Goal: Task Accomplishment & Management: Manage account settings

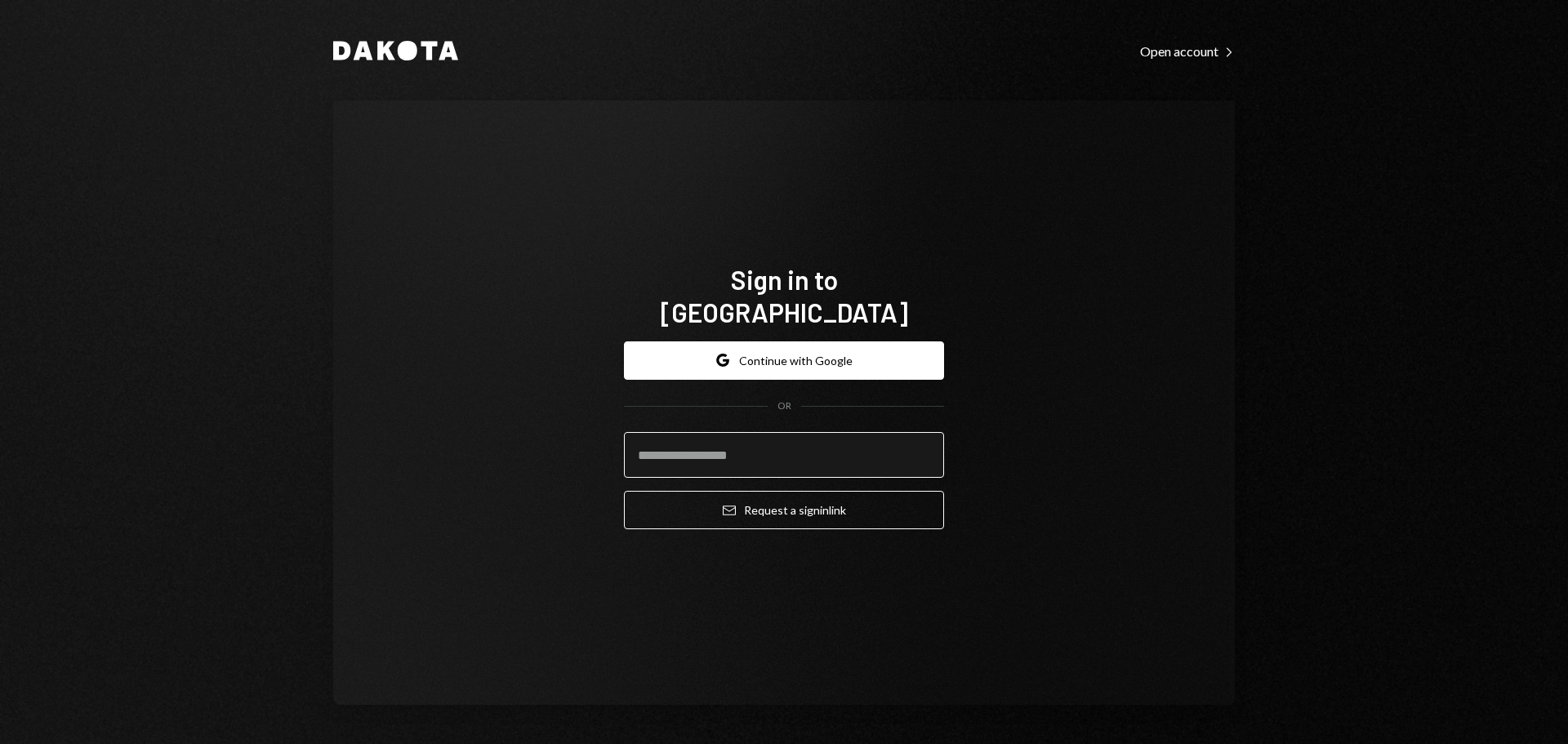
click at [665, 432] on input "email" at bounding box center [784, 455] width 320 height 46
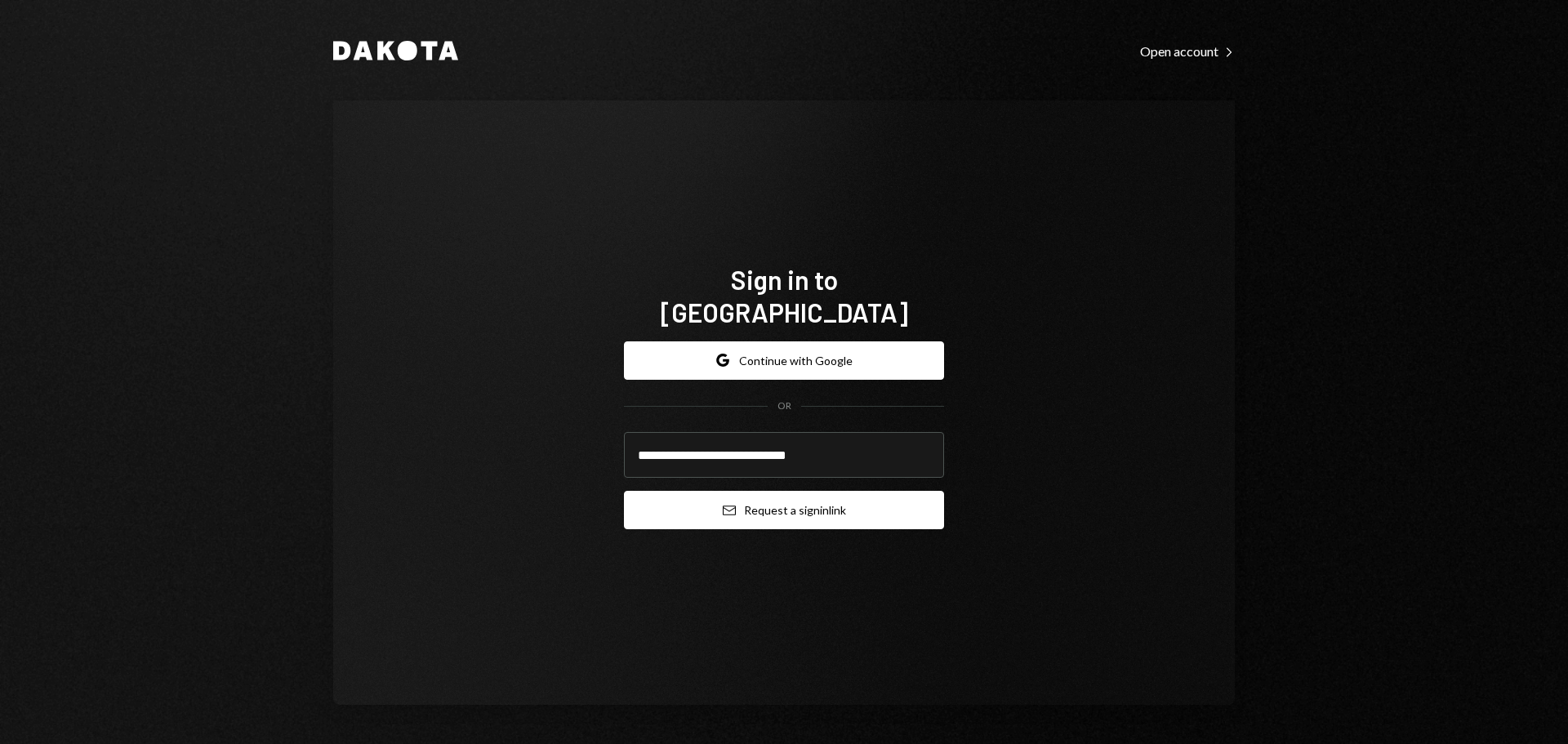
type input "**********"
click at [743, 500] on button "Email Request a sign in link" at bounding box center [784, 509] width 320 height 39
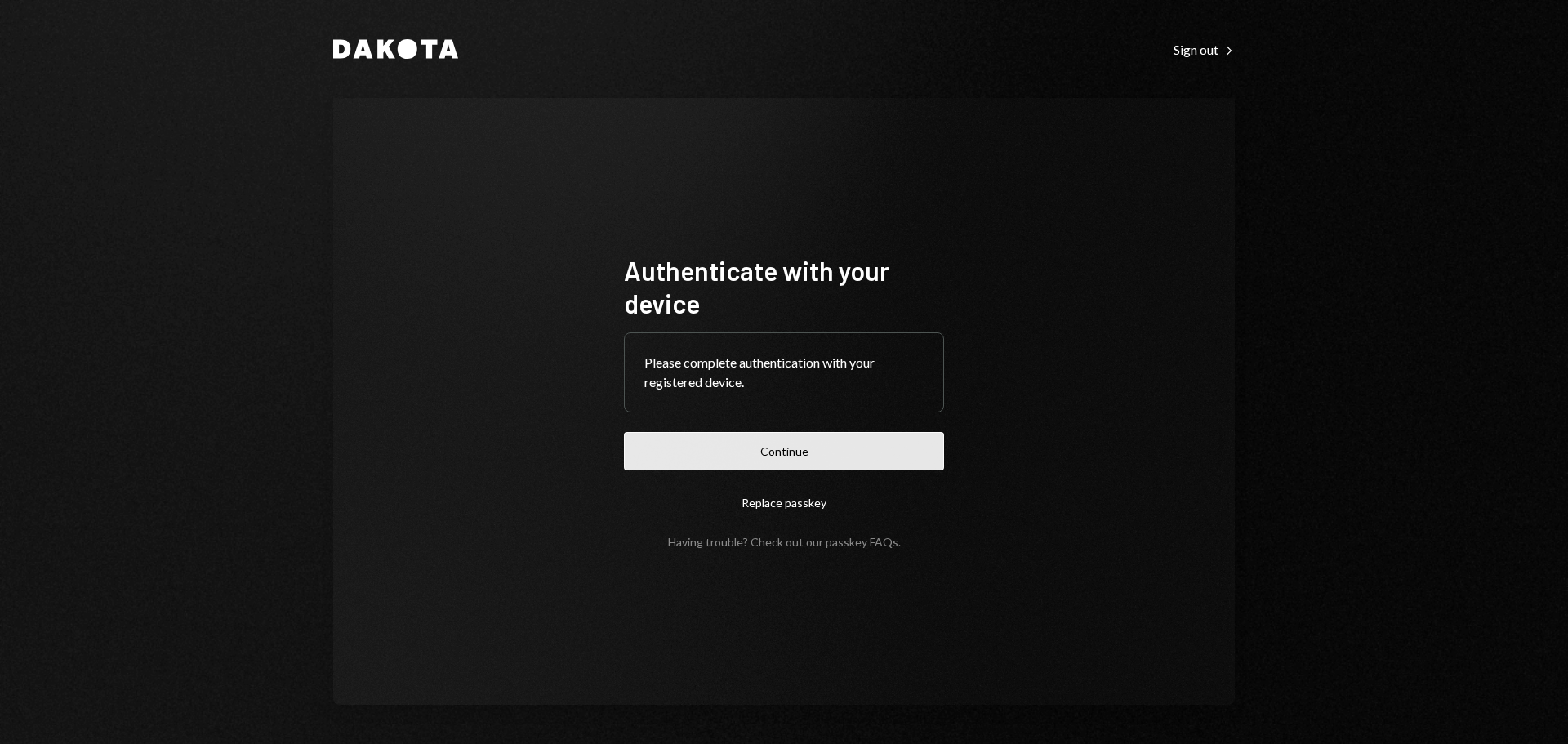
click at [865, 458] on button "Continue" at bounding box center [784, 451] width 320 height 39
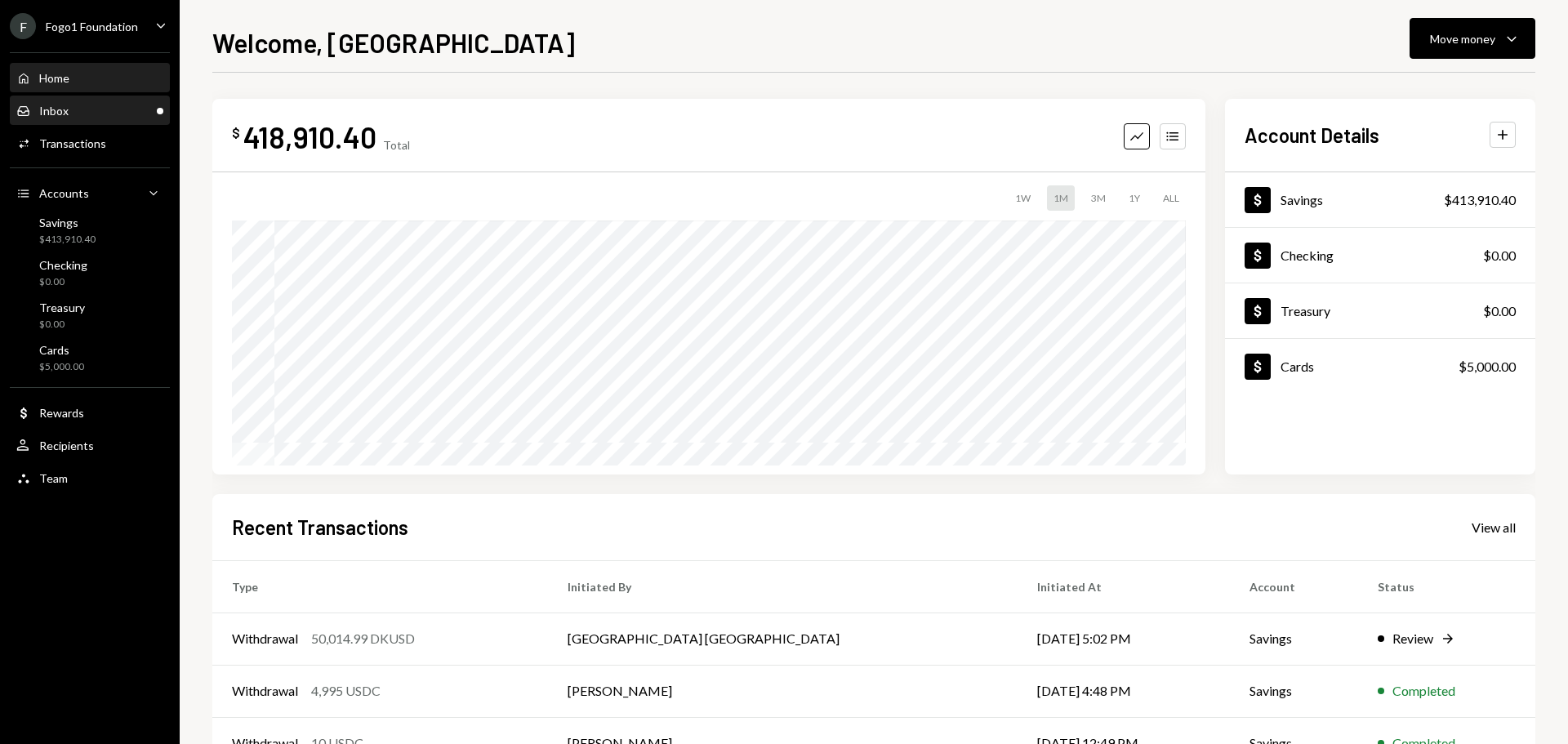
click at [115, 109] on div "Inbox Inbox" at bounding box center [90, 111] width 147 height 15
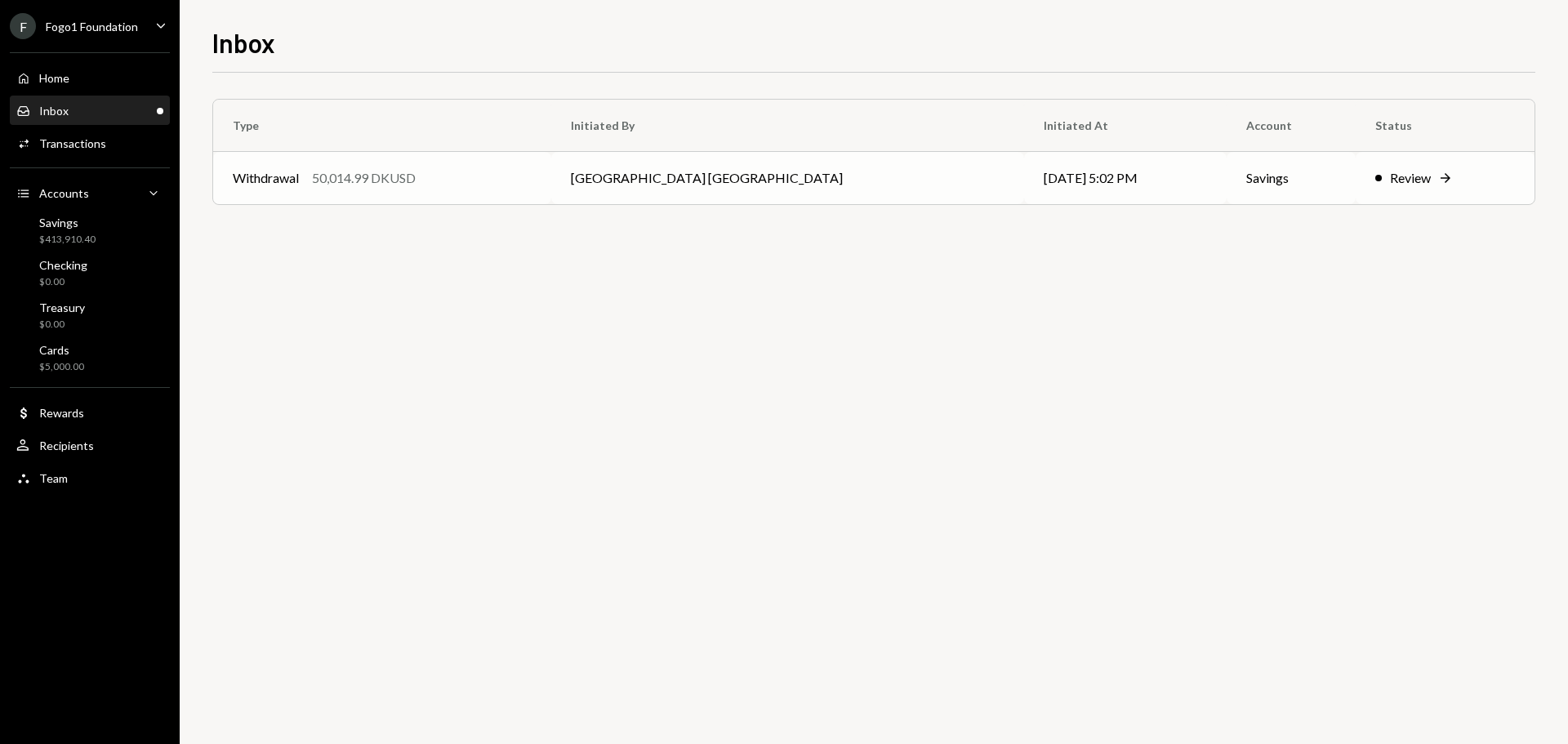
click at [527, 193] on td "Withdrawal 50,014.99 DKUSD" at bounding box center [382, 179] width 338 height 53
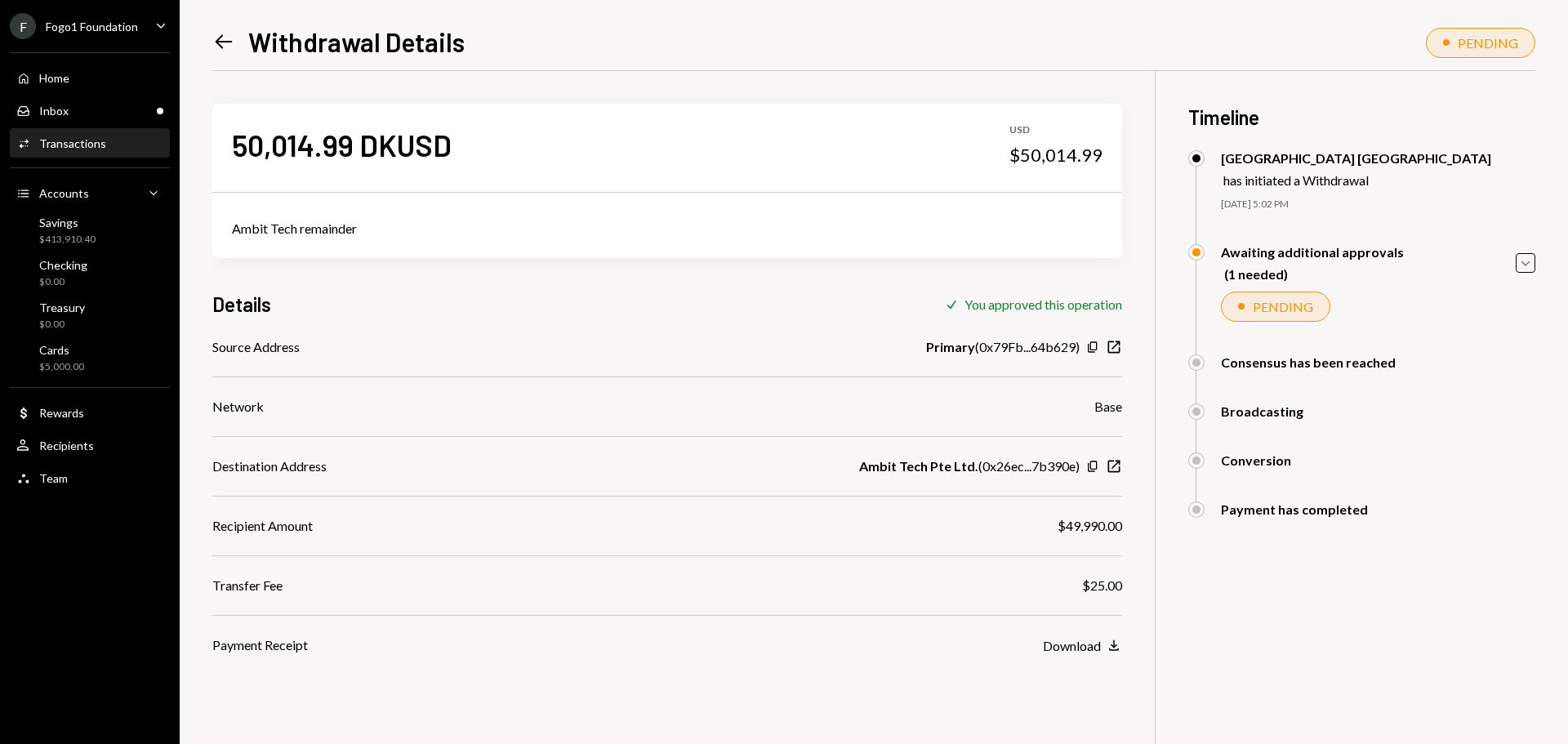
click at [152, 35] on div "Caret Down" at bounding box center [161, 26] width 18 height 21
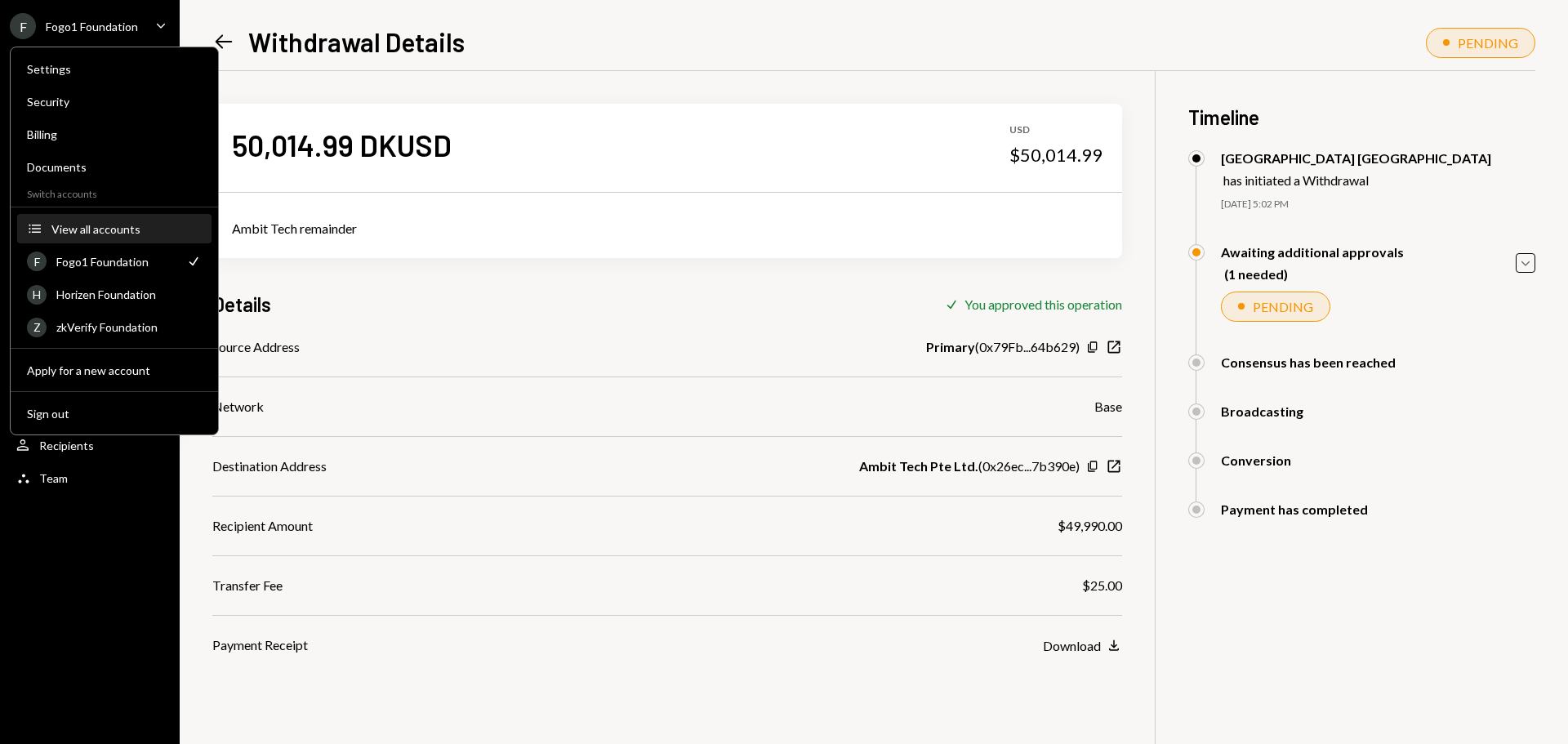
click at [105, 234] on div "View all accounts" at bounding box center [127, 229] width 151 height 14
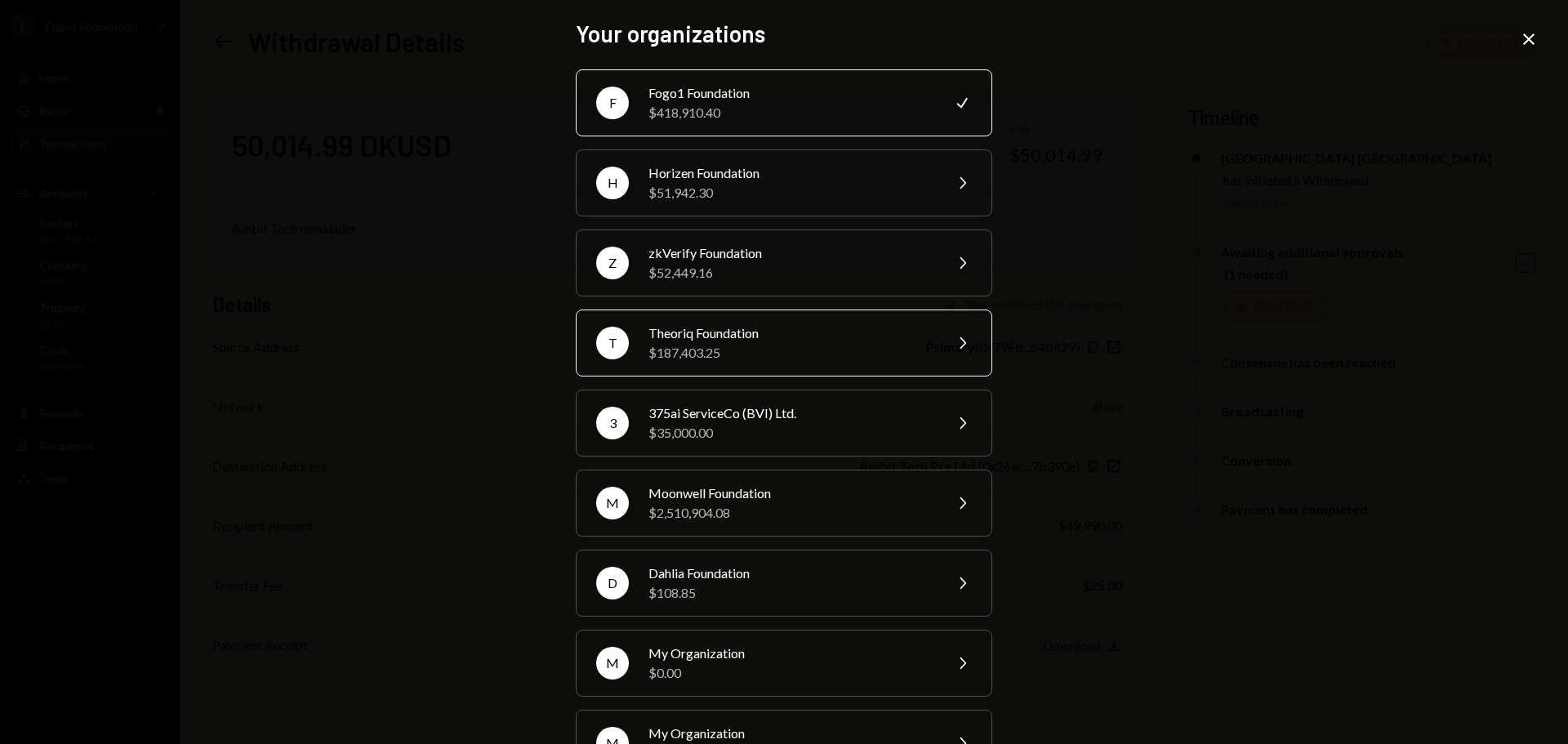
click at [726, 352] on div "$187,403.25" at bounding box center [790, 353] width 284 height 20
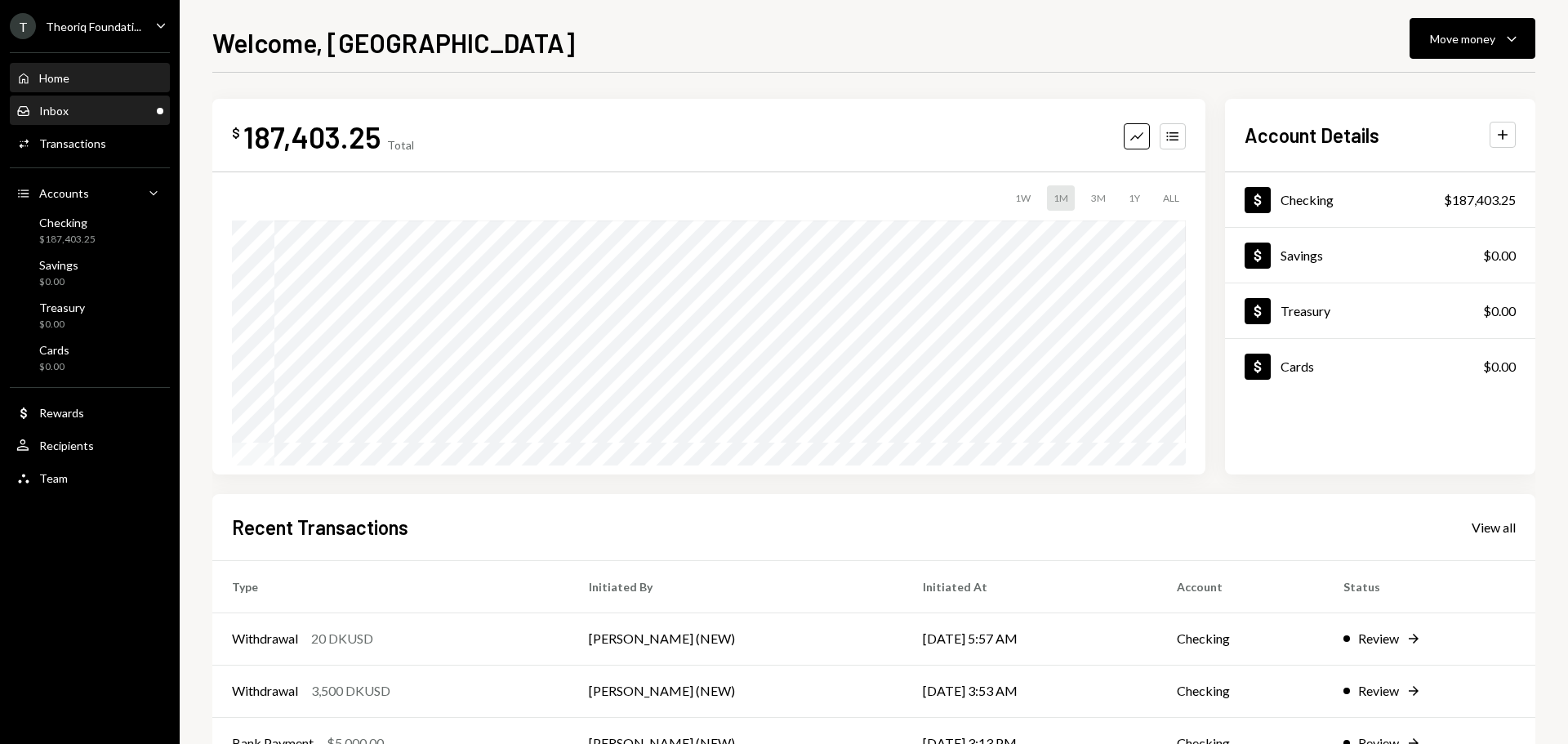
click at [103, 123] on div "Inbox Inbox" at bounding box center [90, 111] width 147 height 28
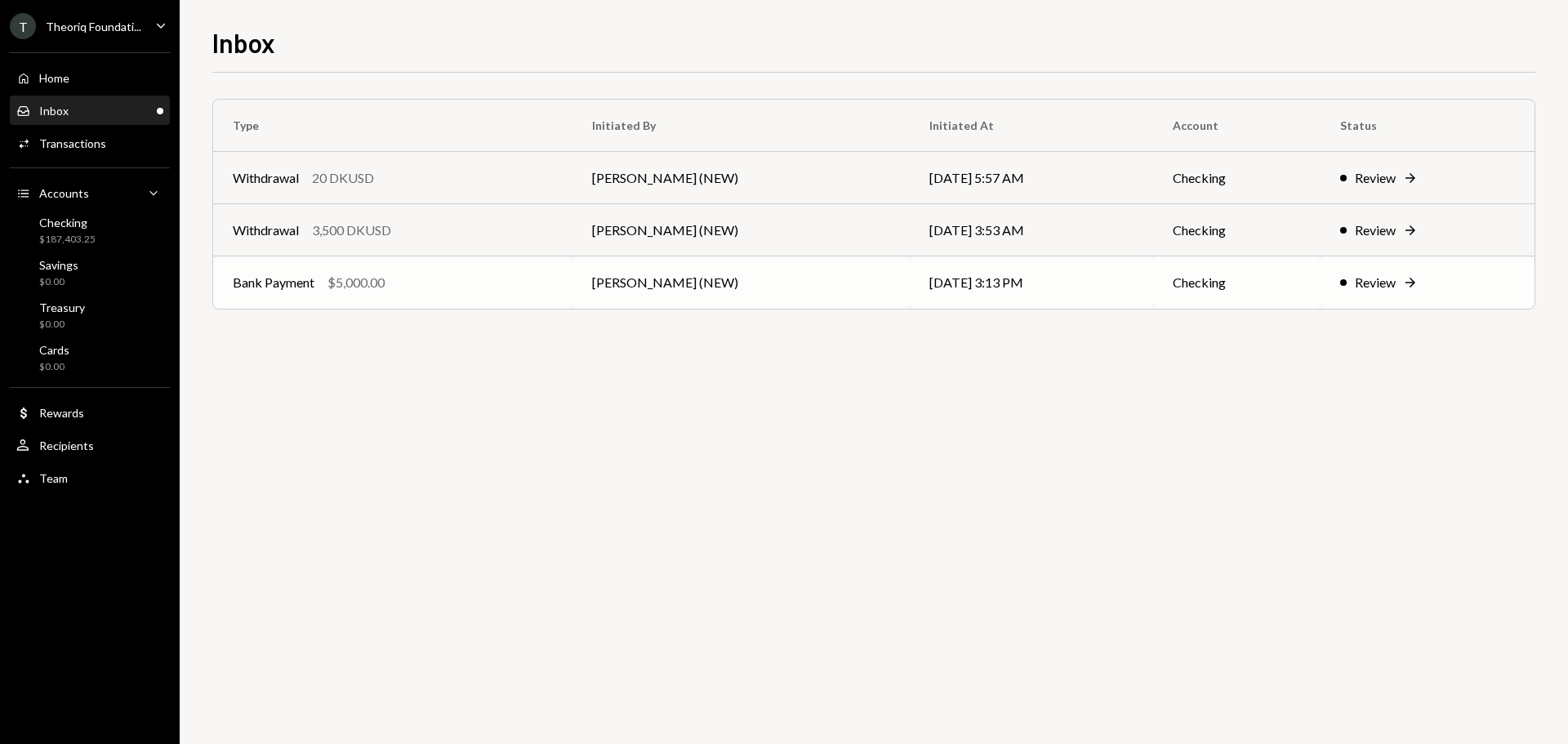
click at [404, 292] on td "Bank Payment $5,000.00" at bounding box center [393, 283] width 360 height 53
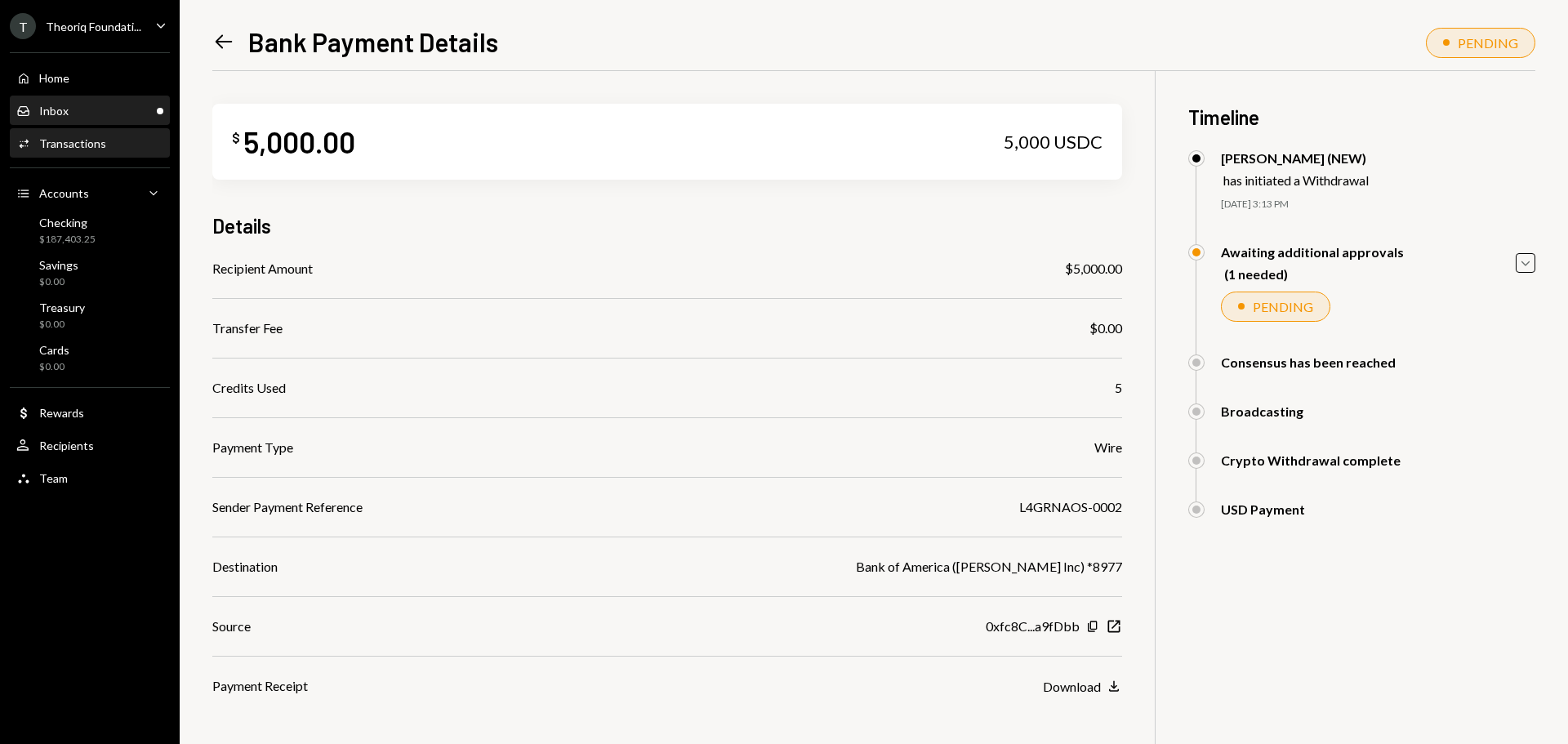
click at [114, 109] on div "Inbox Inbox" at bounding box center [90, 111] width 147 height 15
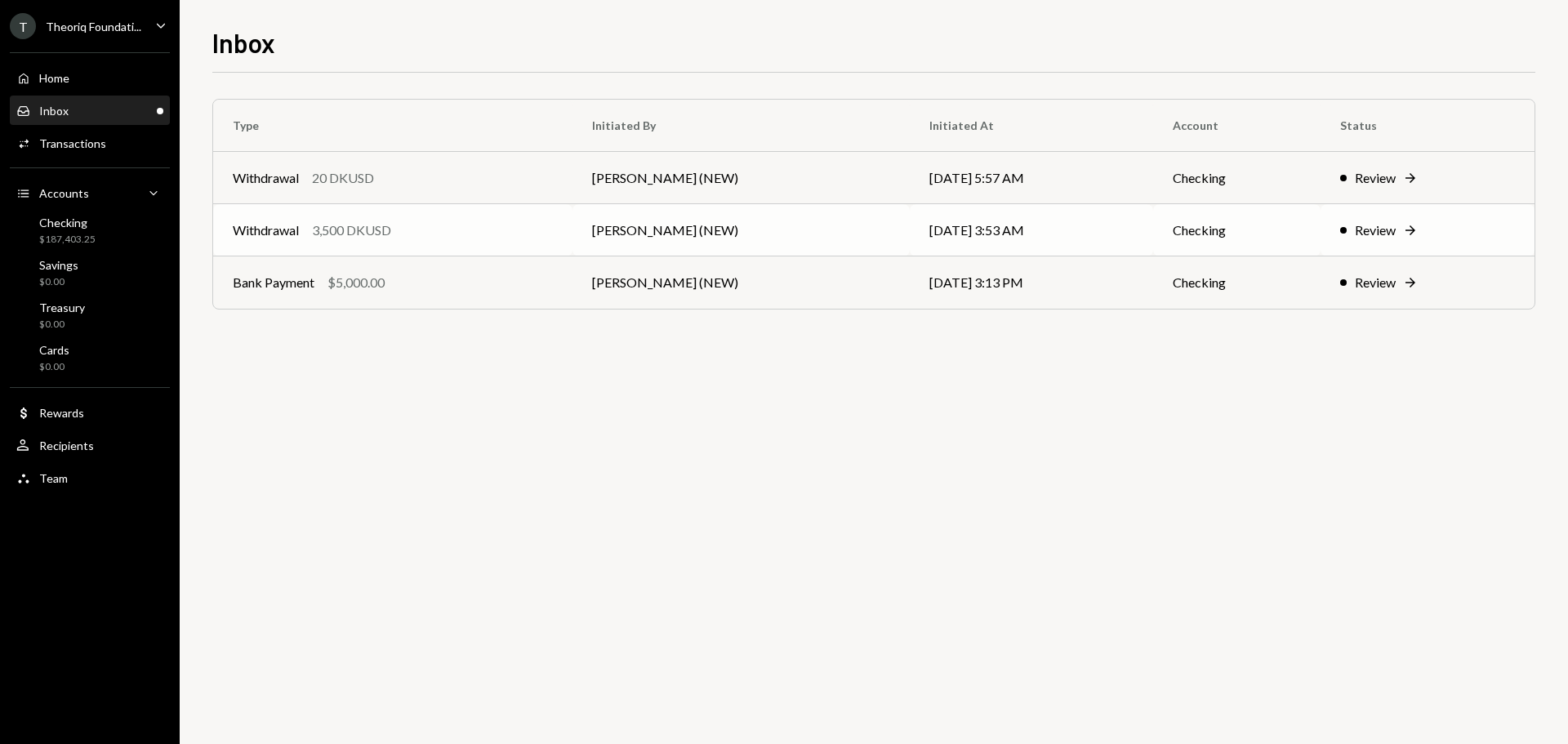
click at [382, 239] on div "3,500 DKUSD" at bounding box center [351, 230] width 79 height 20
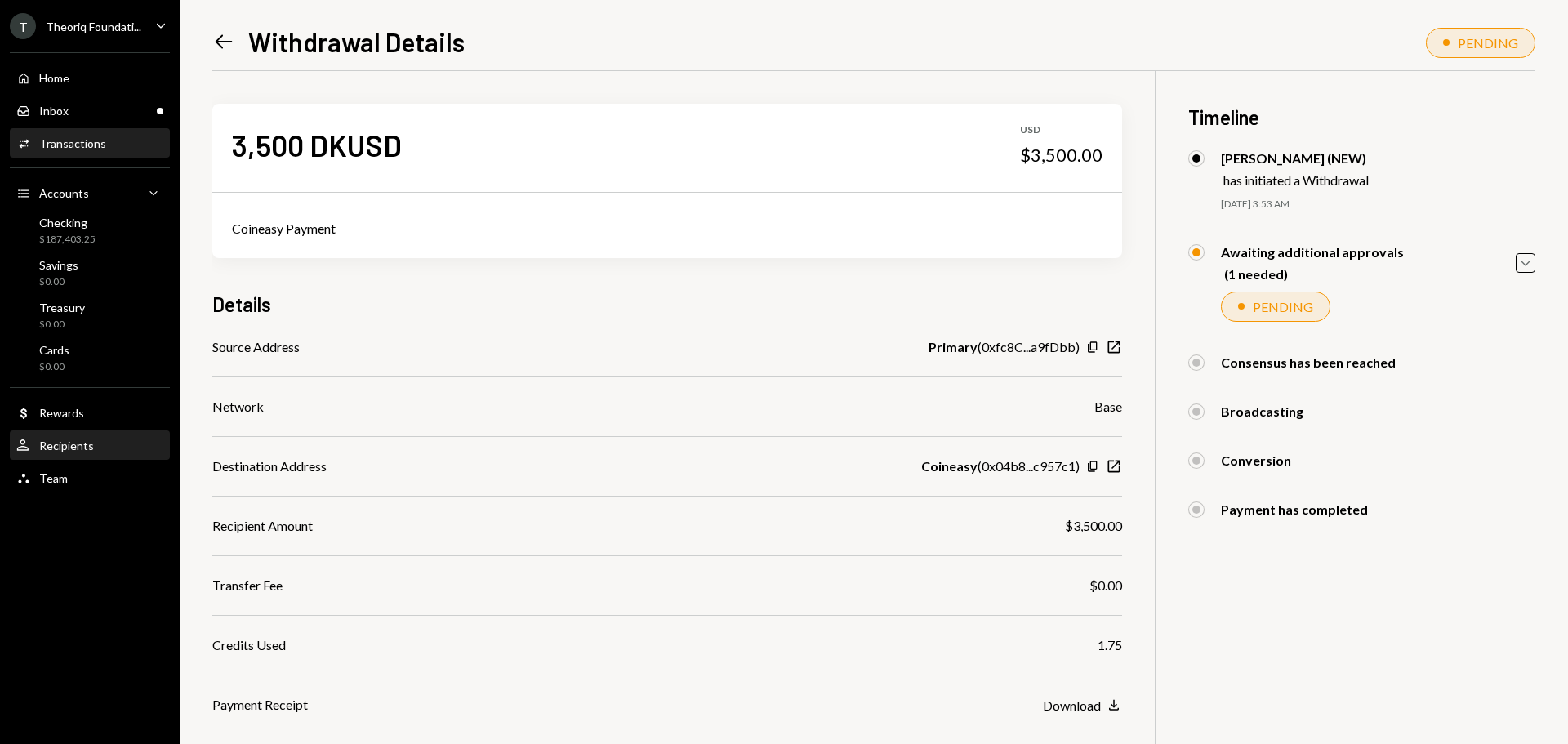
click at [81, 443] on div "Recipients" at bounding box center [67, 445] width 54 height 14
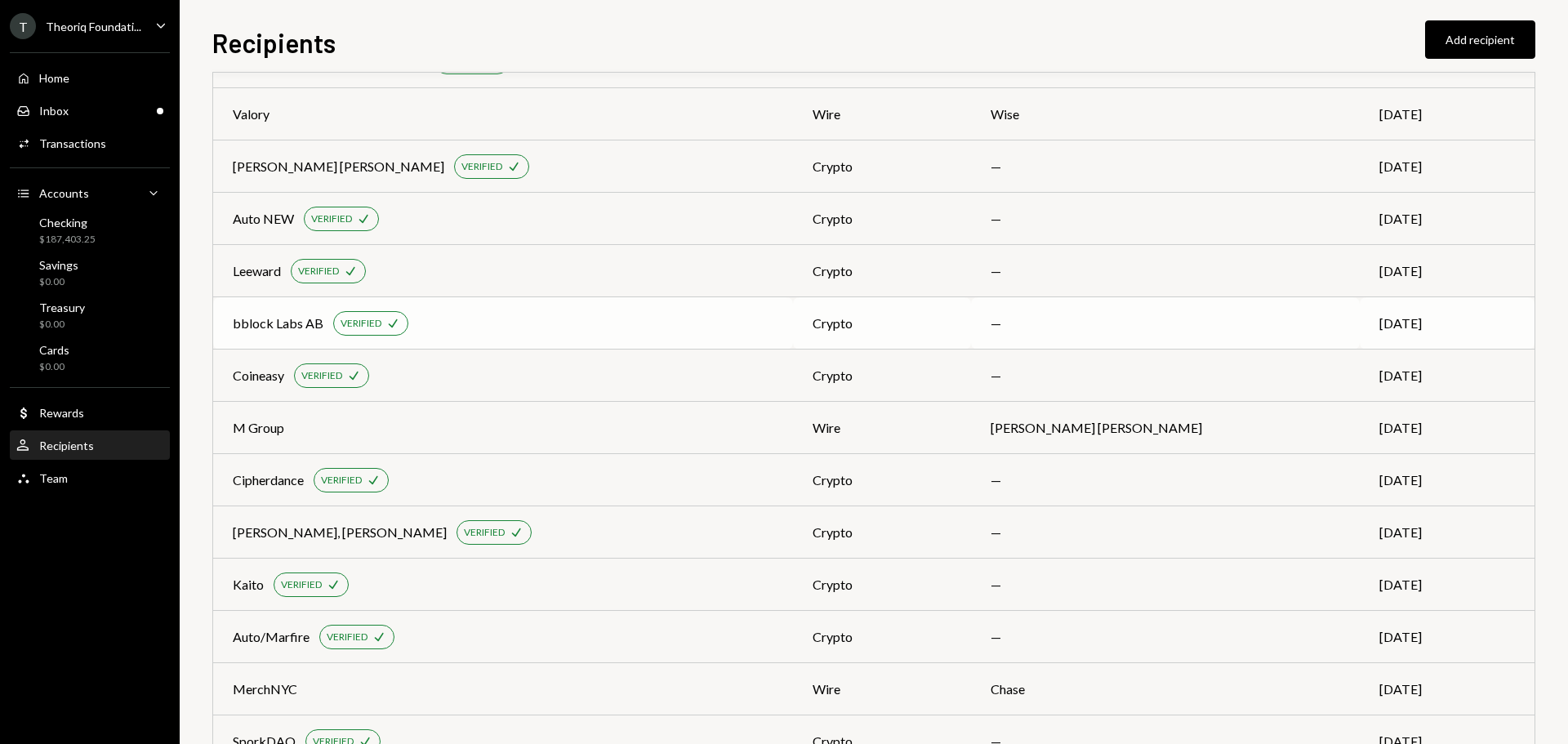
scroll to position [1062, 0]
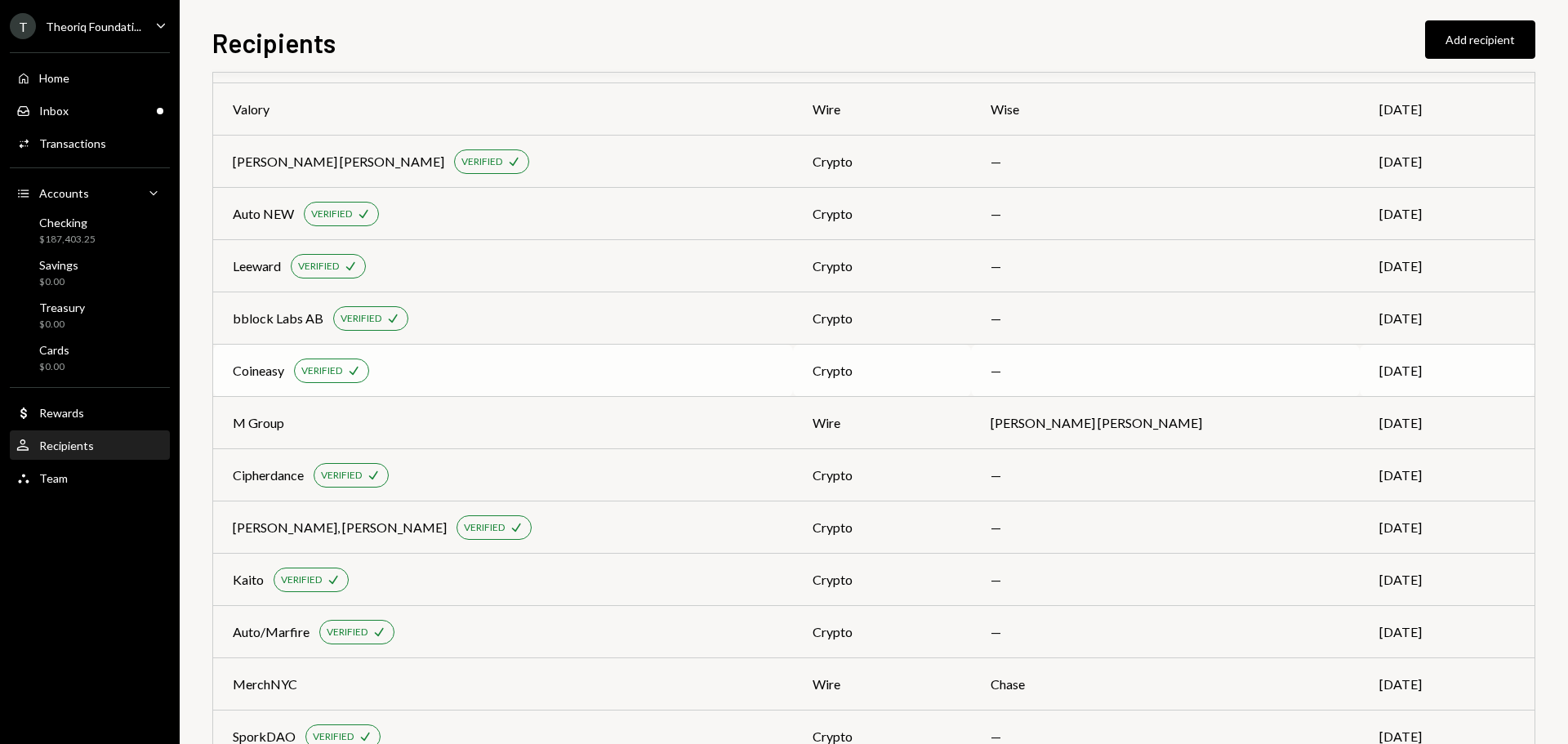
click at [446, 374] on div "Coineasy VERIFIED Check" at bounding box center [503, 371] width 541 height 25
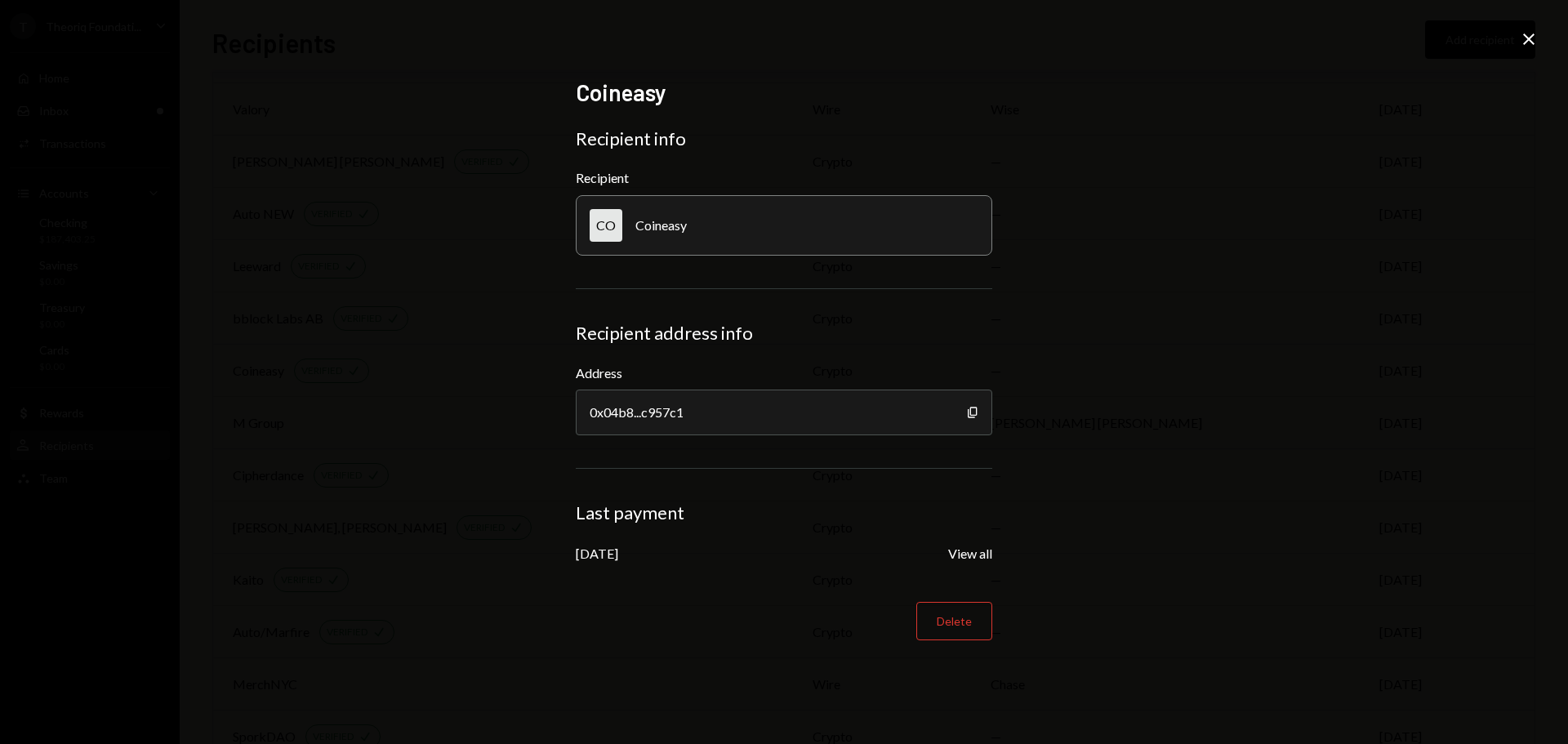
click at [1534, 41] on icon "Close" at bounding box center [1529, 40] width 20 height 20
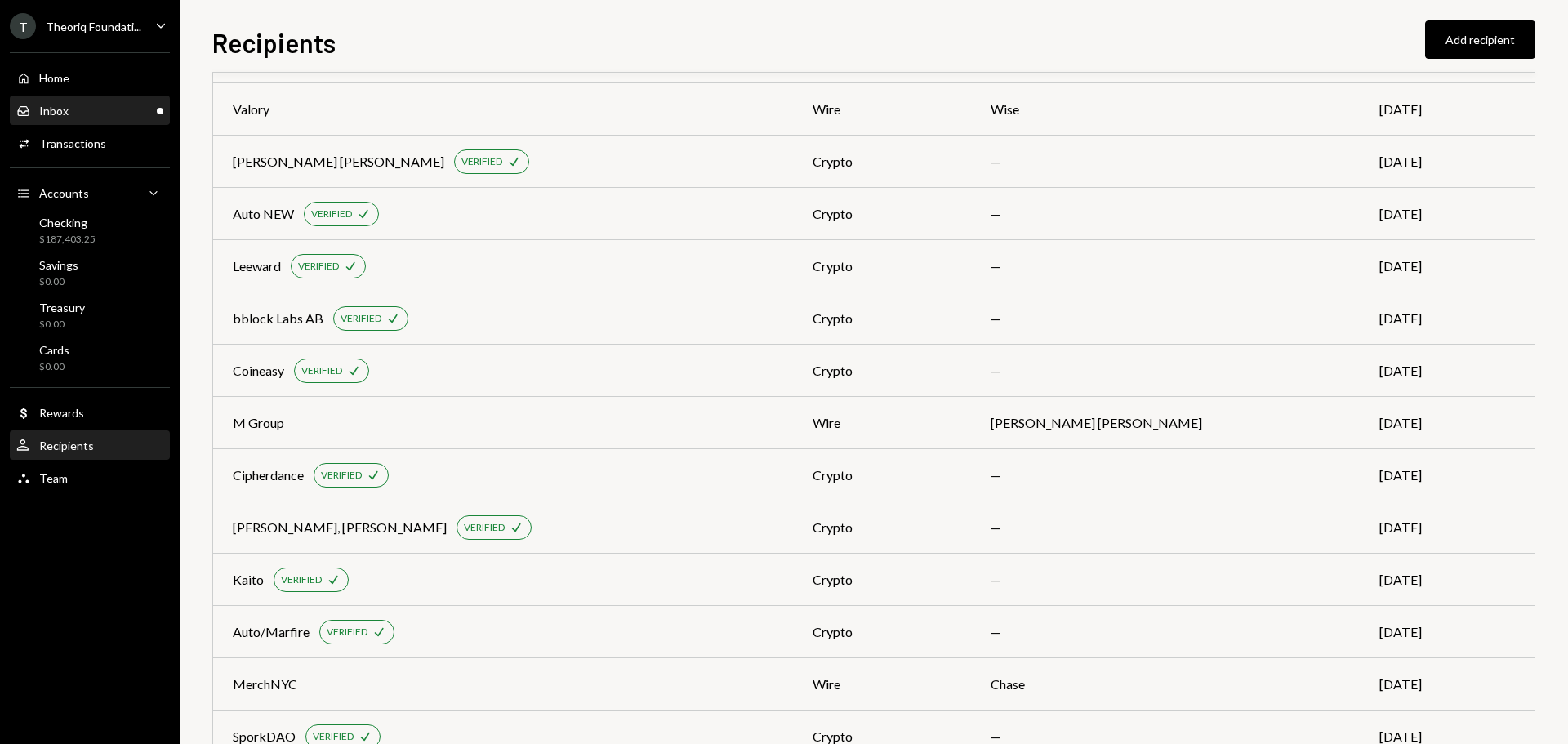
click at [95, 112] on div "Inbox Inbox" at bounding box center [90, 111] width 147 height 15
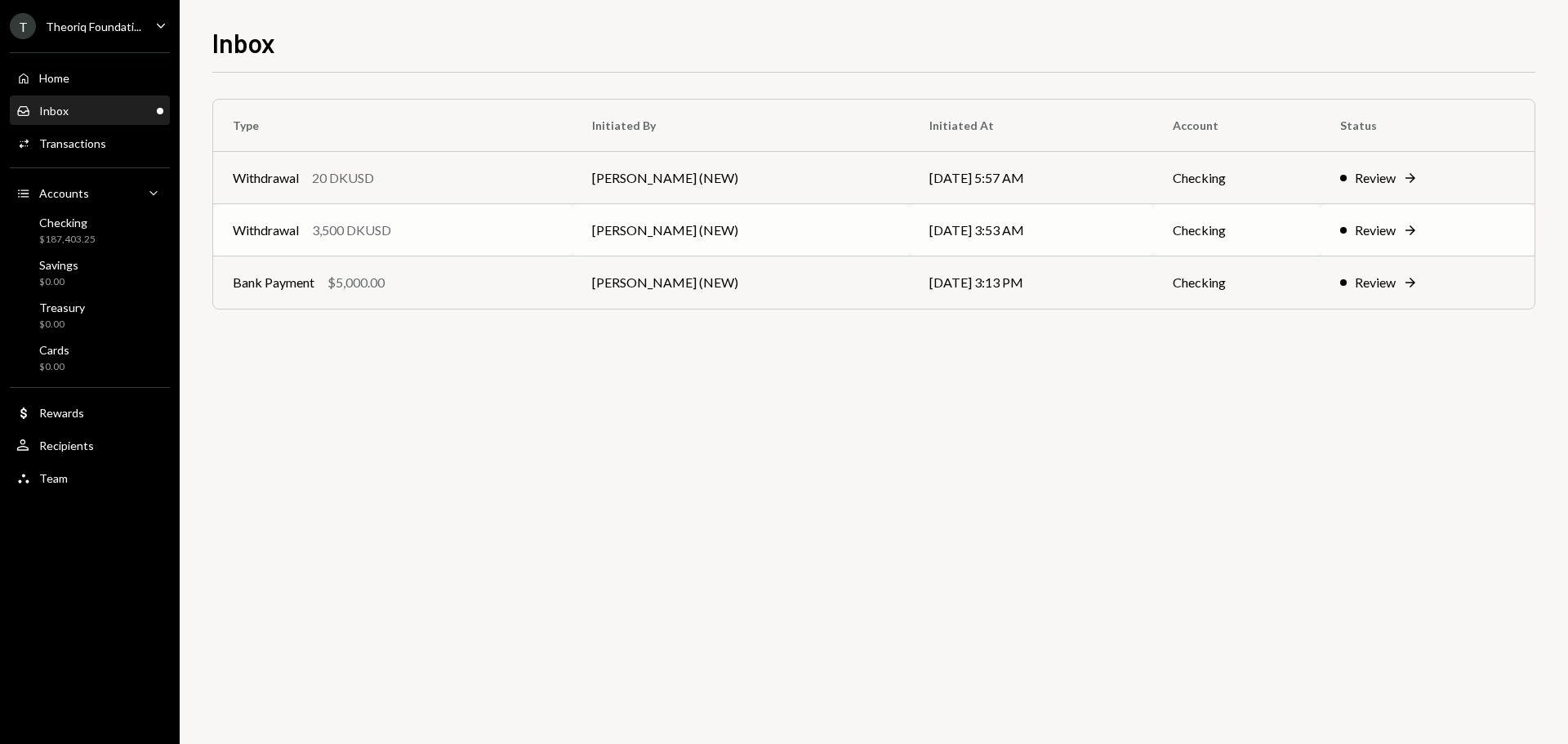
click at [391, 229] on div "3,500 DKUSD" at bounding box center [351, 230] width 79 height 20
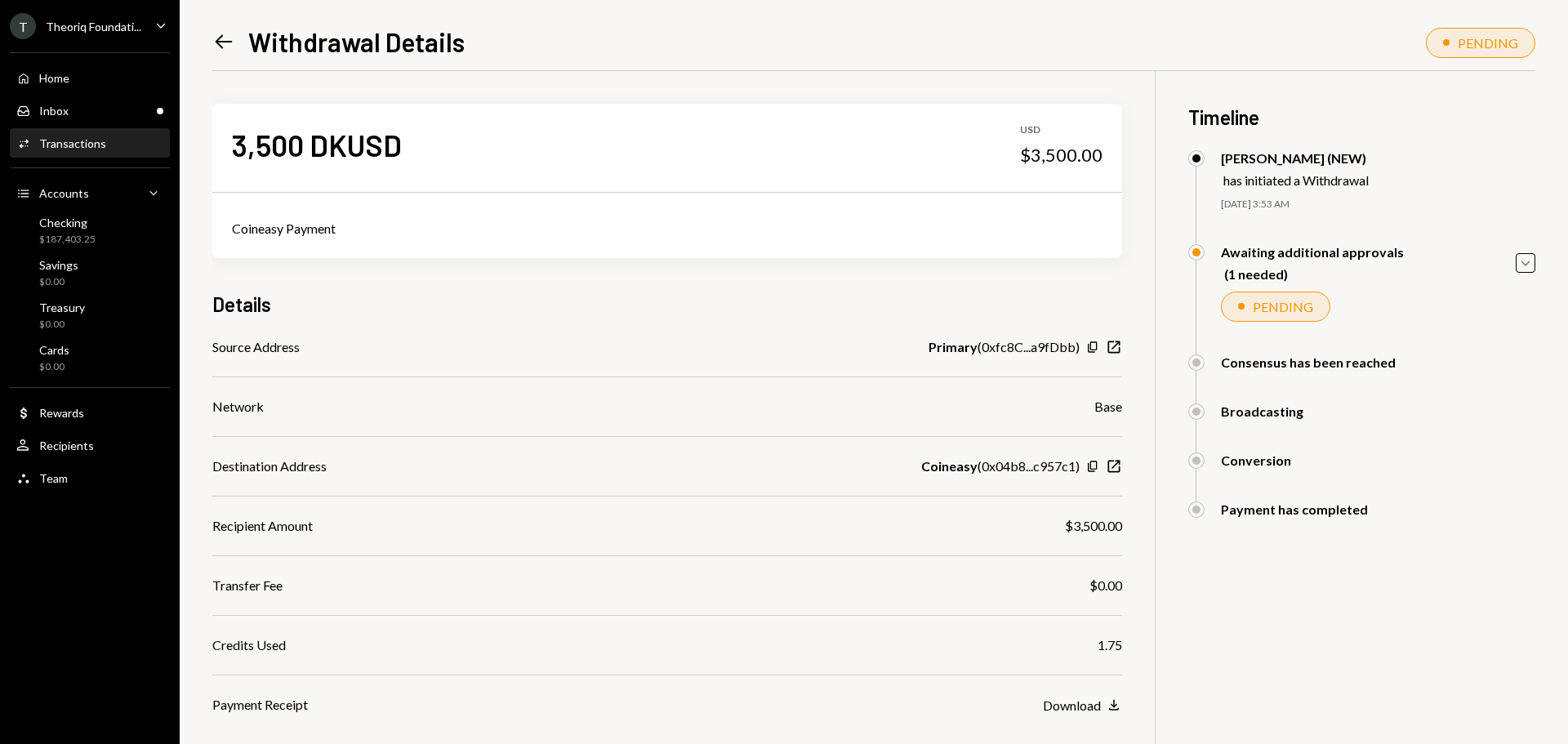
click at [1375, 449] on div "Broadcasting Leith Shankland (NEW) Approved Savannah Netherlands Awaiting Revie…" at bounding box center [1362, 428] width 347 height 49
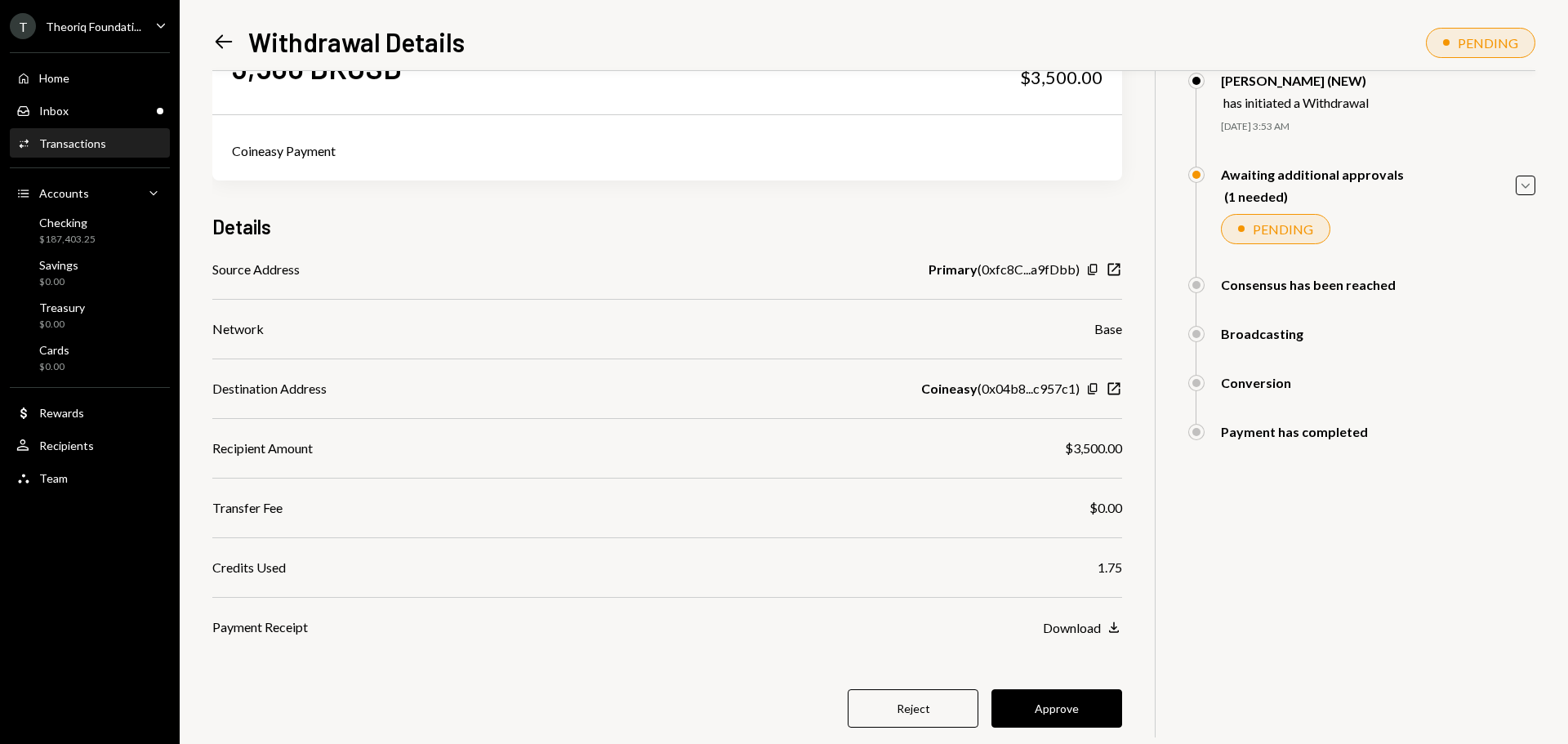
scroll to position [114, 0]
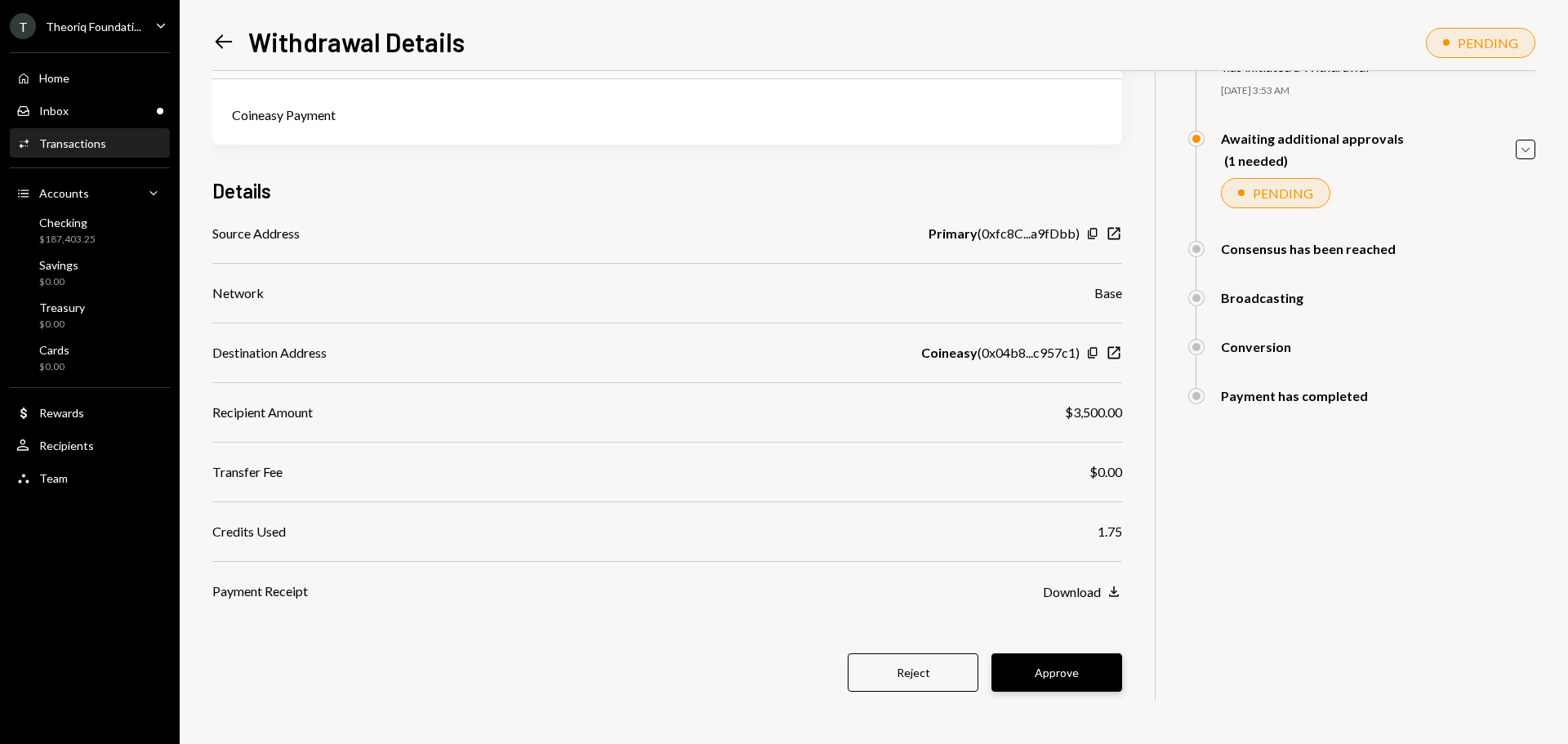
click at [1055, 675] on button "Approve" at bounding box center [1057, 672] width 131 height 39
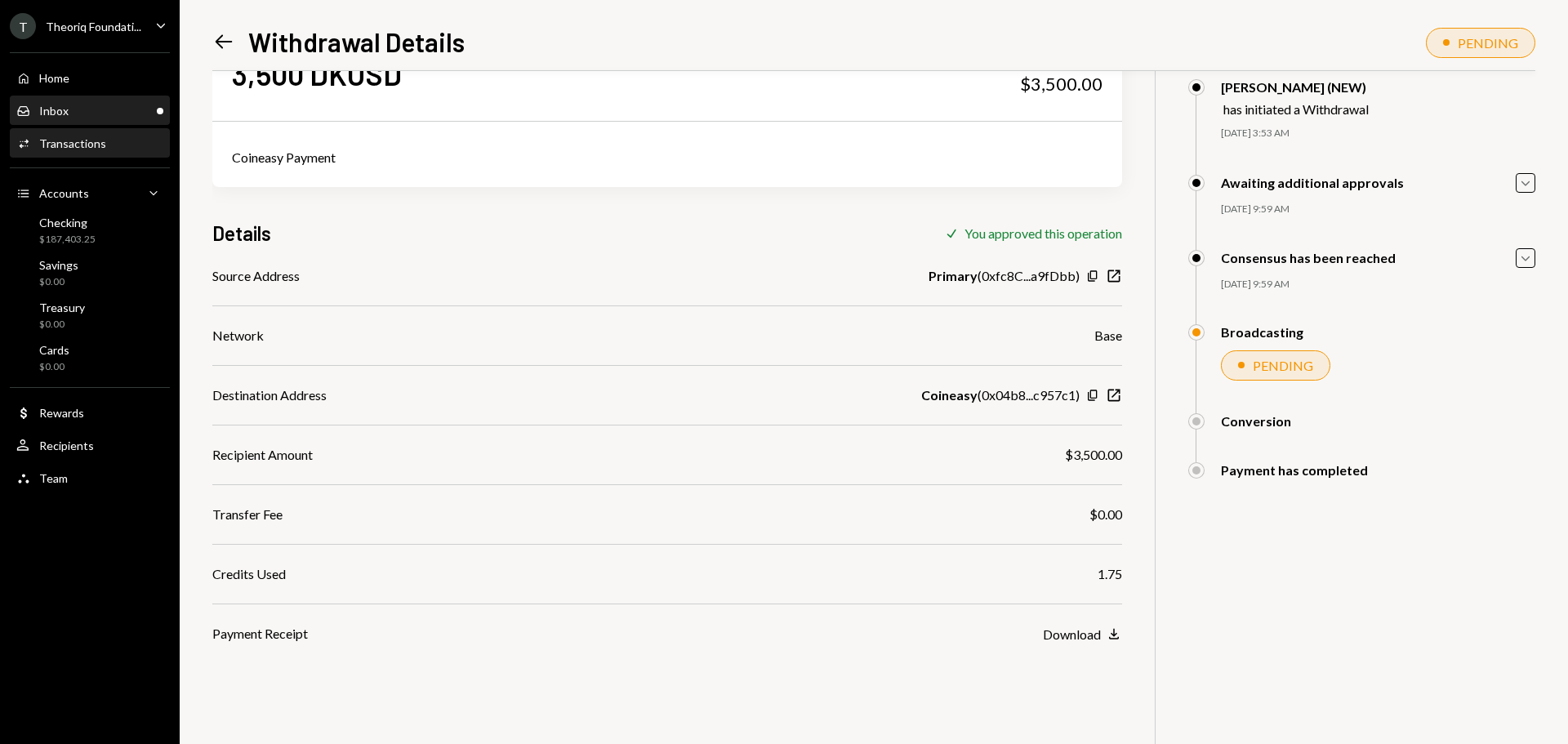
click at [63, 109] on div "Inbox" at bounding box center [54, 110] width 30 height 14
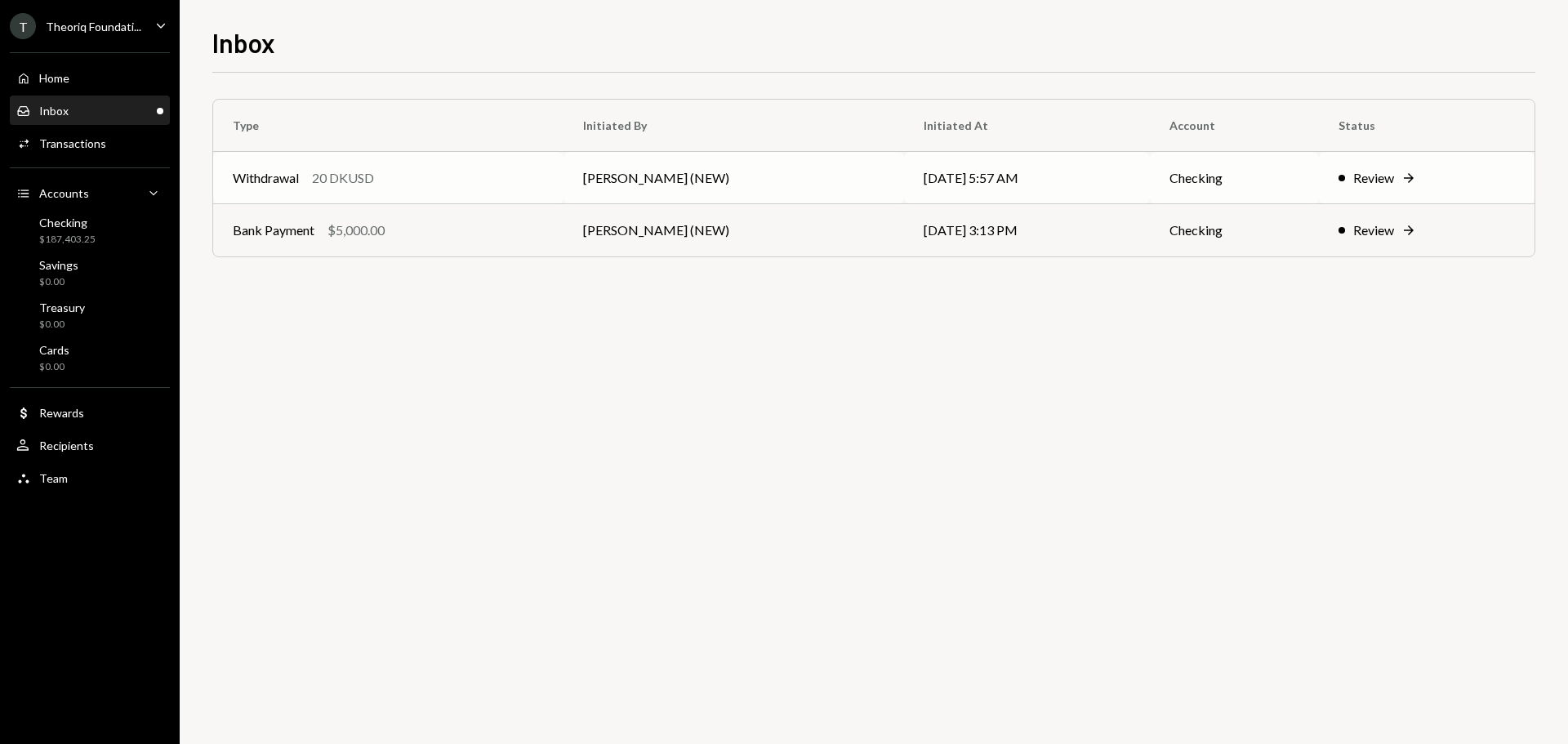
click at [386, 179] on div "Withdrawal 20 DKUSD" at bounding box center [389, 178] width 311 height 20
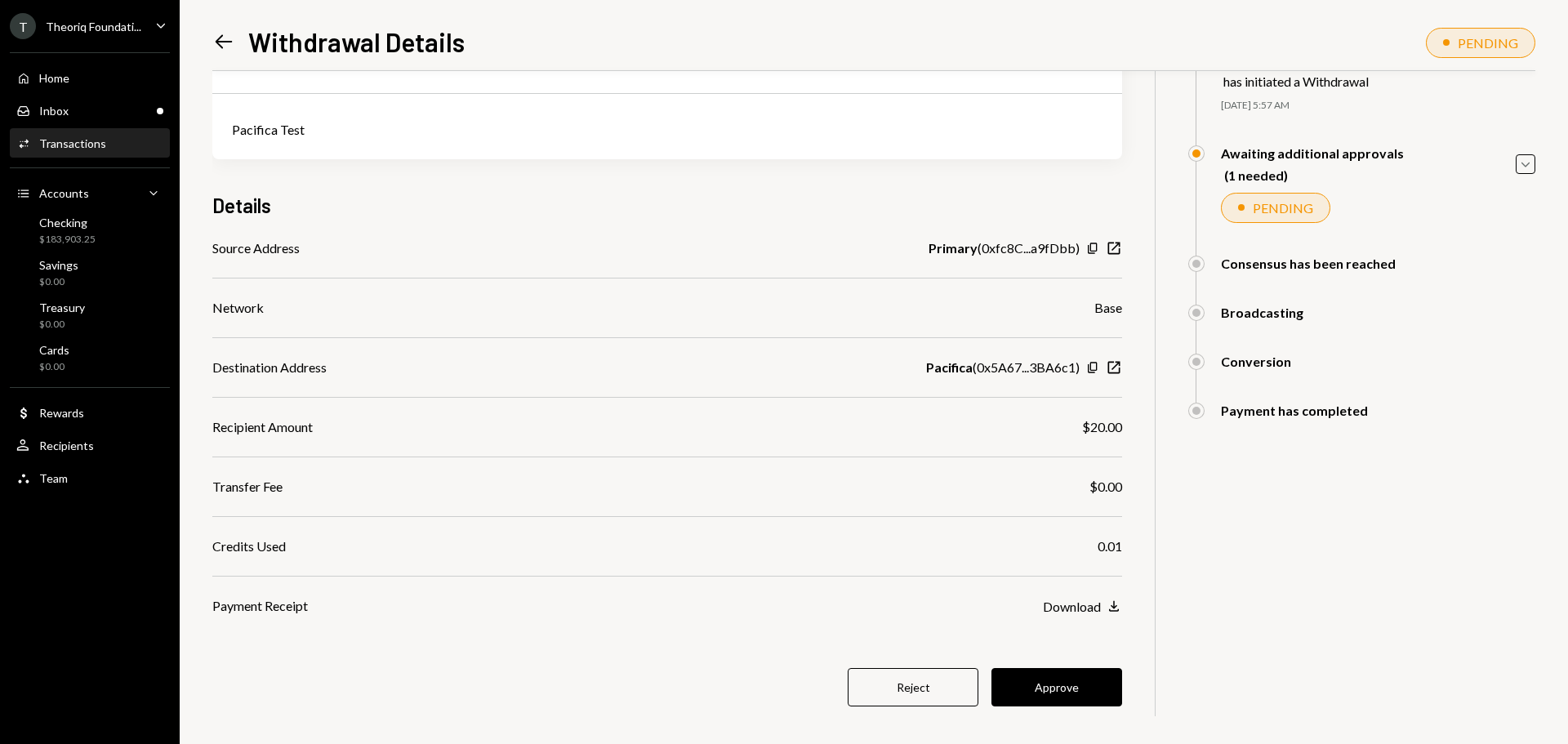
scroll to position [114, 0]
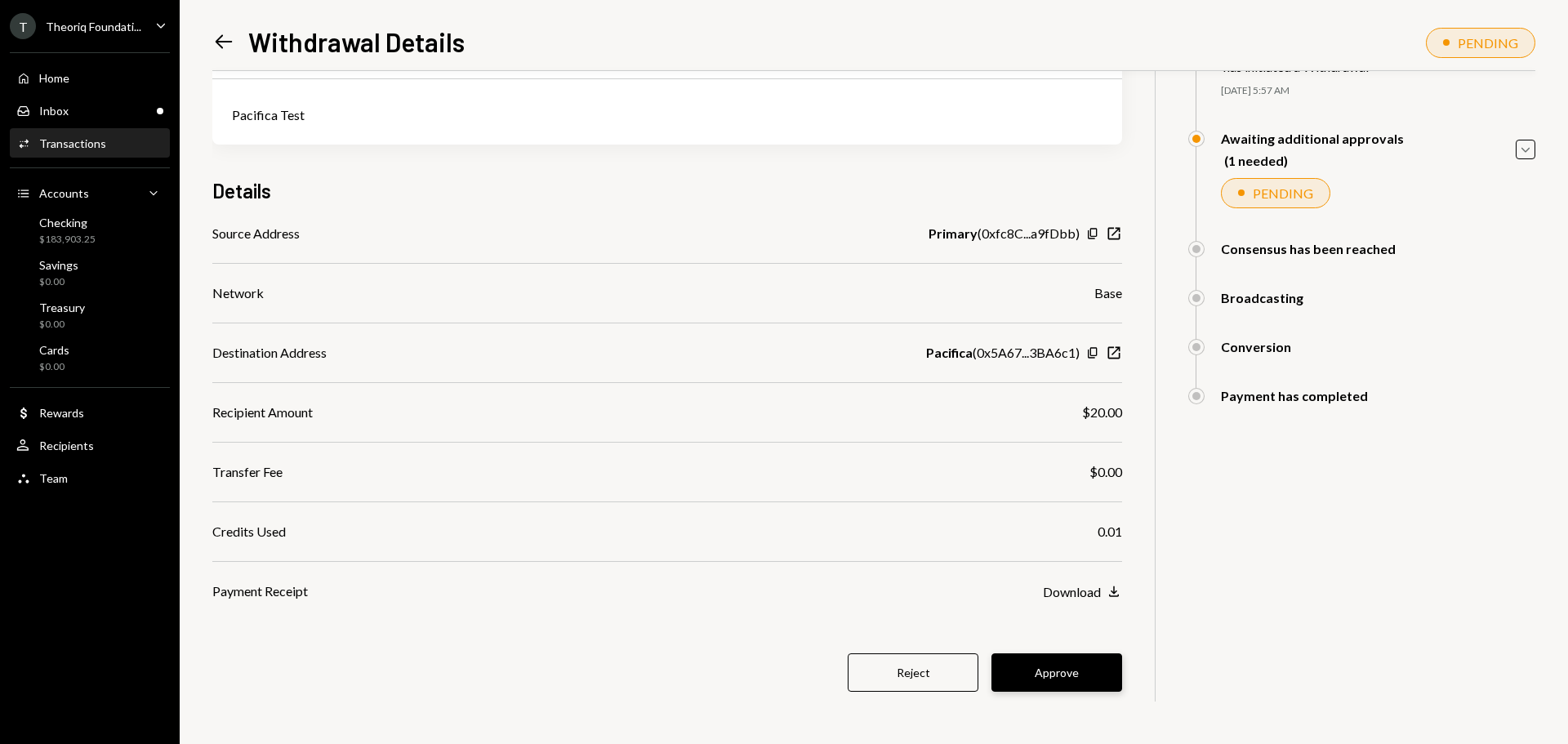
click at [1048, 680] on button "Approve" at bounding box center [1057, 672] width 131 height 39
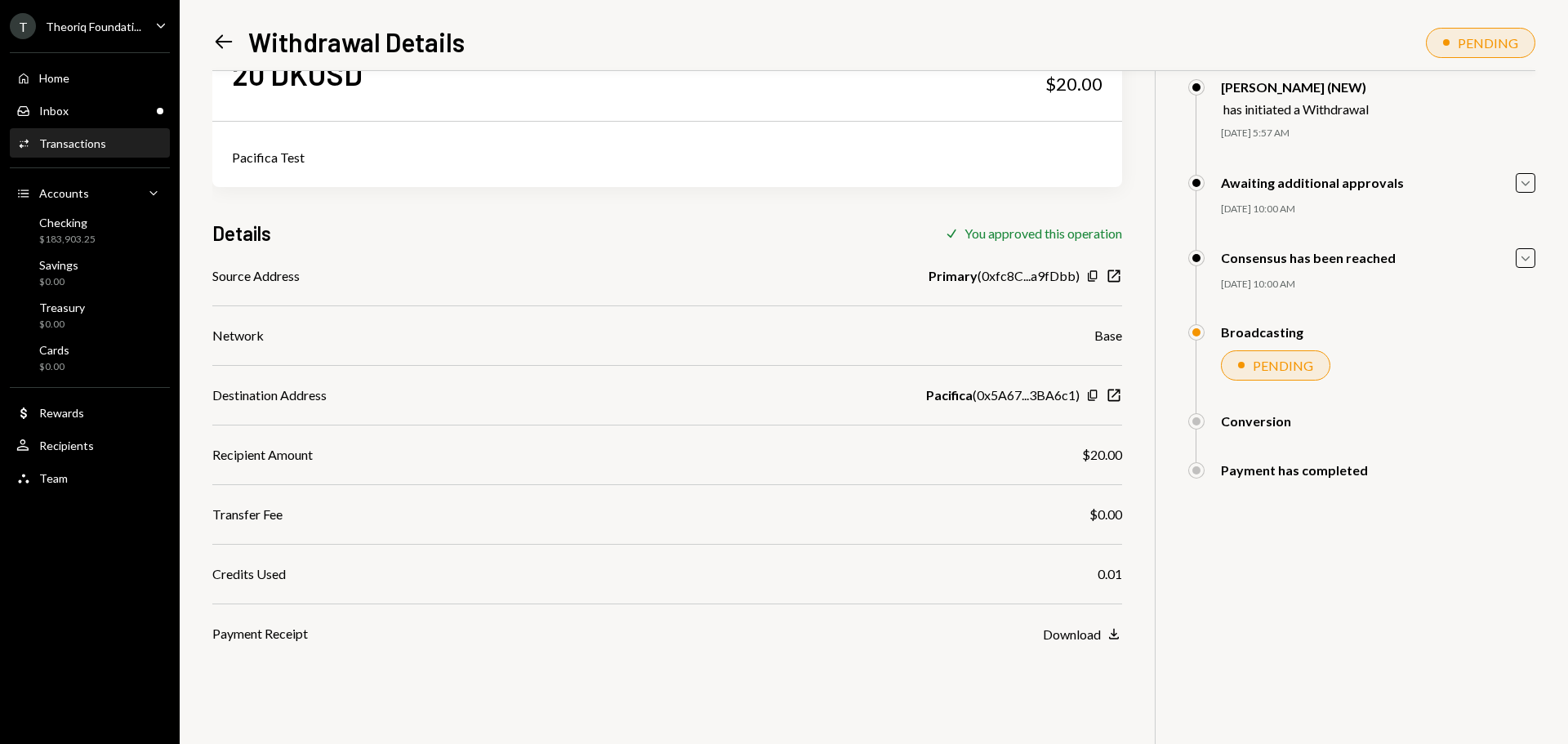
scroll to position [0, 0]
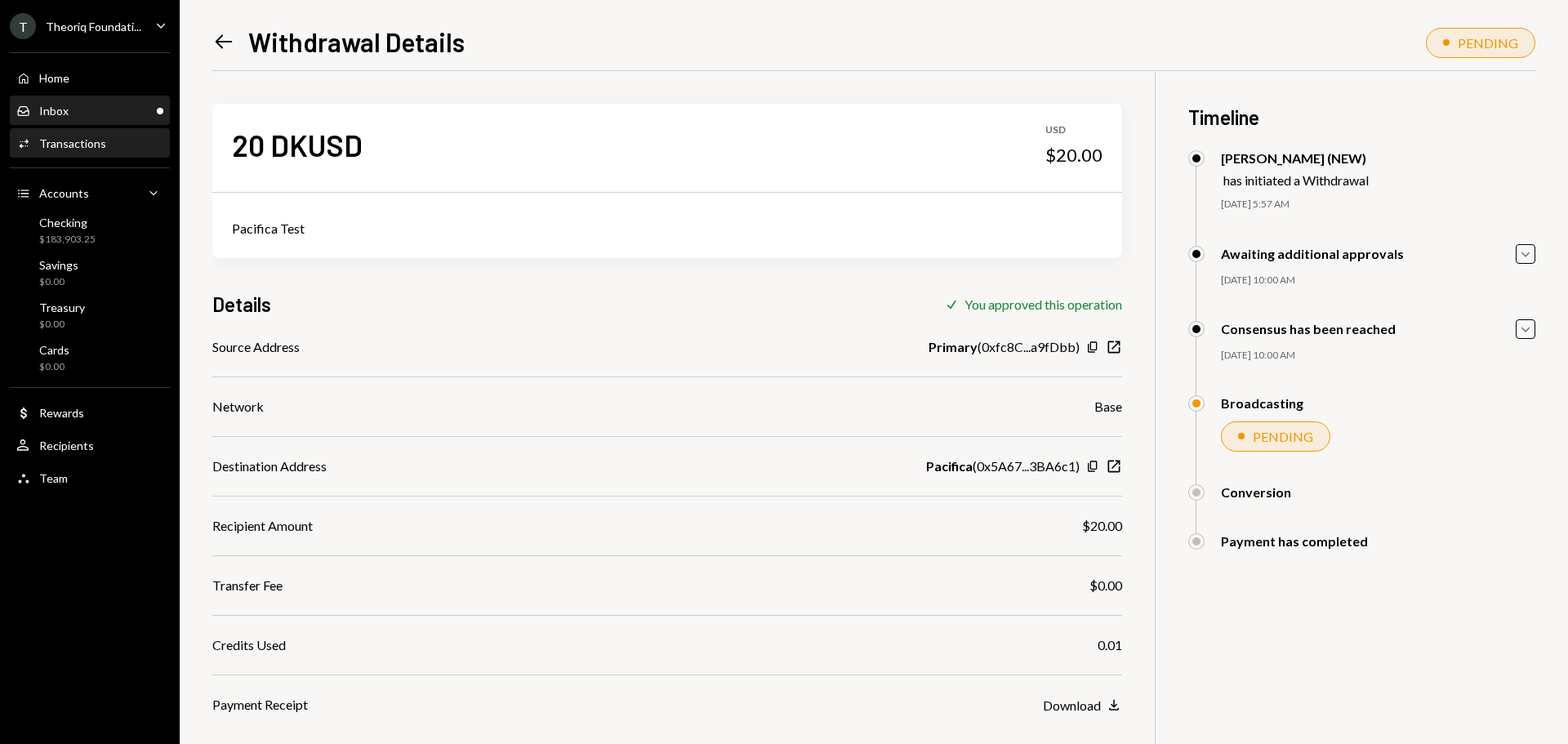
click at [92, 118] on div "Inbox Inbox" at bounding box center [90, 111] width 147 height 15
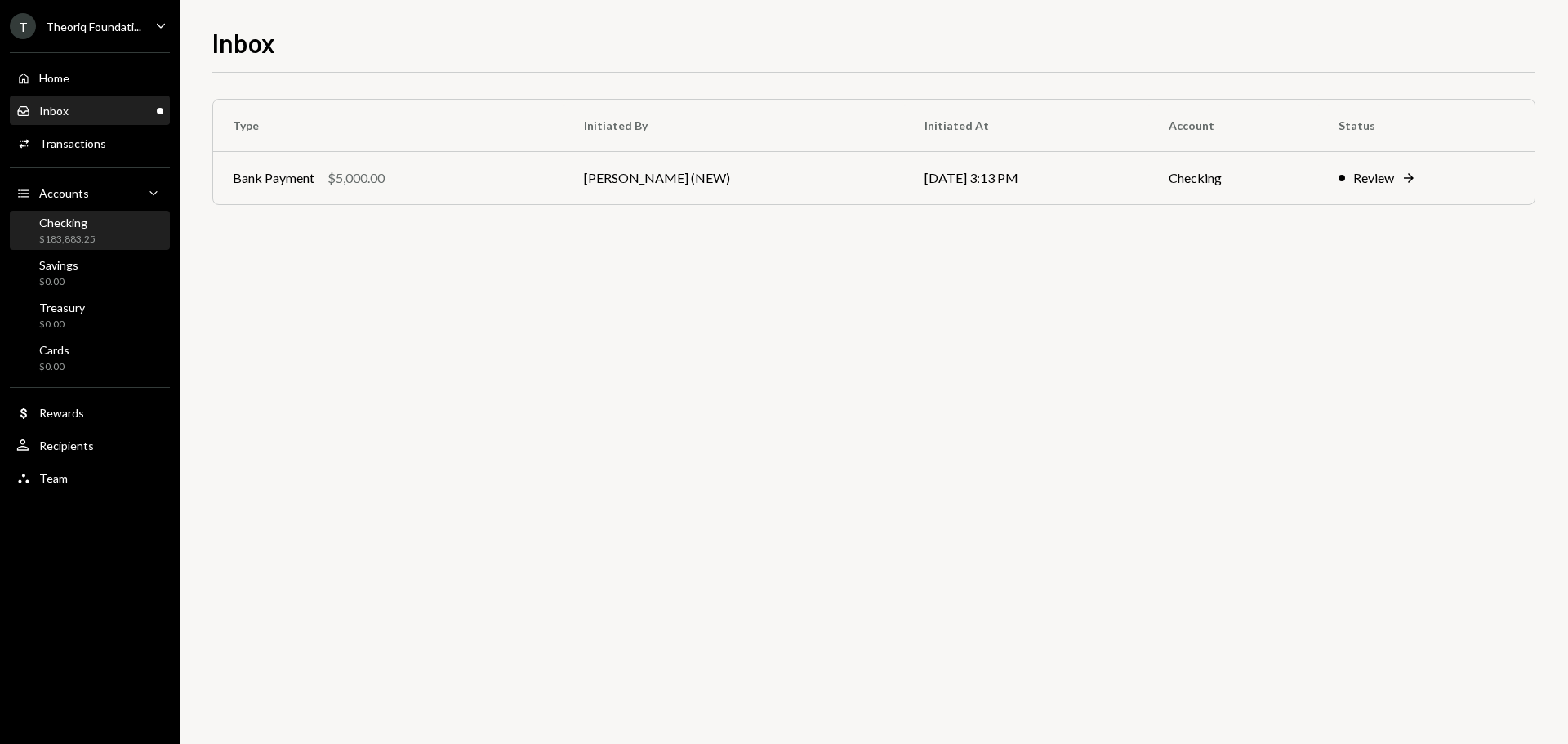
click at [81, 242] on div "$183,883.25" at bounding box center [67, 239] width 56 height 14
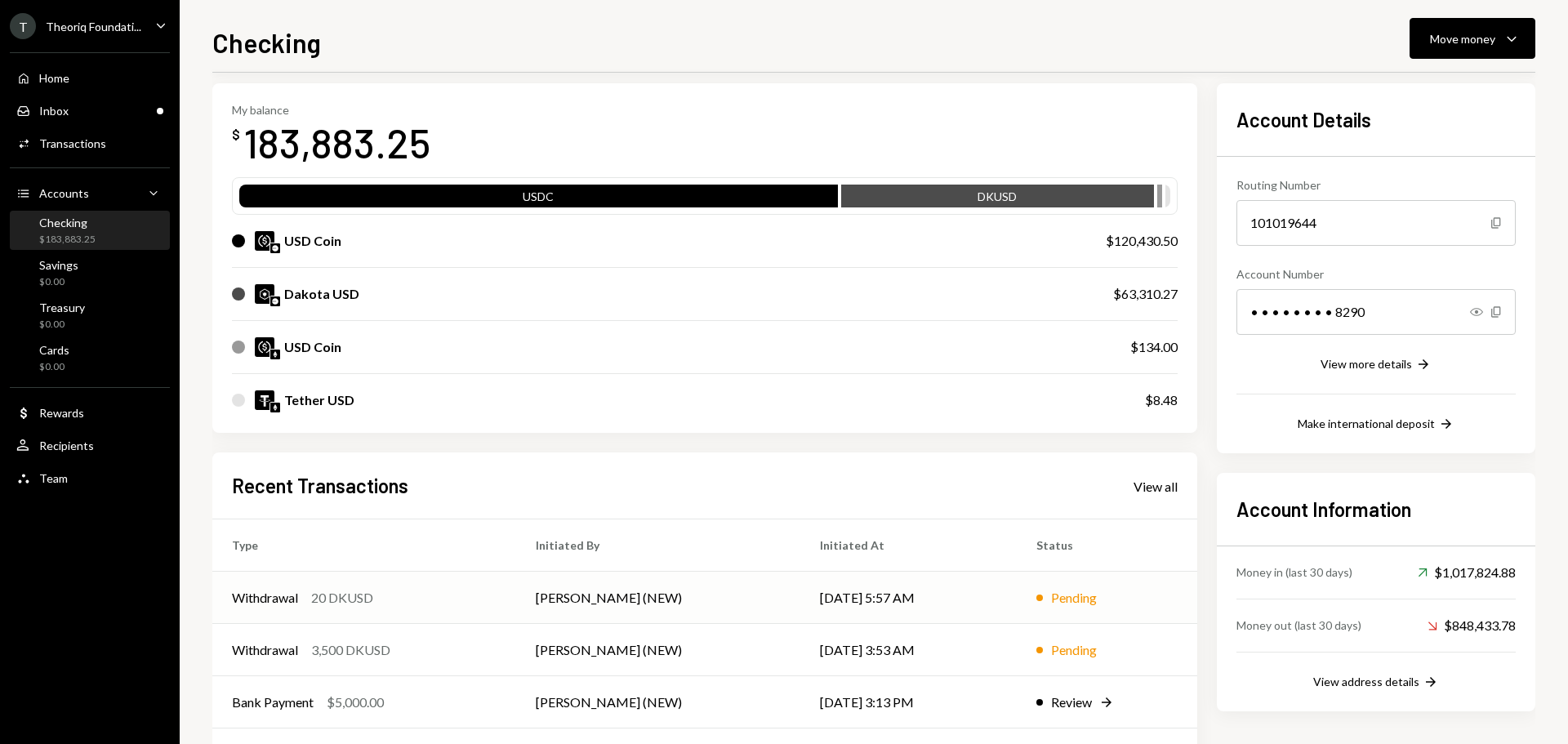
scroll to position [81, 0]
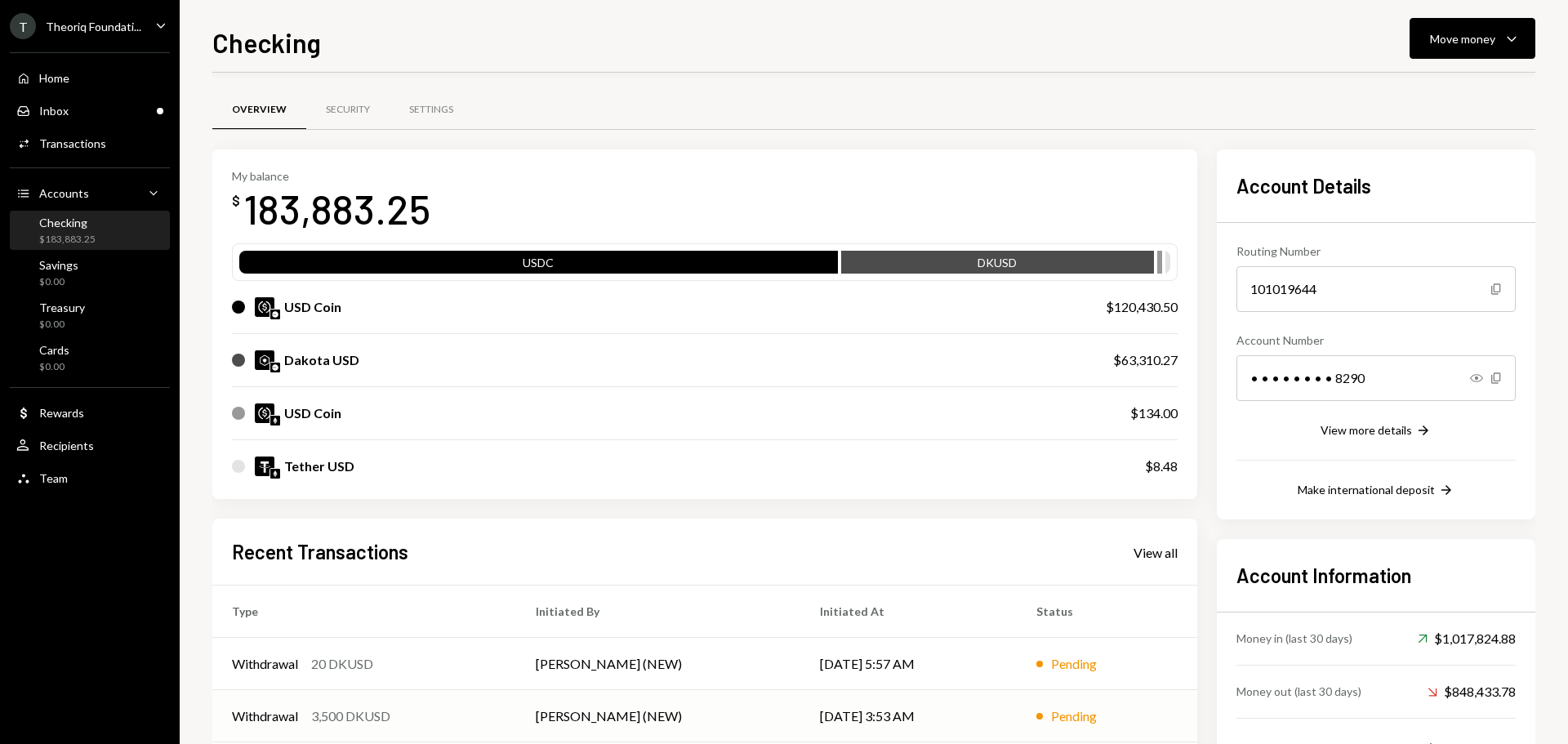
scroll to position [81, 0]
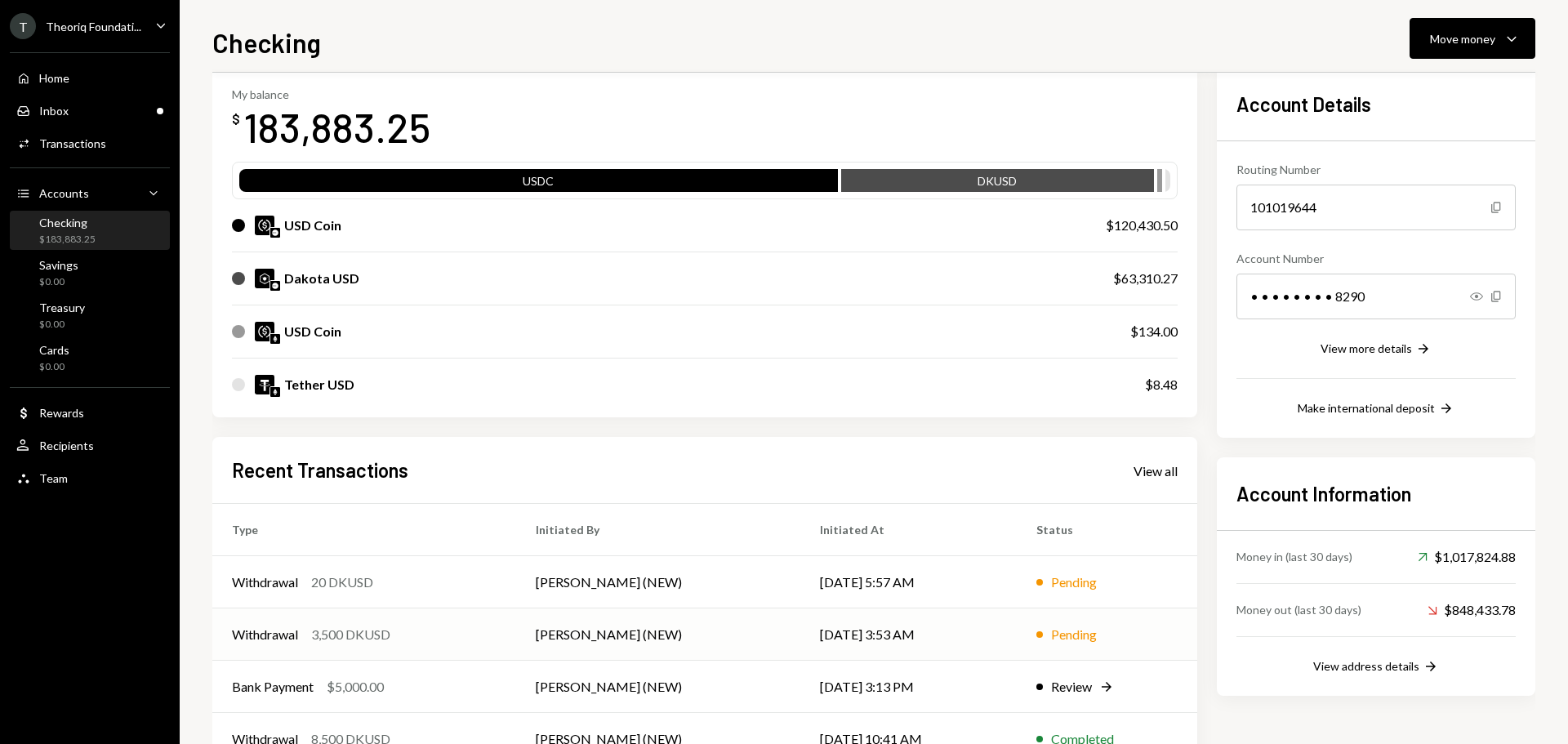
click at [492, 642] on div "Withdrawal 3,500 DKUSD" at bounding box center [365, 635] width 265 height 20
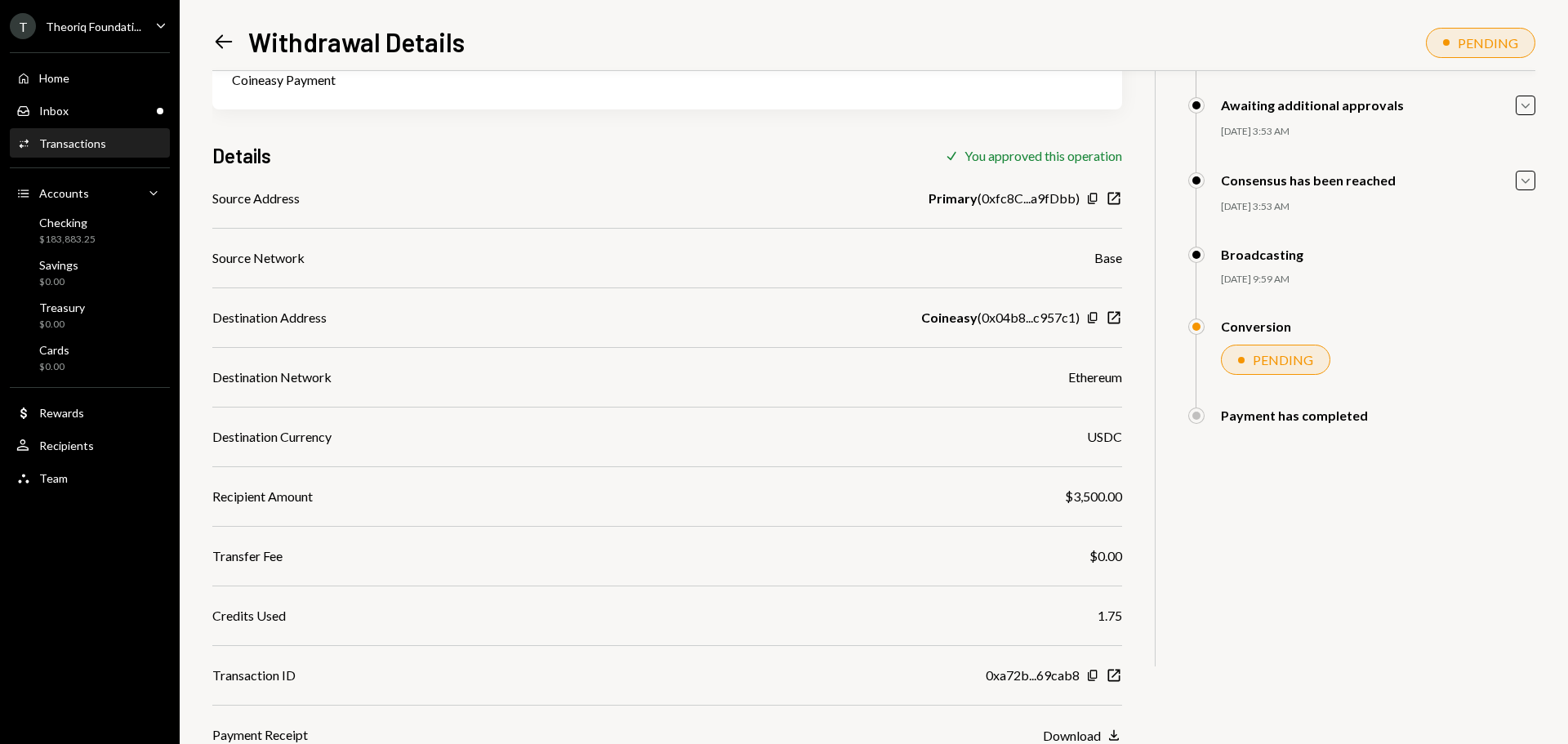
scroll to position [150, 0]
click at [86, 225] on div "Checking" at bounding box center [67, 222] width 56 height 14
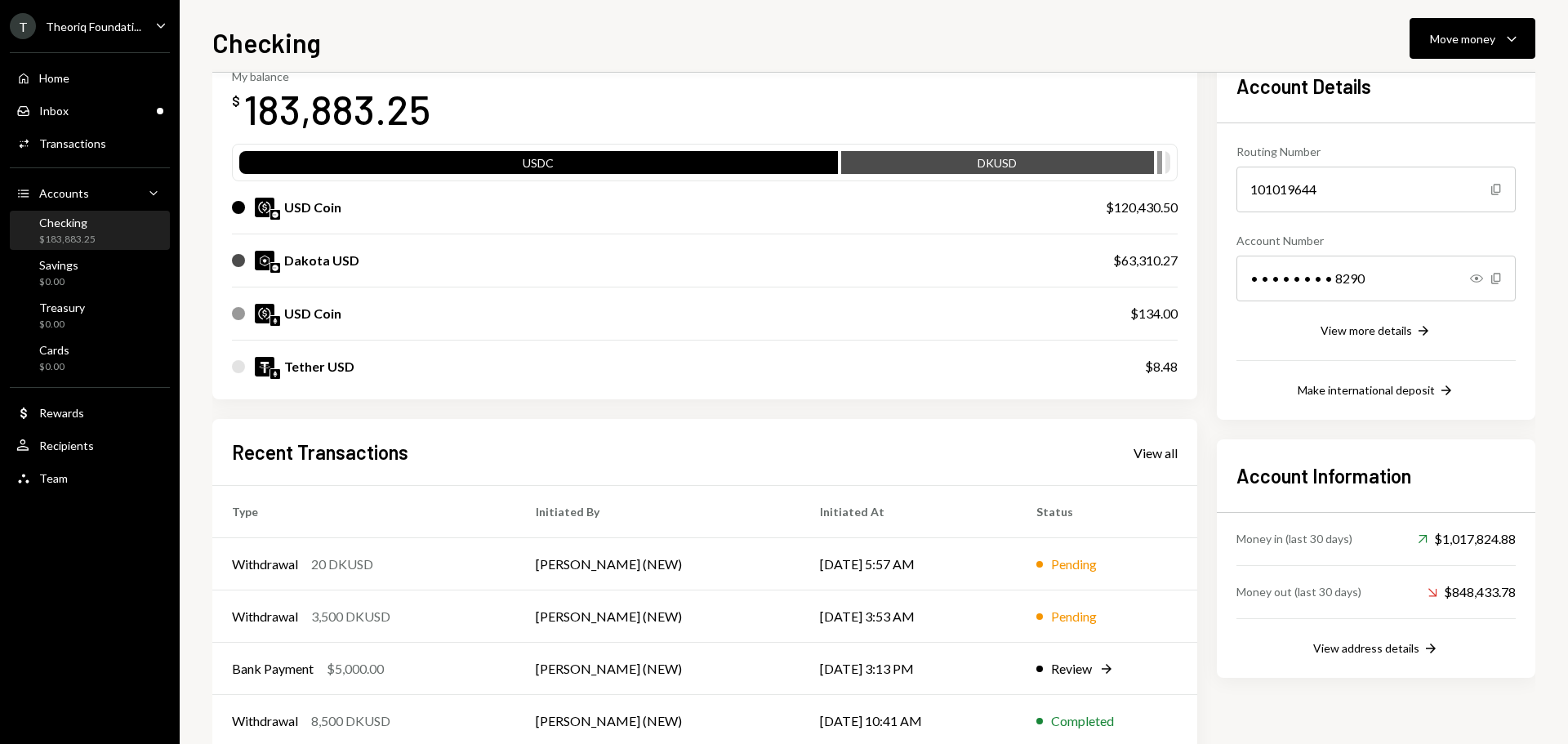
scroll to position [163, 0]
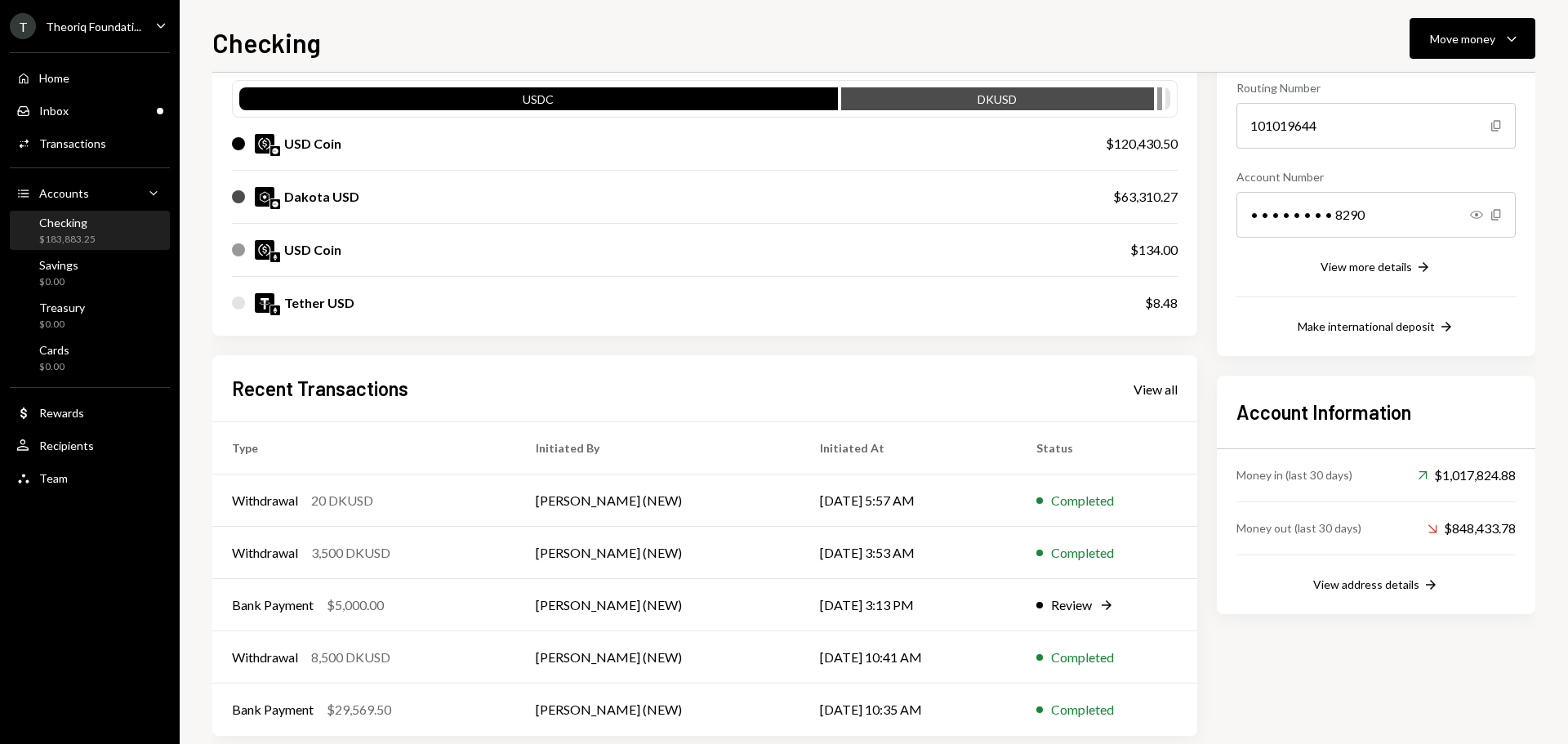
click at [91, 26] on div "Theoriq Foundati..." at bounding box center [94, 26] width 95 height 14
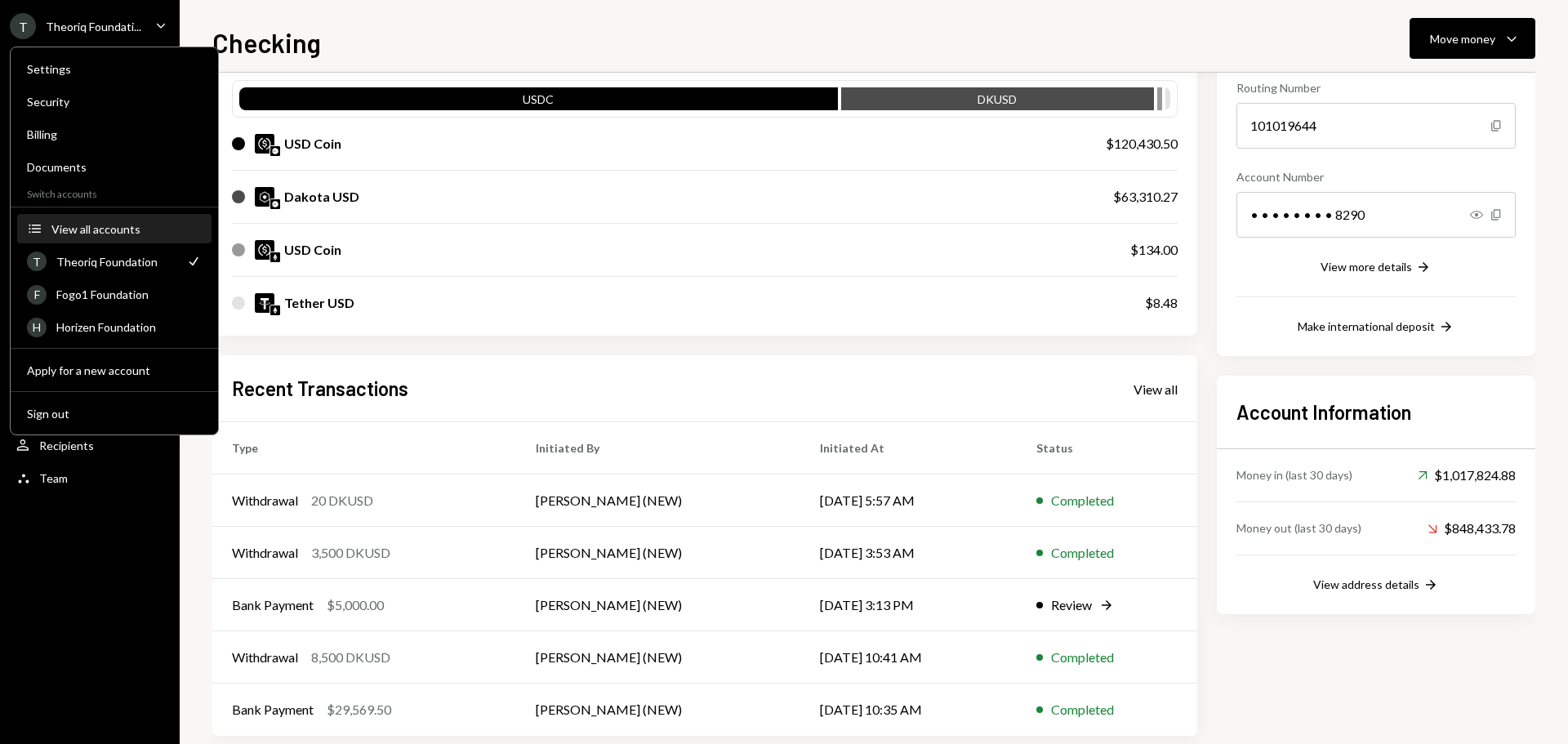
click at [105, 239] on button "Accounts View all accounts" at bounding box center [114, 230] width 194 height 30
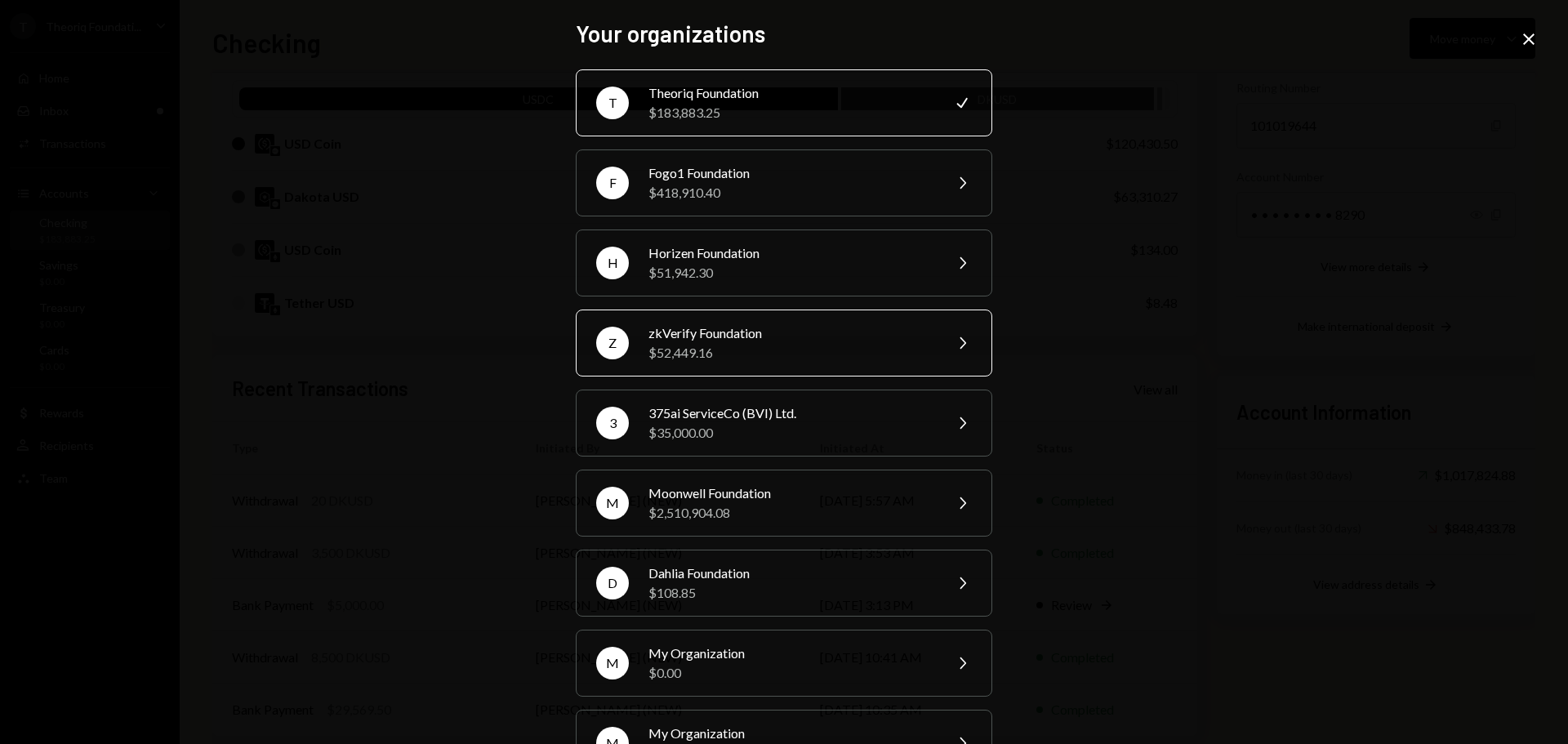
click at [734, 360] on div "$52,449.16" at bounding box center [790, 353] width 284 height 20
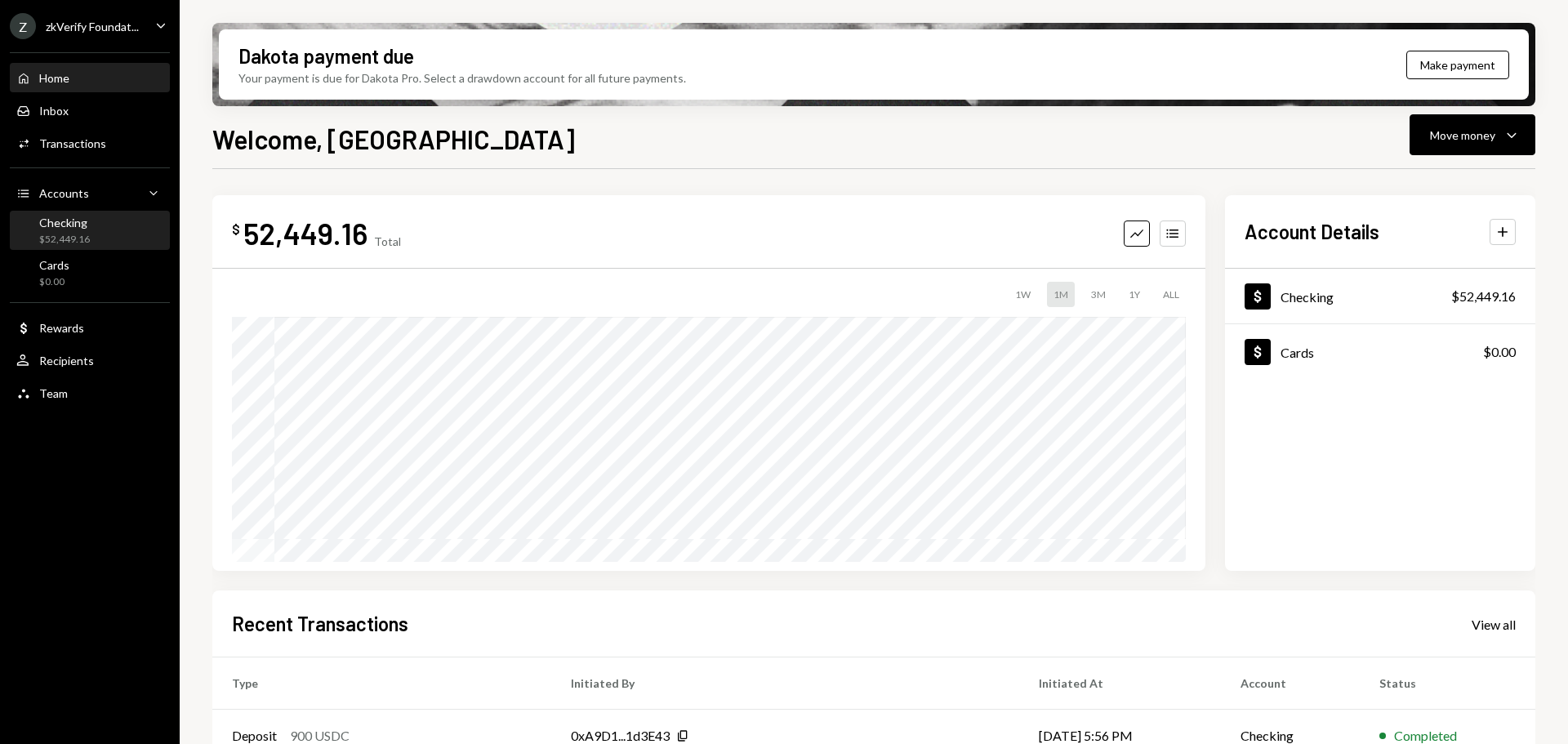
click at [72, 228] on div "Checking" at bounding box center [65, 222] width 51 height 14
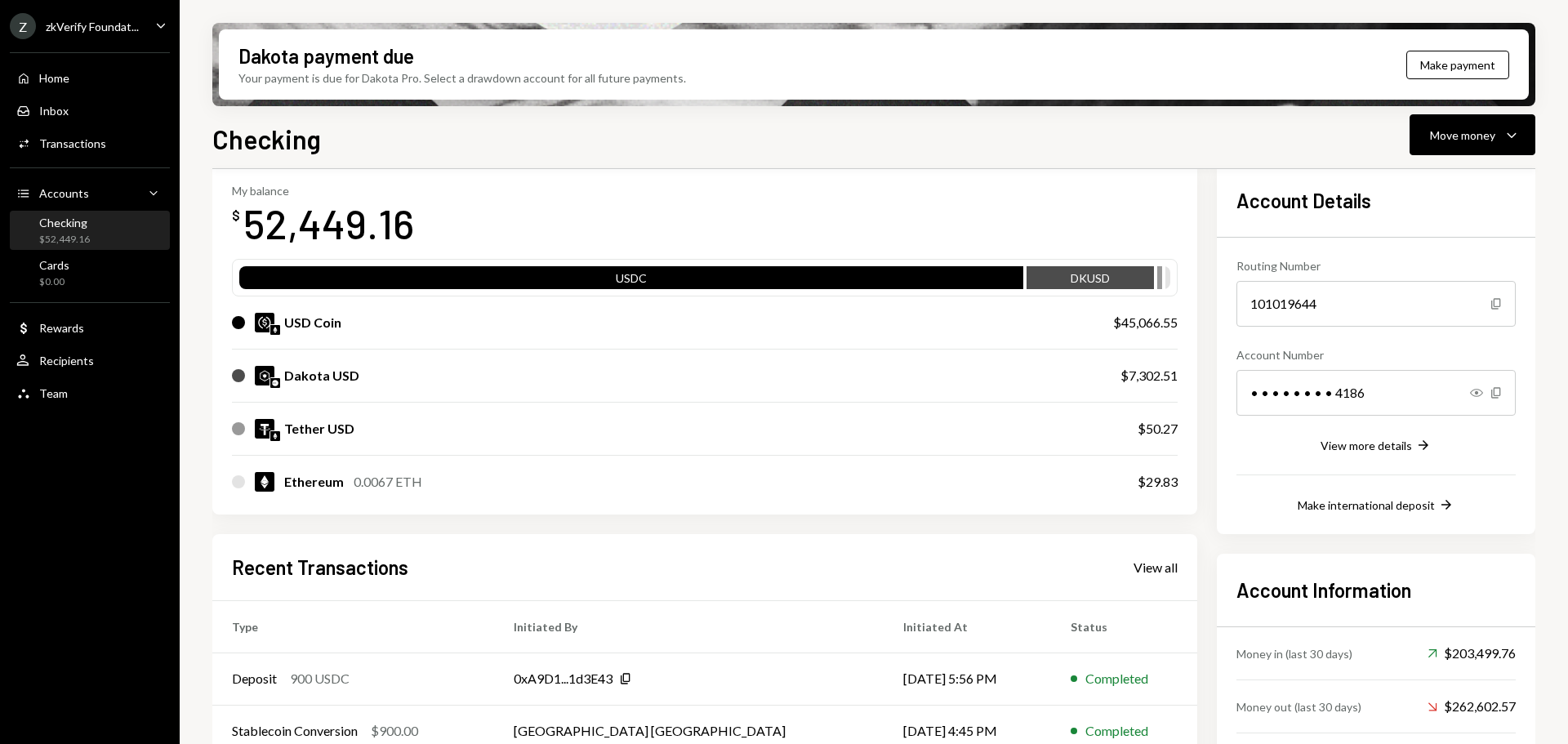
scroll to position [327, 0]
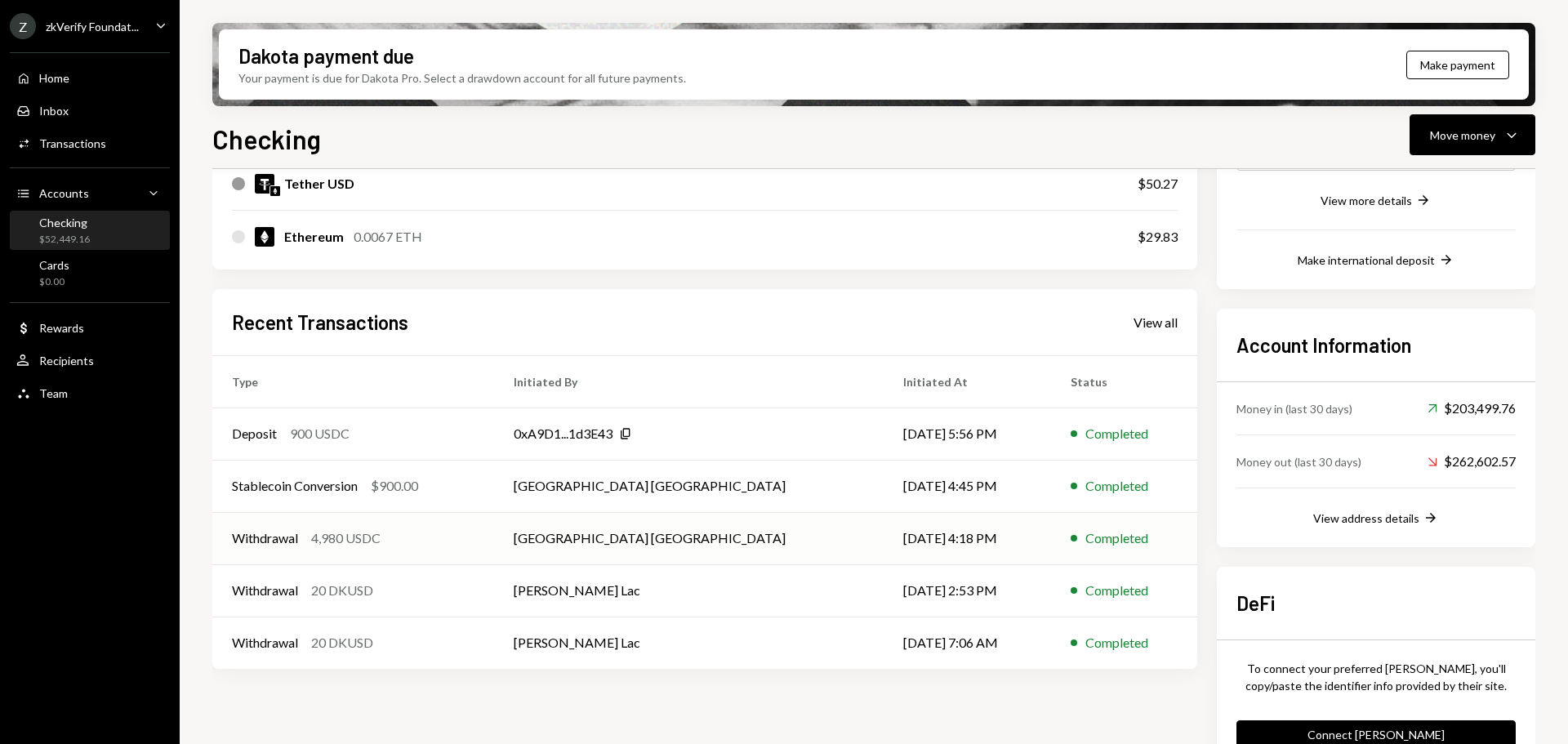
click at [430, 535] on div "Withdrawal 4,980 USDC" at bounding box center [353, 538] width 243 height 20
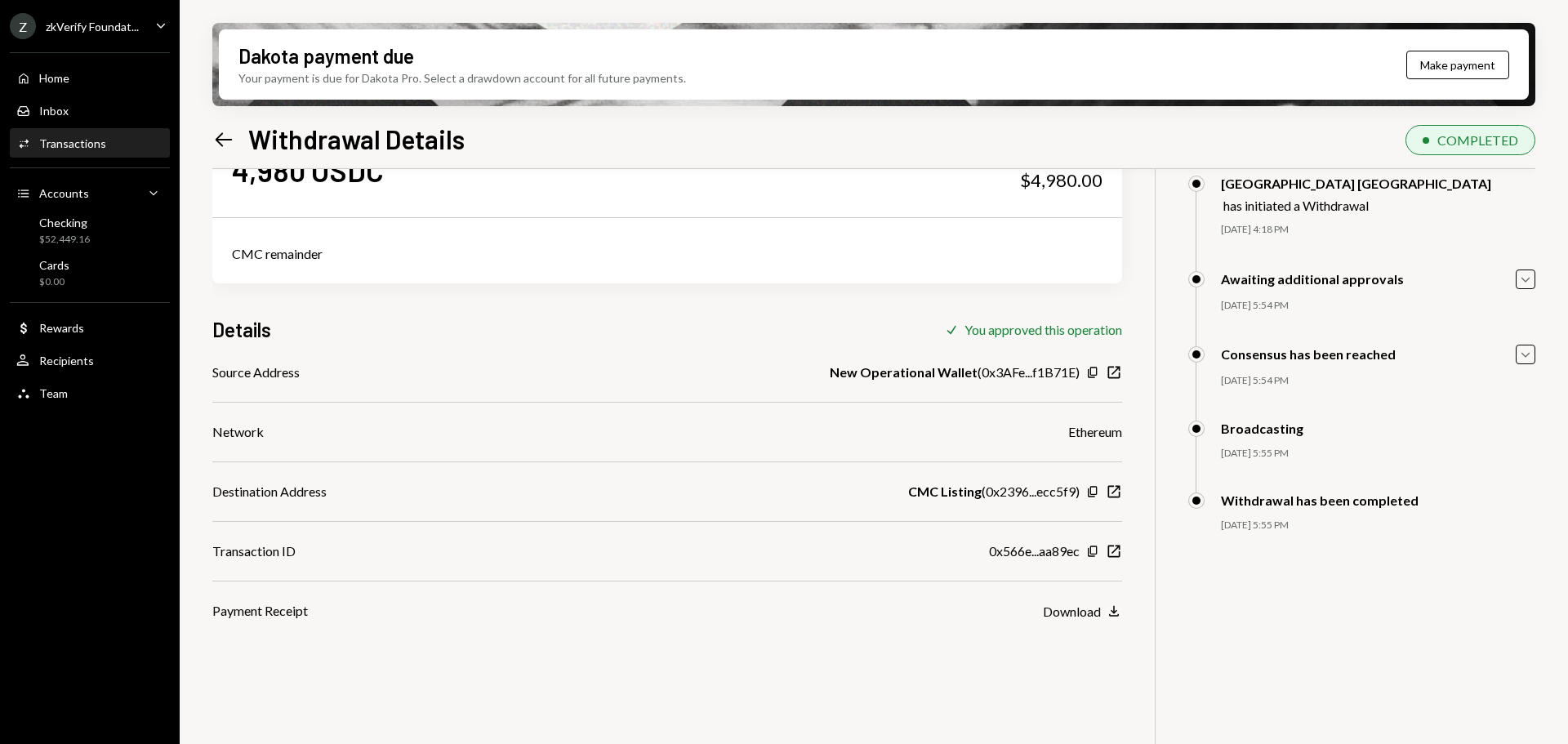
scroll to position [49, 0]
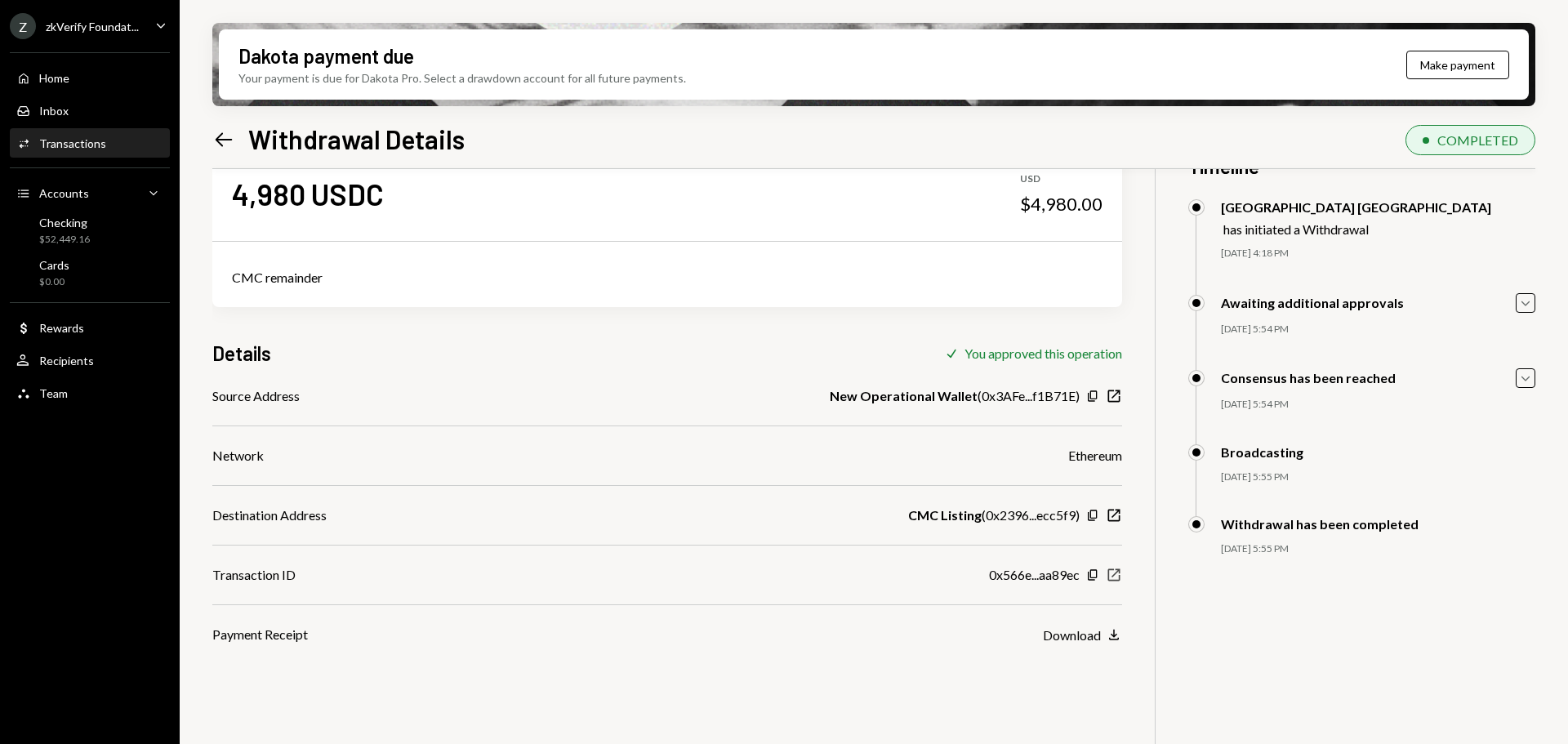
click at [1116, 577] on icon "New Window" at bounding box center [1114, 575] width 16 height 16
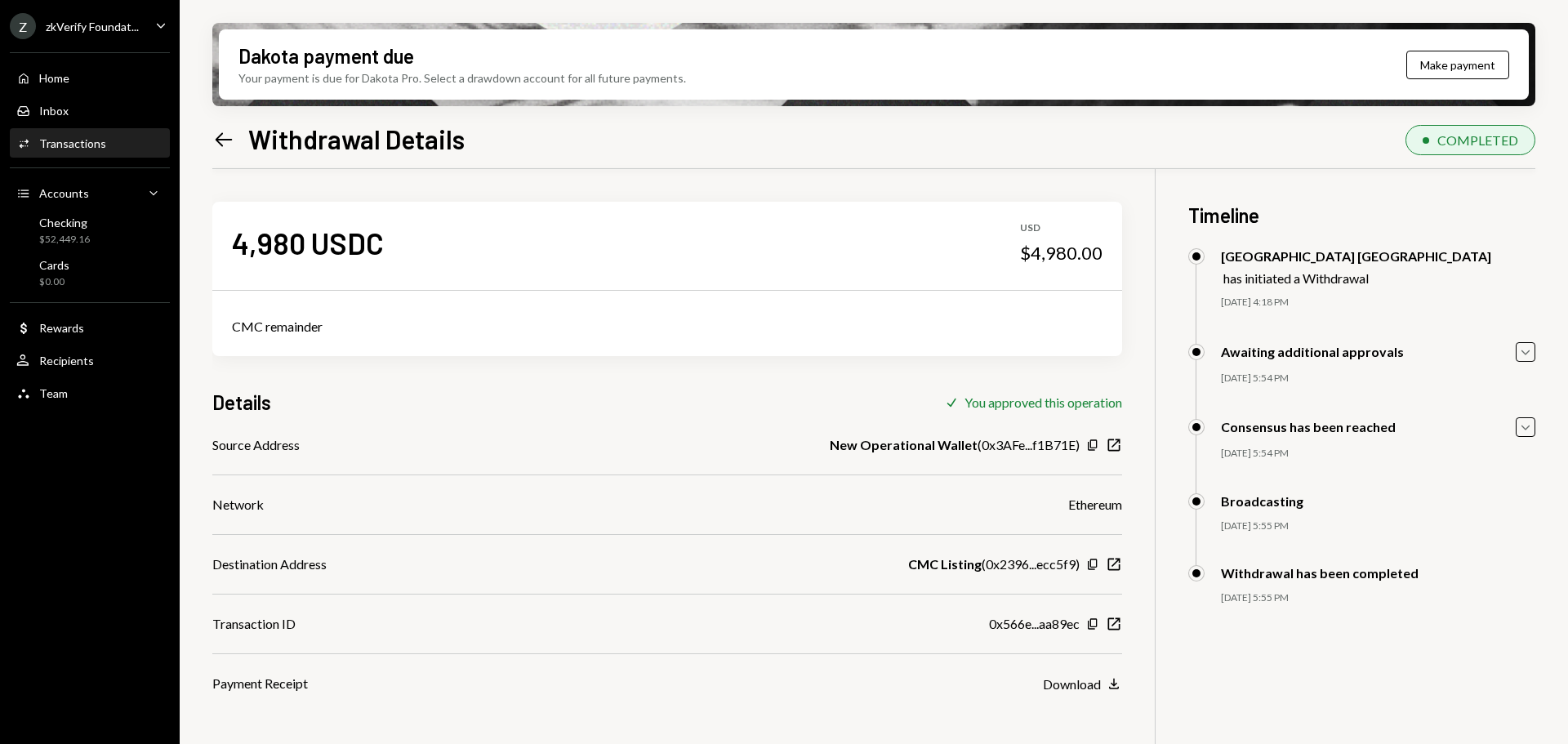
scroll to position [49, 0]
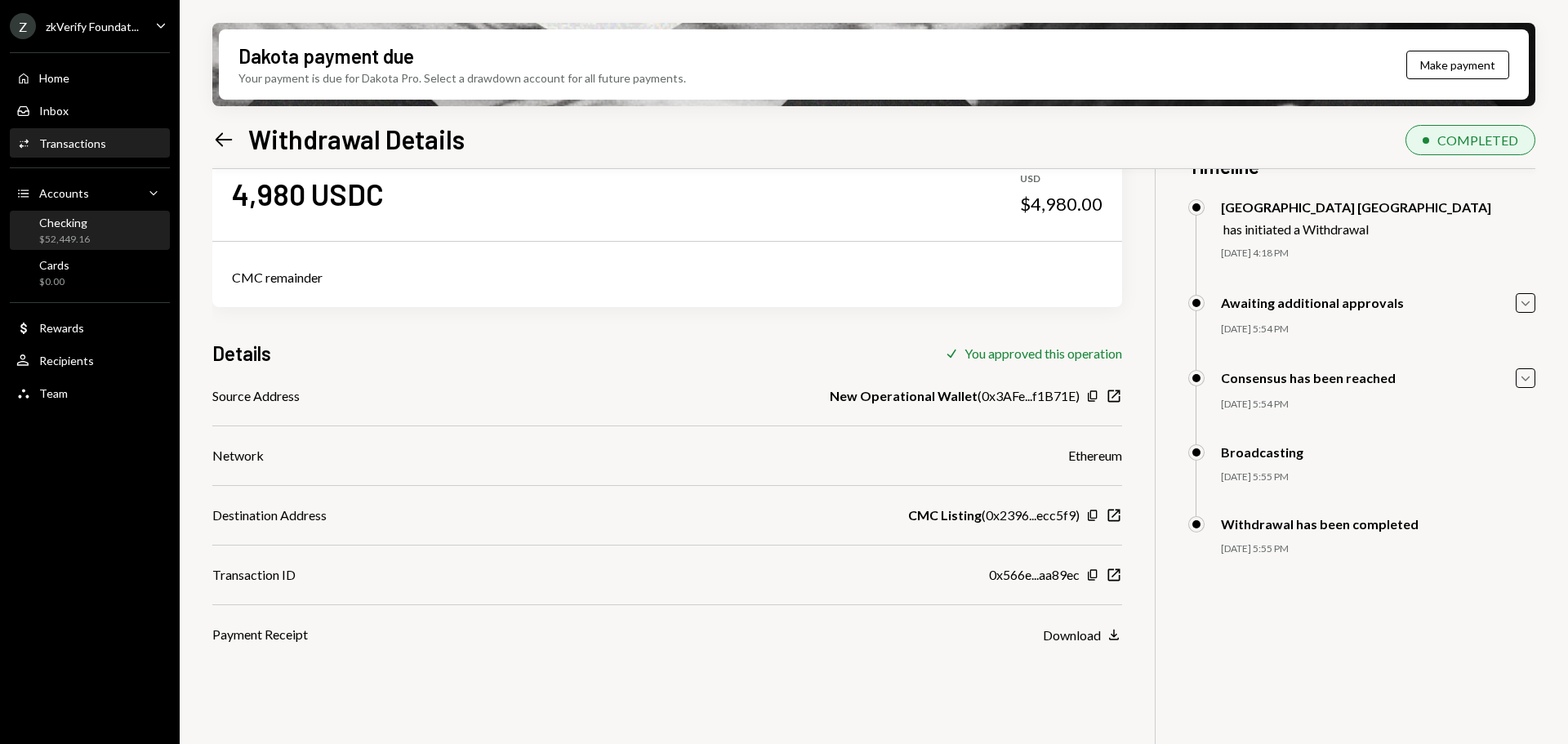
click at [79, 231] on div "Checking $52,449.16" at bounding box center [65, 231] width 51 height 31
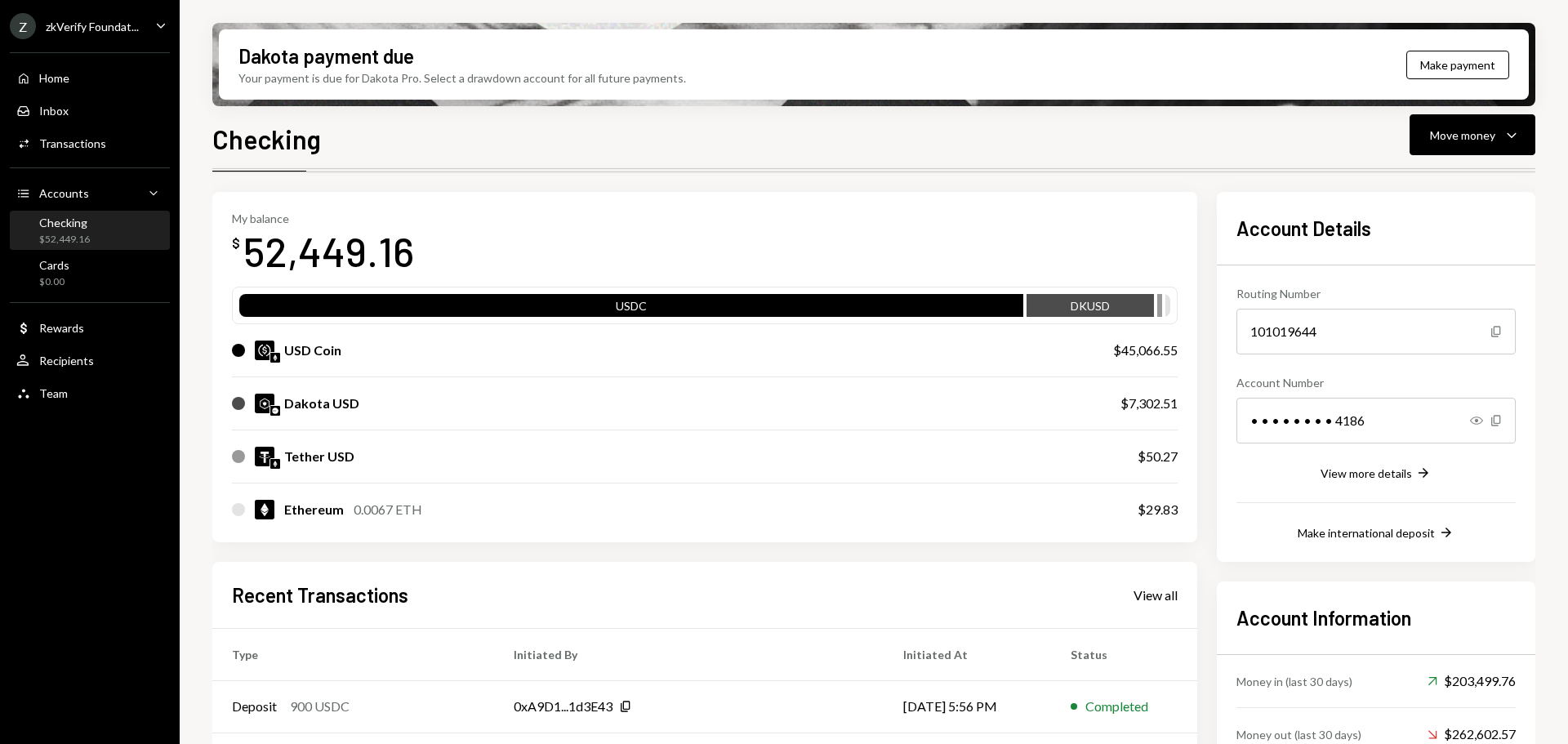
scroll to position [81, 0]
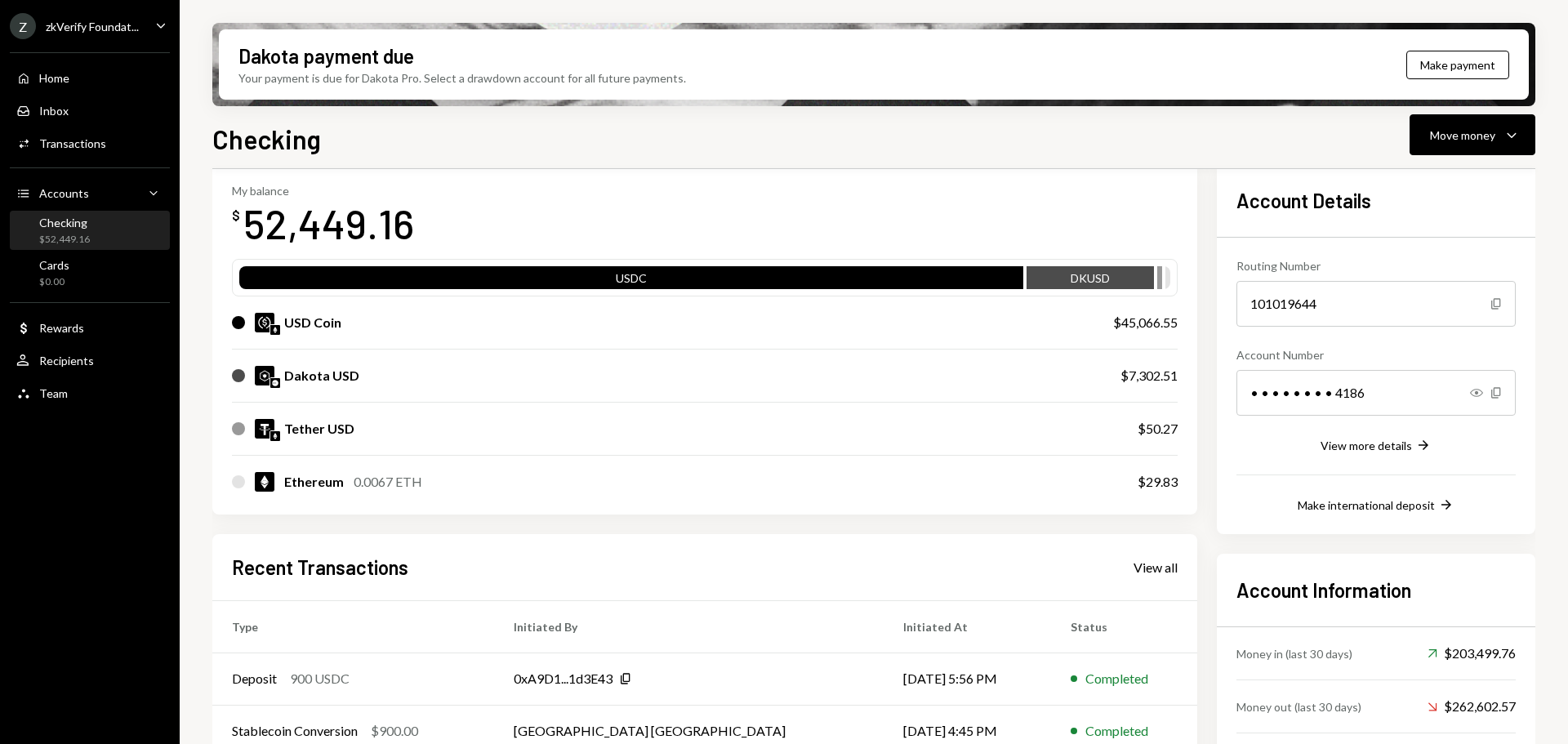
click at [122, 34] on div "Z zkVerify Foundat..." at bounding box center [74, 26] width 129 height 26
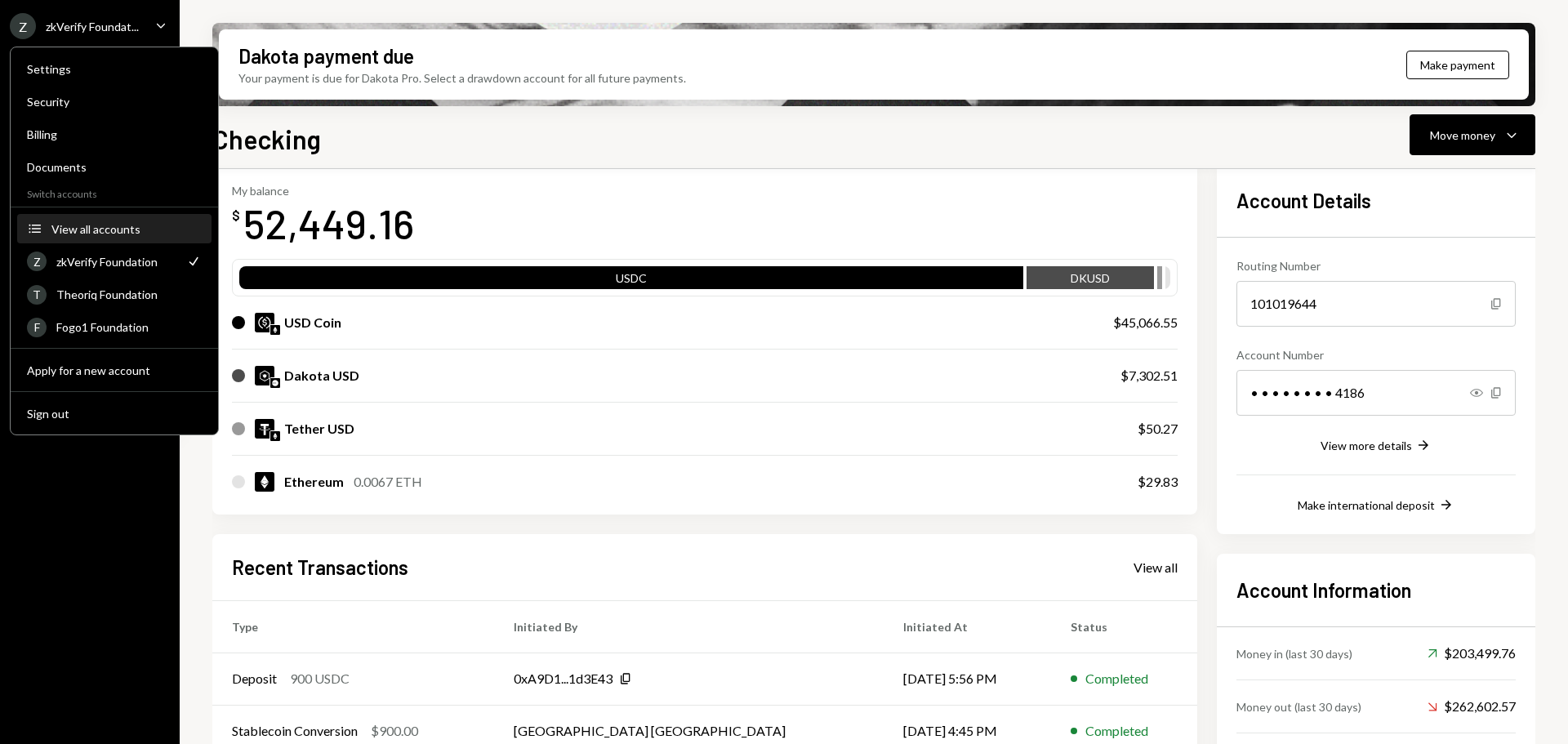
click at [109, 230] on div "View all accounts" at bounding box center [127, 229] width 151 height 14
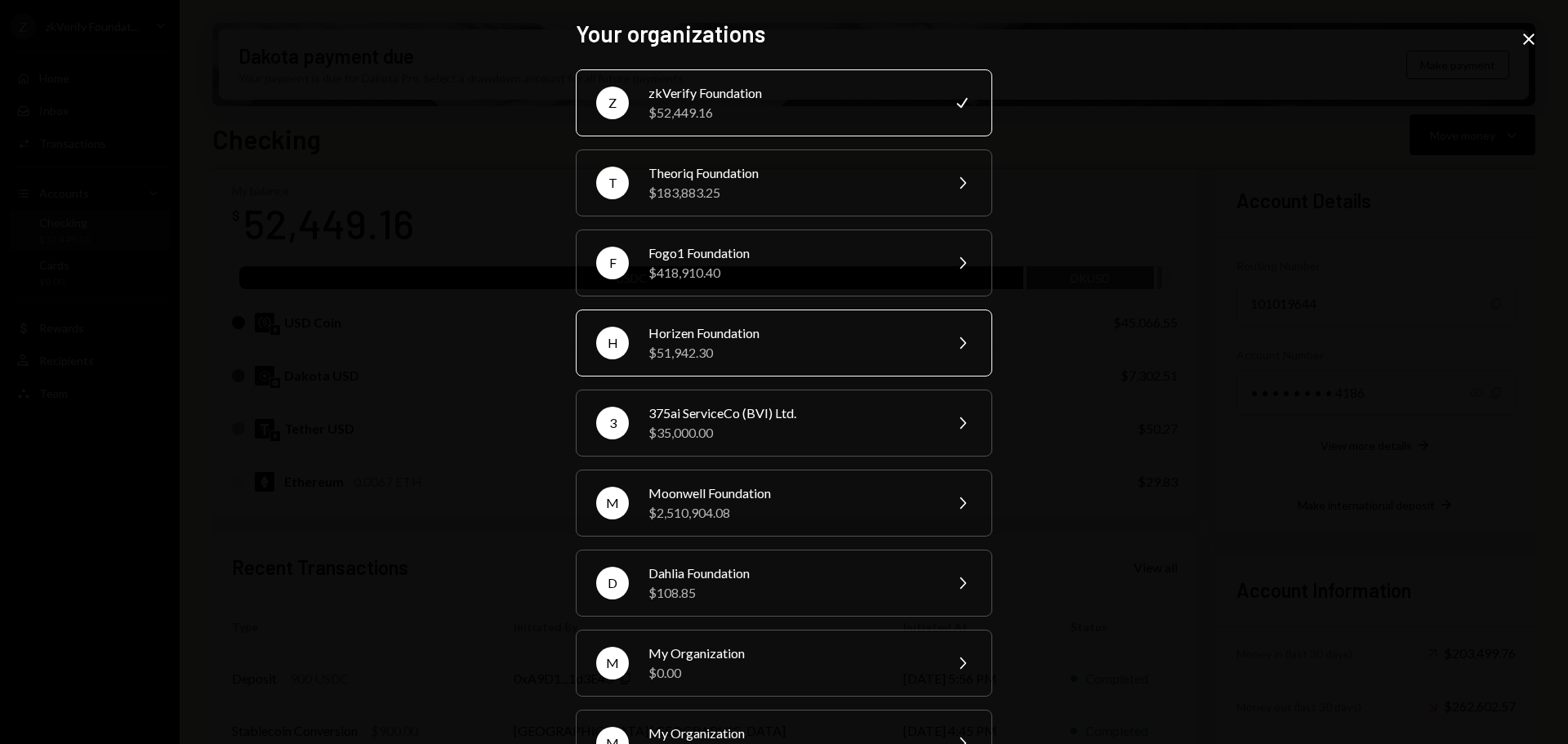
click at [705, 365] on div "H Horizen Foundation $51,942.30 Chevron Right" at bounding box center [784, 342] width 416 height 67
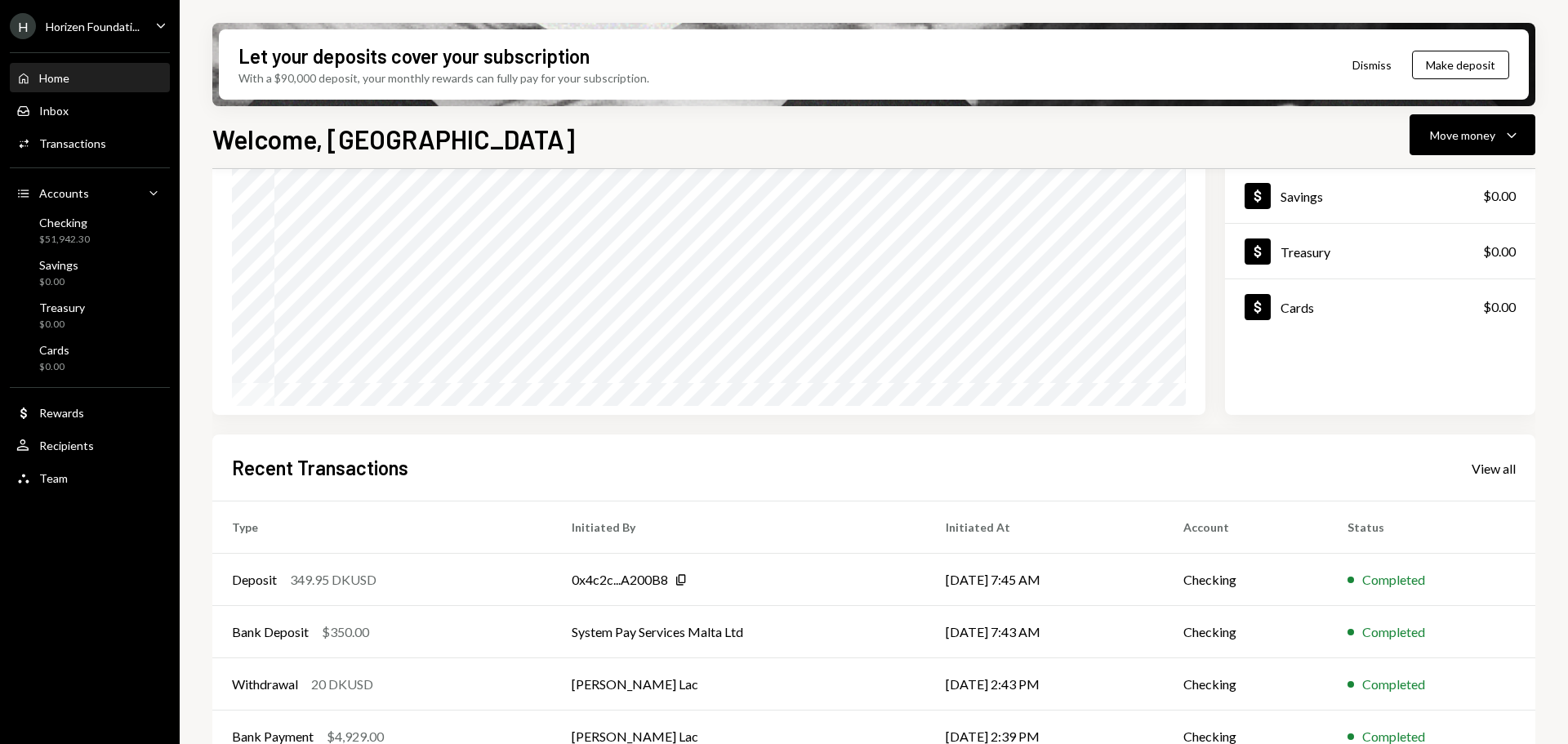
scroll to position [241, 0]
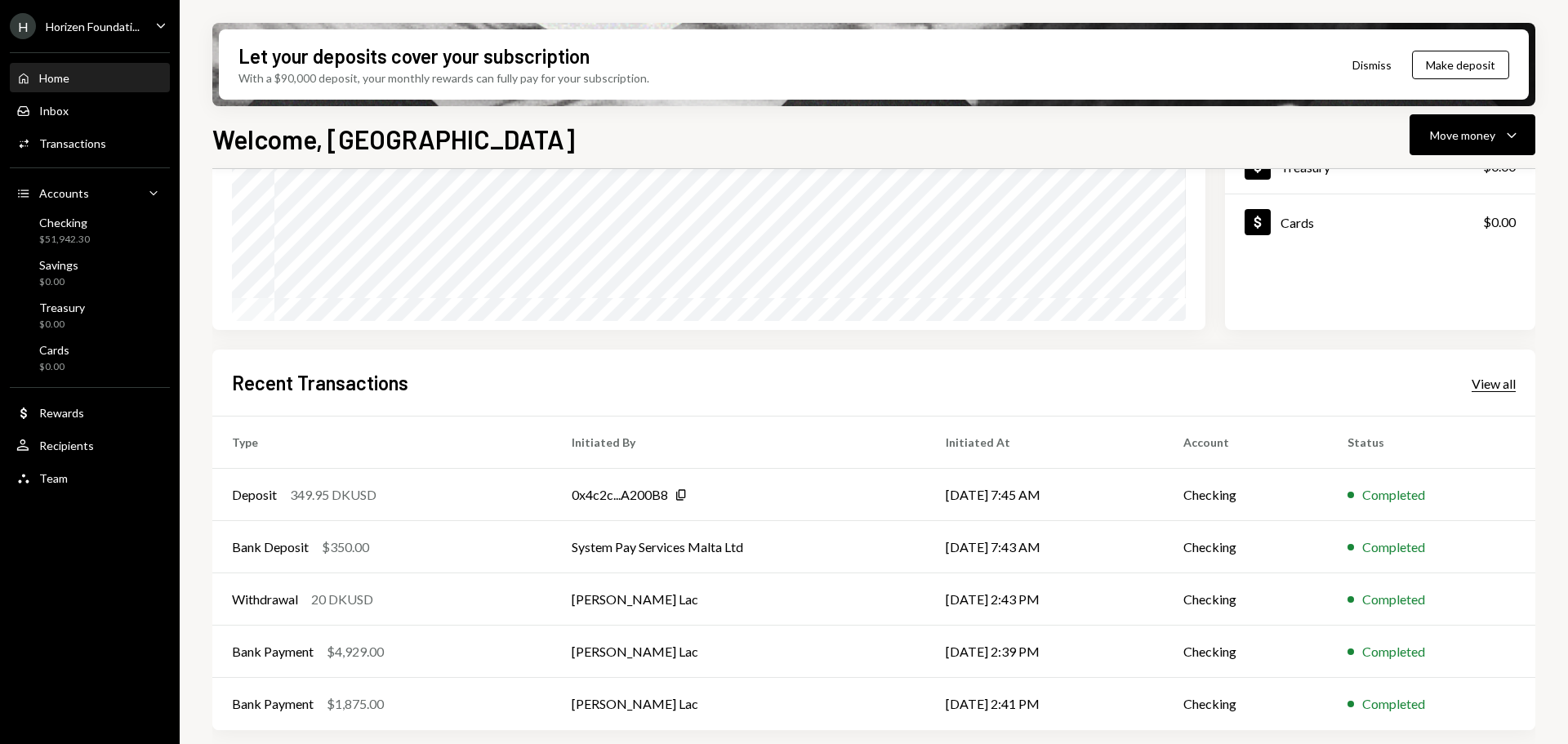
click at [1487, 388] on div "View all" at bounding box center [1494, 384] width 44 height 16
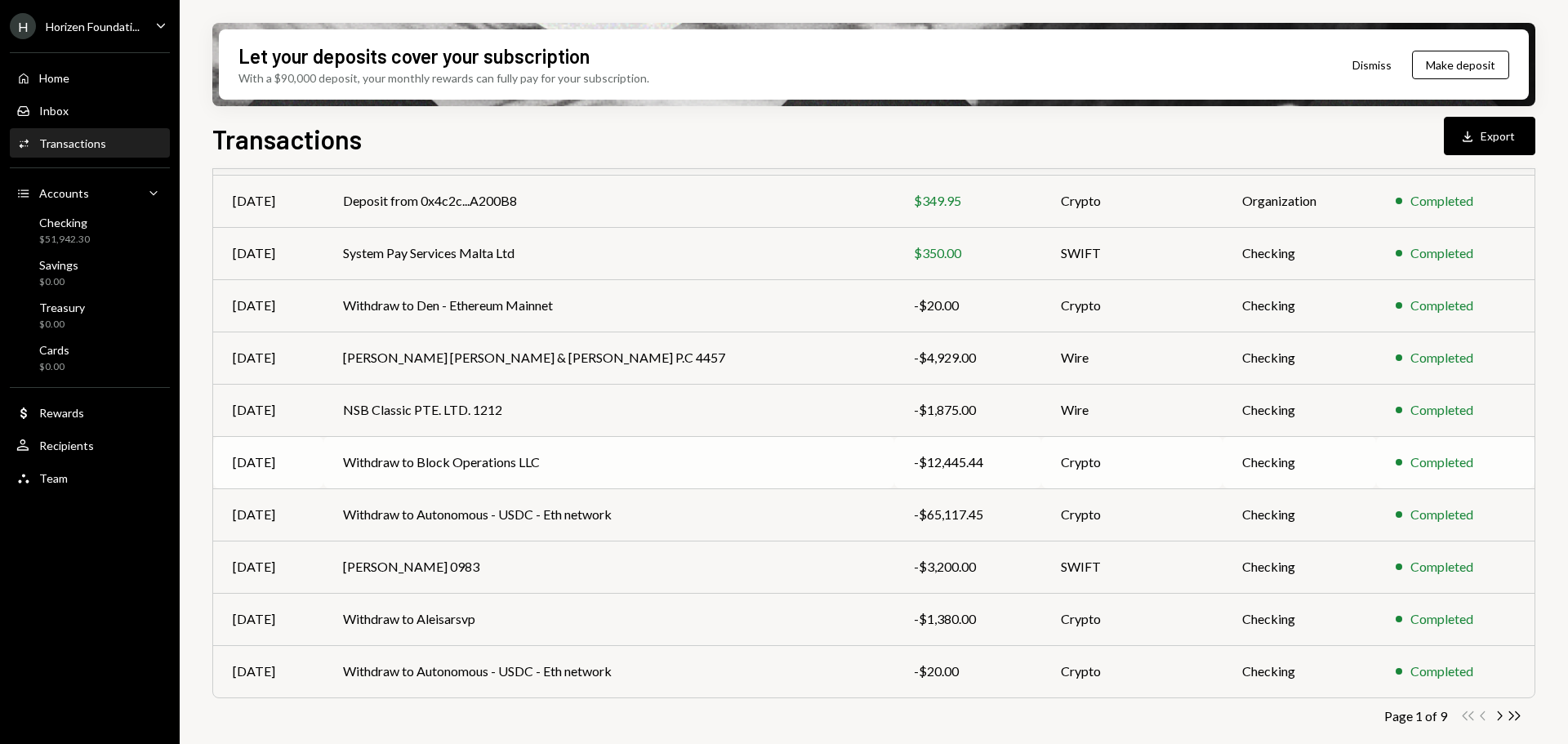
scroll to position [186, 0]
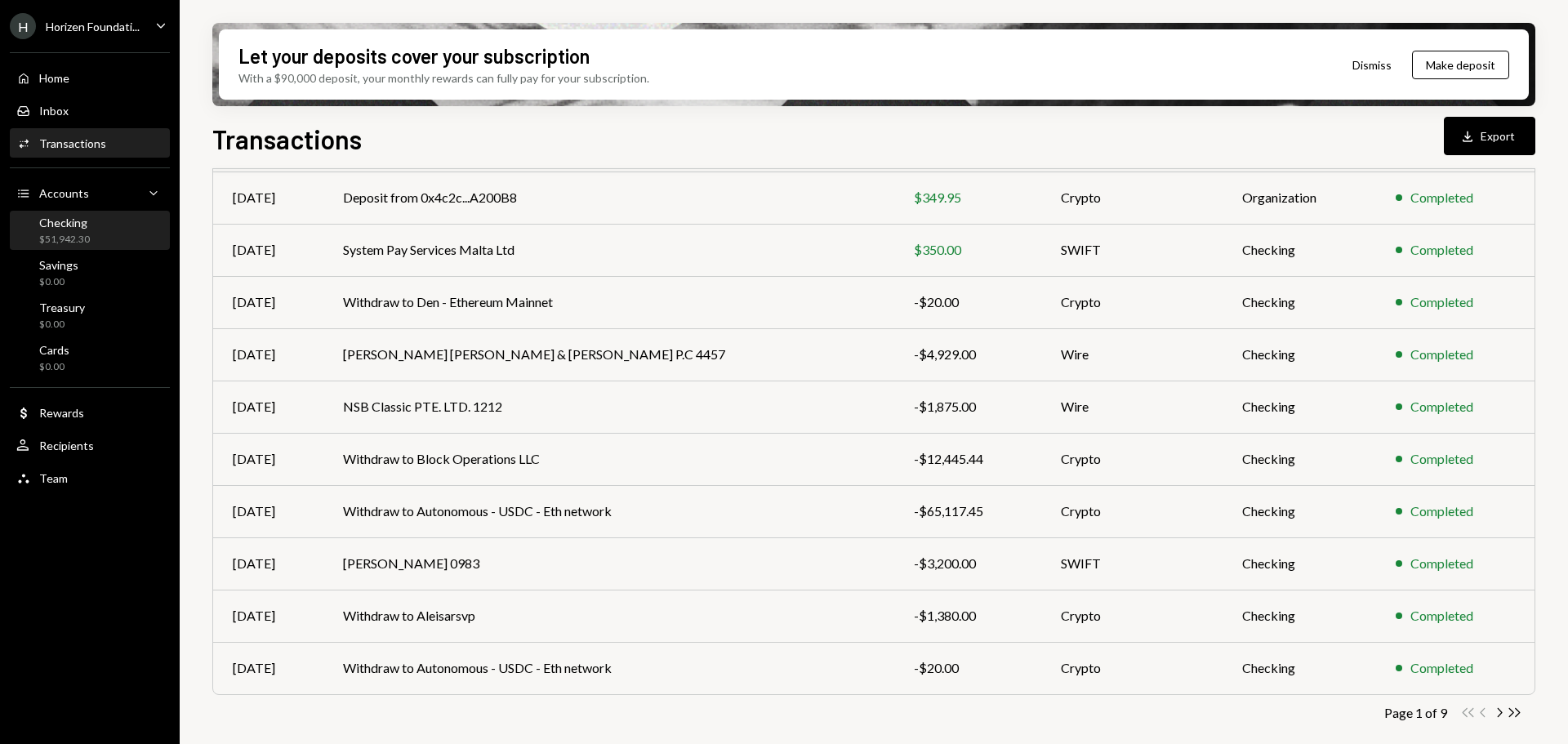
click at [98, 237] on div "Checking $51,942.30" at bounding box center [90, 231] width 147 height 31
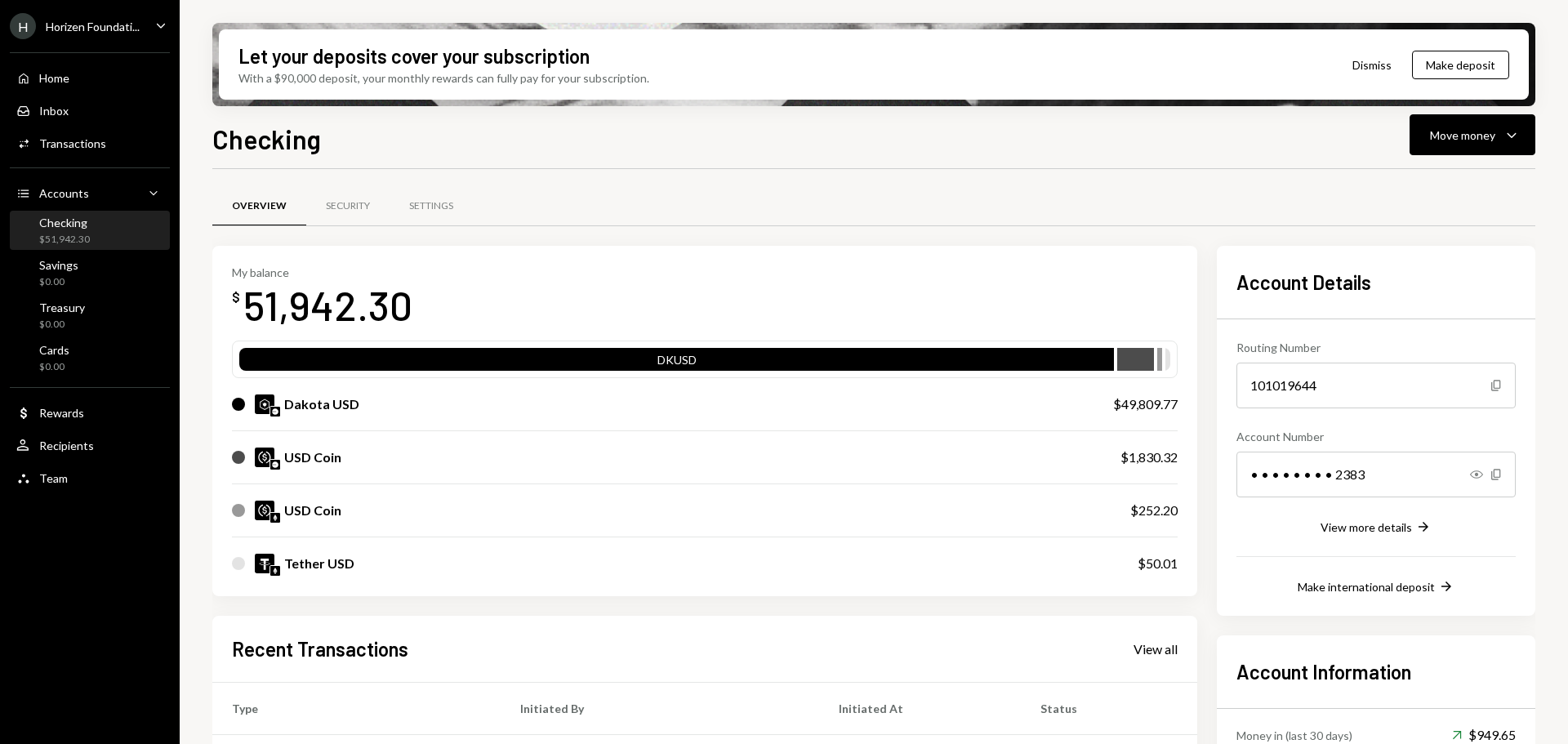
scroll to position [245, 0]
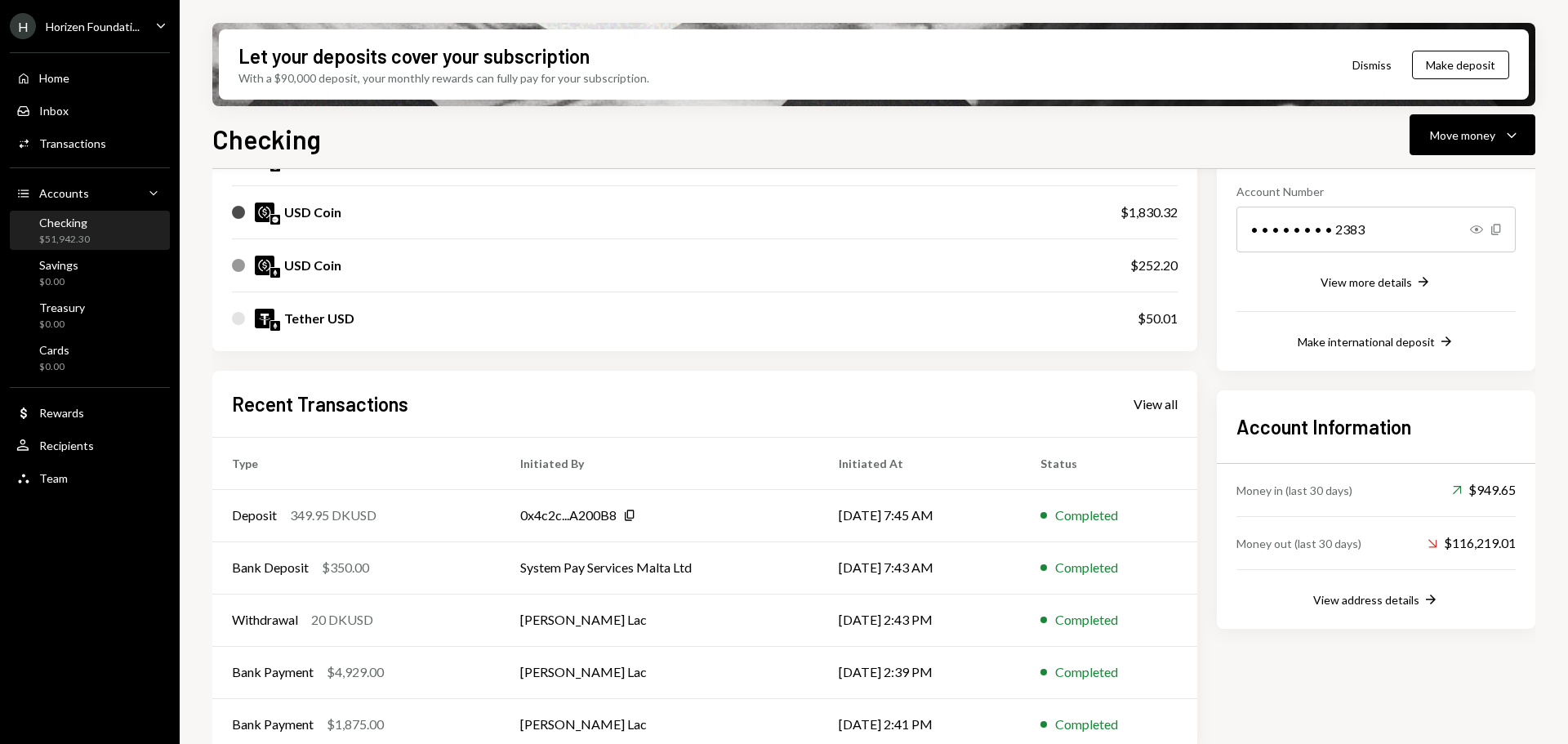
click at [116, 30] on div "Horizen Foundati..." at bounding box center [93, 26] width 94 height 14
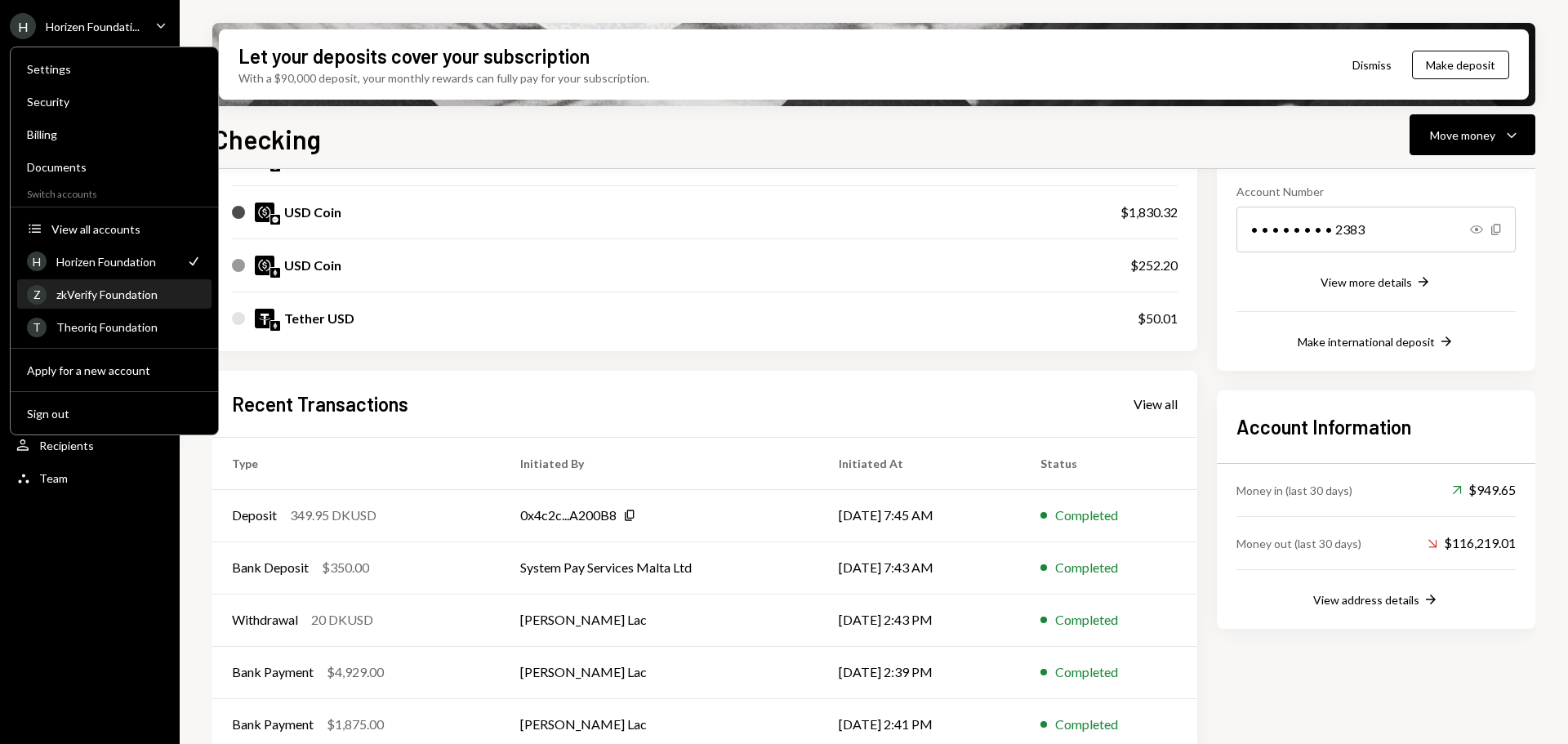
click at [114, 299] on div "zkVerify Foundation" at bounding box center [128, 294] width 146 height 14
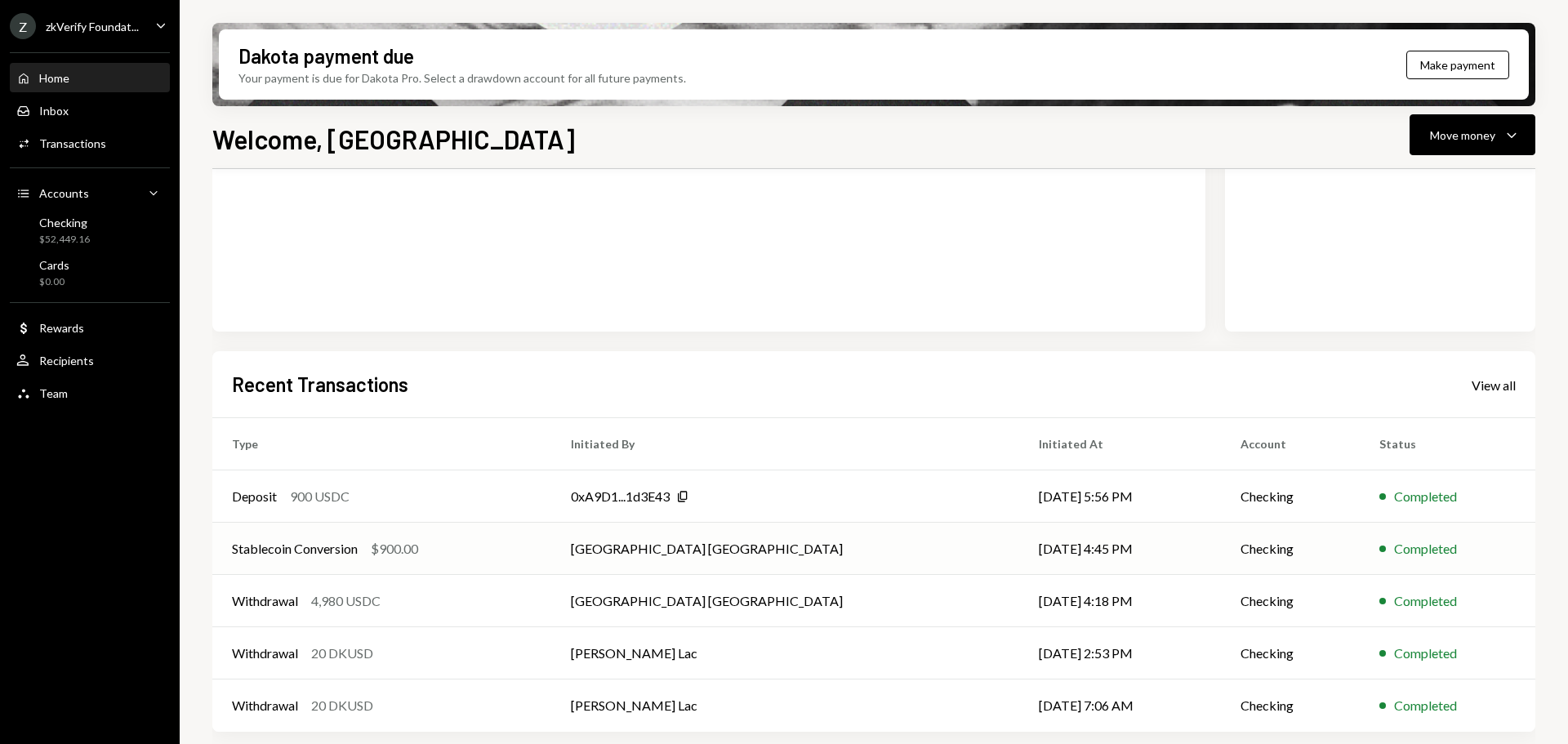
scroll to position [241, 0]
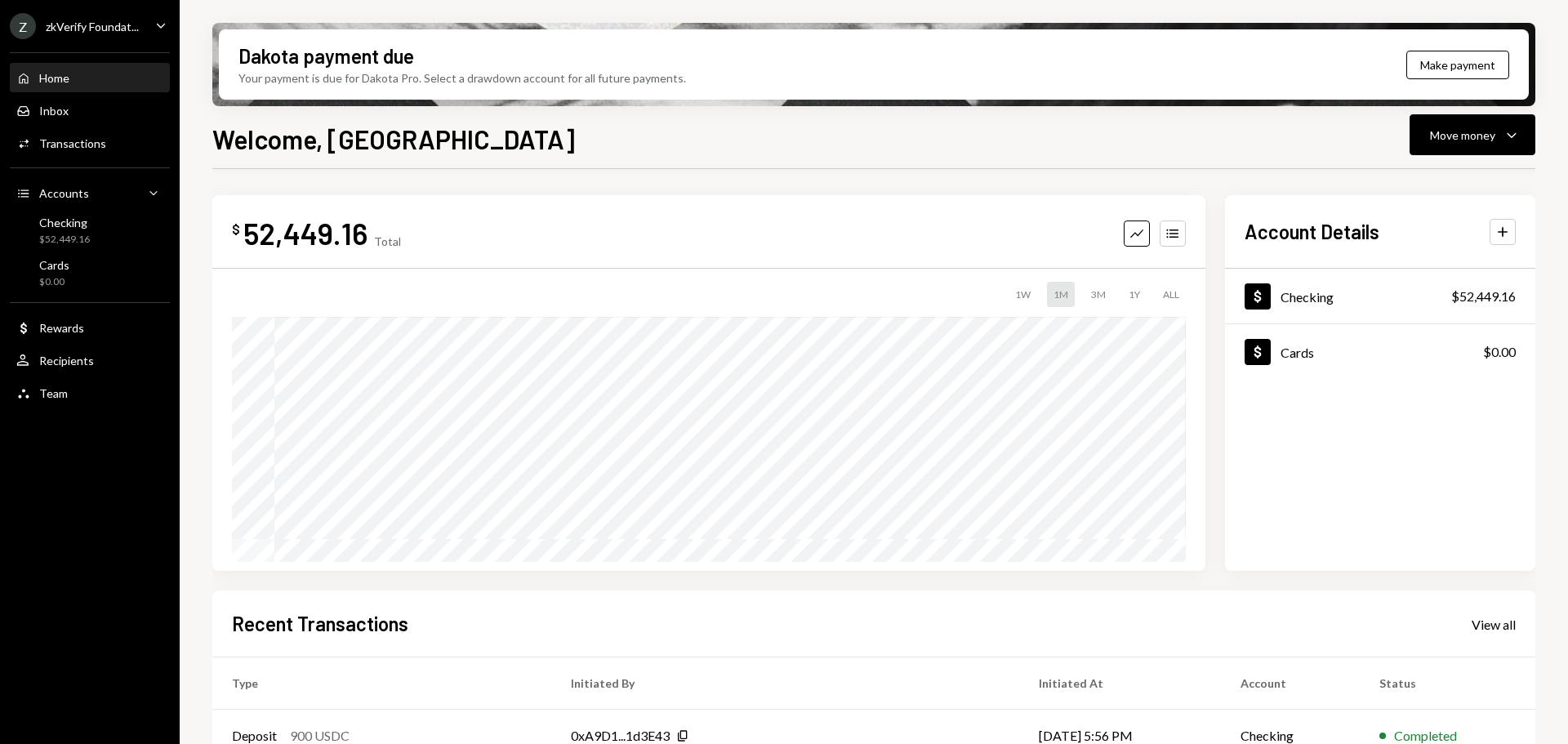
scroll to position [241, 0]
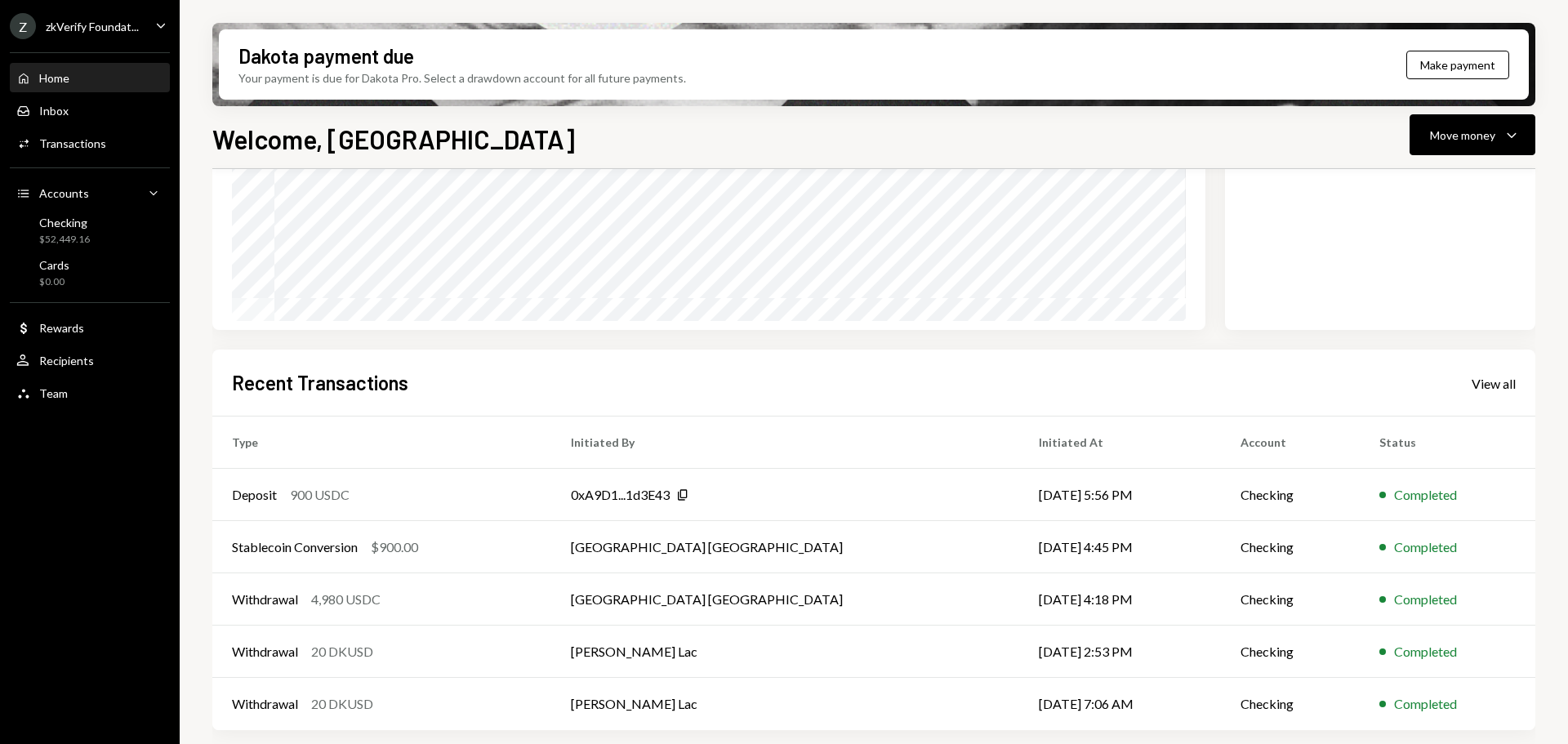
click at [67, 33] on div "zkVerify Foundat..." at bounding box center [92, 26] width 93 height 14
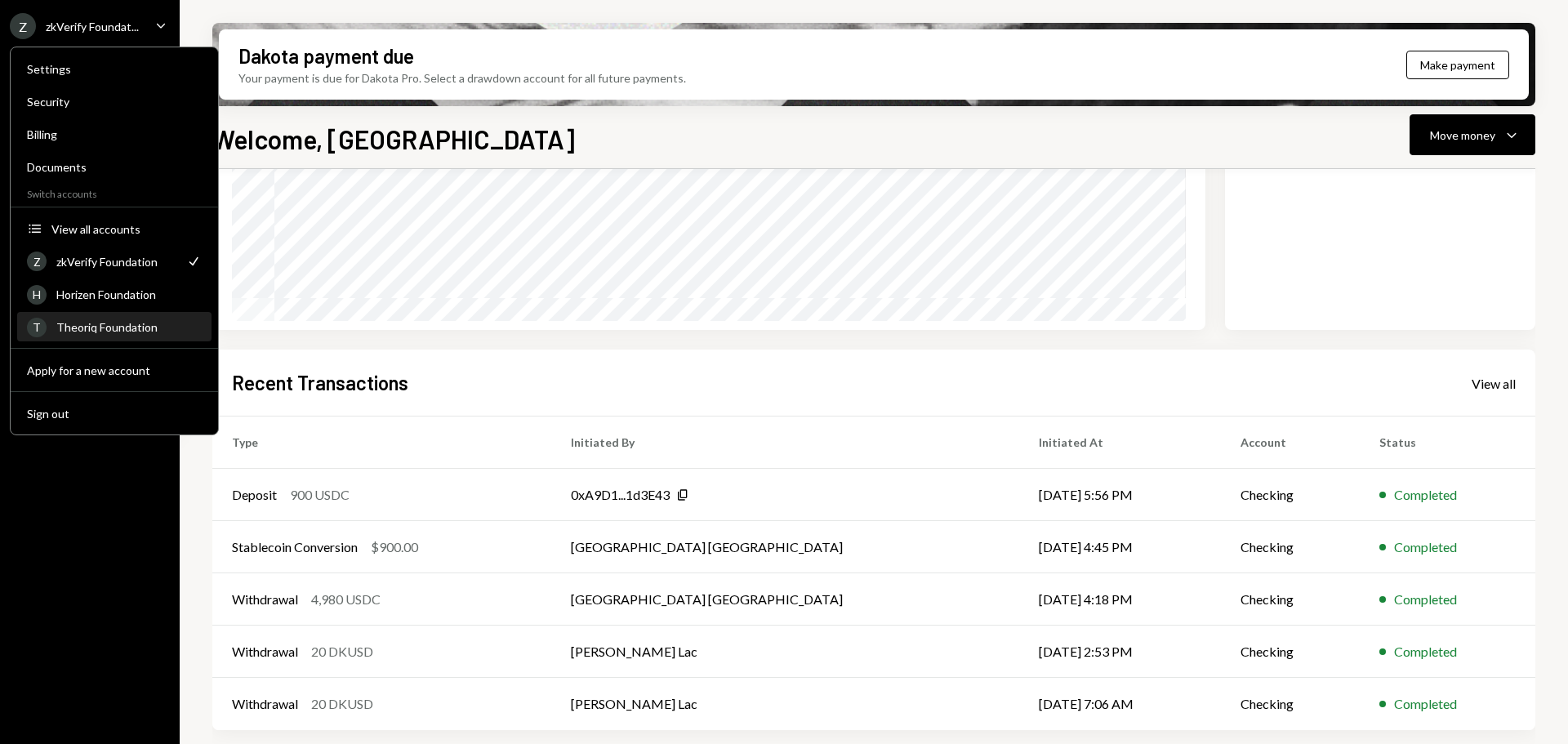
click at [81, 328] on div "Theoriq Foundation" at bounding box center [128, 327] width 146 height 14
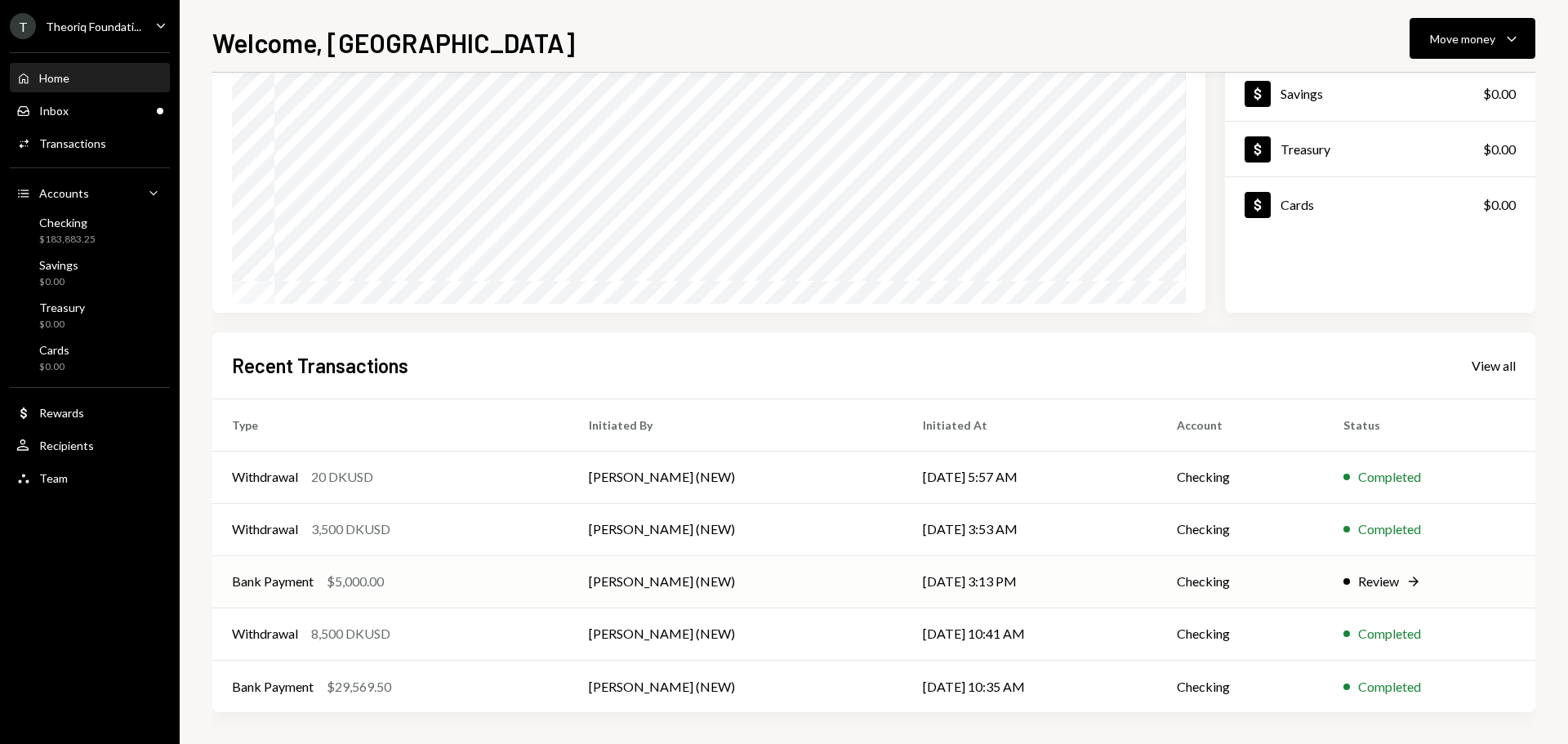
scroll to position [162, 0]
click at [451, 544] on td "Withdrawal 3,500 DKUSD" at bounding box center [391, 528] width 357 height 53
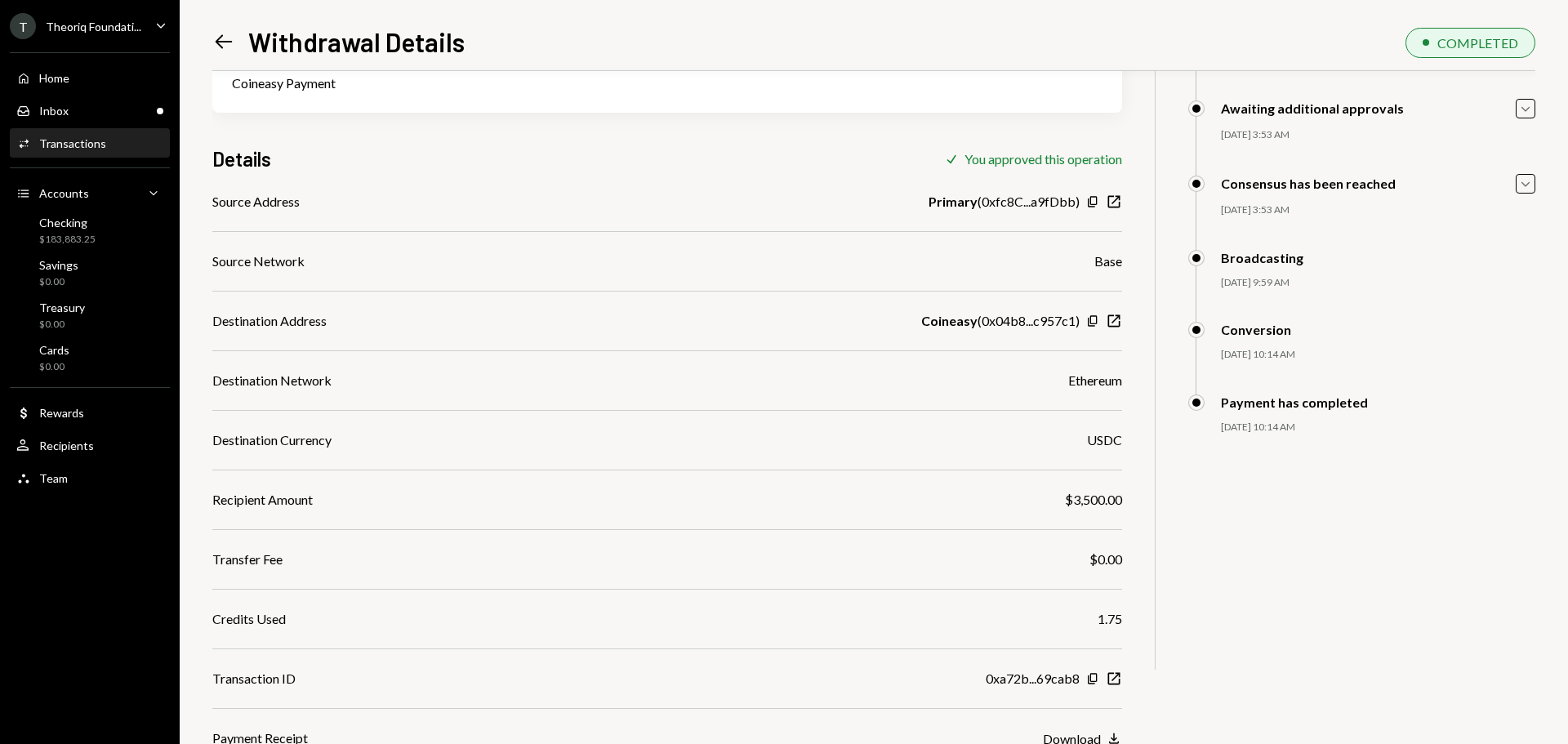
scroll to position [150, 0]
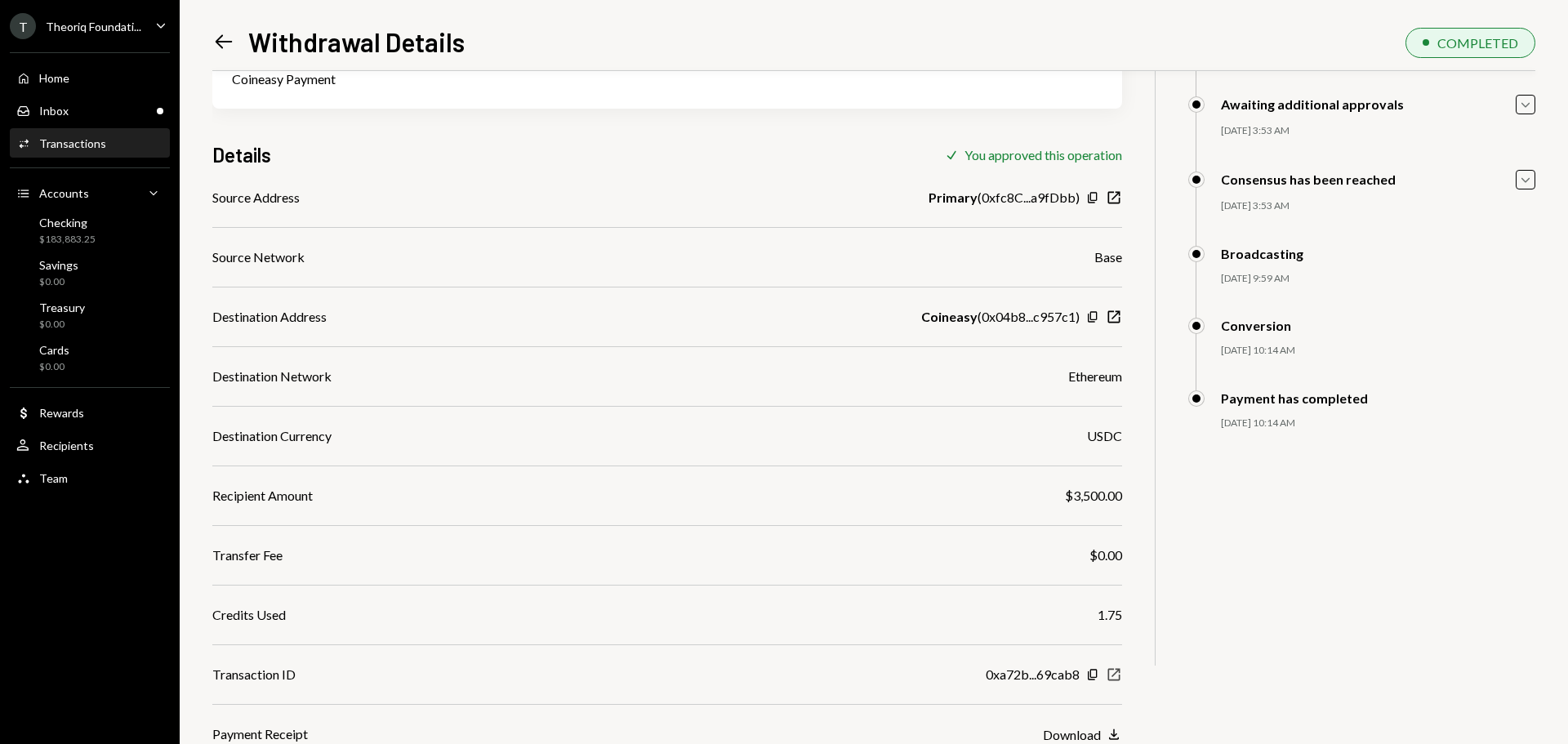
click at [1114, 678] on icon "New Window" at bounding box center [1114, 675] width 16 height 16
click at [1113, 318] on icon "button" at bounding box center [1114, 317] width 12 height 12
drag, startPoint x: 976, startPoint y: 319, endPoint x: 1084, endPoint y: 319, distance: 108.0
click at [1084, 319] on div "Coineasy ( 0x04b8...c957c1 ) Copy New Window" at bounding box center [1021, 317] width 201 height 20
drag, startPoint x: 948, startPoint y: 314, endPoint x: 1029, endPoint y: 316, distance: 81.0
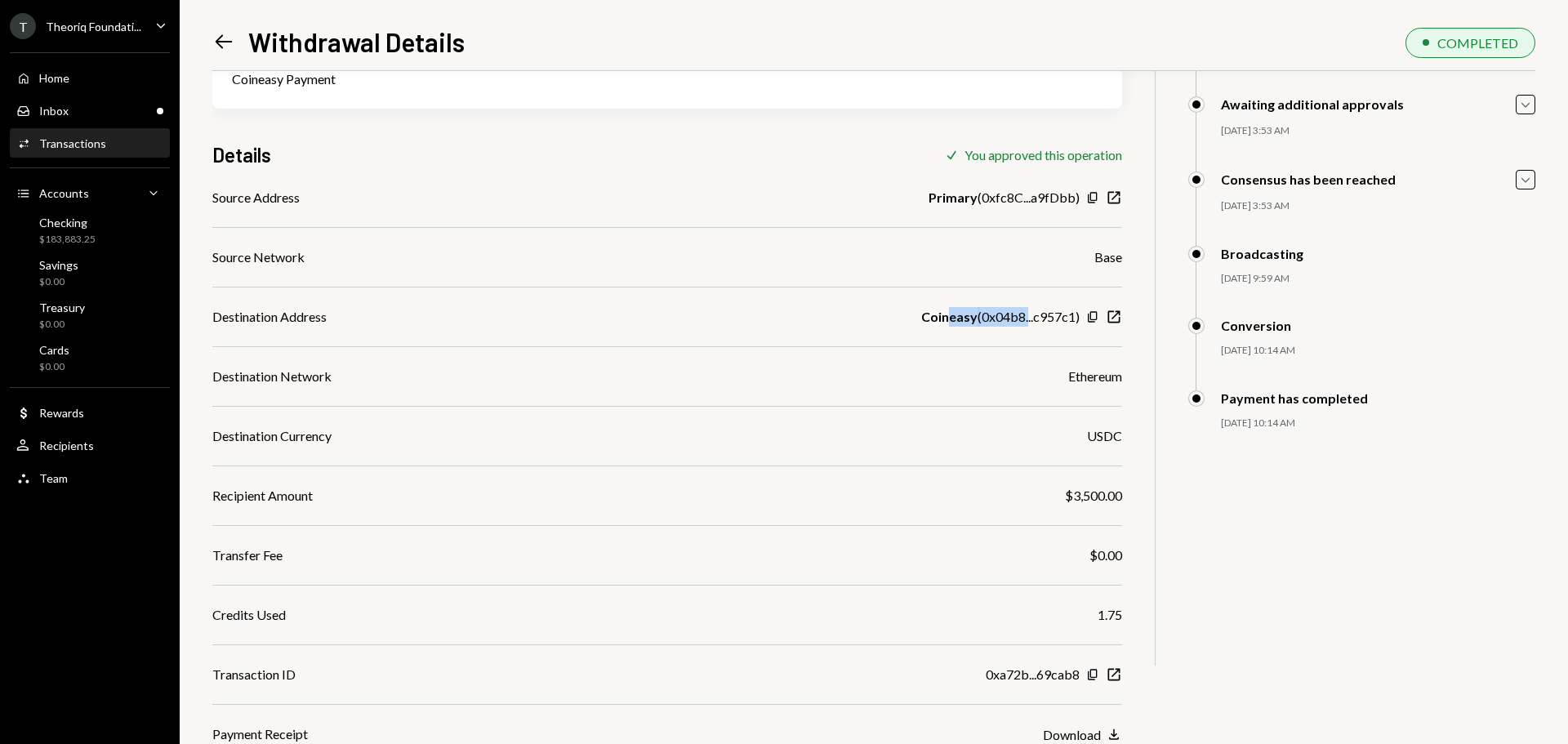
click at [1029, 316] on div "Coineasy ( 0x04b8...c957c1 )" at bounding box center [1000, 317] width 159 height 20
click at [1049, 319] on div "Coineasy ( 0x04b8...c957c1 )" at bounding box center [1000, 317] width 159 height 20
drag, startPoint x: 1082, startPoint y: 376, endPoint x: 1076, endPoint y: 402, distance: 26.7
click at [1100, 430] on div "Source Address Primary ( 0xfc8C...a9fDbb ) Copy New Window Source Network Base …" at bounding box center [667, 466] width 910 height 556
drag, startPoint x: 997, startPoint y: 322, endPoint x: 1077, endPoint y: 322, distance: 80.0
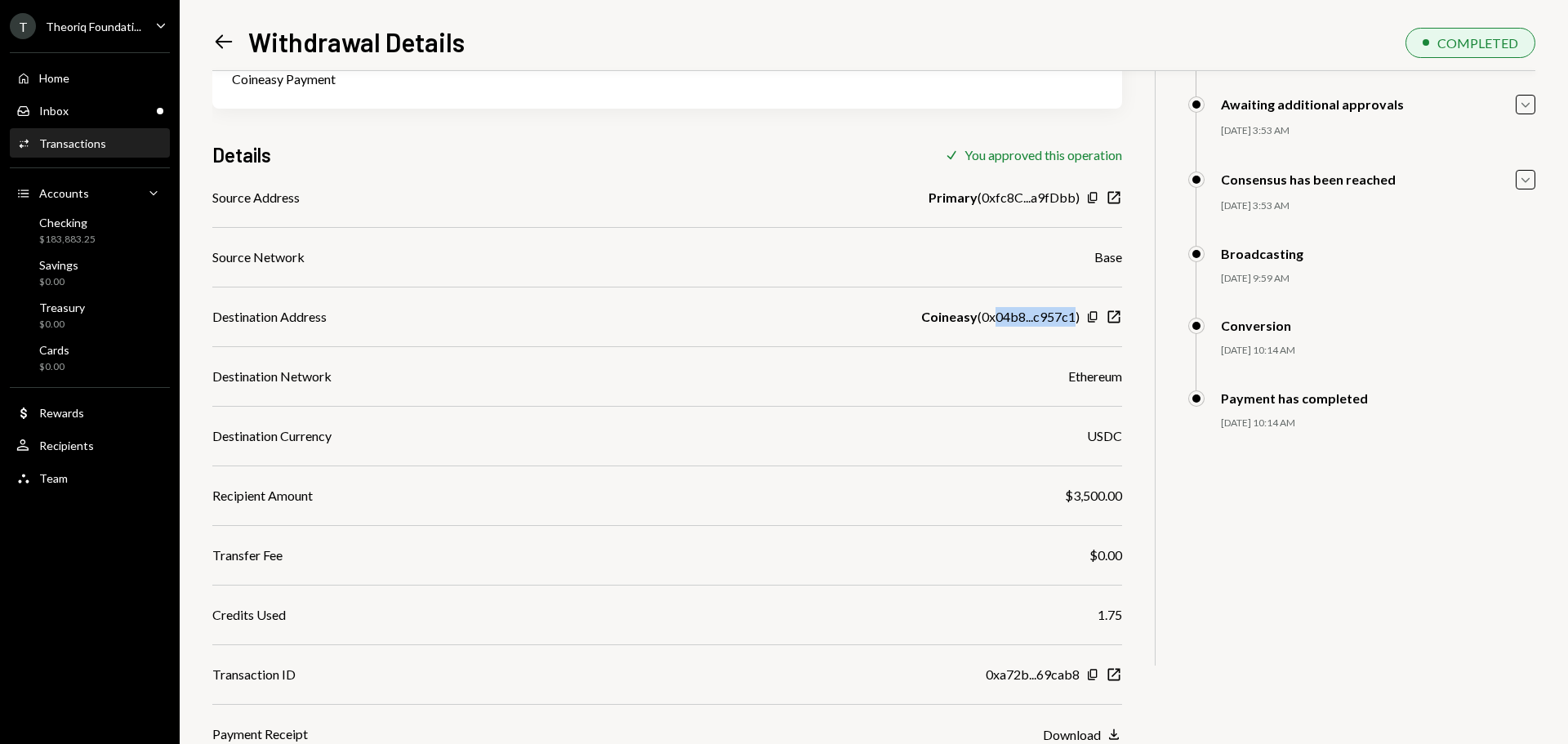
click at [1077, 322] on div "Coineasy ( 0x04b8...c957c1 )" at bounding box center [1000, 317] width 159 height 20
click at [1040, 323] on div "Coineasy ( 0x04b8...c957c1 )" at bounding box center [1000, 317] width 159 height 20
drag, startPoint x: 1105, startPoint y: 425, endPoint x: 1097, endPoint y: 388, distance: 37.9
click at [1097, 388] on div "Source Address Primary ( 0xfc8C...a9fDbb ) Copy New Window Source Network Base …" at bounding box center [667, 466] width 910 height 556
click at [1077, 500] on div "$3,500.00" at bounding box center [1093, 495] width 57 height 20
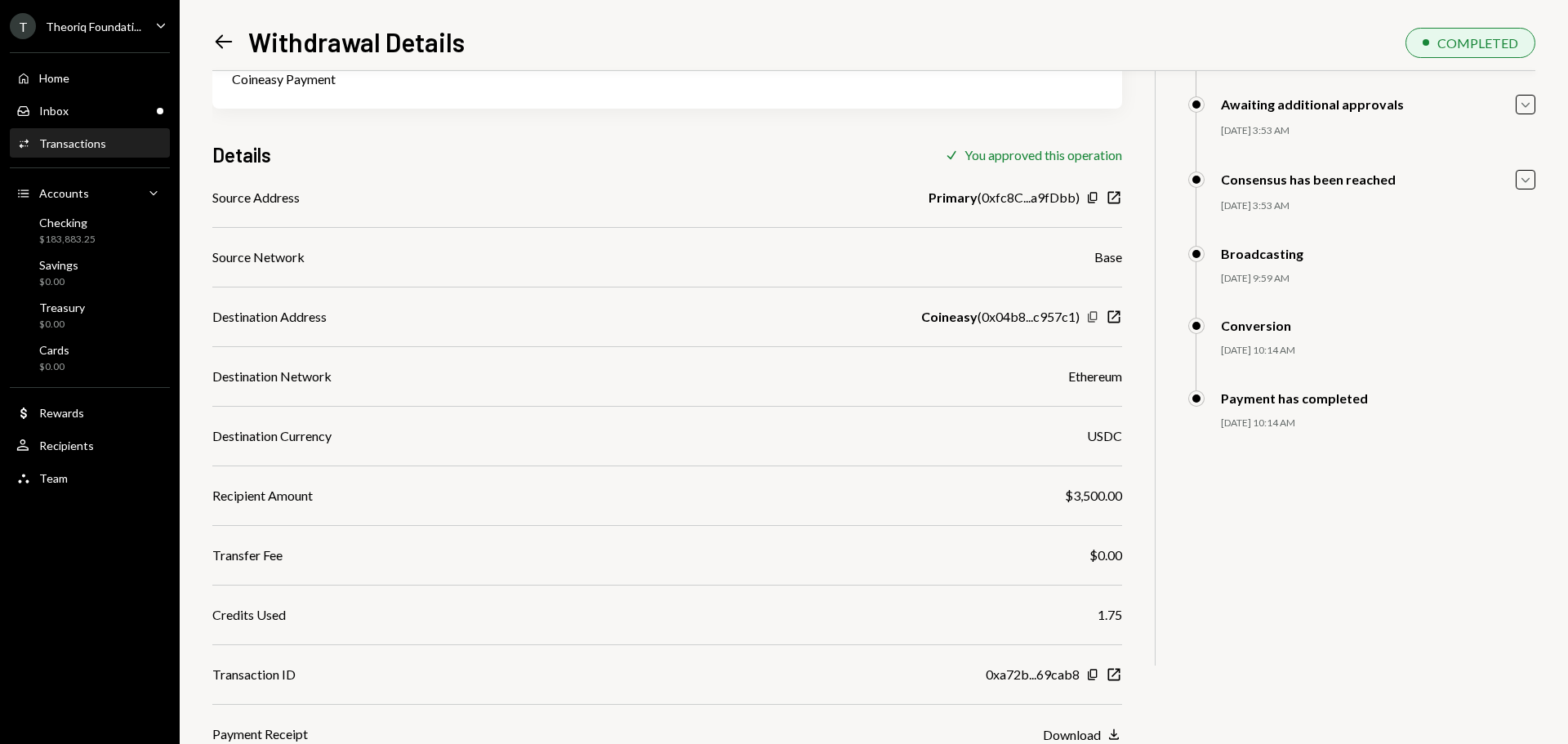
click at [1096, 318] on icon "Copy" at bounding box center [1093, 317] width 13 height 13
click at [81, 122] on div "Inbox Inbox" at bounding box center [90, 111] width 147 height 28
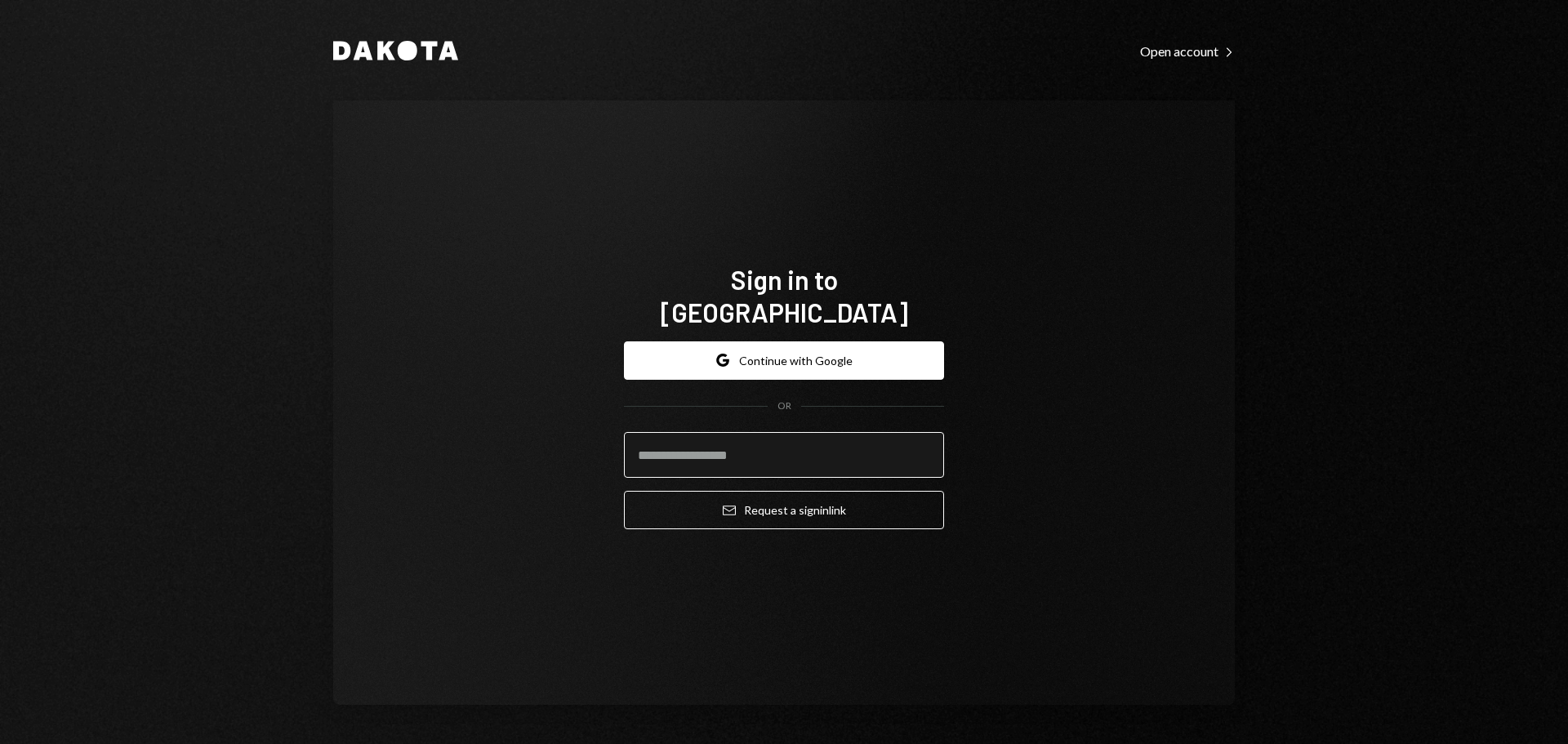
click at [682, 432] on input "email" at bounding box center [784, 455] width 320 height 46
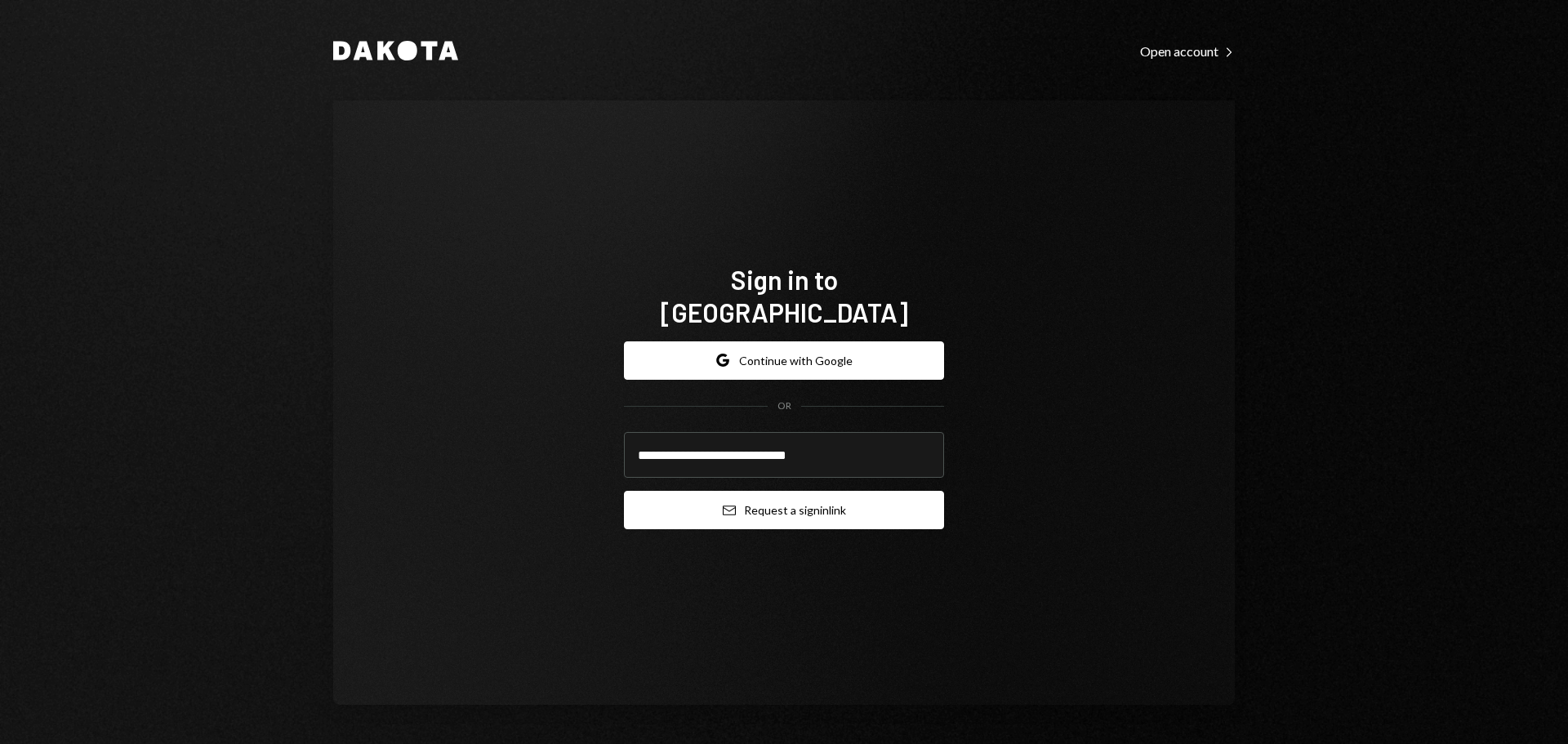
type input "**********"
click at [712, 505] on button "Email Request a sign in link" at bounding box center [784, 509] width 320 height 39
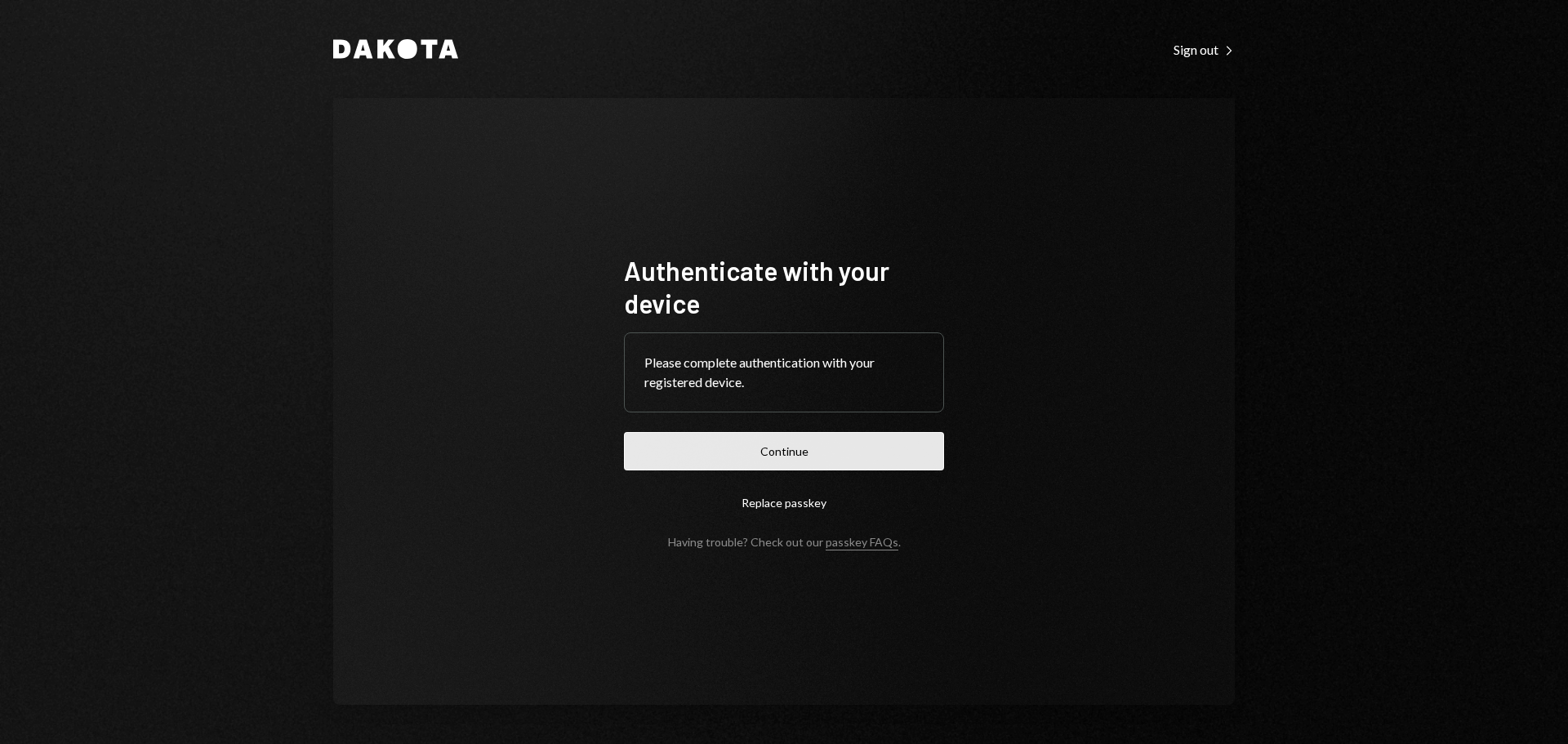
click at [835, 455] on button "Continue" at bounding box center [784, 451] width 320 height 39
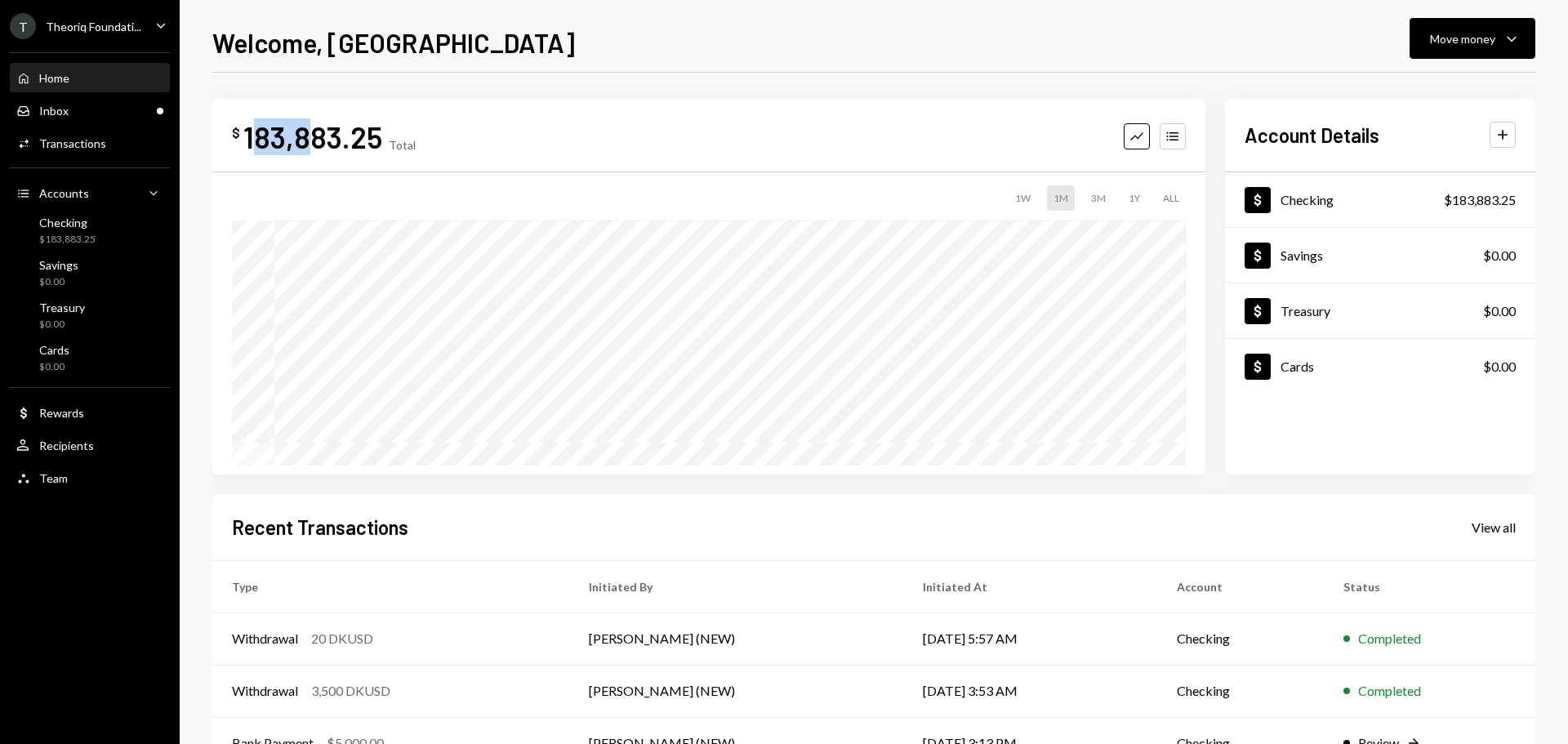
drag, startPoint x: 253, startPoint y: 145, endPoint x: 310, endPoint y: 150, distance: 57.2
click at [309, 150] on div "183,883.25" at bounding box center [313, 137] width 139 height 37
click at [319, 148] on div "183,883.25" at bounding box center [313, 137] width 139 height 37
click at [96, 112] on div "Inbox Inbox" at bounding box center [90, 111] width 147 height 15
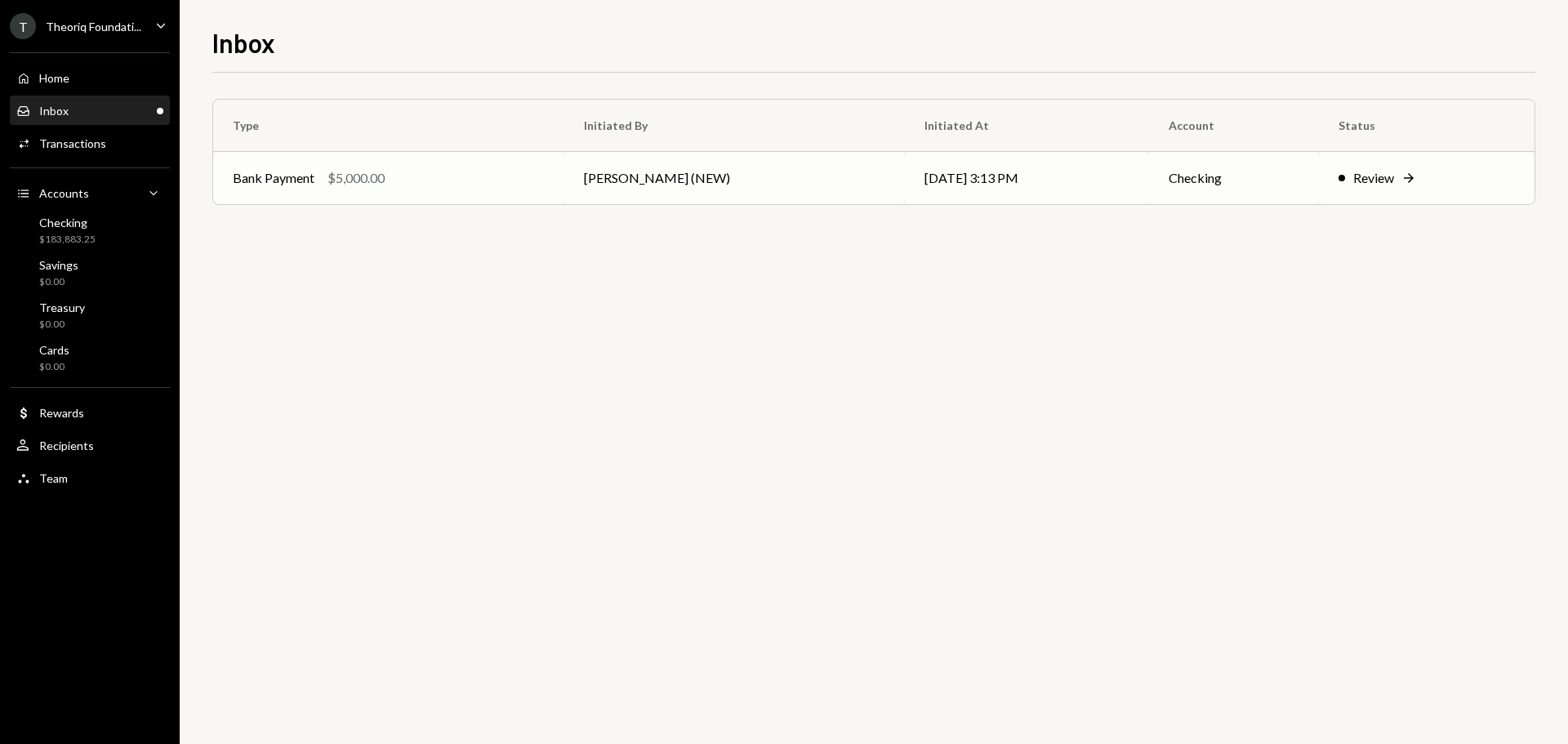
click at [369, 179] on div "$5,000.00" at bounding box center [356, 178] width 57 height 20
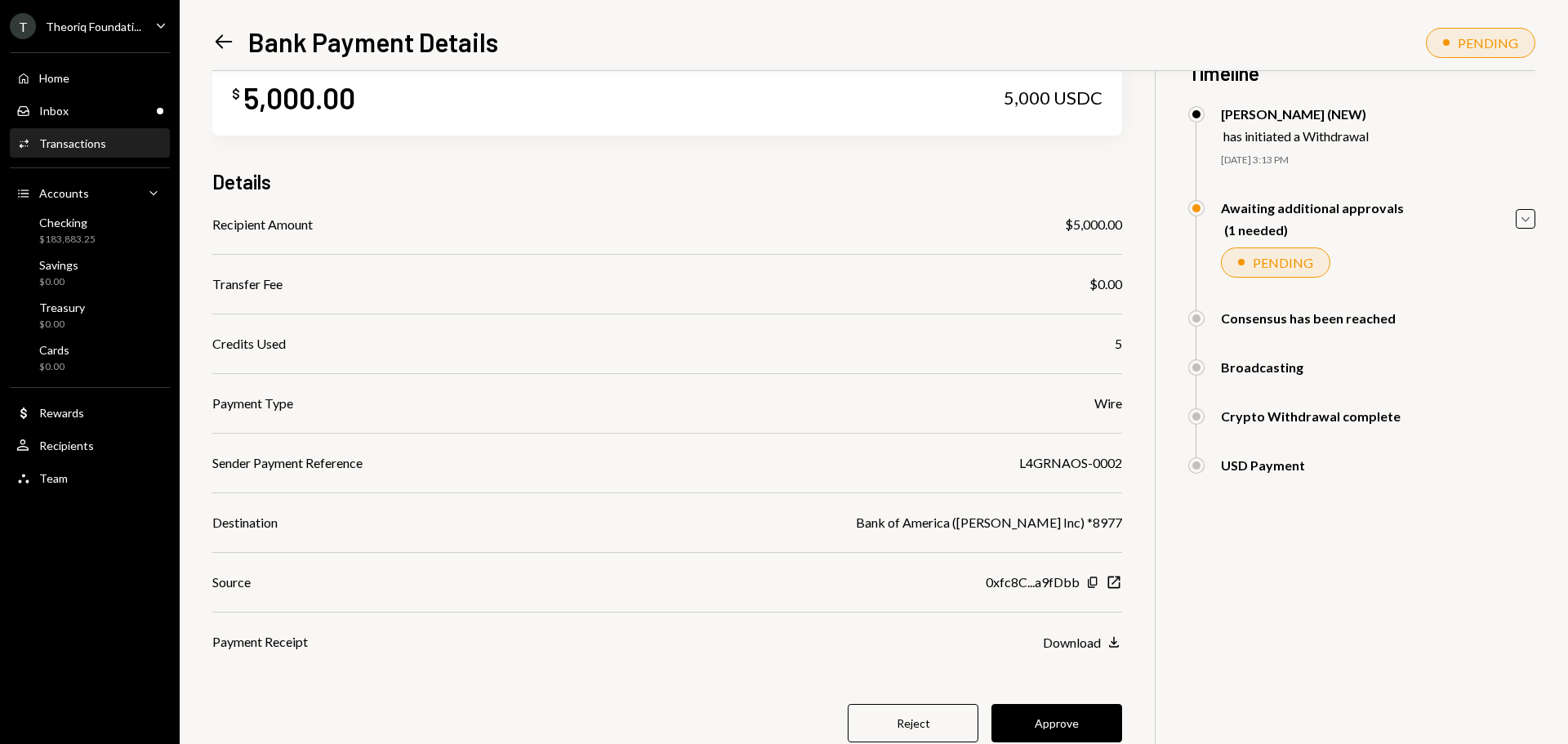
scroll to position [81, 0]
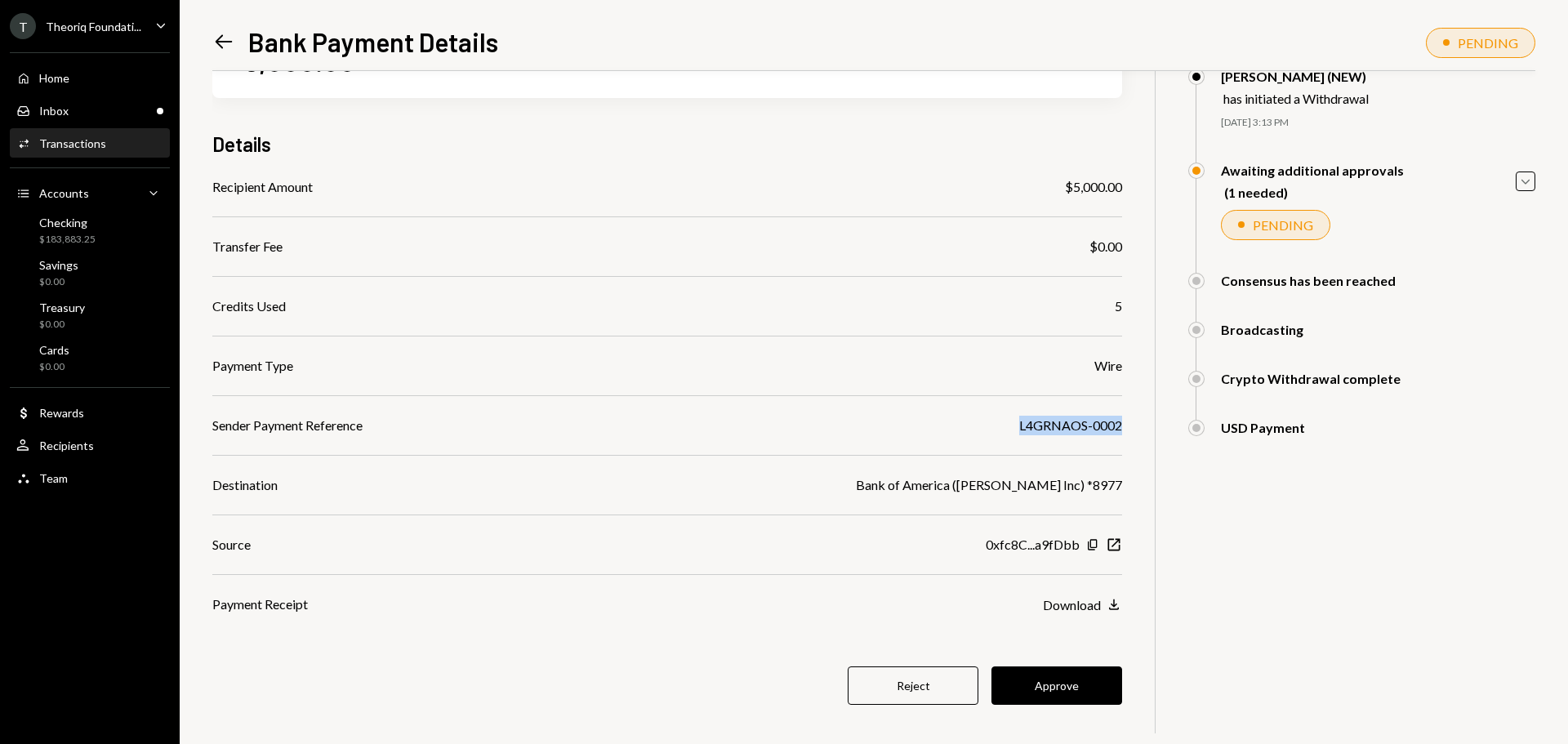
drag, startPoint x: 1017, startPoint y: 425, endPoint x: 1128, endPoint y: 431, distance: 111.2
click at [1128, 431] on div "$ 5,000.00 5,000 USDC Details Recipient Amount $5,000.00 Transfer Fee $0.00 Cre…" at bounding box center [874, 373] width 1324 height 768
click at [1101, 431] on div "L4GRNAOS-0002" at bounding box center [1070, 425] width 103 height 20
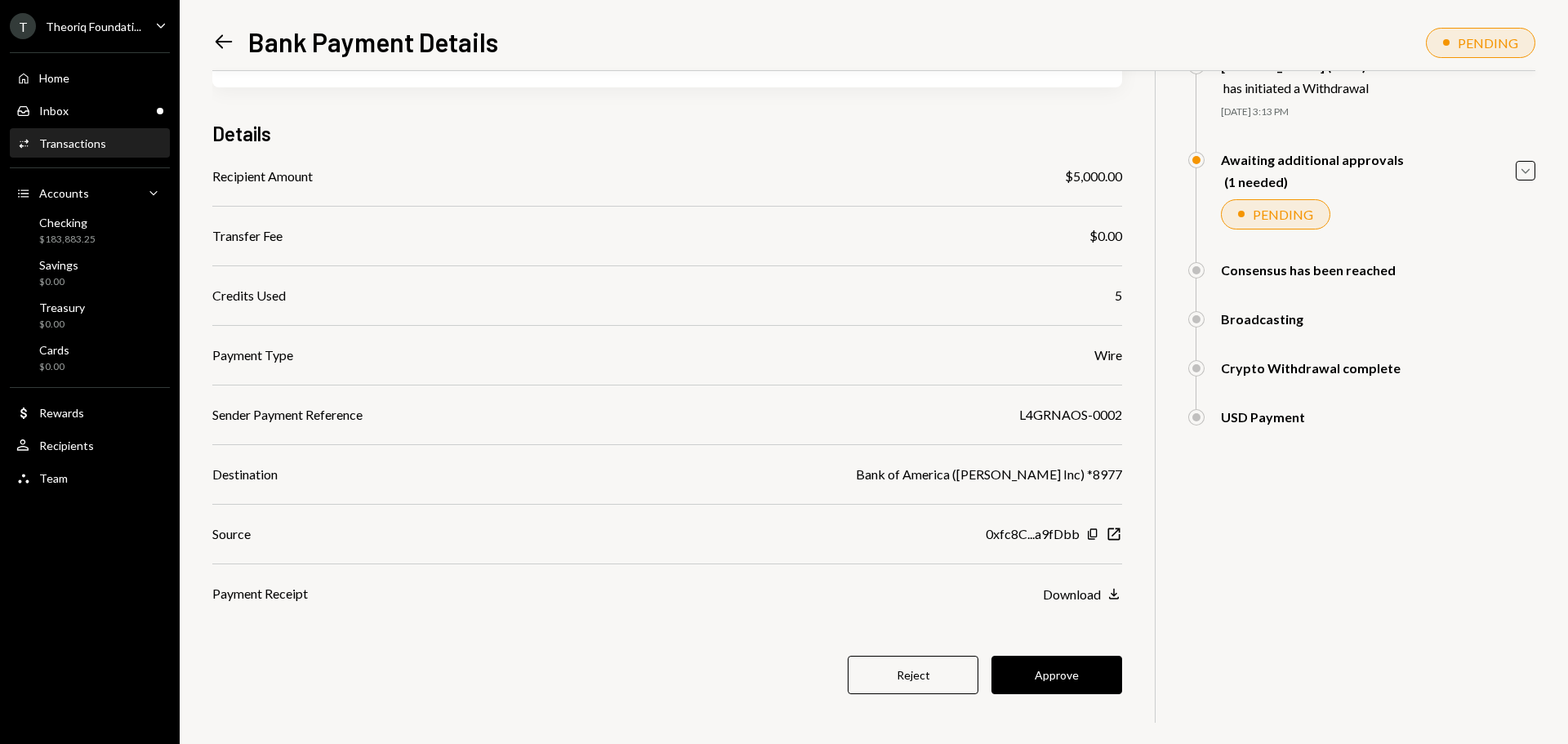
scroll to position [95, 0]
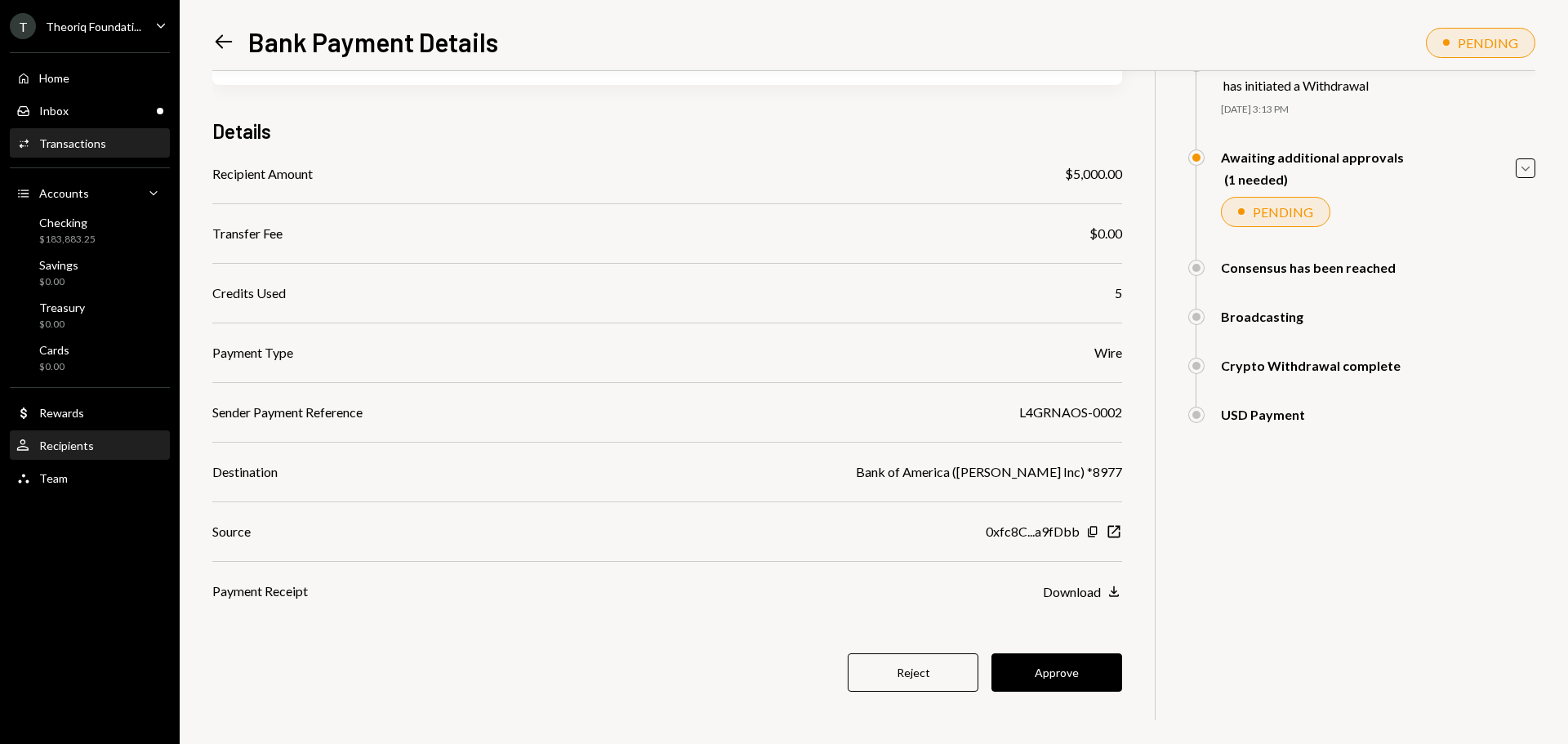
click at [106, 459] on div "User Recipients" at bounding box center [90, 446] width 147 height 28
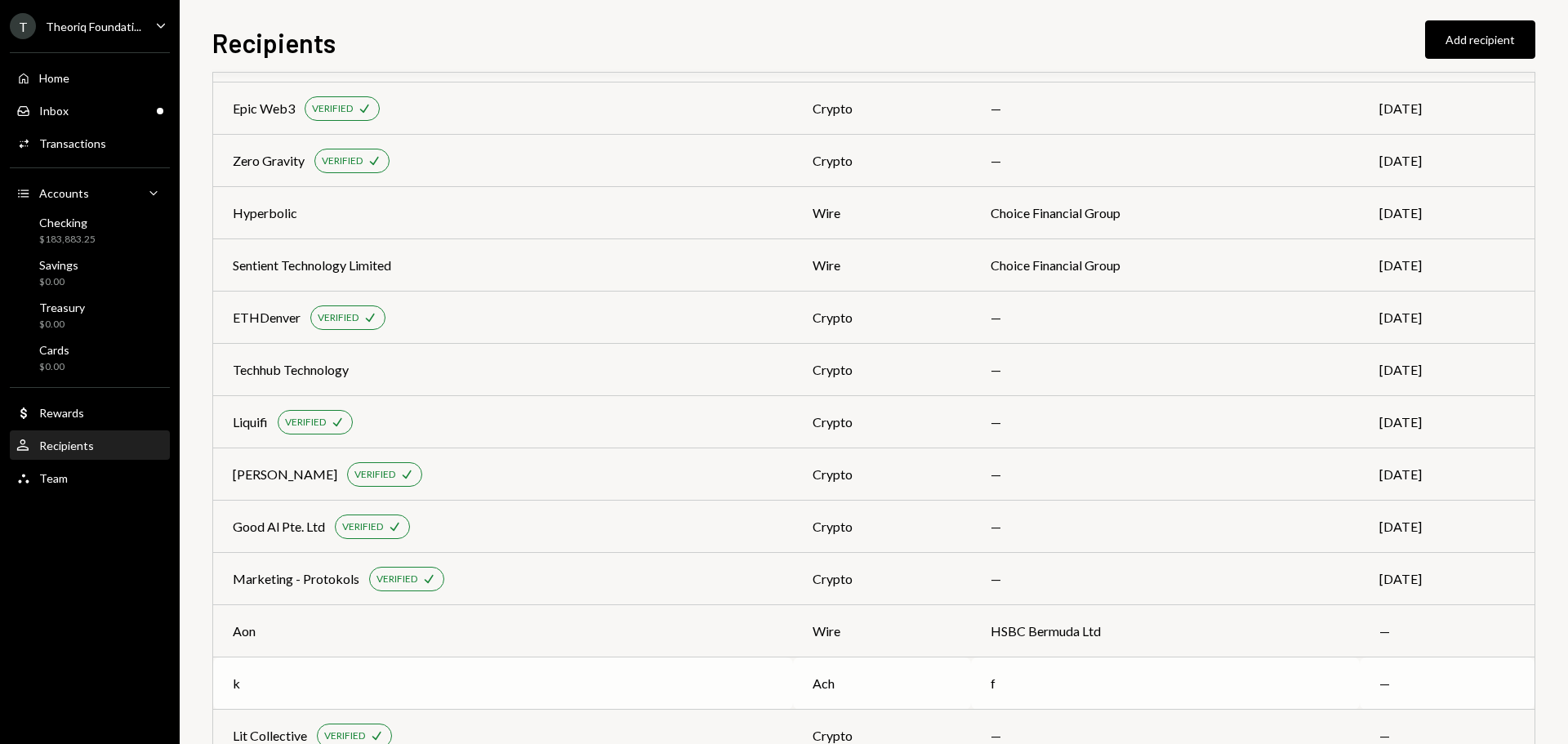
scroll to position [2002, 0]
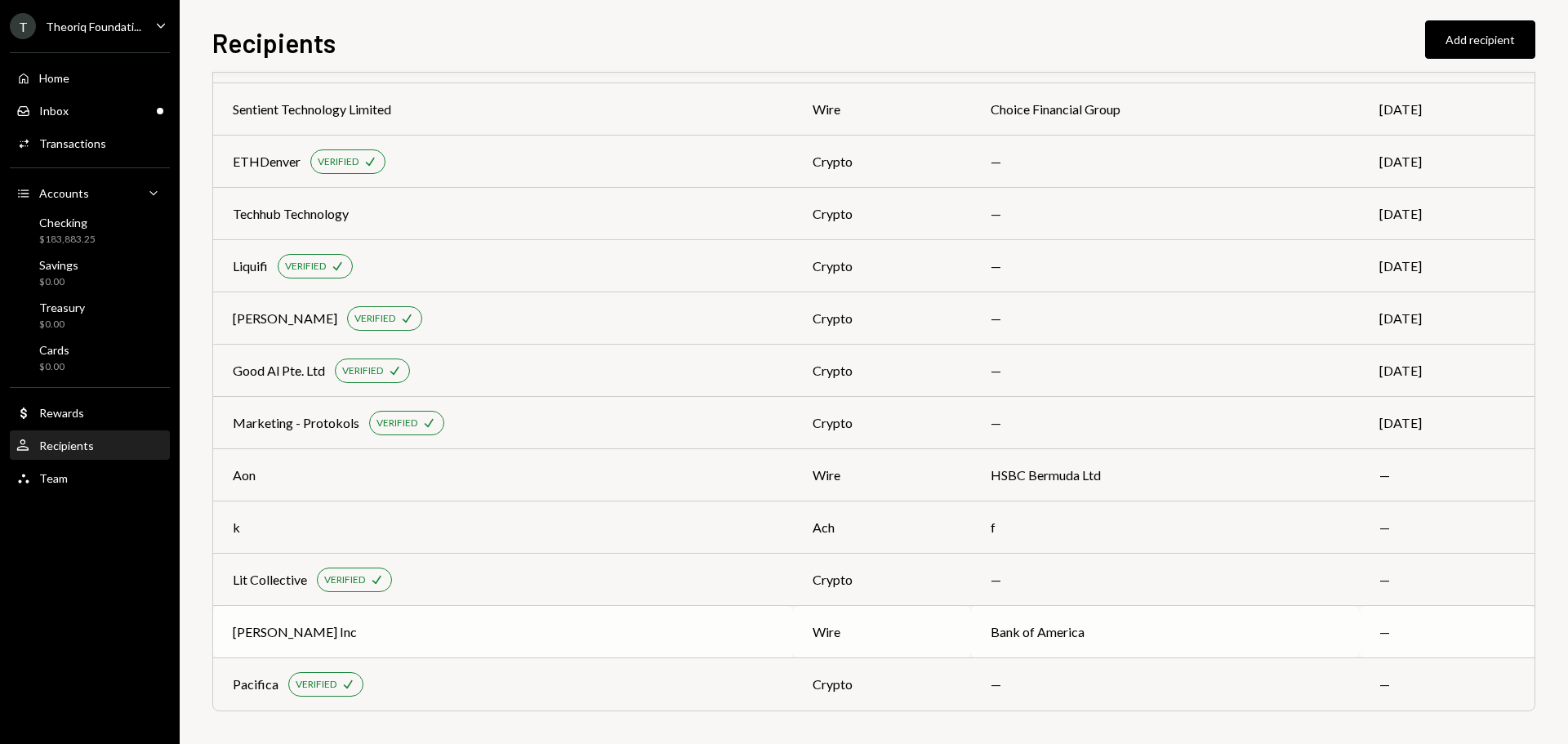
click at [454, 640] on div "Manan Inc" at bounding box center [503, 632] width 541 height 20
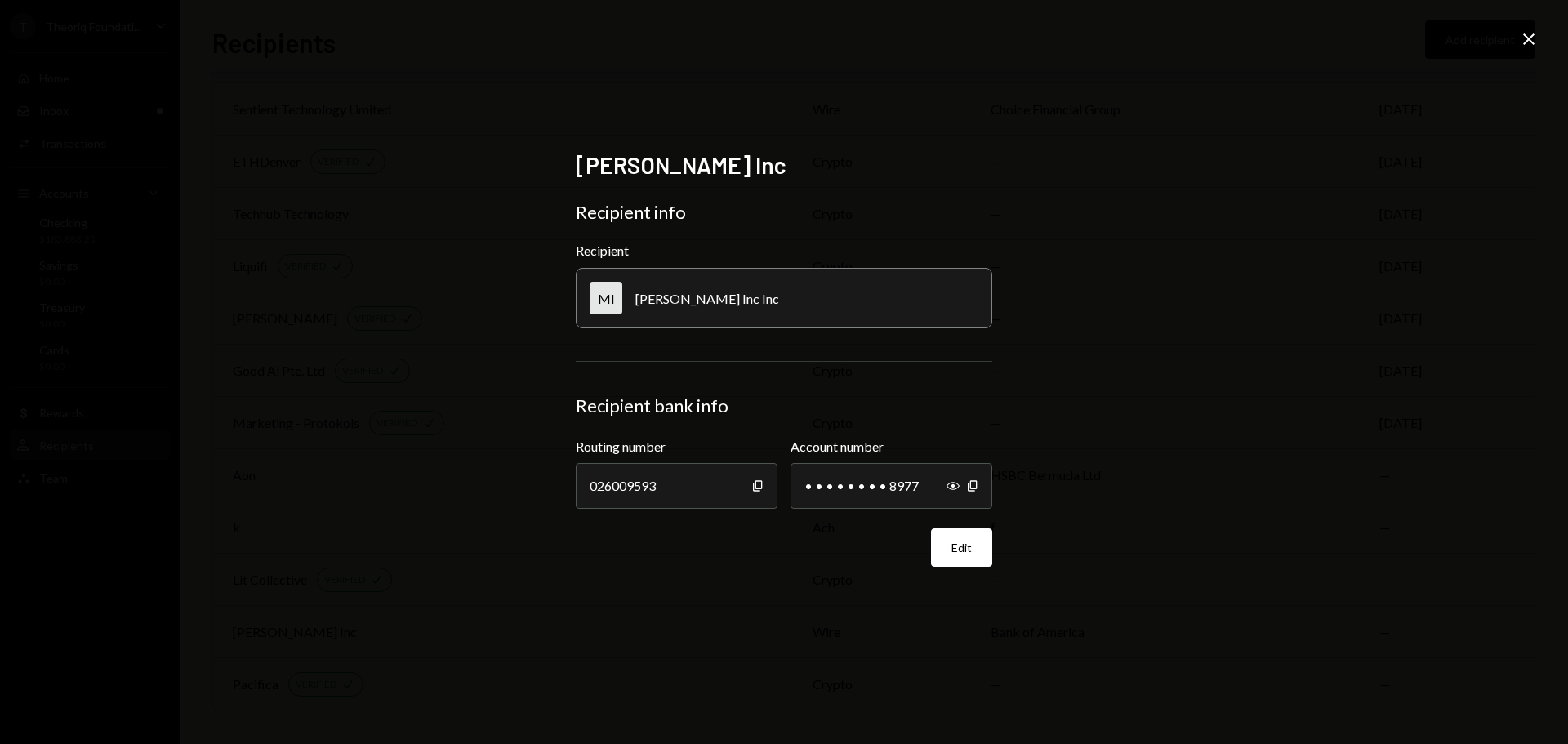
click at [1538, 35] on icon "Close" at bounding box center [1529, 40] width 20 height 20
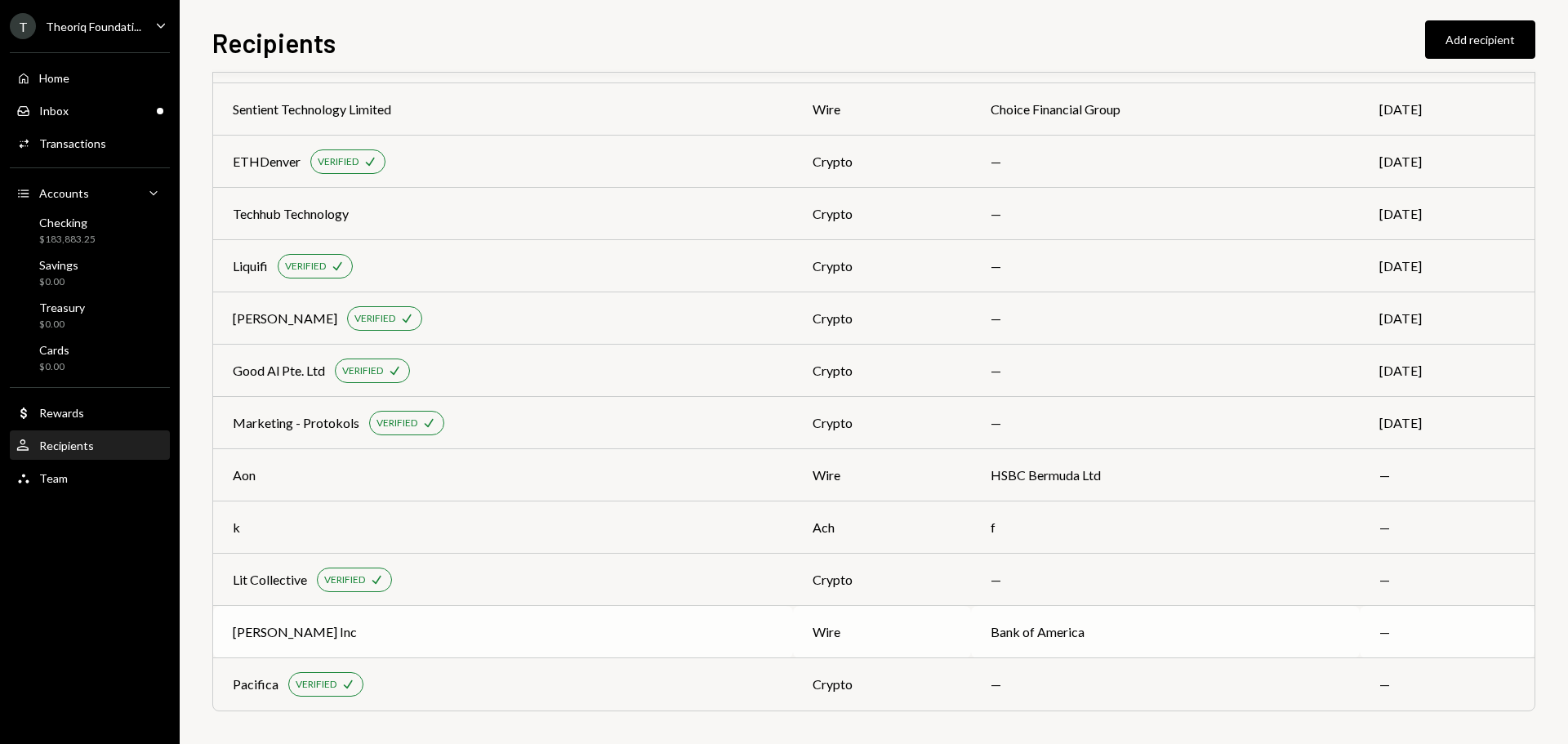
click at [279, 642] on td "Manan Inc" at bounding box center [503, 632] width 580 height 53
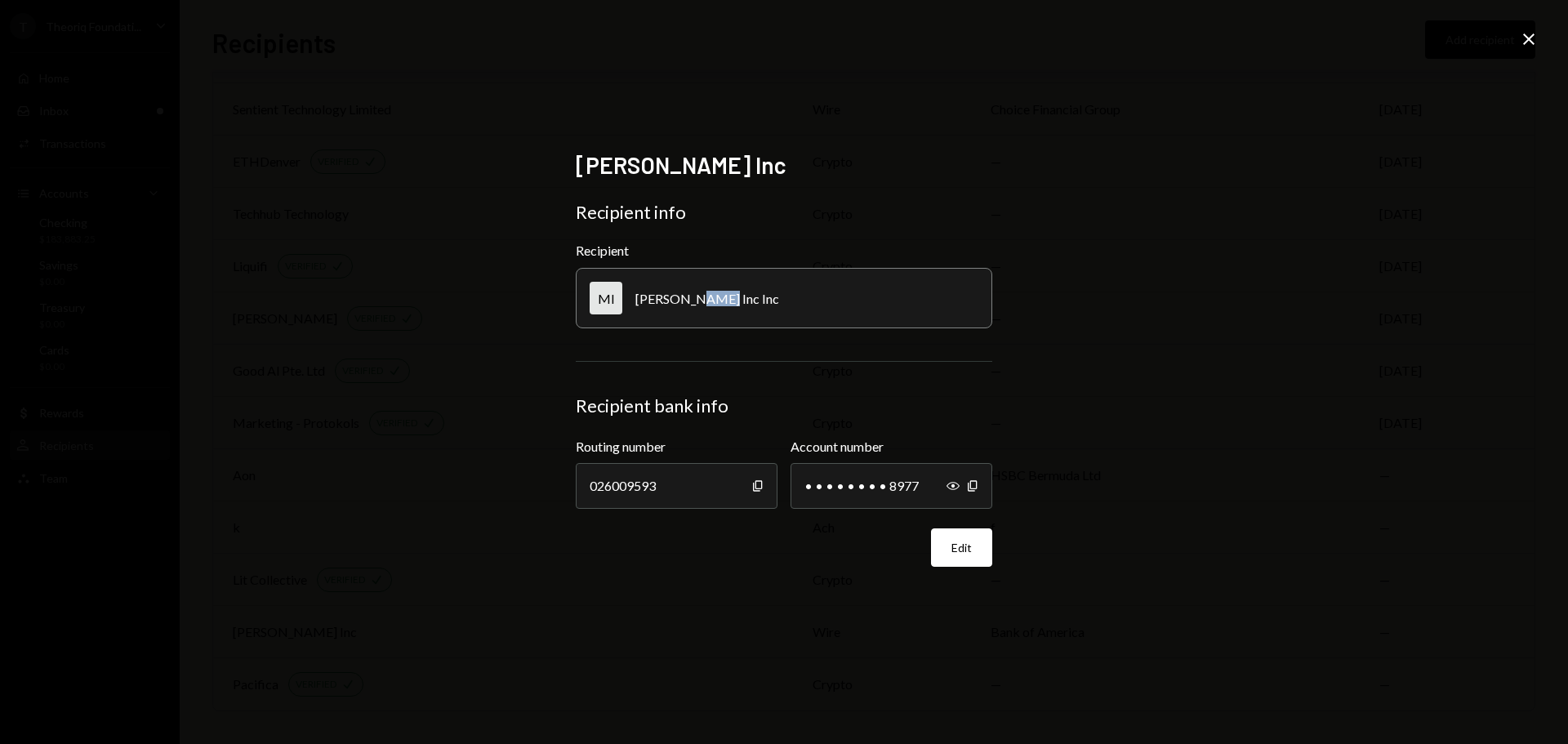
drag, startPoint x: 700, startPoint y: 296, endPoint x: 733, endPoint y: 296, distance: 33.0
click at [726, 296] on div "MI Manan Inc Inc" at bounding box center [784, 297] width 416 height 60
click at [959, 554] on button "Edit" at bounding box center [961, 547] width 61 height 39
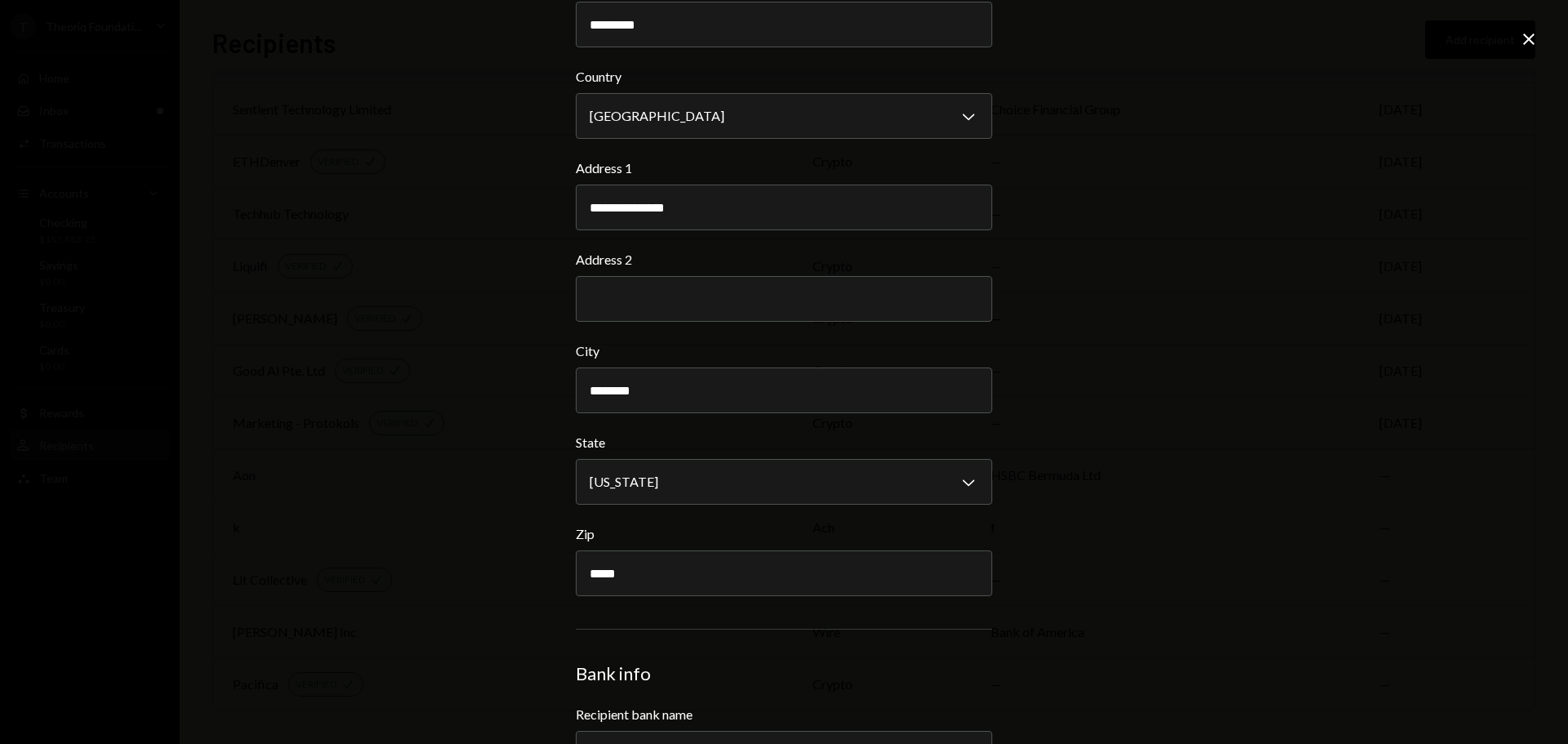
scroll to position [0, 0]
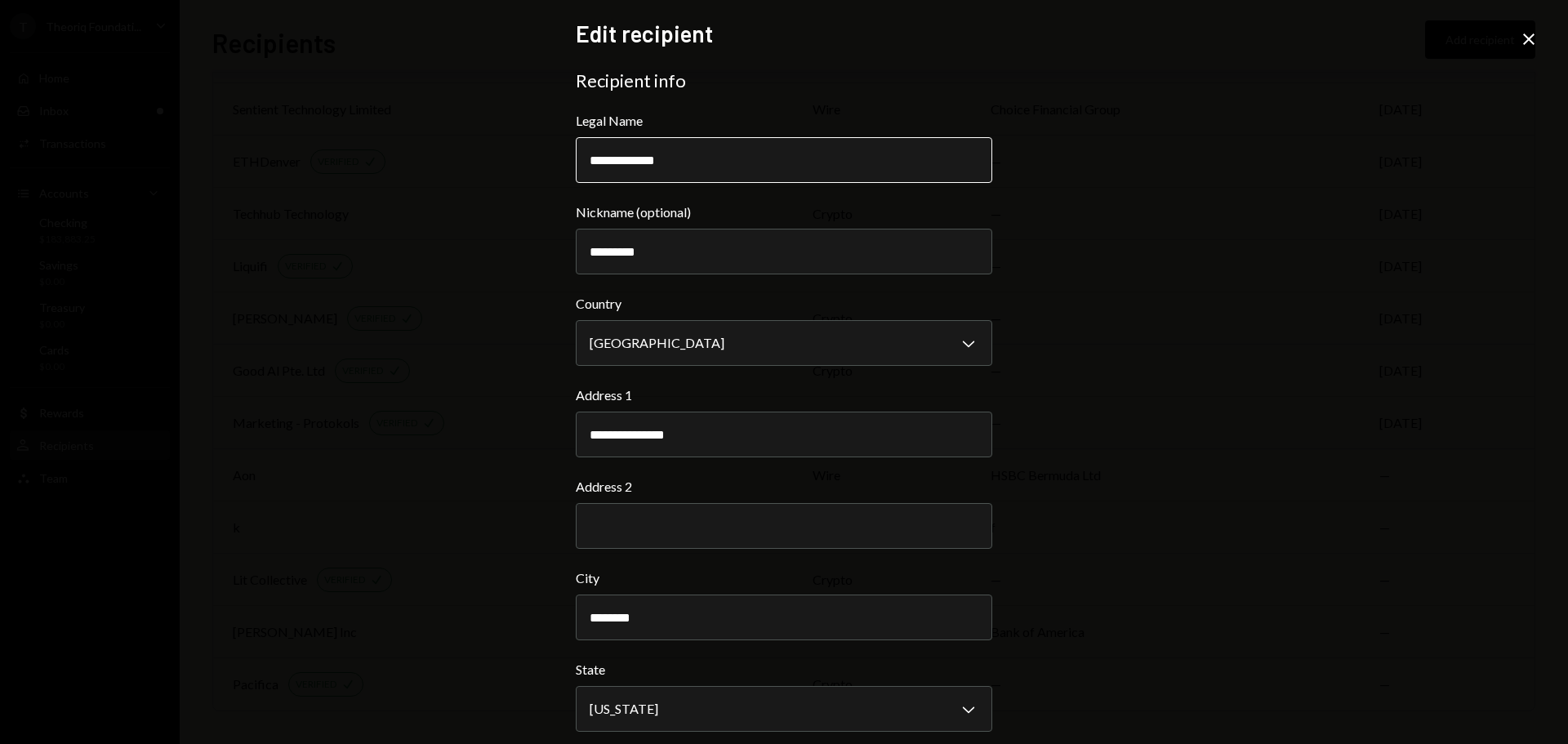
click at [644, 163] on input "**********" at bounding box center [784, 160] width 416 height 46
type input "**********"
click at [532, 332] on div "**********" at bounding box center [784, 372] width 1568 height 744
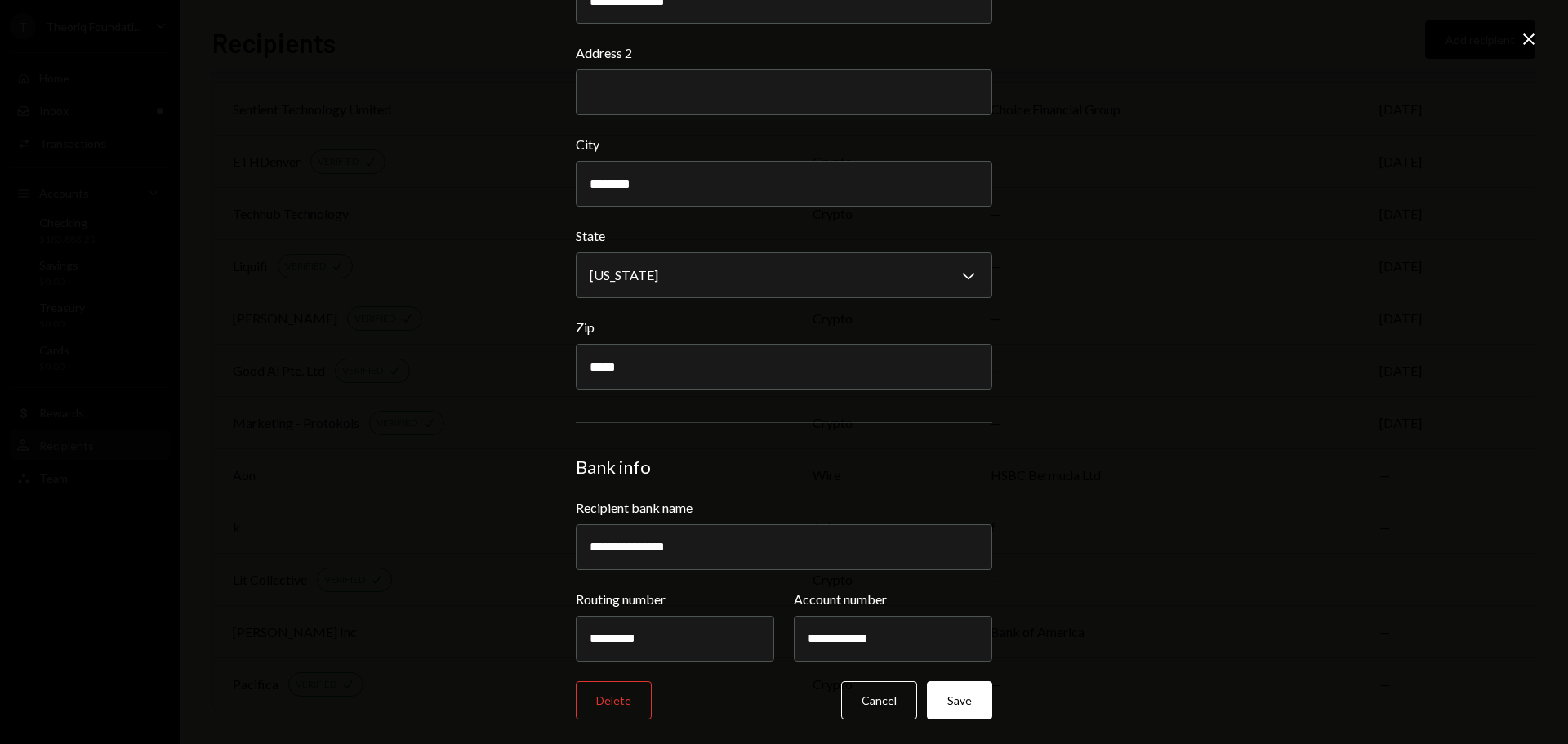
scroll to position [435, 0]
click at [956, 702] on button "Save" at bounding box center [959, 699] width 65 height 39
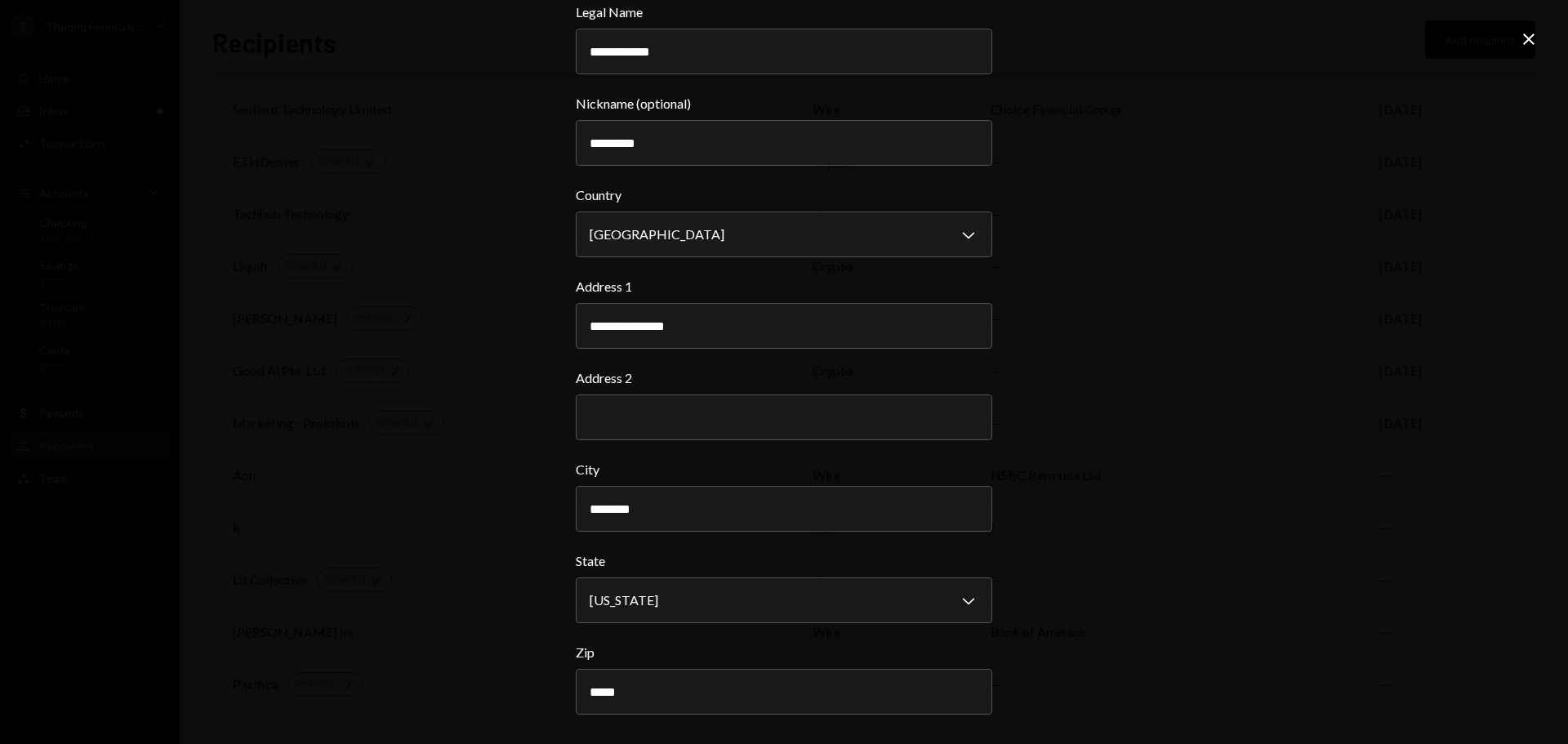
scroll to position [0, 0]
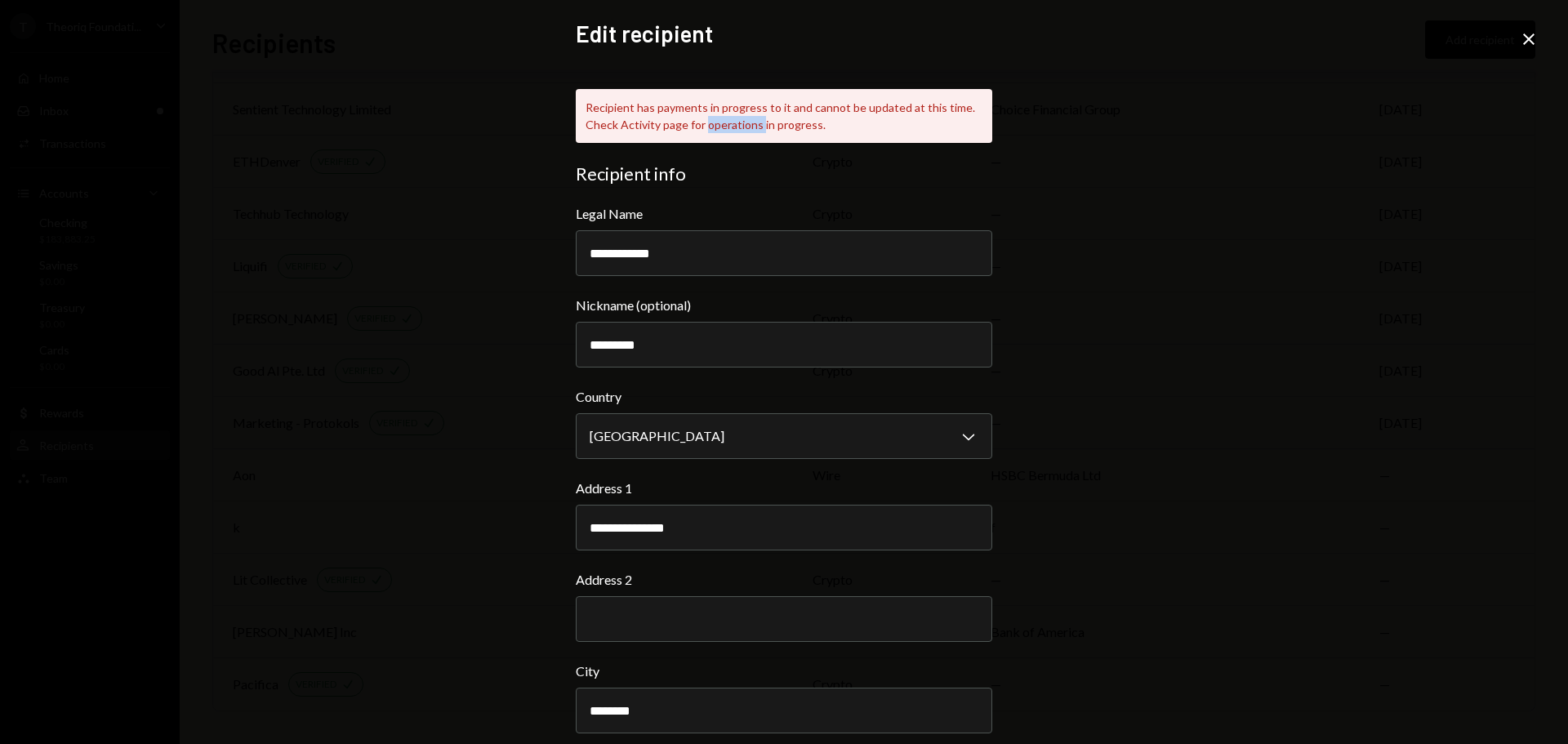
drag, startPoint x: 700, startPoint y: 128, endPoint x: 760, endPoint y: 128, distance: 60.0
click at [756, 128] on div "Recipient has payments in progress to it and cannot be updated at this time. Ch…" at bounding box center [784, 115] width 416 height 53
click at [1527, 42] on icon at bounding box center [1529, 40] width 12 height 12
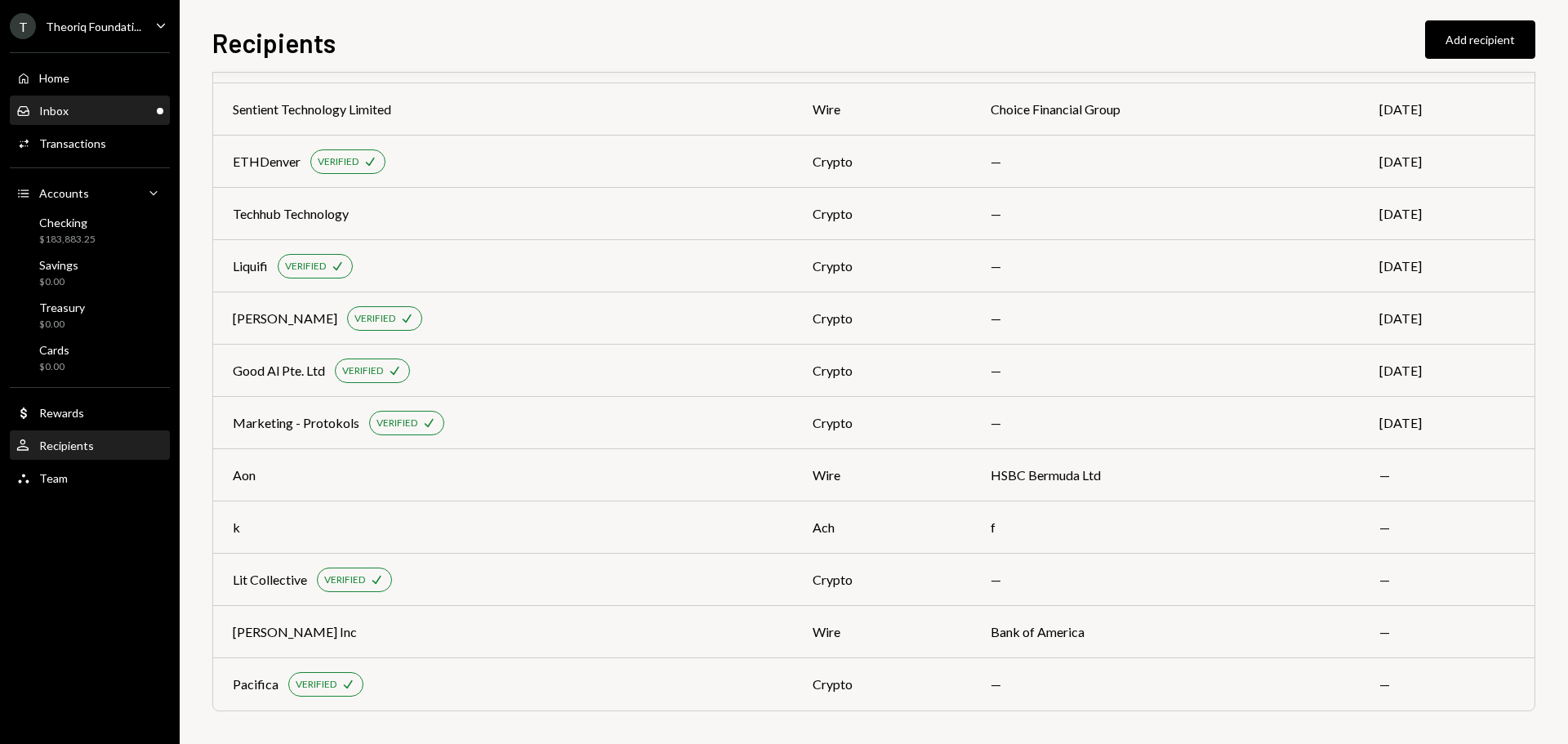
click at [91, 104] on div "Inbox Inbox" at bounding box center [90, 111] width 147 height 15
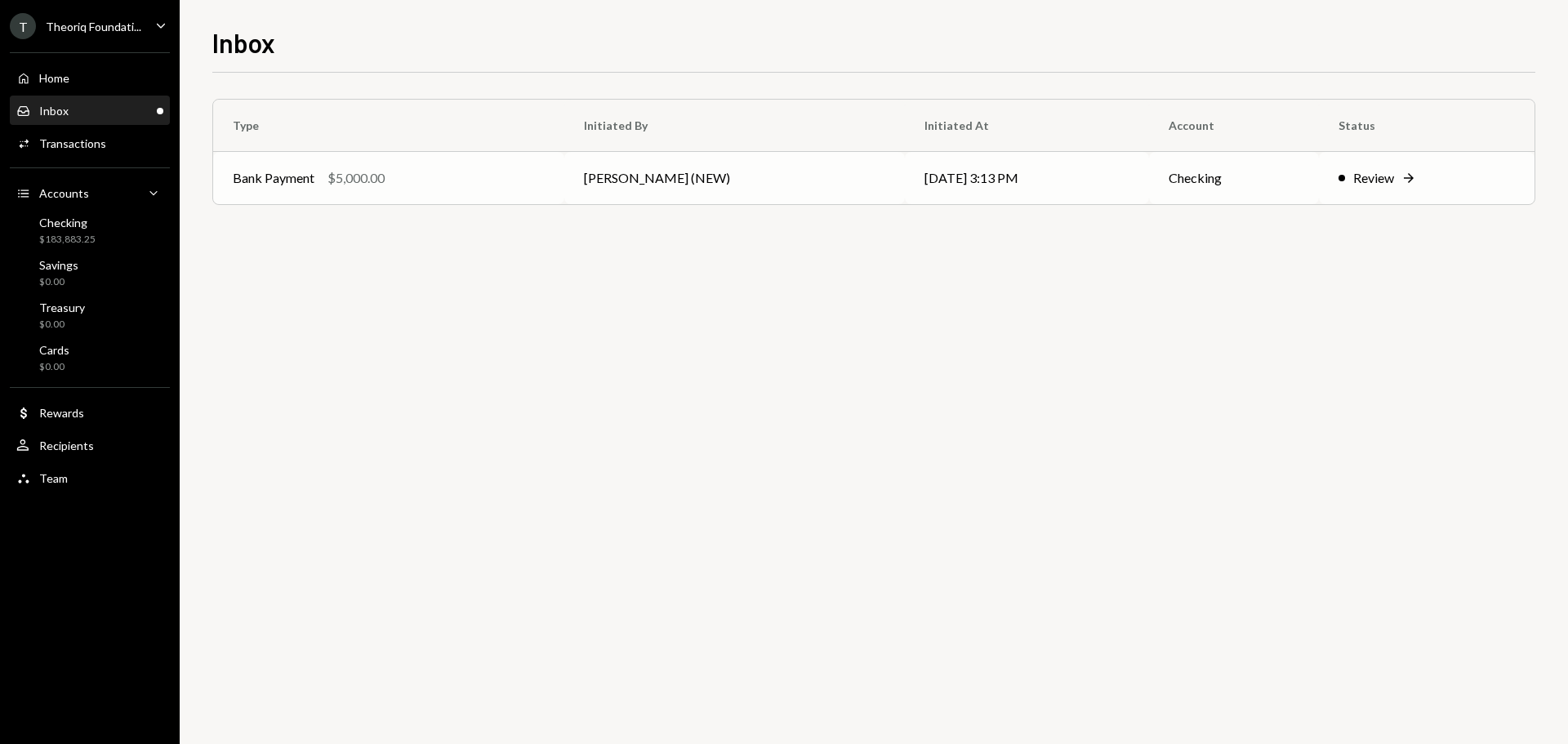
click at [439, 178] on div "Bank Payment $5,000.00" at bounding box center [389, 178] width 312 height 20
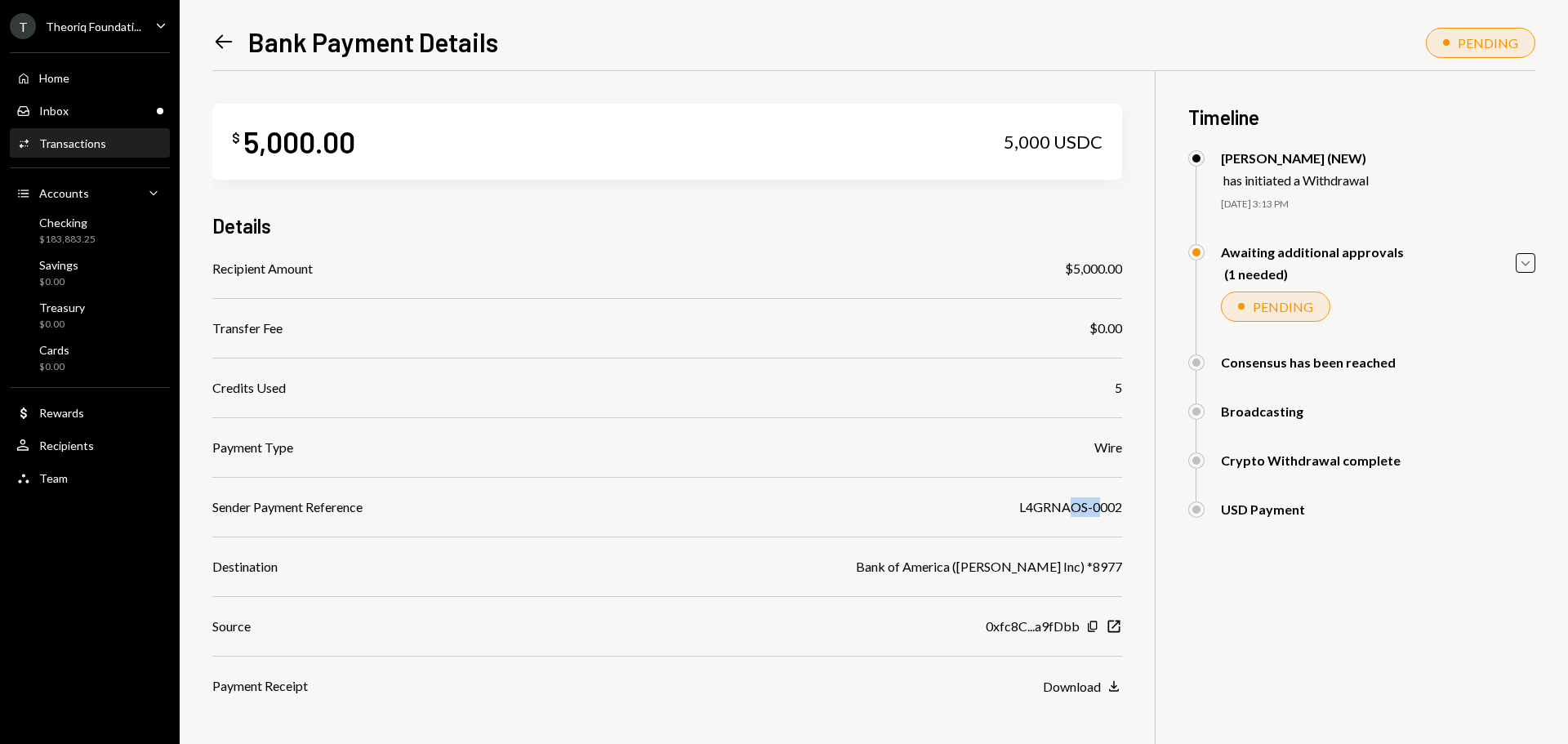
drag, startPoint x: 1071, startPoint y: 514, endPoint x: 1052, endPoint y: 562, distance: 51.6
click at [1100, 514] on div "L4GRNAOS-0002" at bounding box center [1070, 507] width 103 height 20
click at [1024, 592] on div "Recipient Amount $5,000.00 Transfer Fee $0.00 Credits Used 5 Payment Type Wire …" at bounding box center [667, 477] width 910 height 437
drag, startPoint x: 1013, startPoint y: 514, endPoint x: 1125, endPoint y: 515, distance: 112.0
click at [1135, 515] on div "$ 5,000.00 5,000 USDC Details Recipient Amount $5,000.00 Transfer Fee $0.00 Cre…" at bounding box center [874, 454] width 1324 height 768
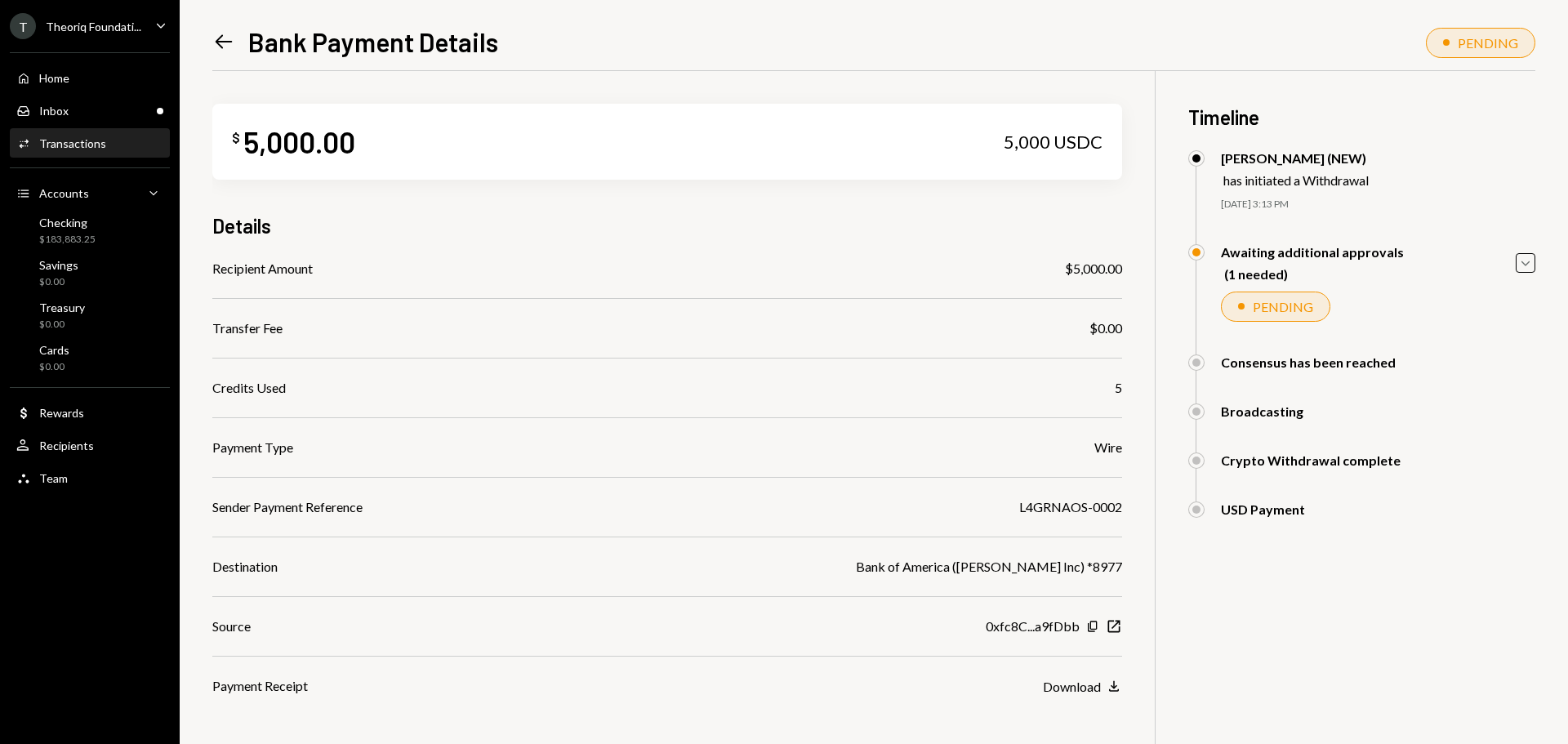
drag, startPoint x: 1105, startPoint y: 514, endPoint x: 1180, endPoint y: 547, distance: 81.9
click at [1180, 547] on div "$ 5,000.00 5,000 USDC Details Recipient Amount $5,000.00 Transfer Fee $0.00 Cre…" at bounding box center [874, 454] width 1324 height 768
click at [1029, 513] on div "L4GRNAOS-0002" at bounding box center [1070, 507] width 103 height 20
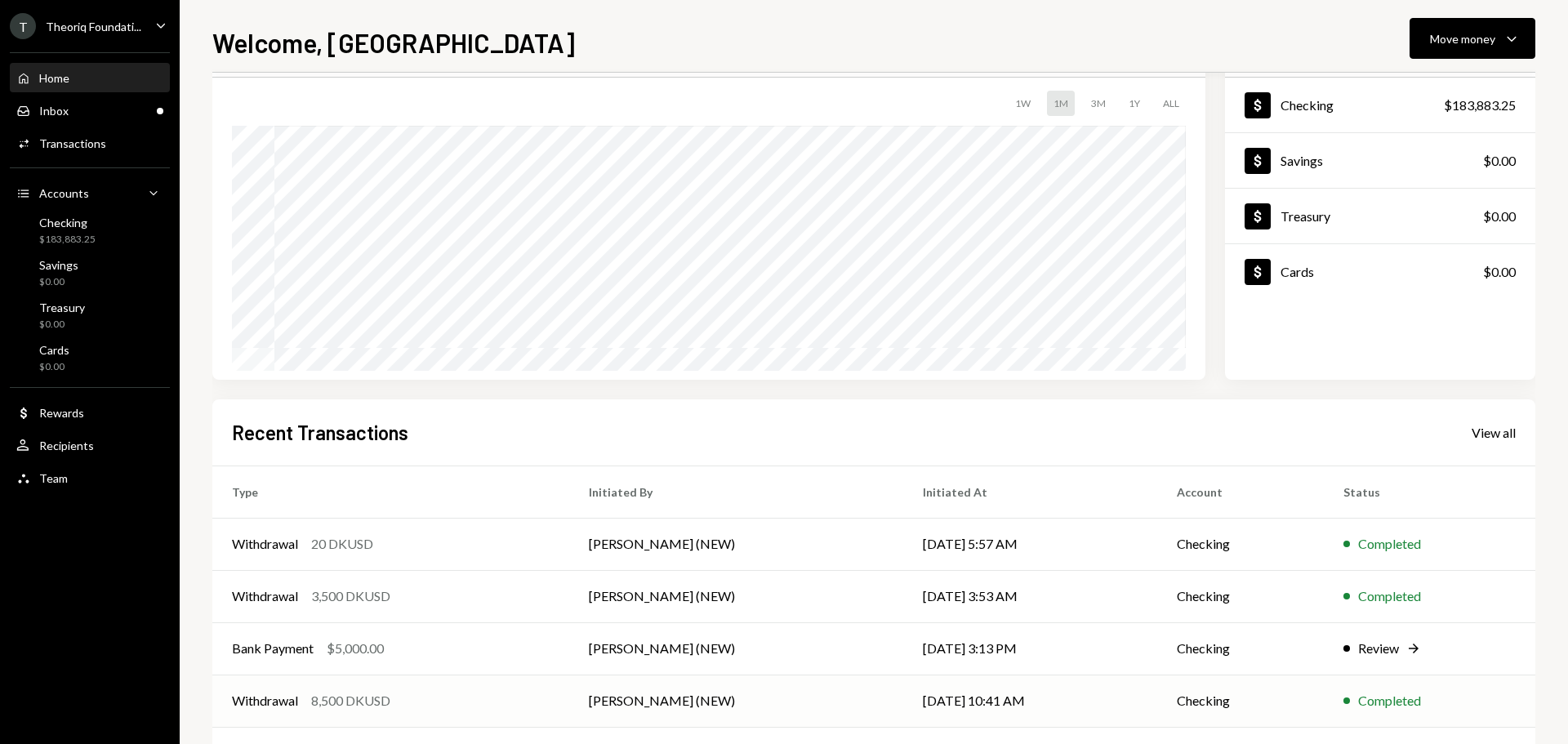
scroll to position [162, 0]
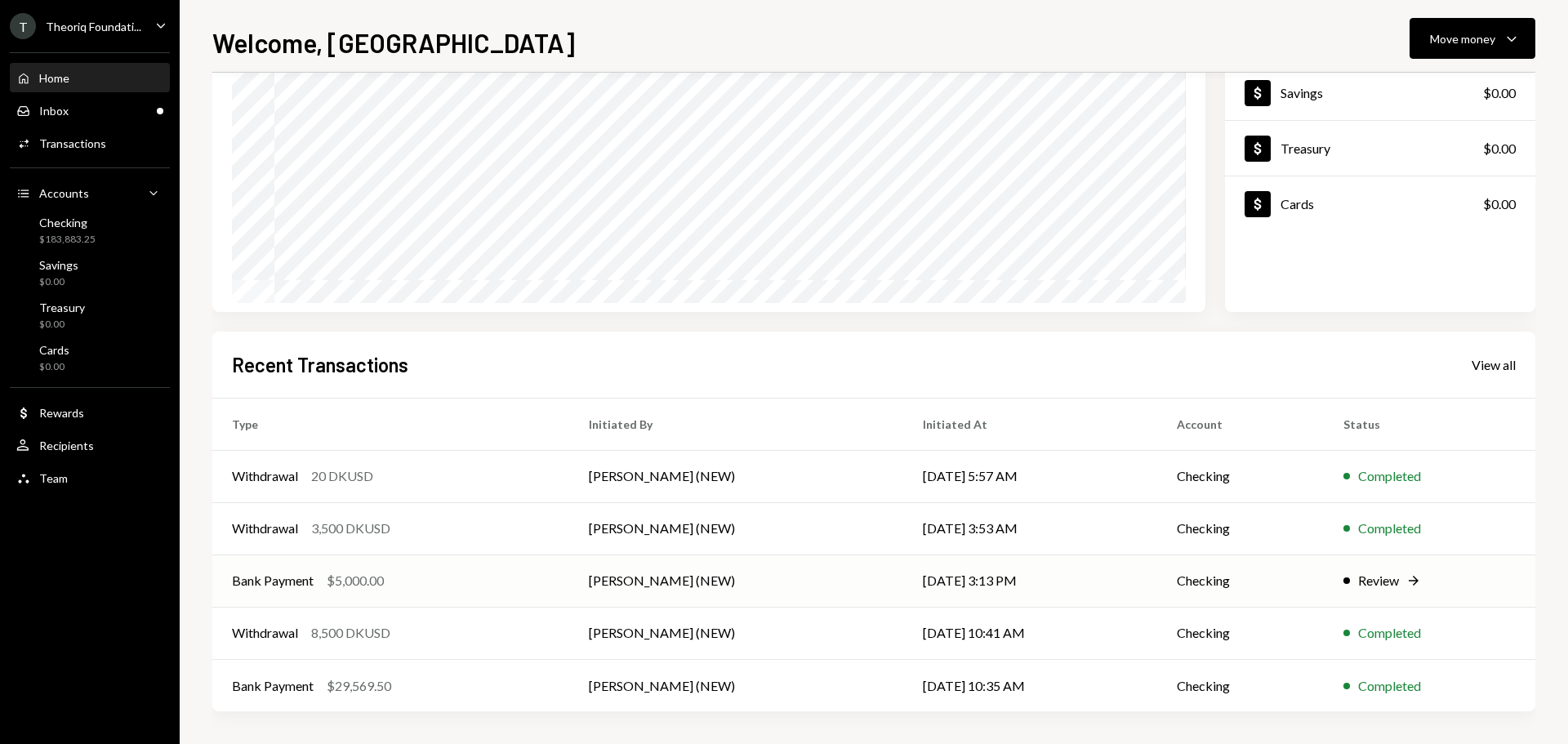
click at [784, 566] on td "[PERSON_NAME] (NEW)" at bounding box center [737, 581] width 334 height 53
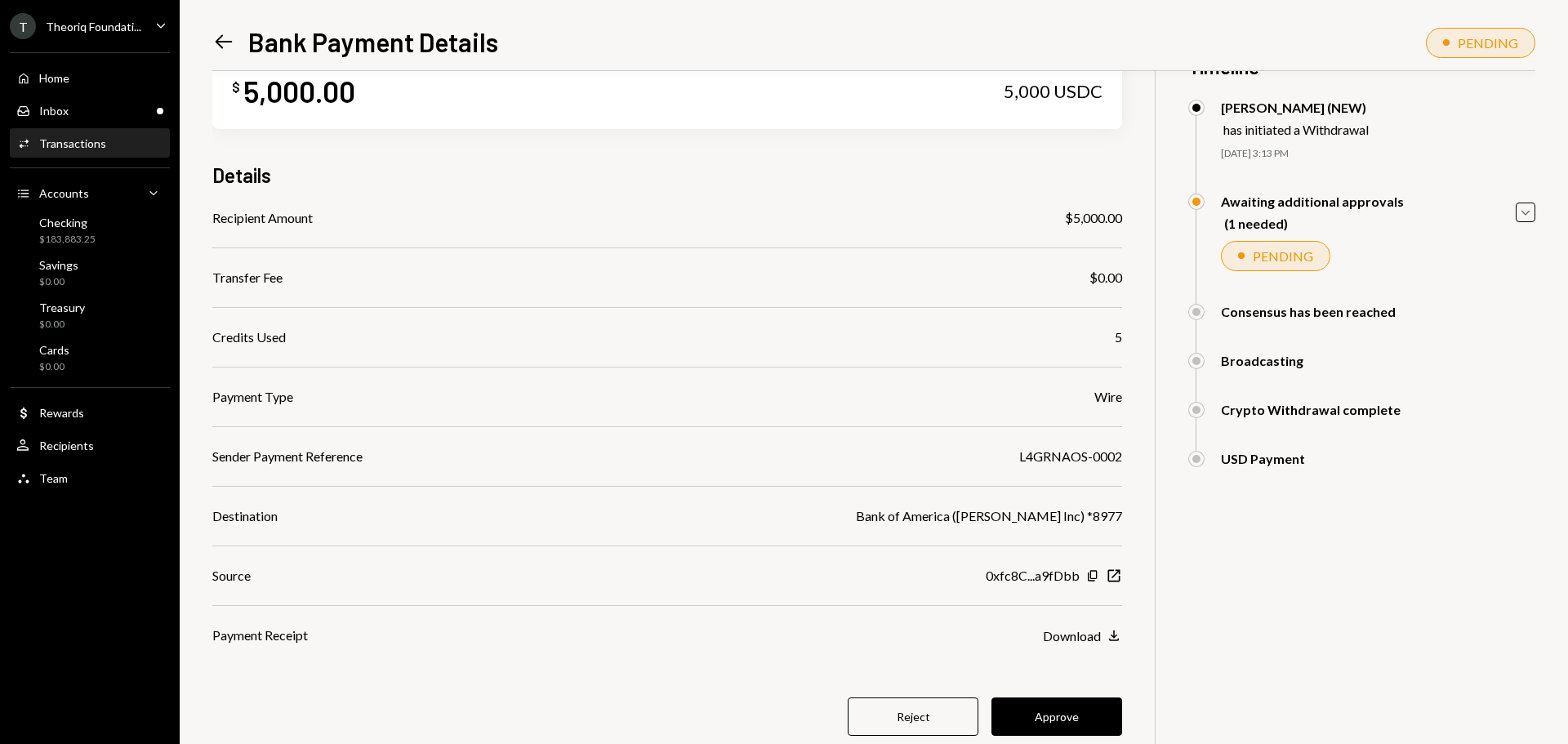
scroll to position [95, 0]
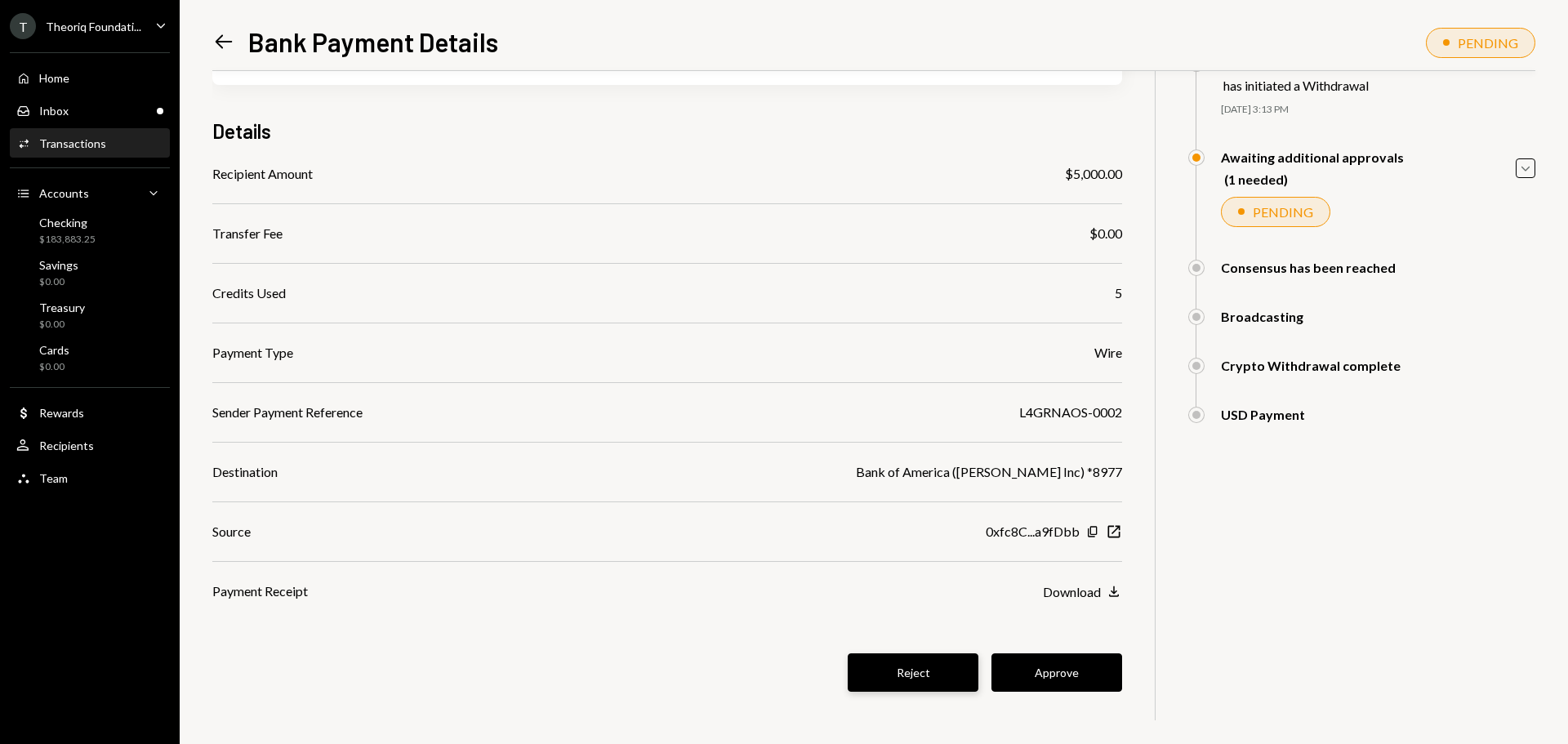
click at [926, 683] on button "Reject" at bounding box center [913, 672] width 131 height 39
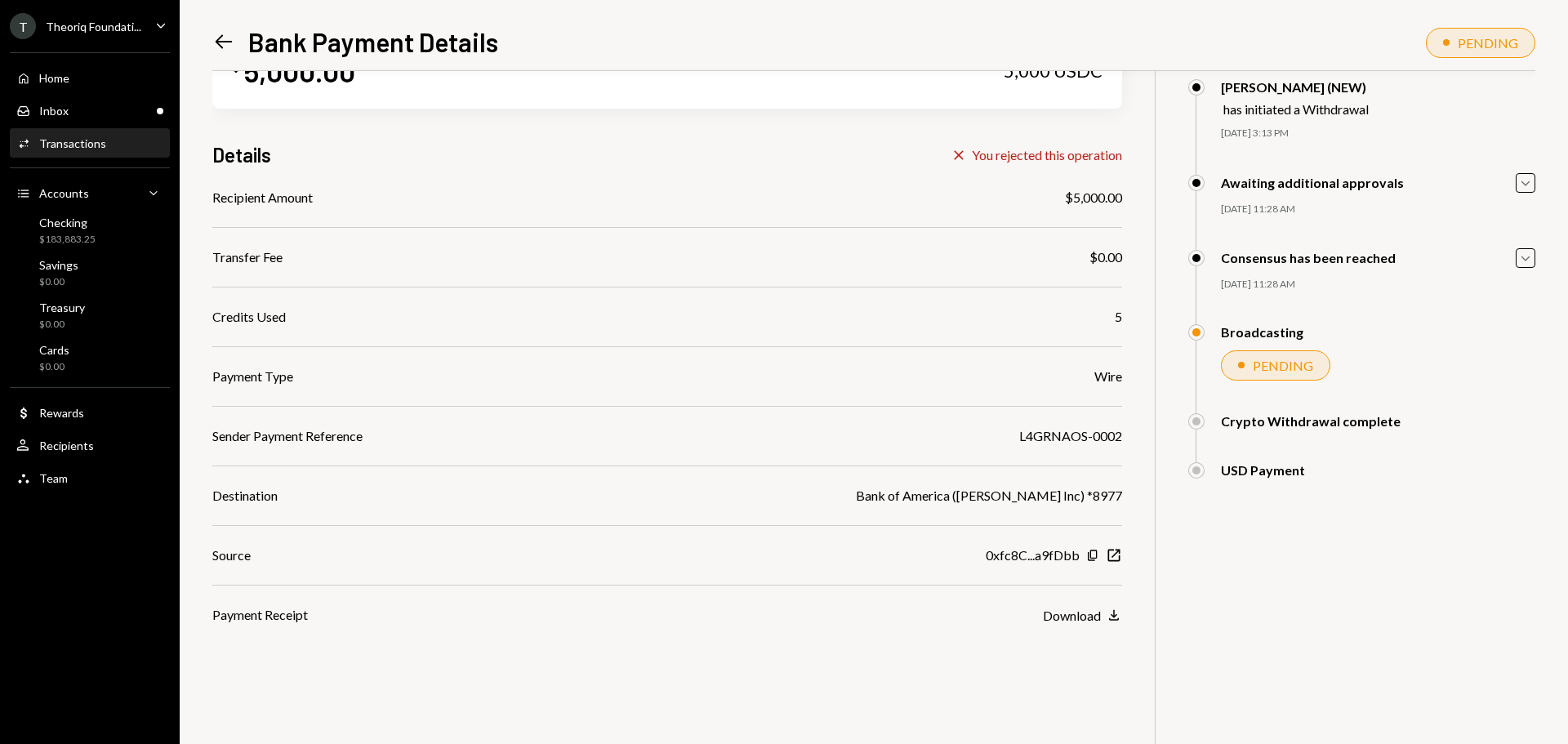
scroll to position [71, 0]
click at [91, 238] on div "$183,883.25" at bounding box center [67, 239] width 56 height 14
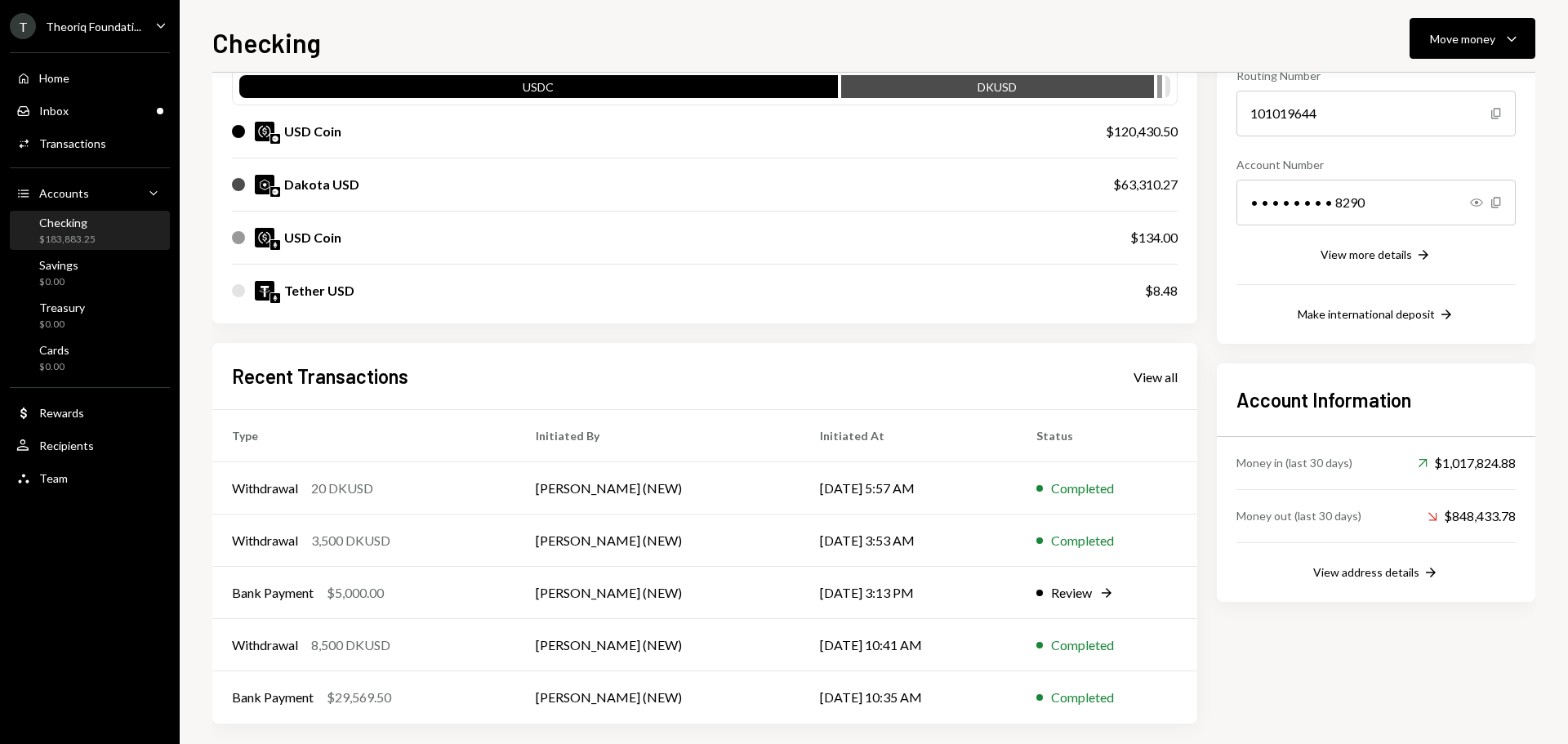
scroll to position [188, 0]
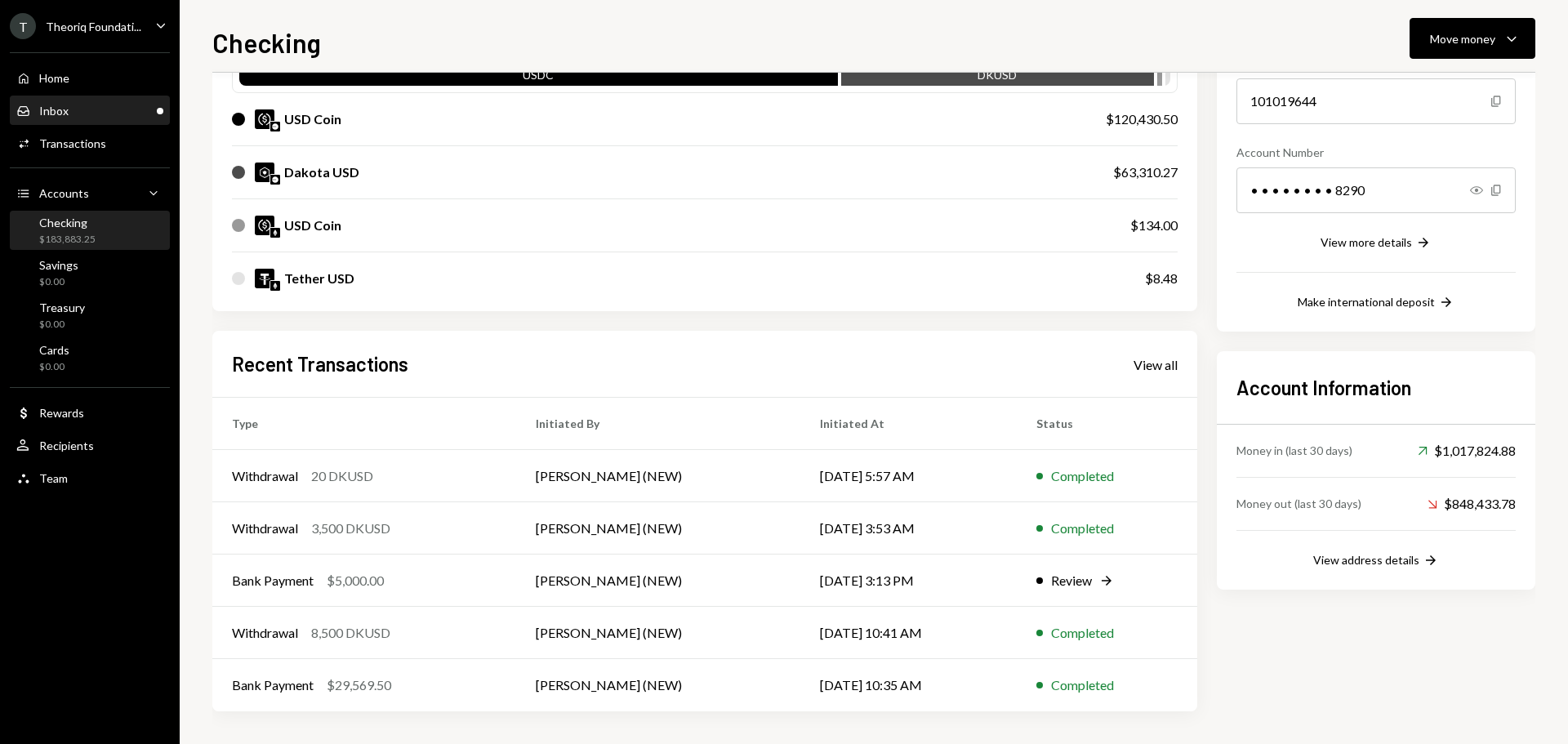
click at [113, 113] on div "Inbox Inbox" at bounding box center [90, 111] width 147 height 15
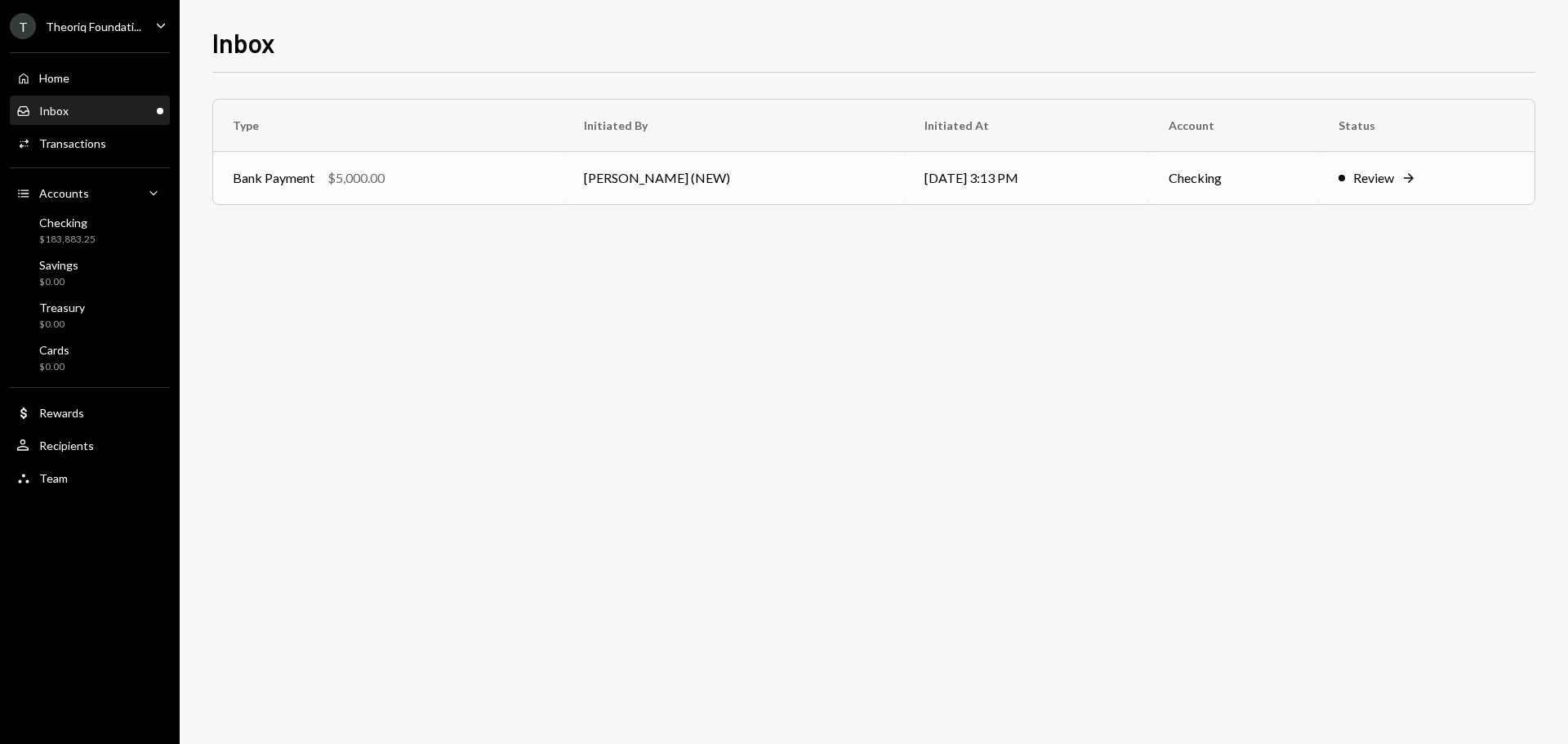
click at [774, 190] on td "[PERSON_NAME] (NEW)" at bounding box center [735, 179] width 341 height 53
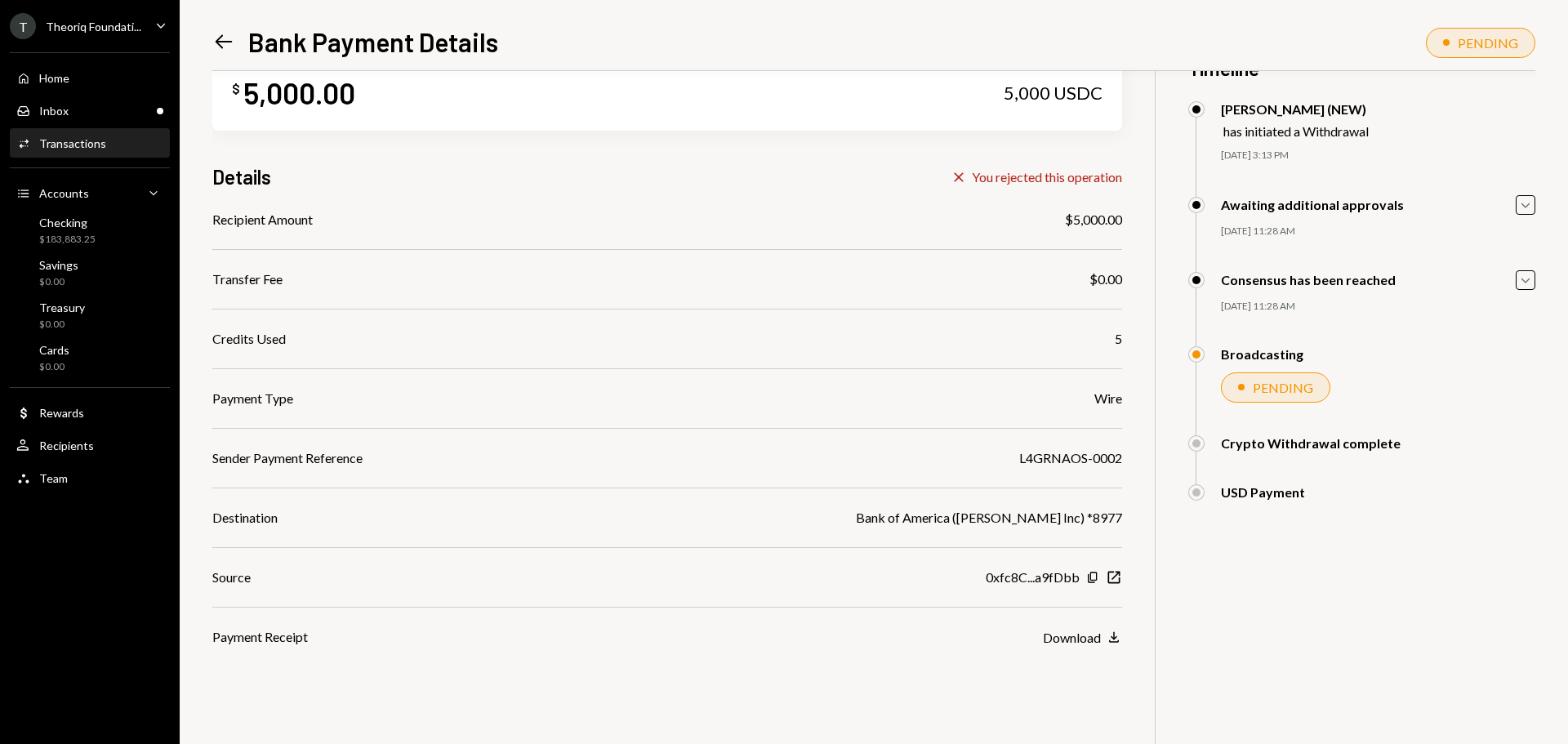
scroll to position [71, 0]
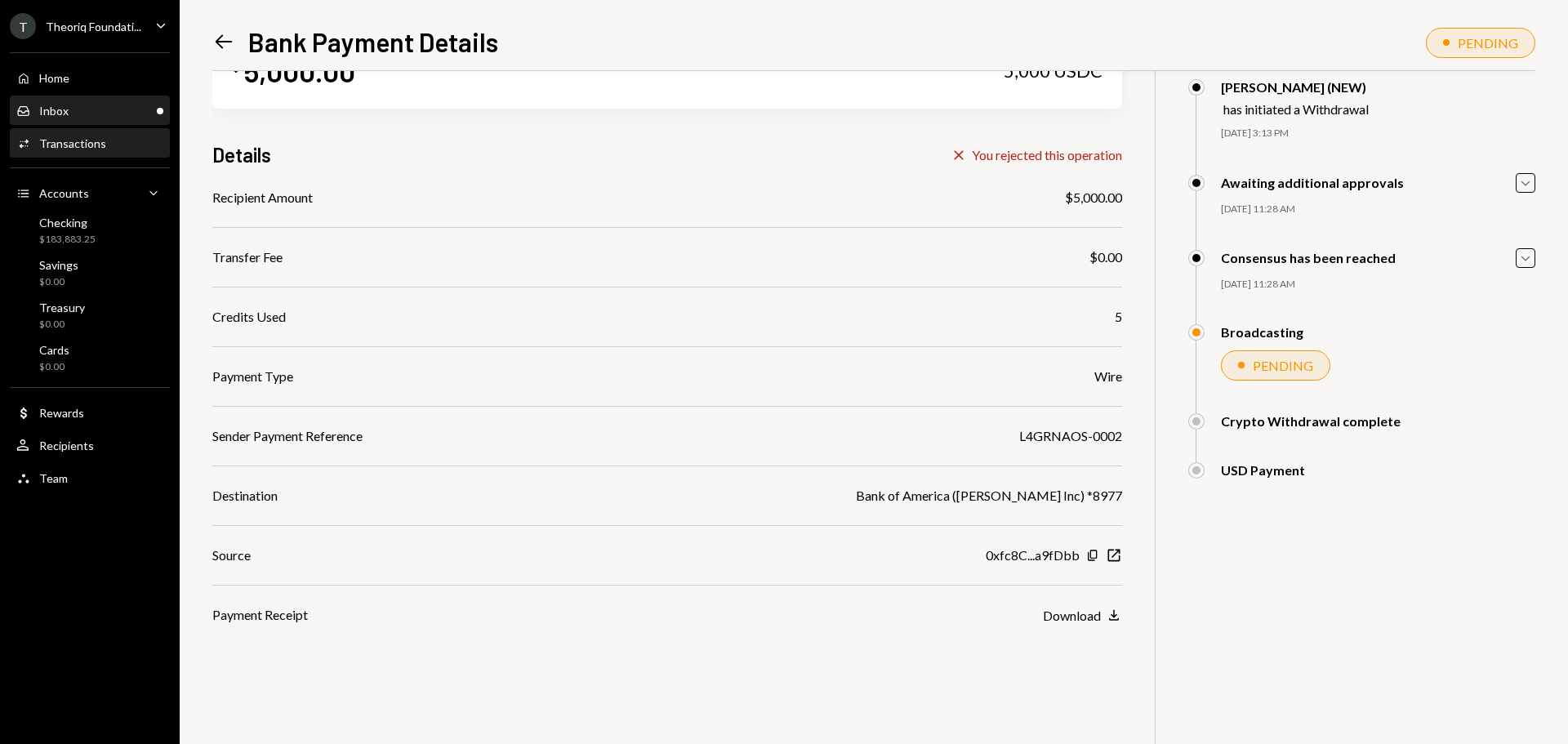
click at [123, 114] on div "Inbox Inbox" at bounding box center [90, 111] width 147 height 15
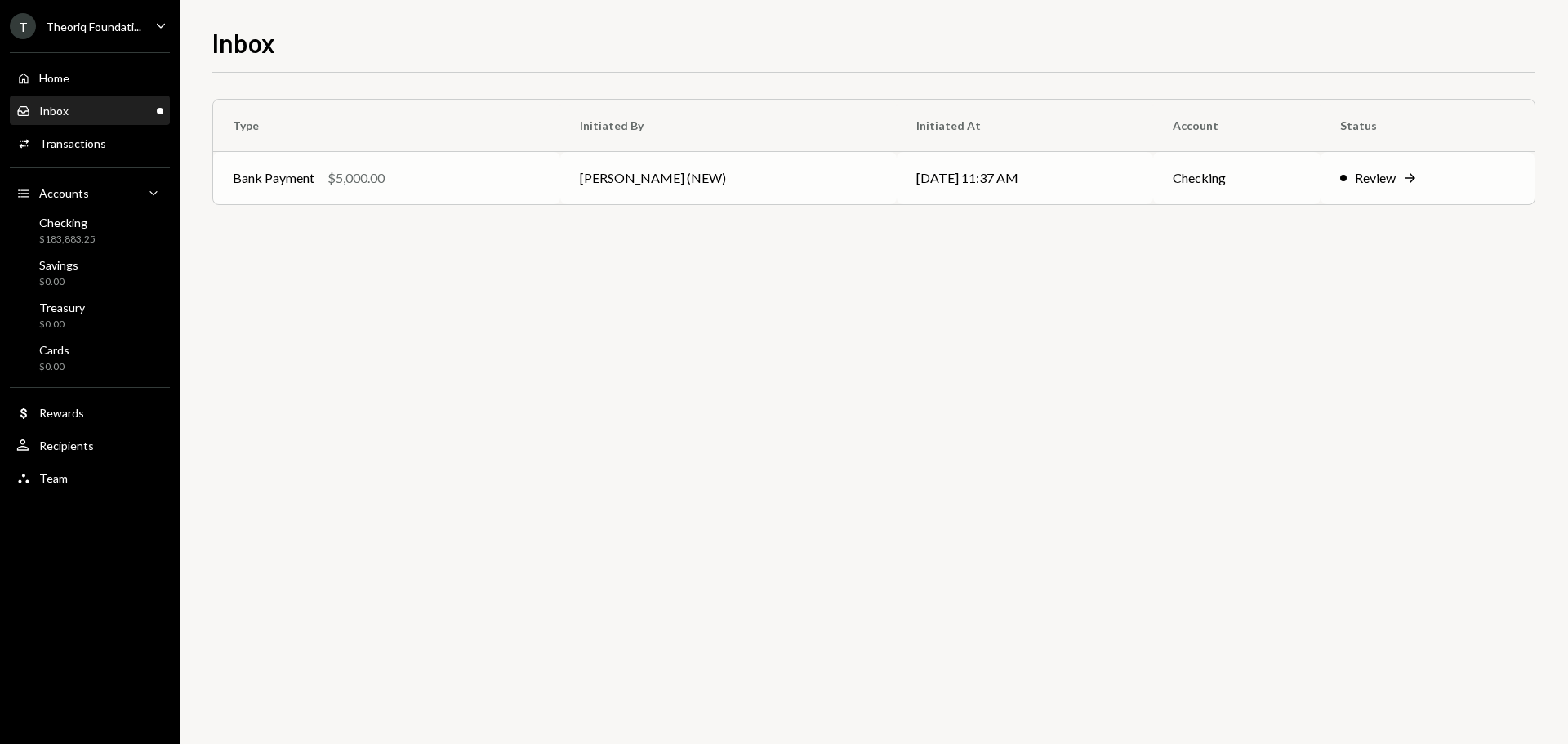
click at [348, 166] on td "Bank Payment $5,000.00" at bounding box center [387, 179] width 347 height 53
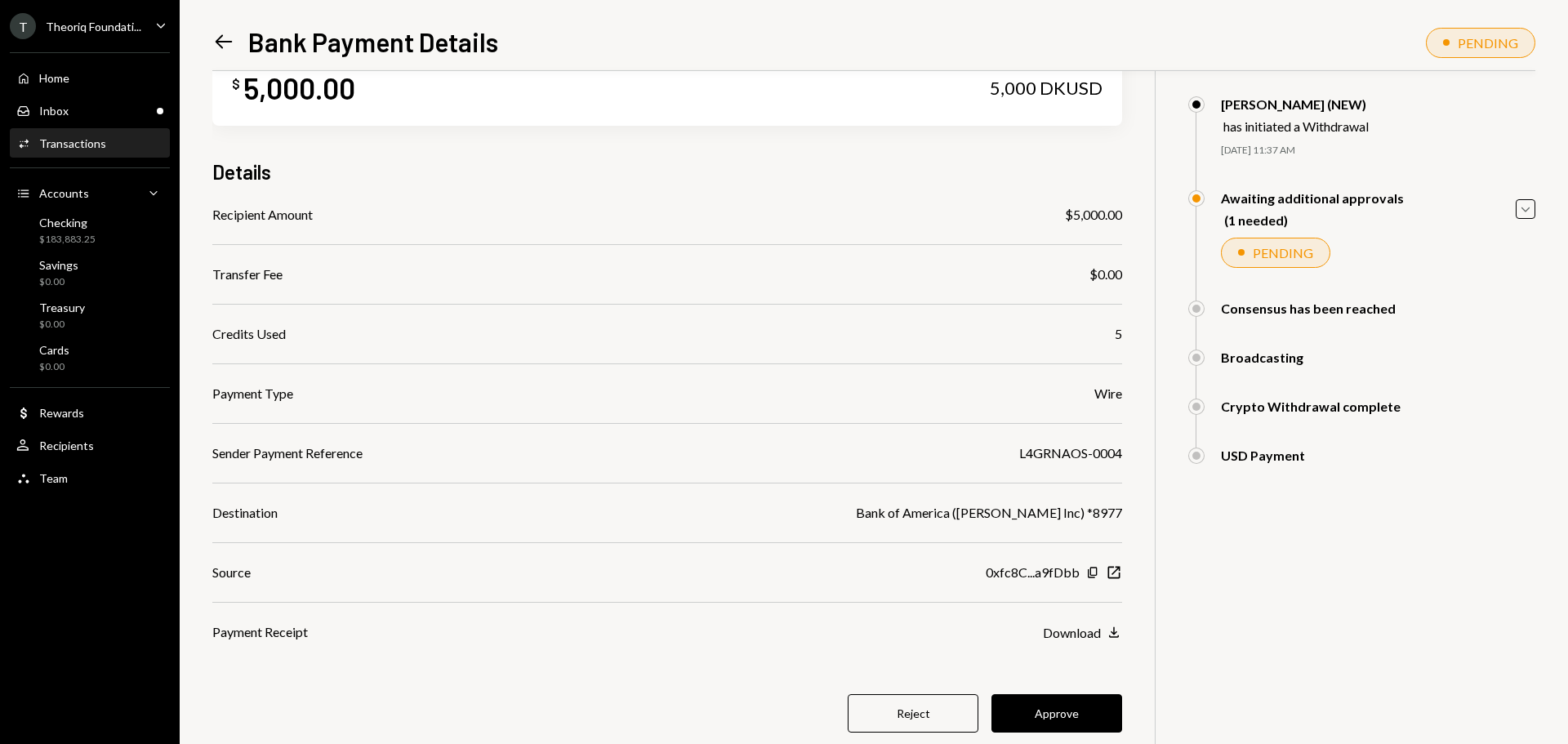
scroll to position [81, 0]
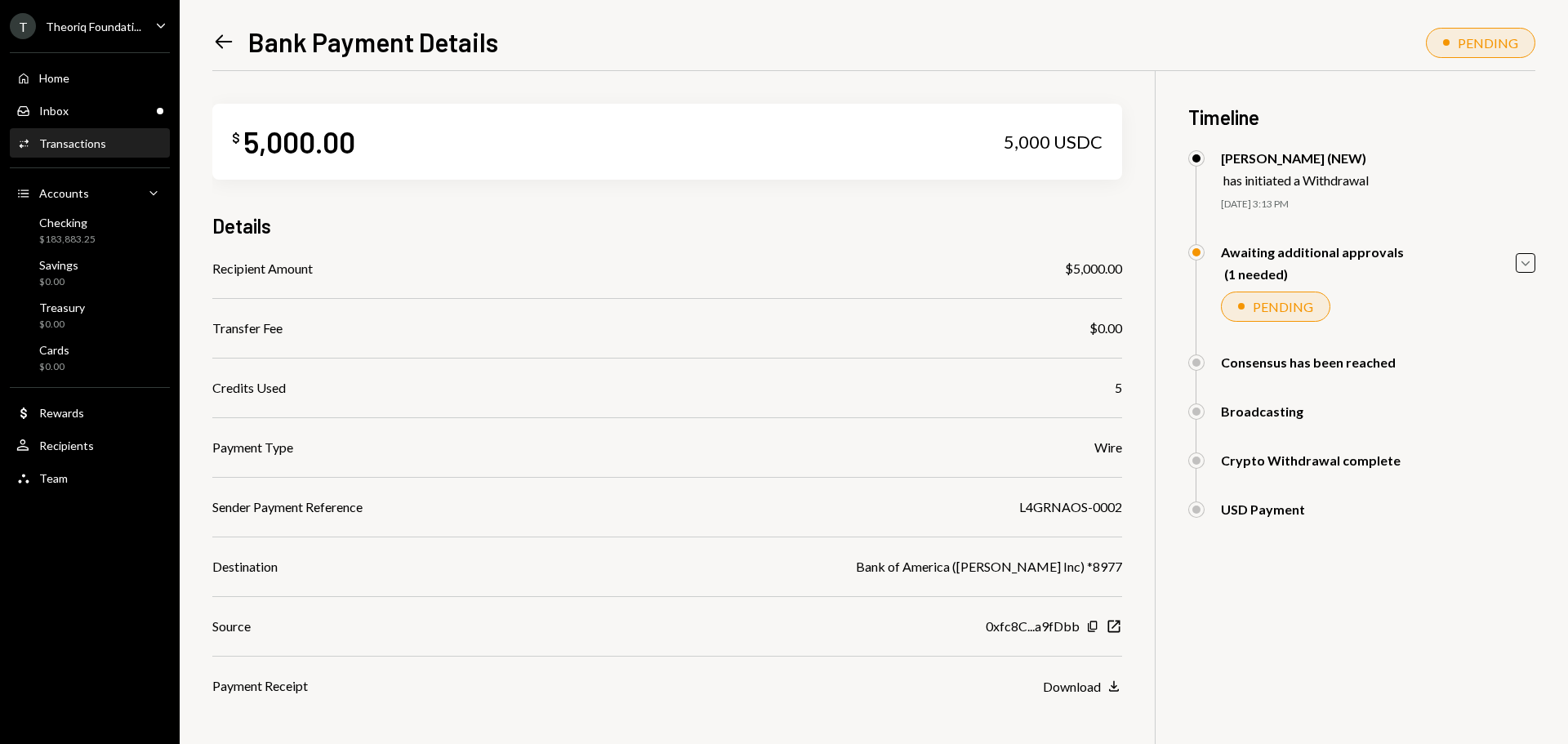
click at [1029, 513] on div "L4GRNAOS-0002" at bounding box center [1070, 507] width 103 height 20
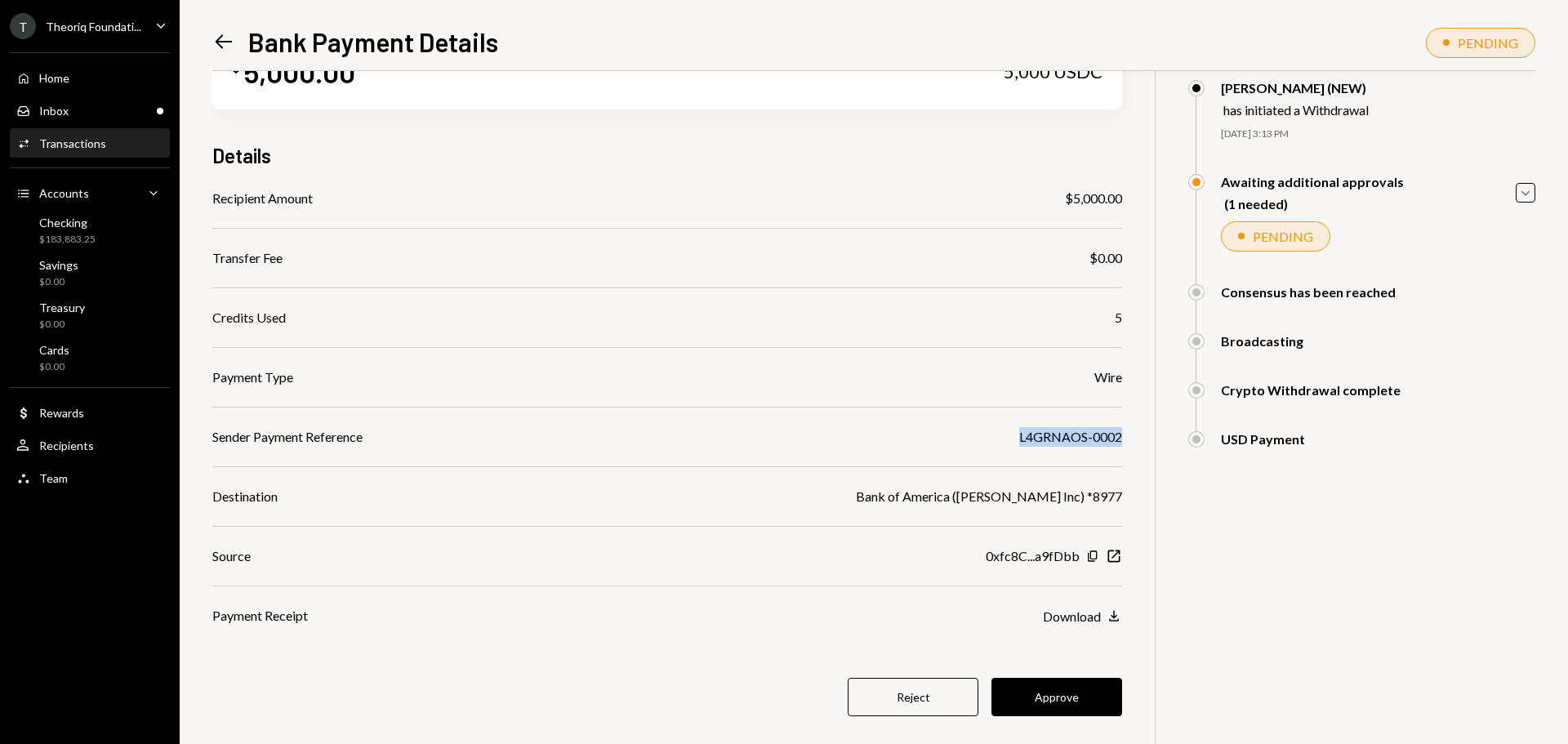
scroll to position [95, 0]
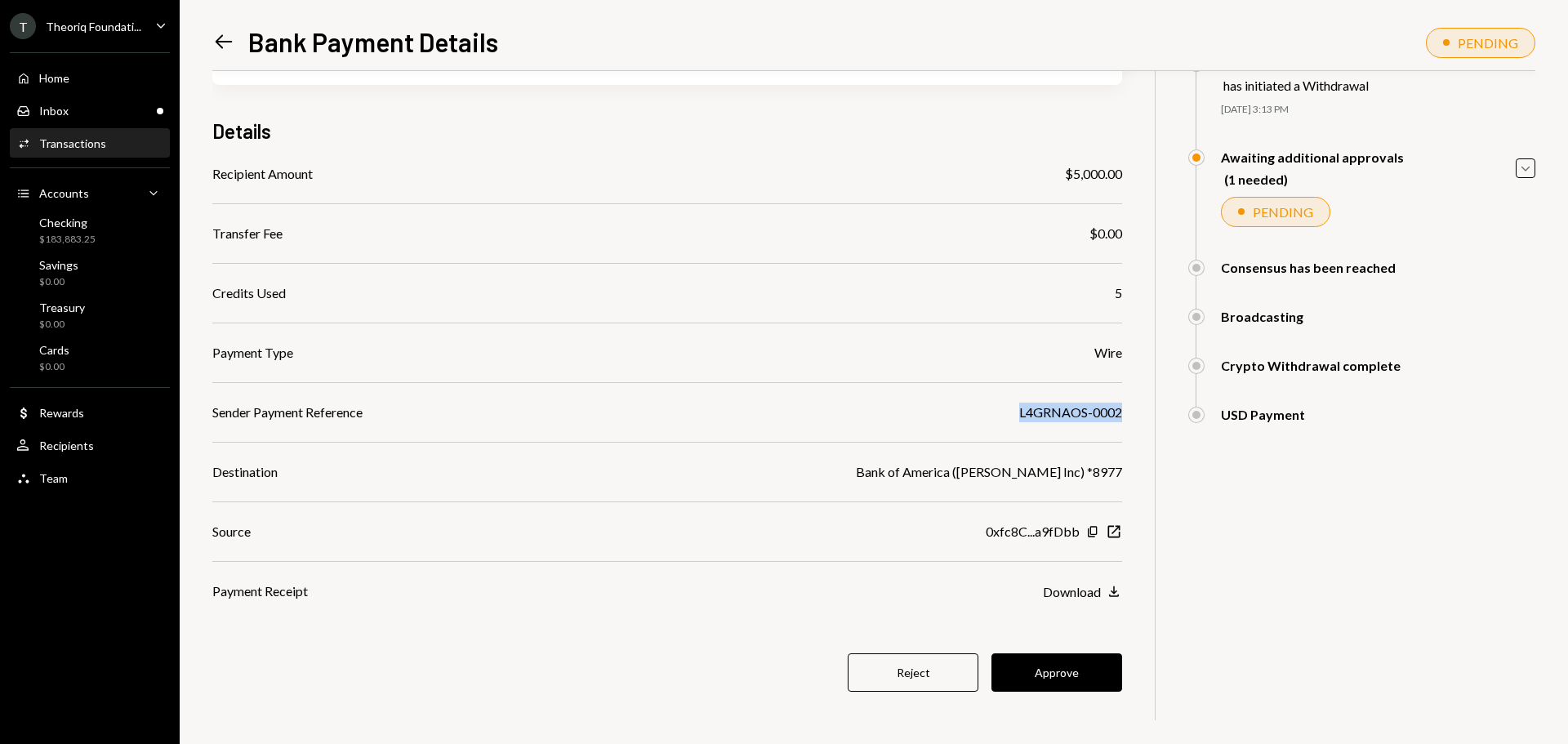
click at [1058, 421] on div "L4GRNAOS-0002" at bounding box center [1070, 412] width 103 height 20
click at [885, 663] on button "Reject" at bounding box center [913, 672] width 131 height 39
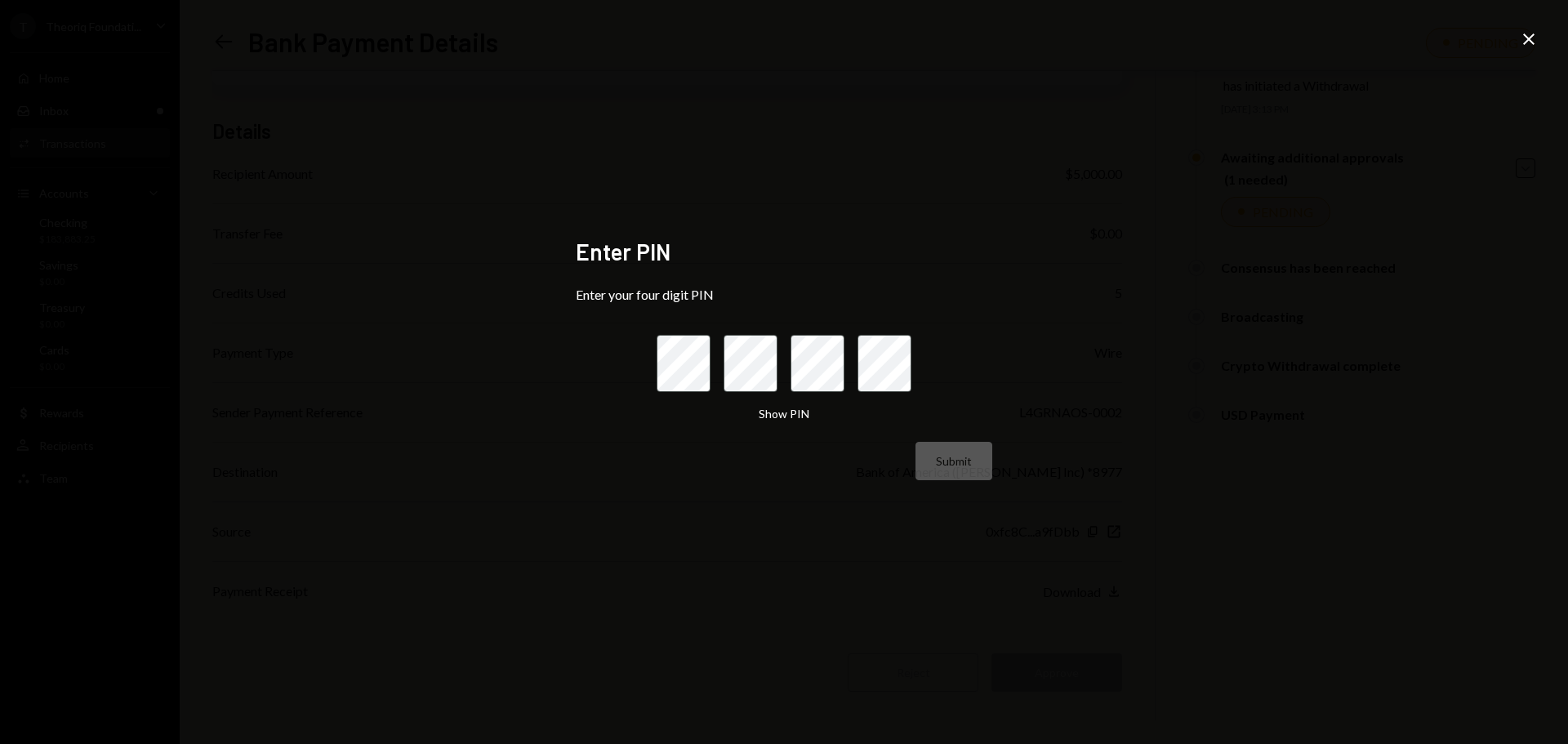
click at [1525, 40] on icon "Close" at bounding box center [1529, 40] width 20 height 20
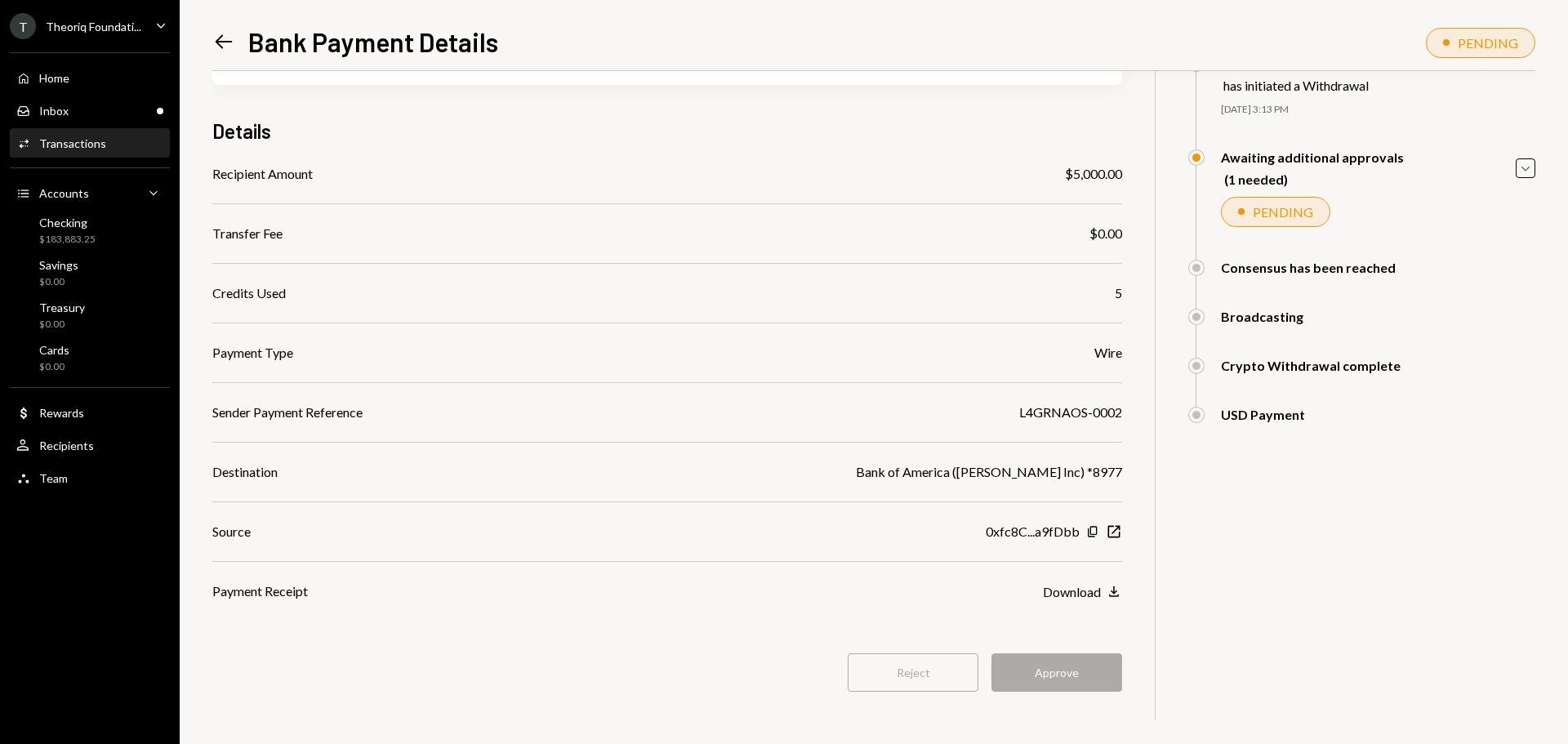
click at [900, 673] on div "Reject Approve" at bounding box center [667, 672] width 910 height 39
click at [1007, 682] on div "Reject Approve" at bounding box center [667, 672] width 910 height 39
click at [79, 277] on div "Savings $0.00" at bounding box center [90, 274] width 147 height 31
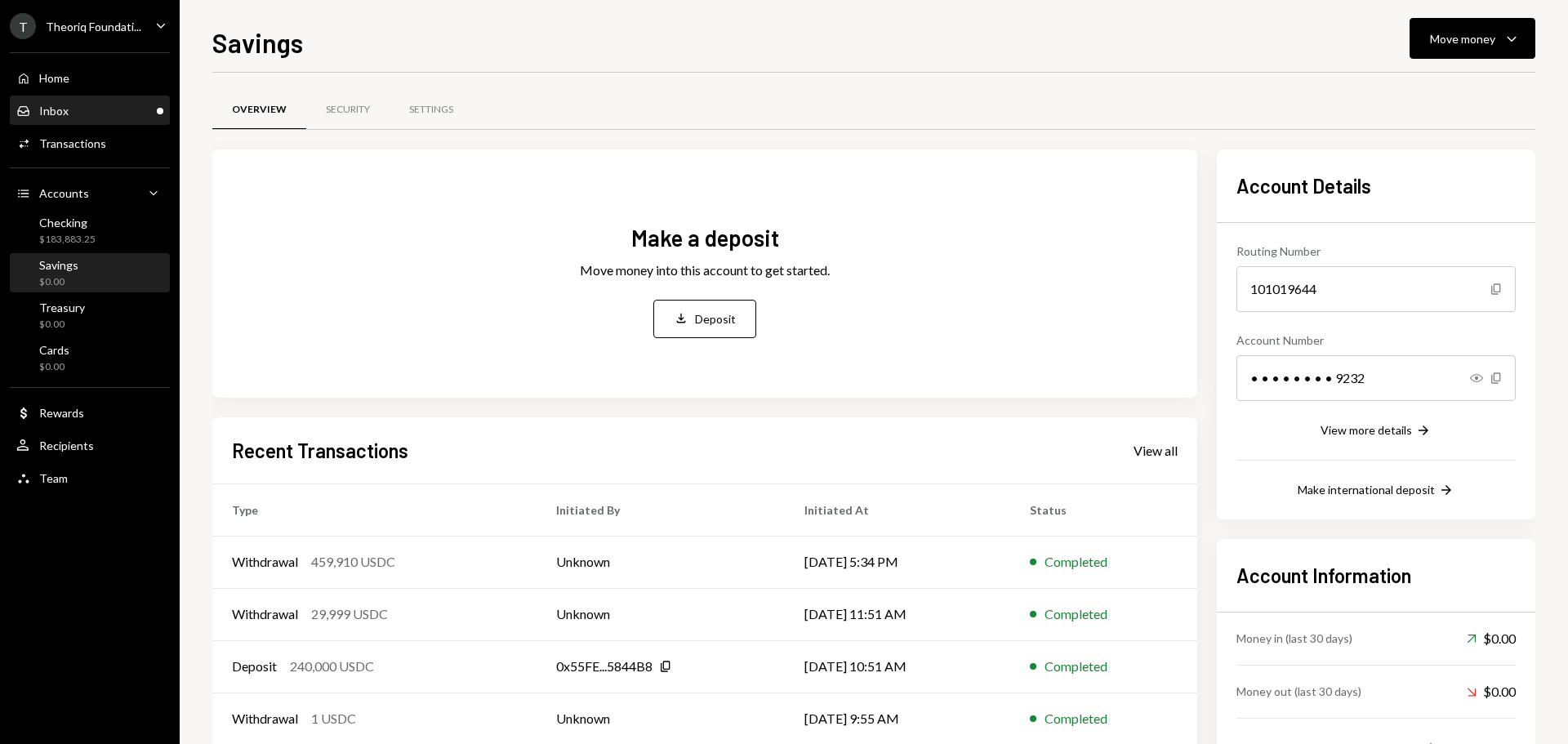
click at [100, 107] on div "Inbox Inbox" at bounding box center [90, 111] width 147 height 15
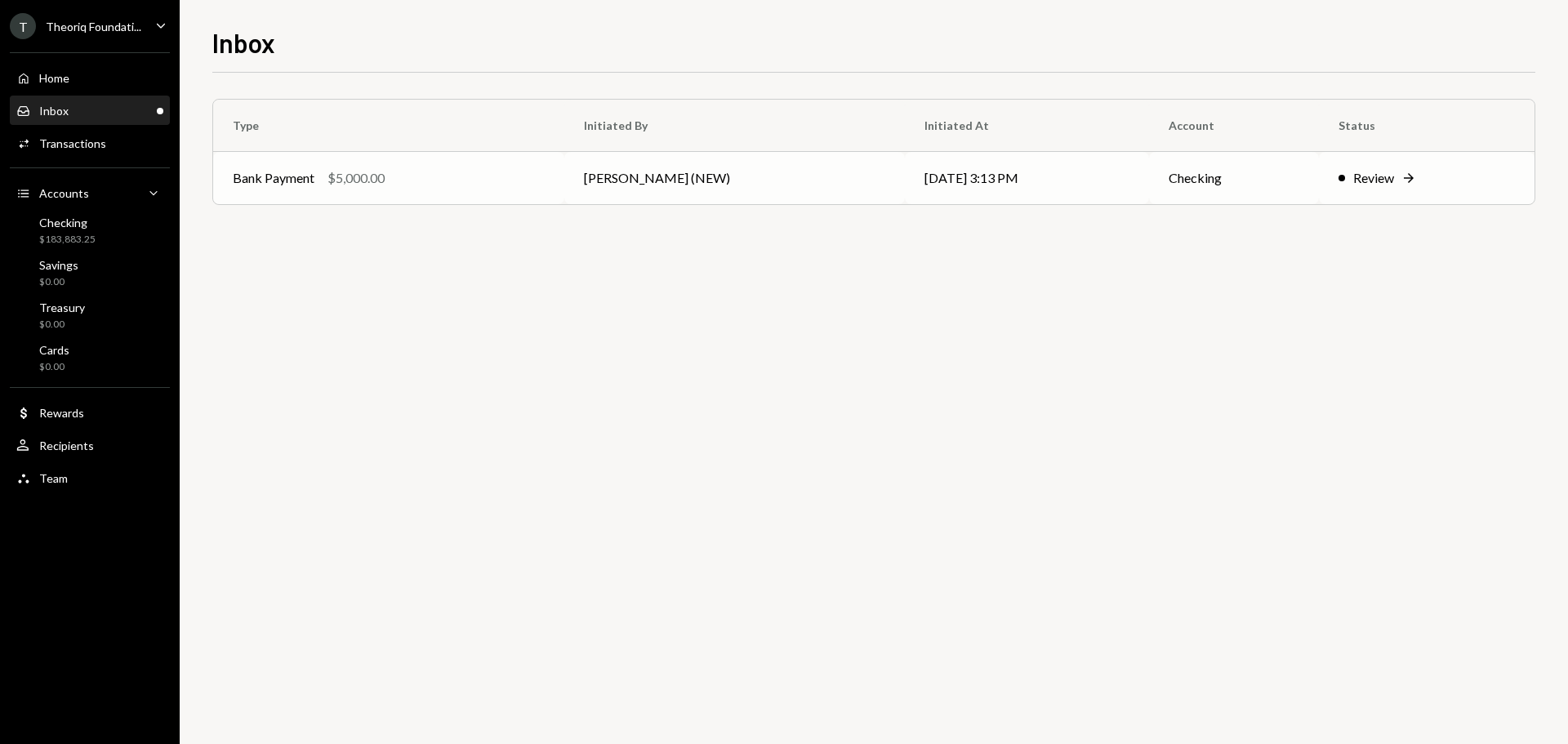
click at [995, 186] on td "[DATE] 3:13 PM" at bounding box center [1026, 179] width 244 height 53
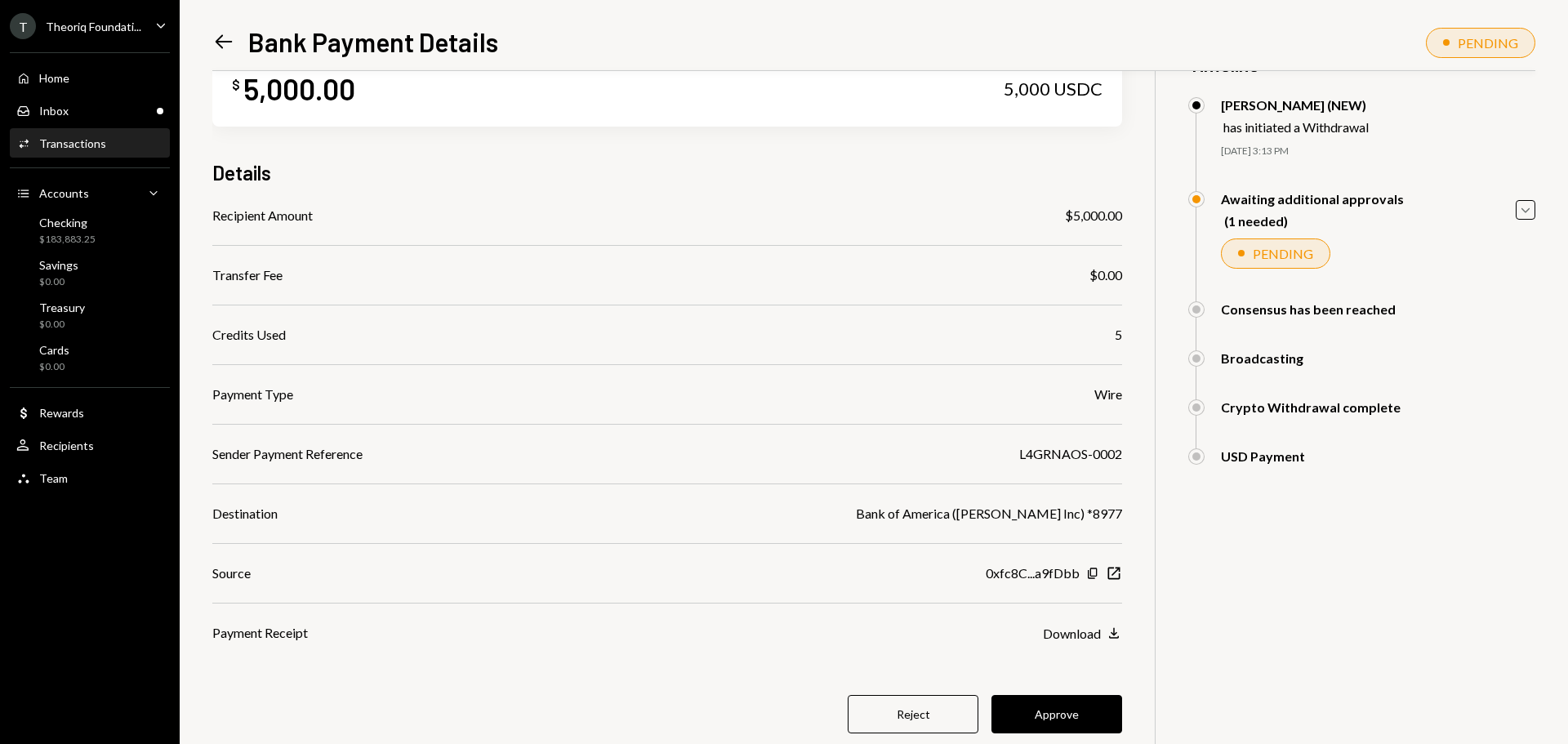
scroll to position [95, 0]
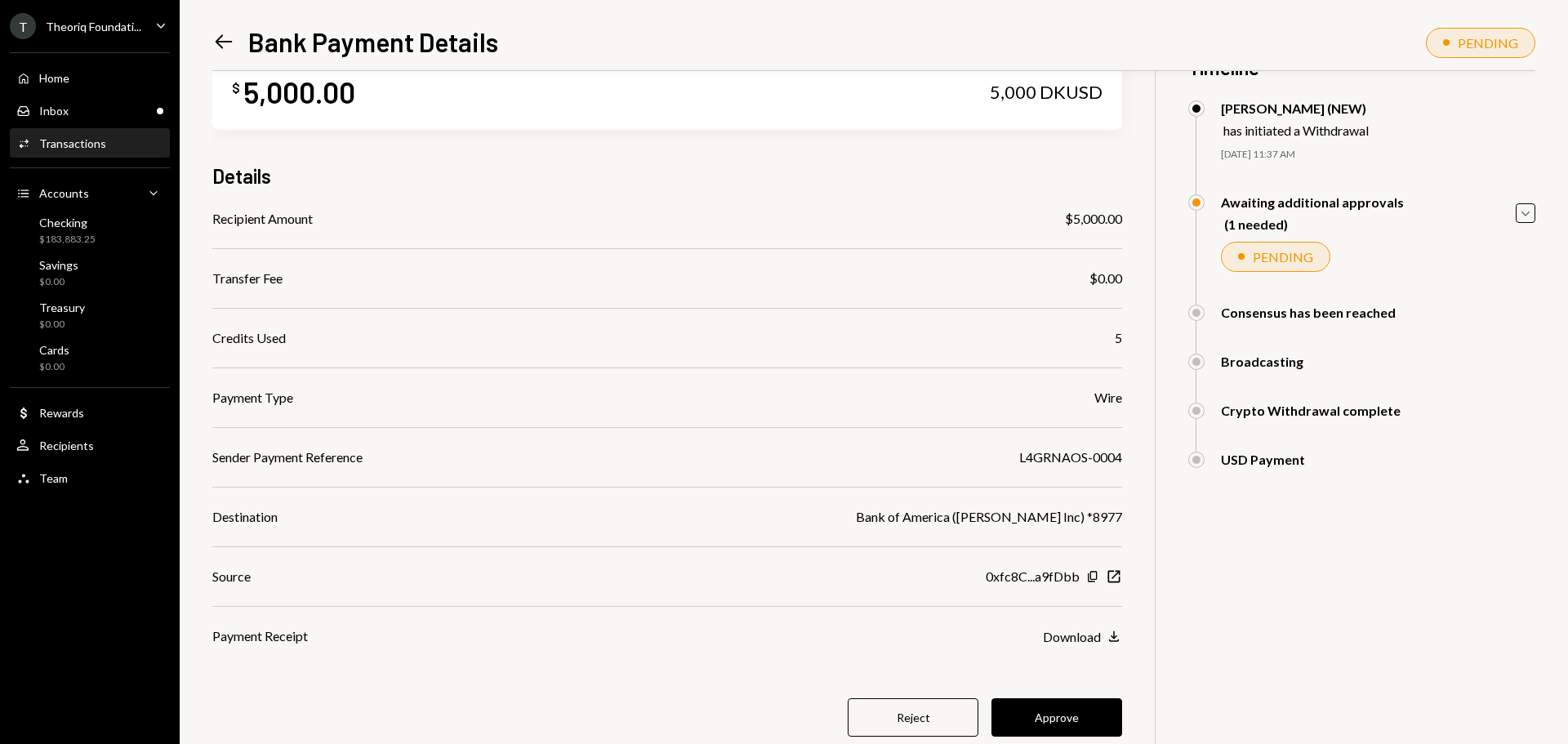
scroll to position [95, 0]
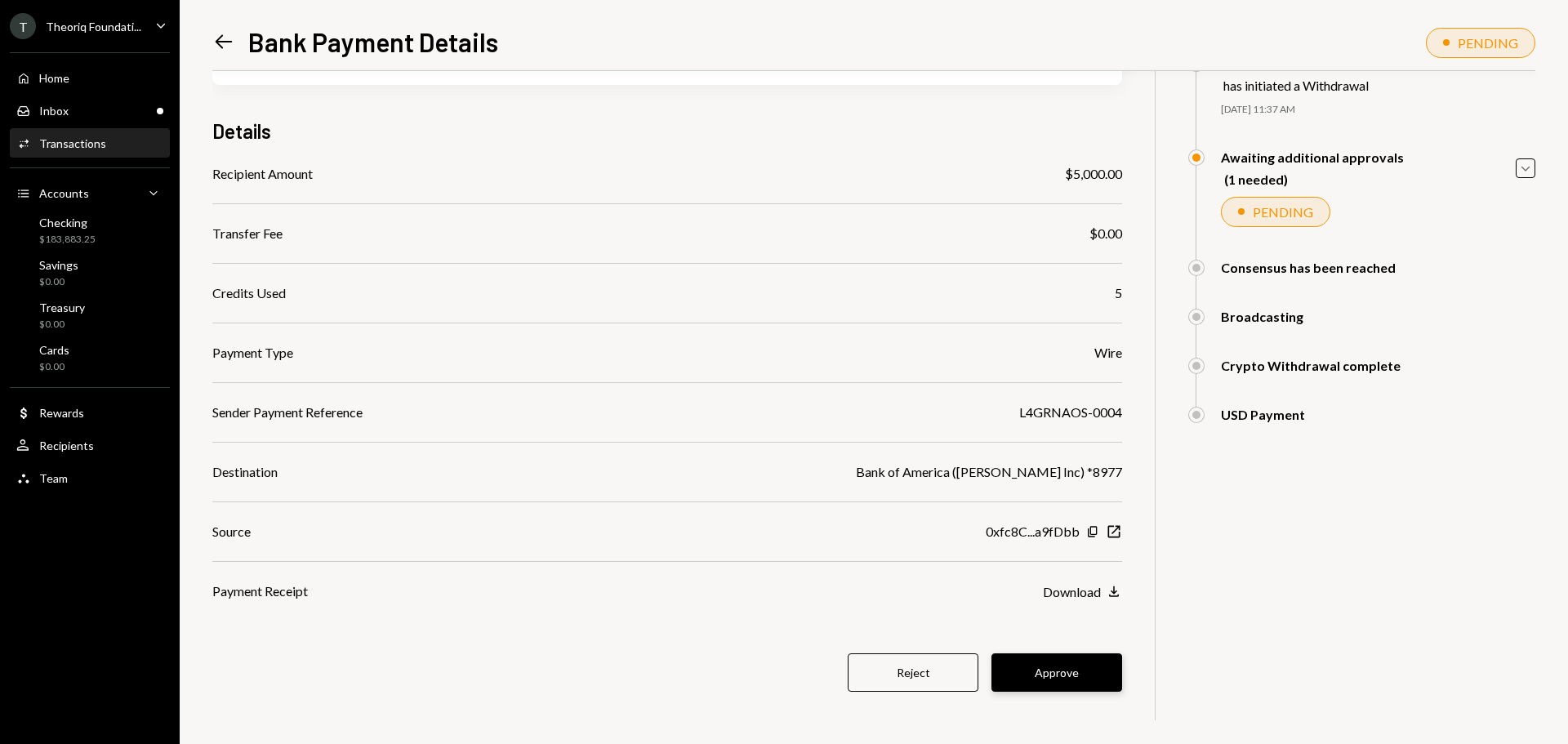
click at [1018, 680] on button "Approve" at bounding box center [1057, 672] width 131 height 39
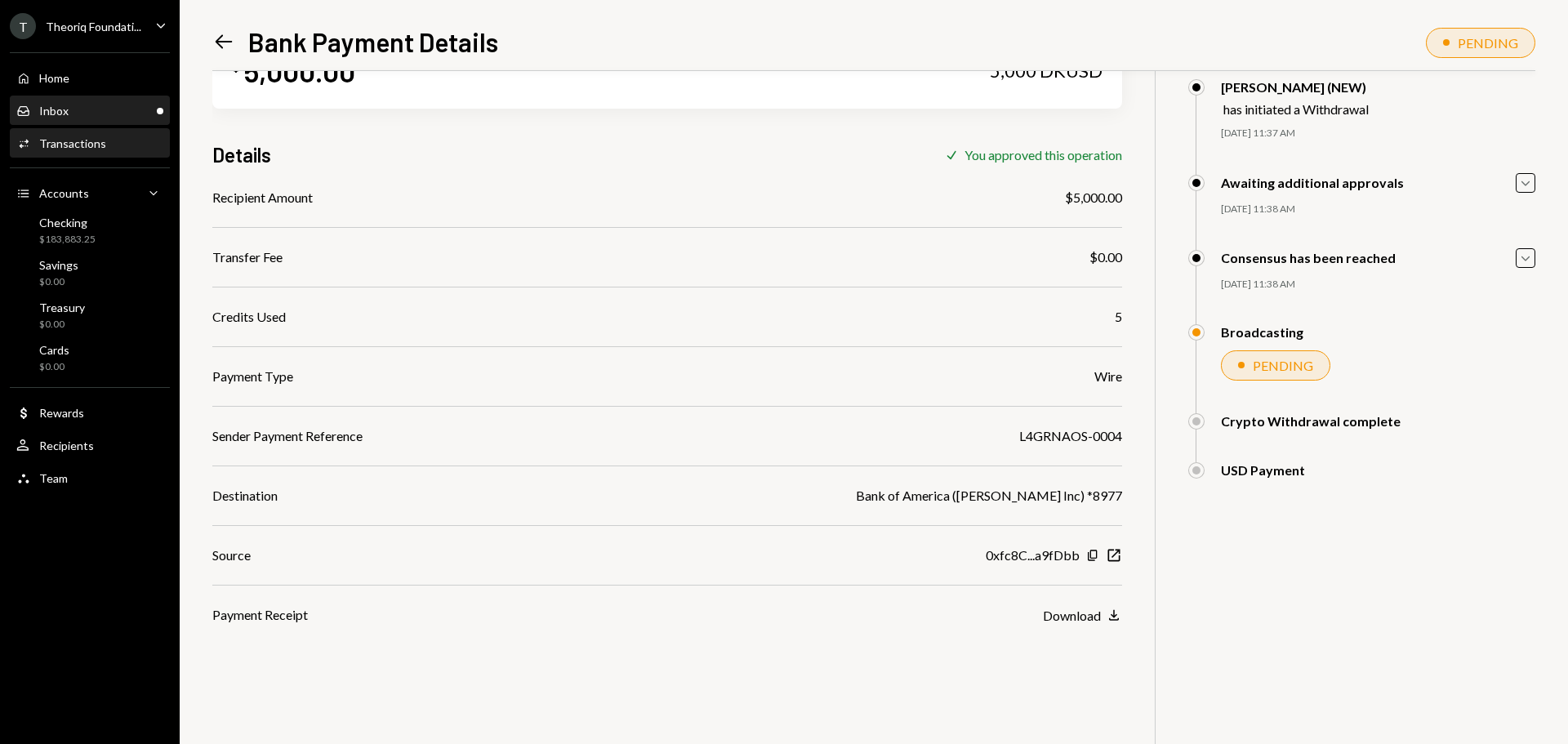
click at [100, 104] on div "Inbox Inbox" at bounding box center [90, 111] width 147 height 15
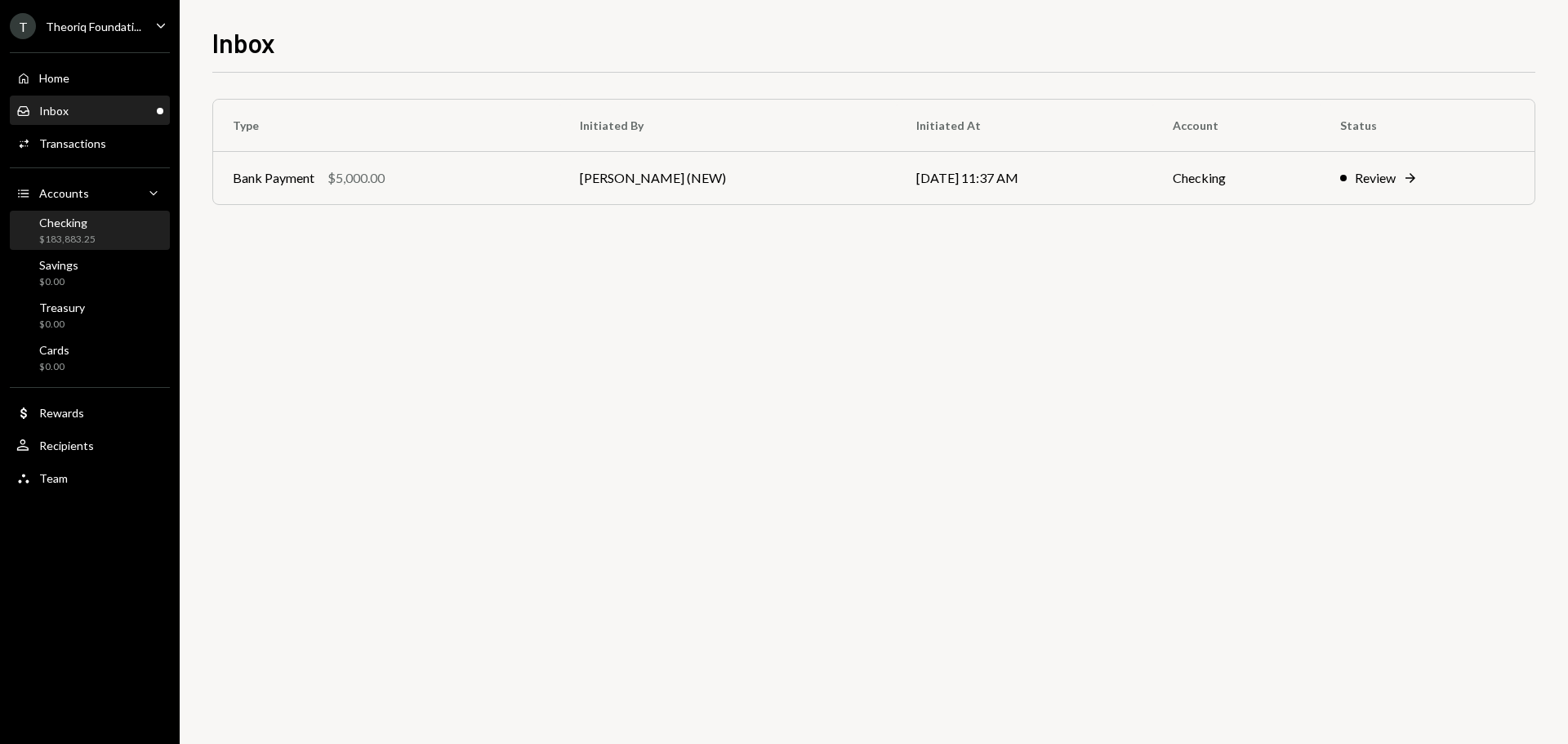
click at [116, 230] on div "Checking $183,883.25" at bounding box center [90, 231] width 147 height 31
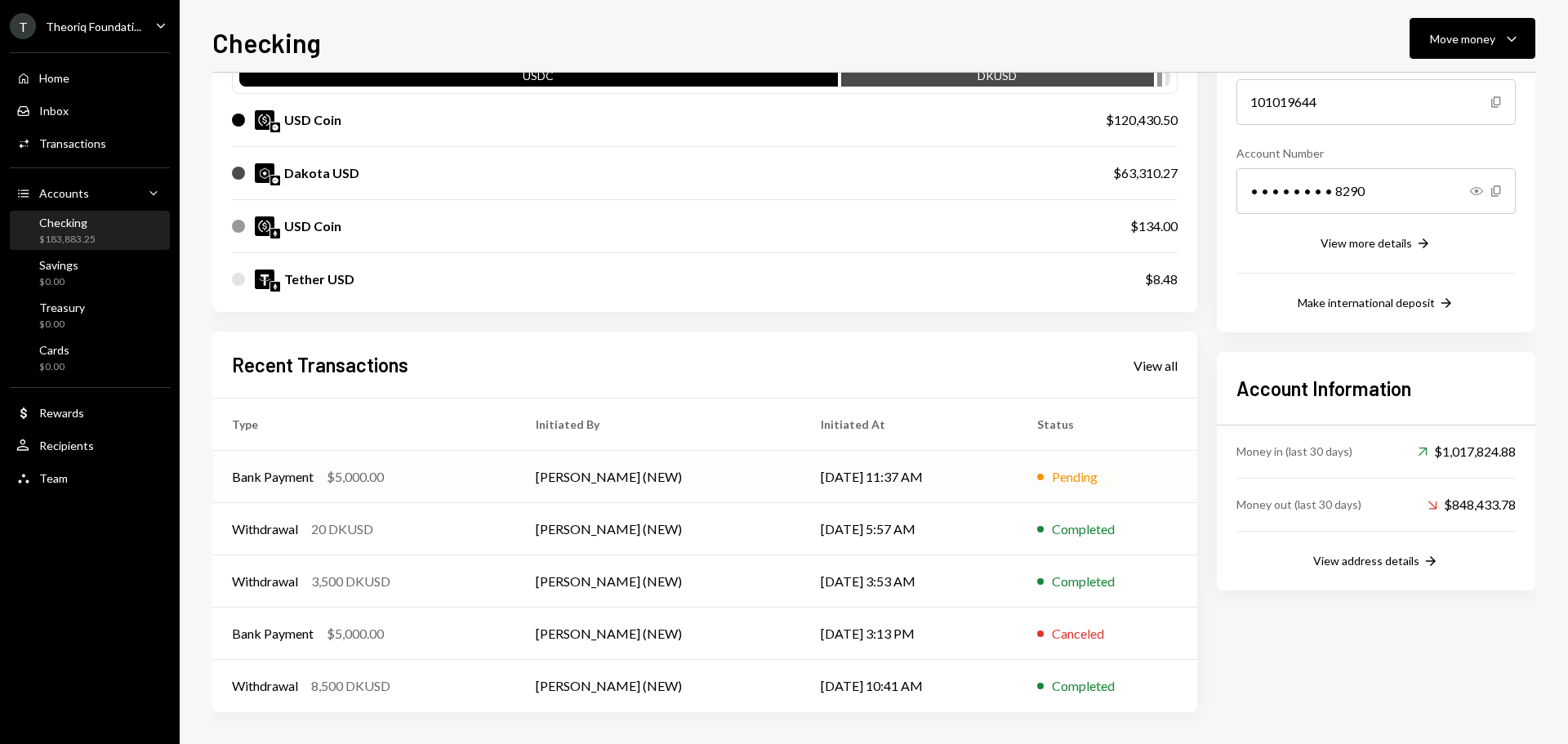
scroll to position [188, 0]
click at [485, 484] on div "Bank Payment $5,000.00" at bounding box center [365, 477] width 265 height 20
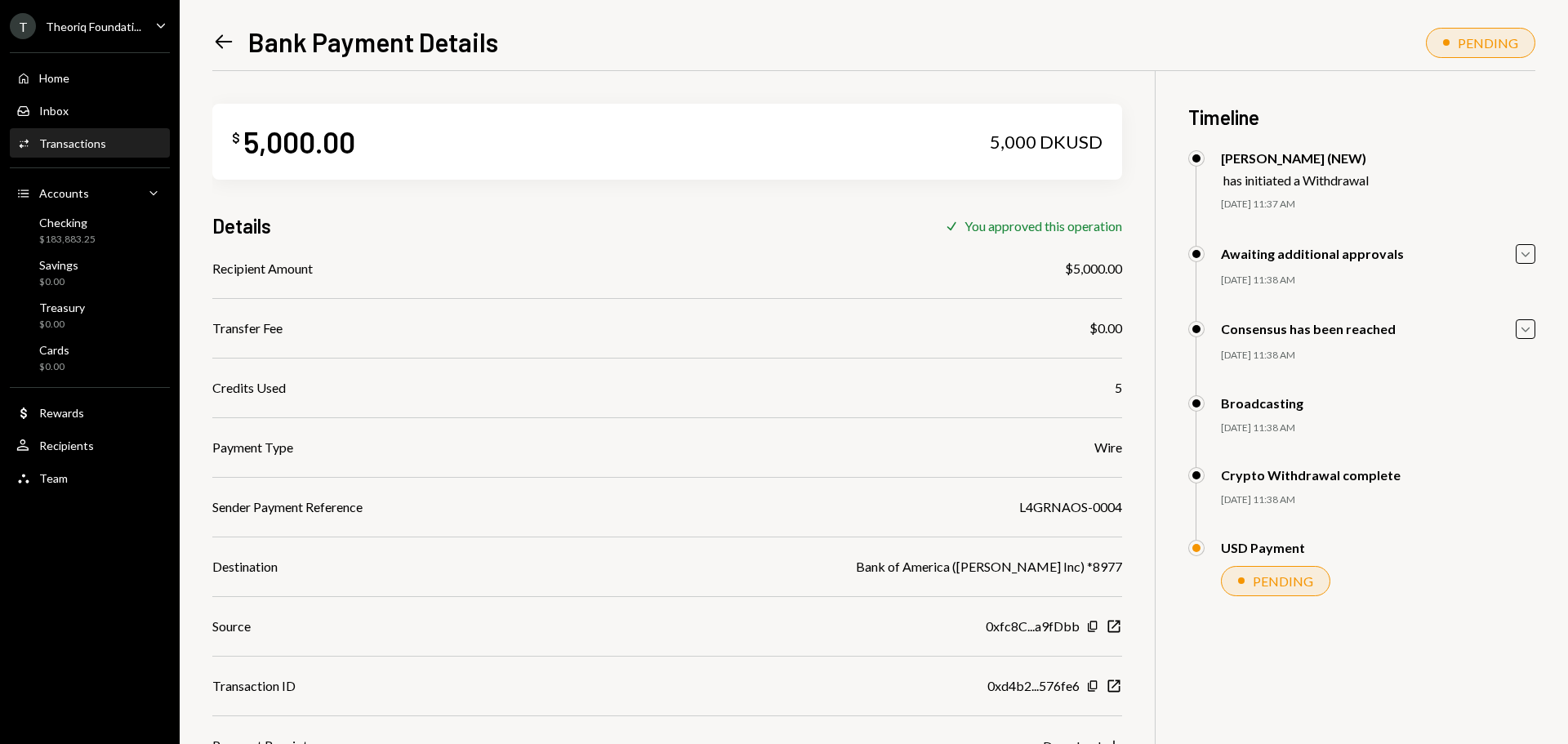
click at [222, 38] on icon "Left Arrow" at bounding box center [224, 42] width 23 height 23
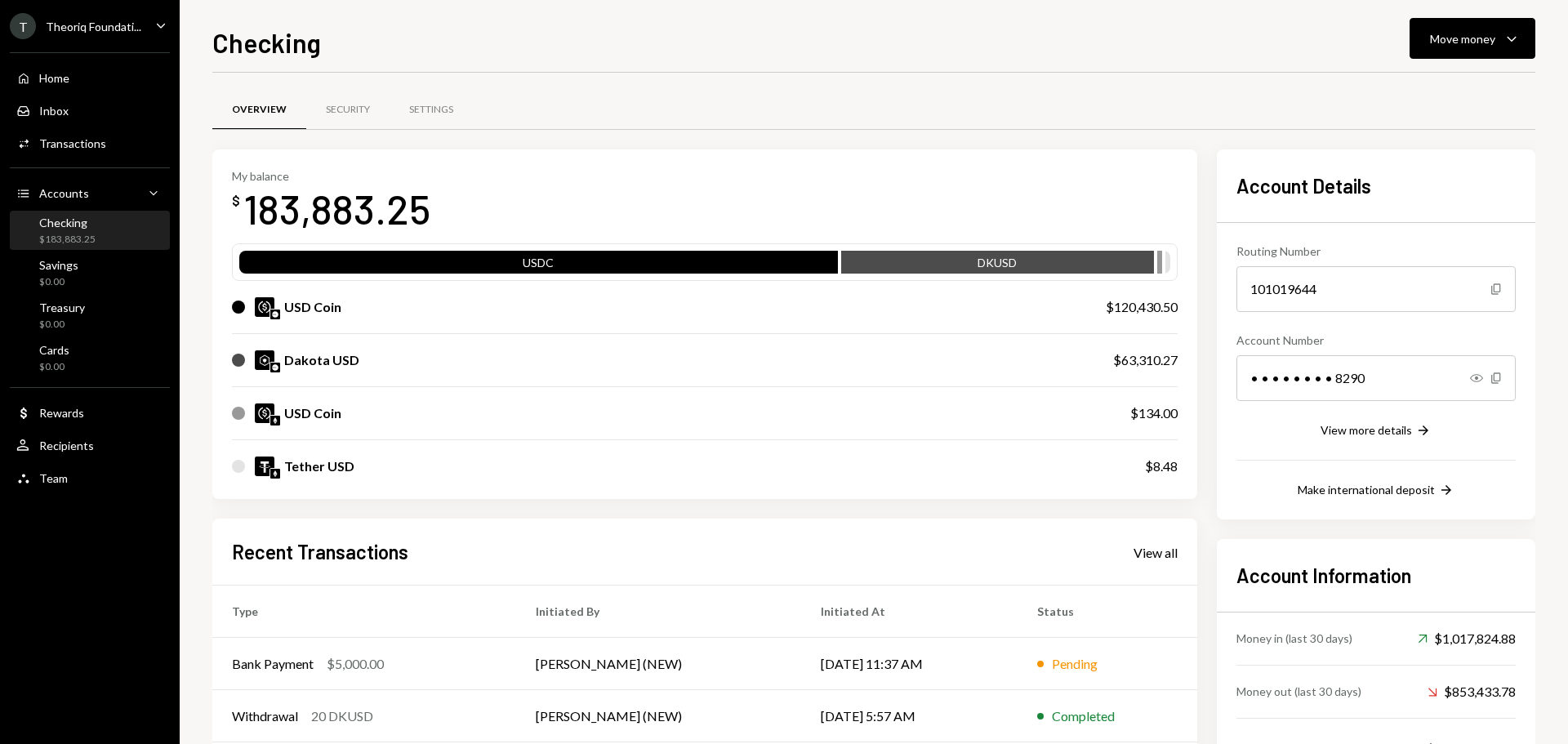
click at [118, 31] on div "Theoriq Foundati..." at bounding box center [94, 26] width 95 height 14
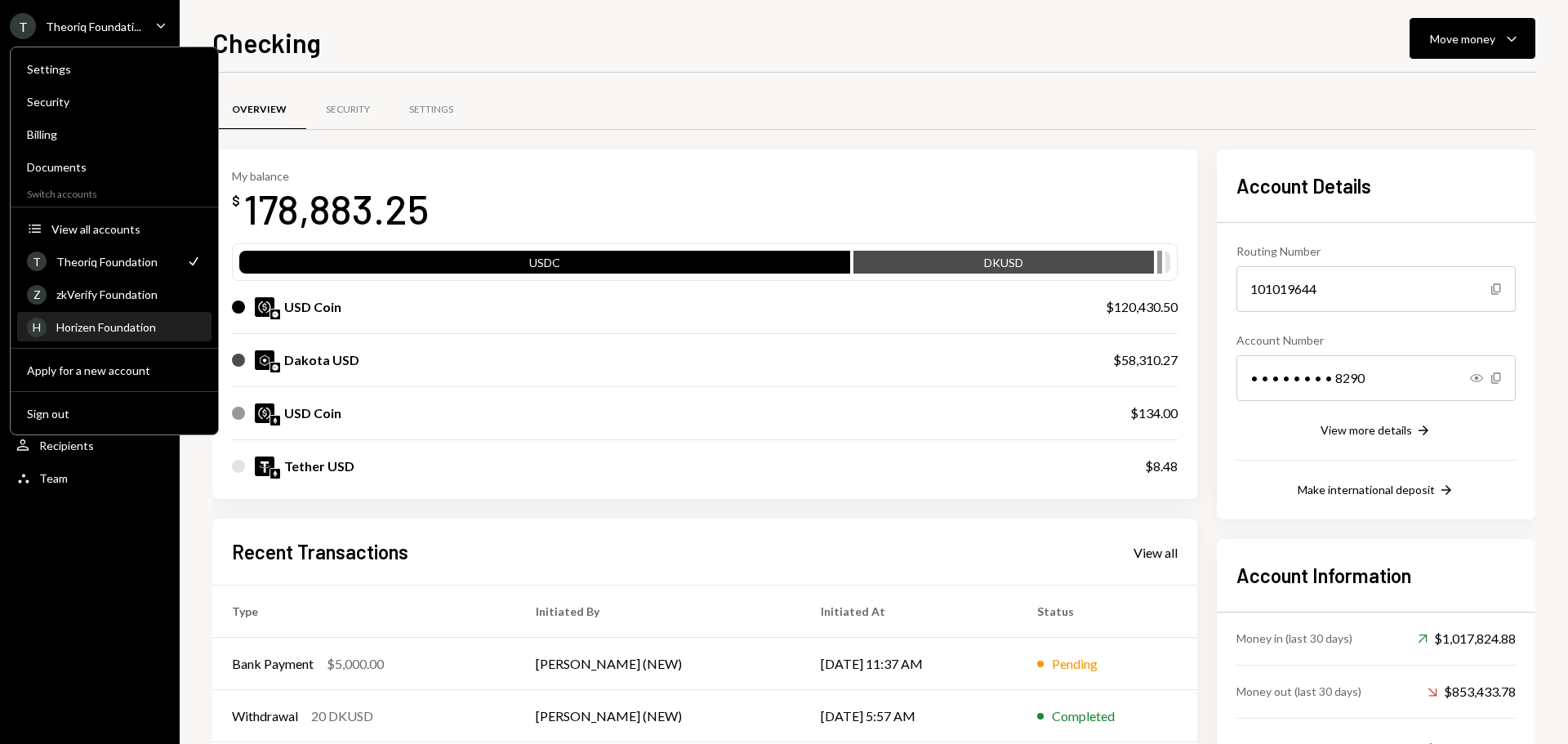
click at [115, 328] on div "Horizen Foundation" at bounding box center [128, 327] width 146 height 14
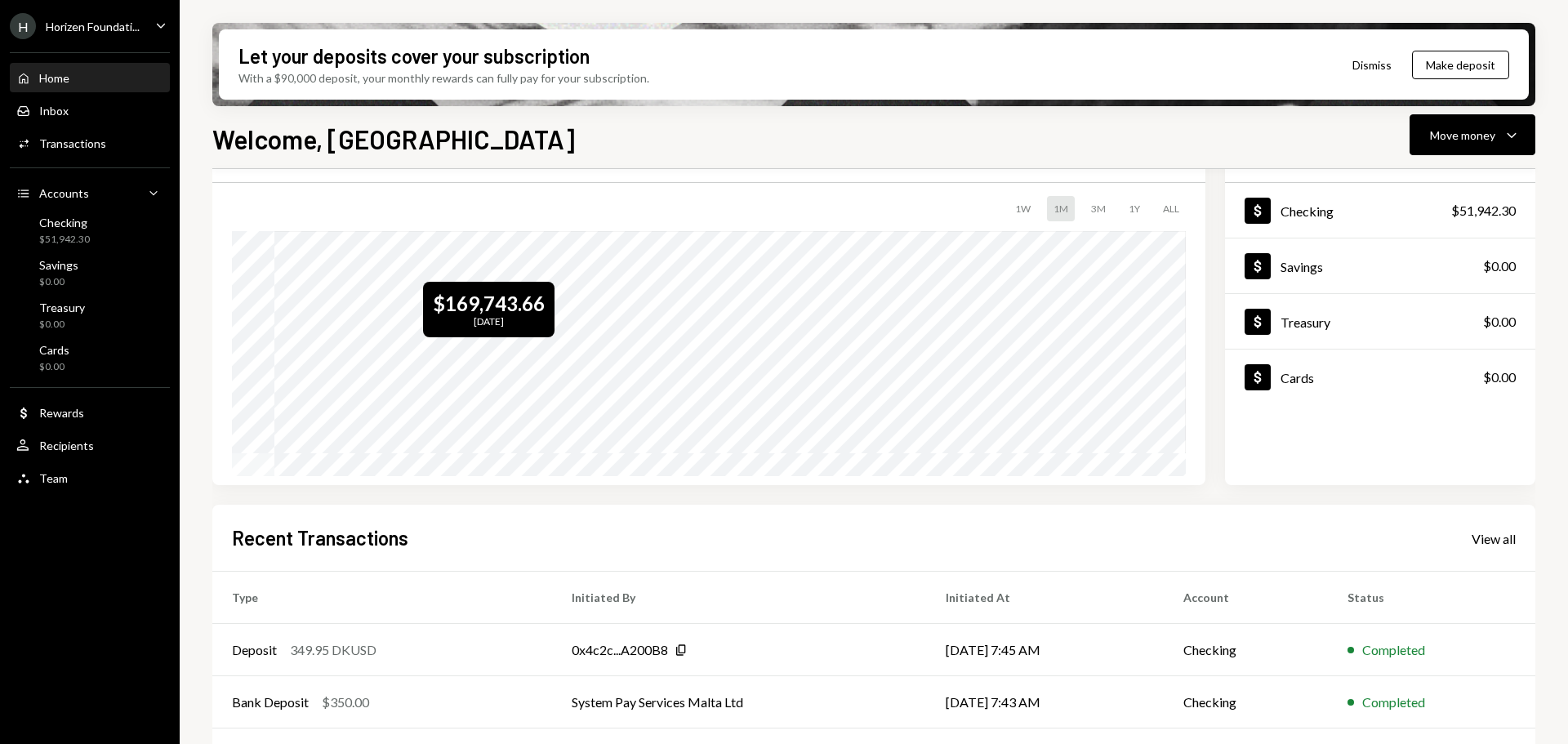
scroll to position [163, 0]
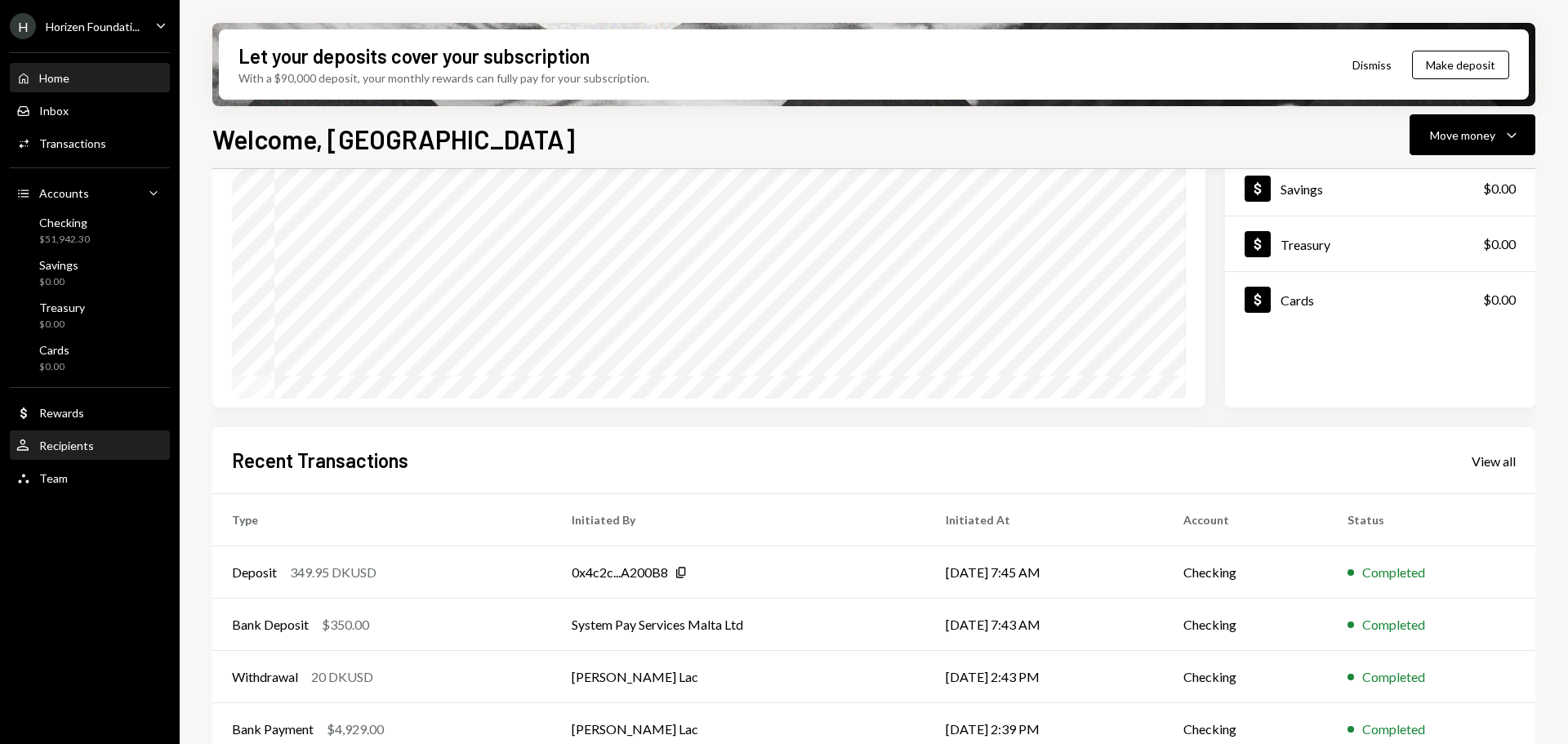
click at [76, 440] on div "Recipients" at bounding box center [67, 445] width 54 height 14
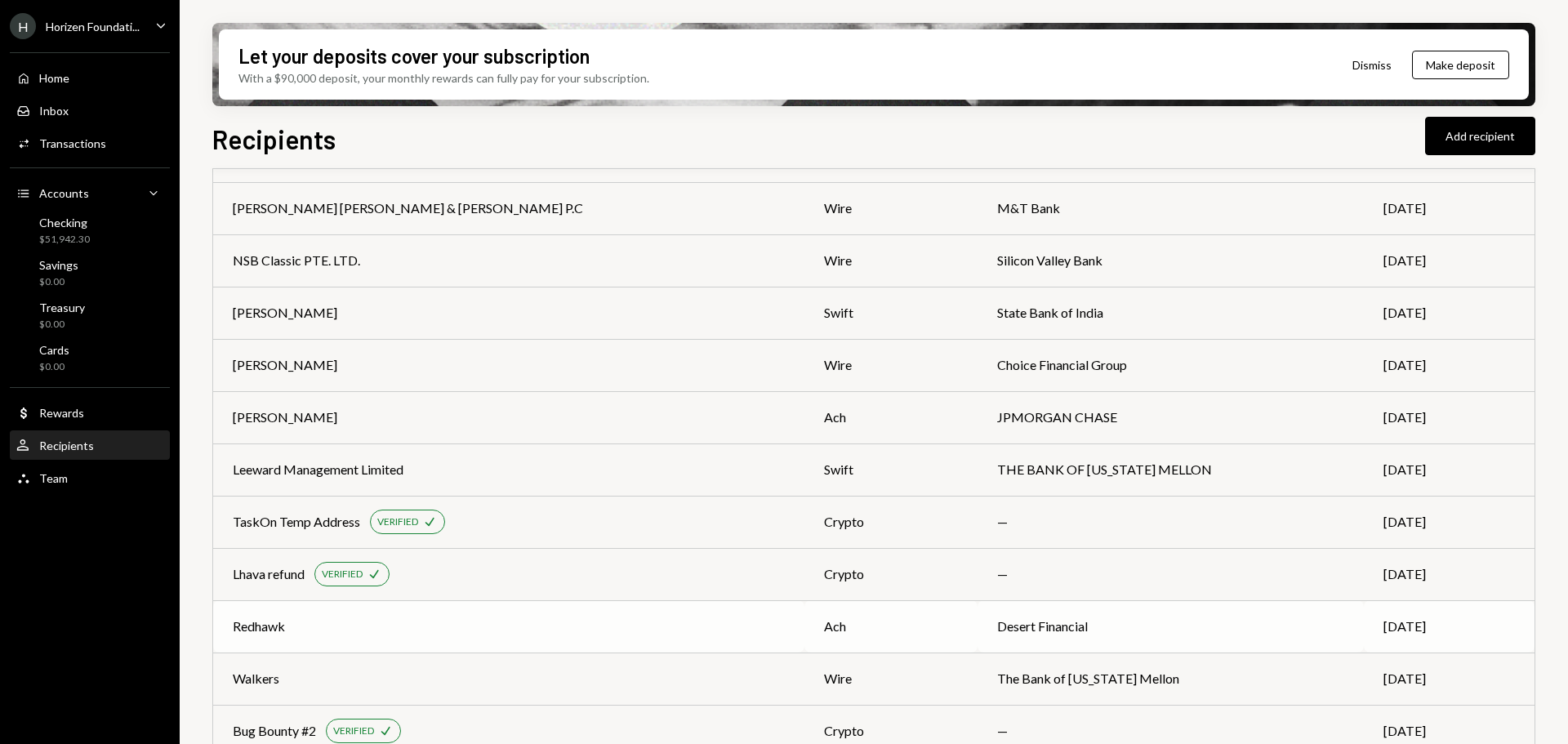
scroll to position [163, 0]
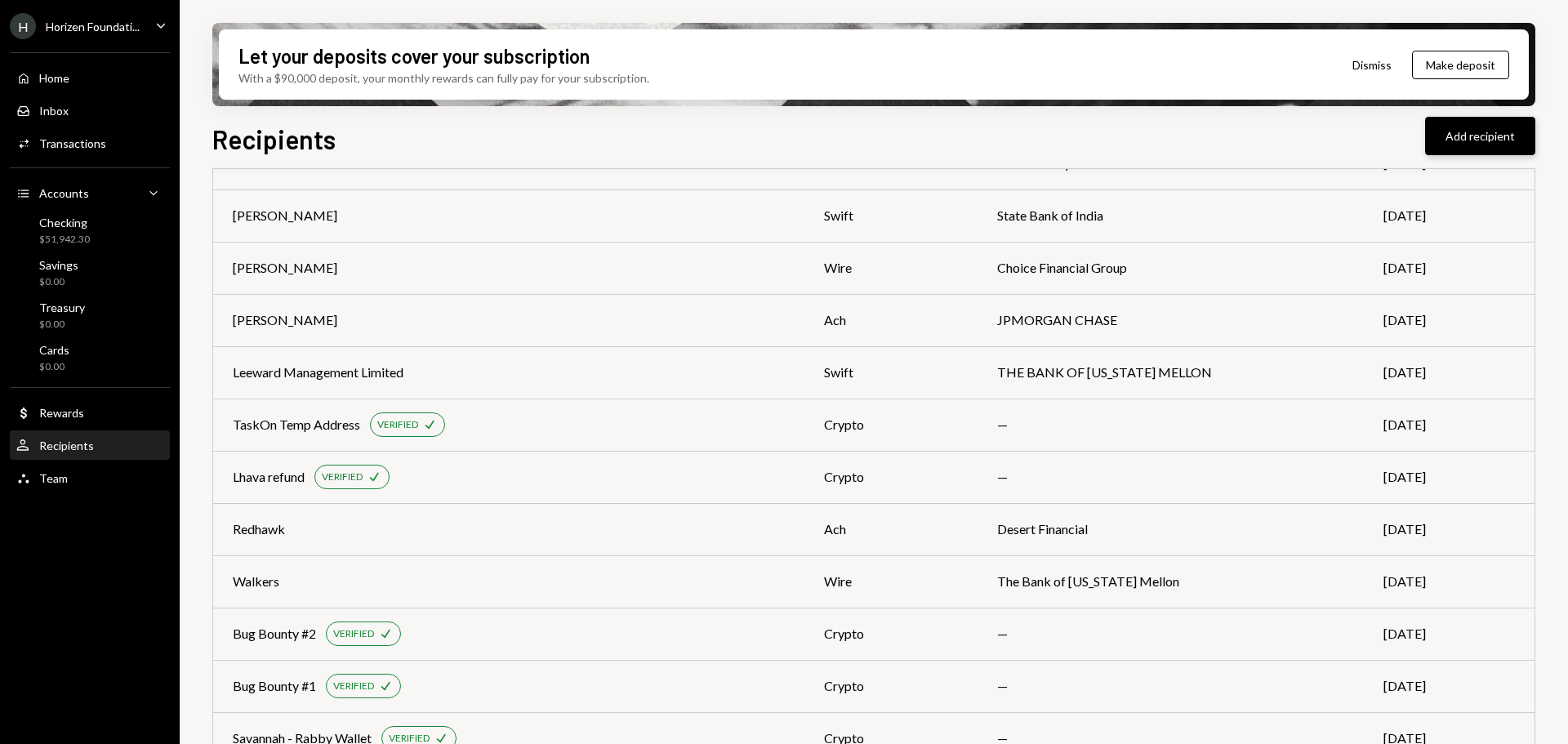
click at [1466, 138] on button "Add recipient" at bounding box center [1481, 136] width 110 height 39
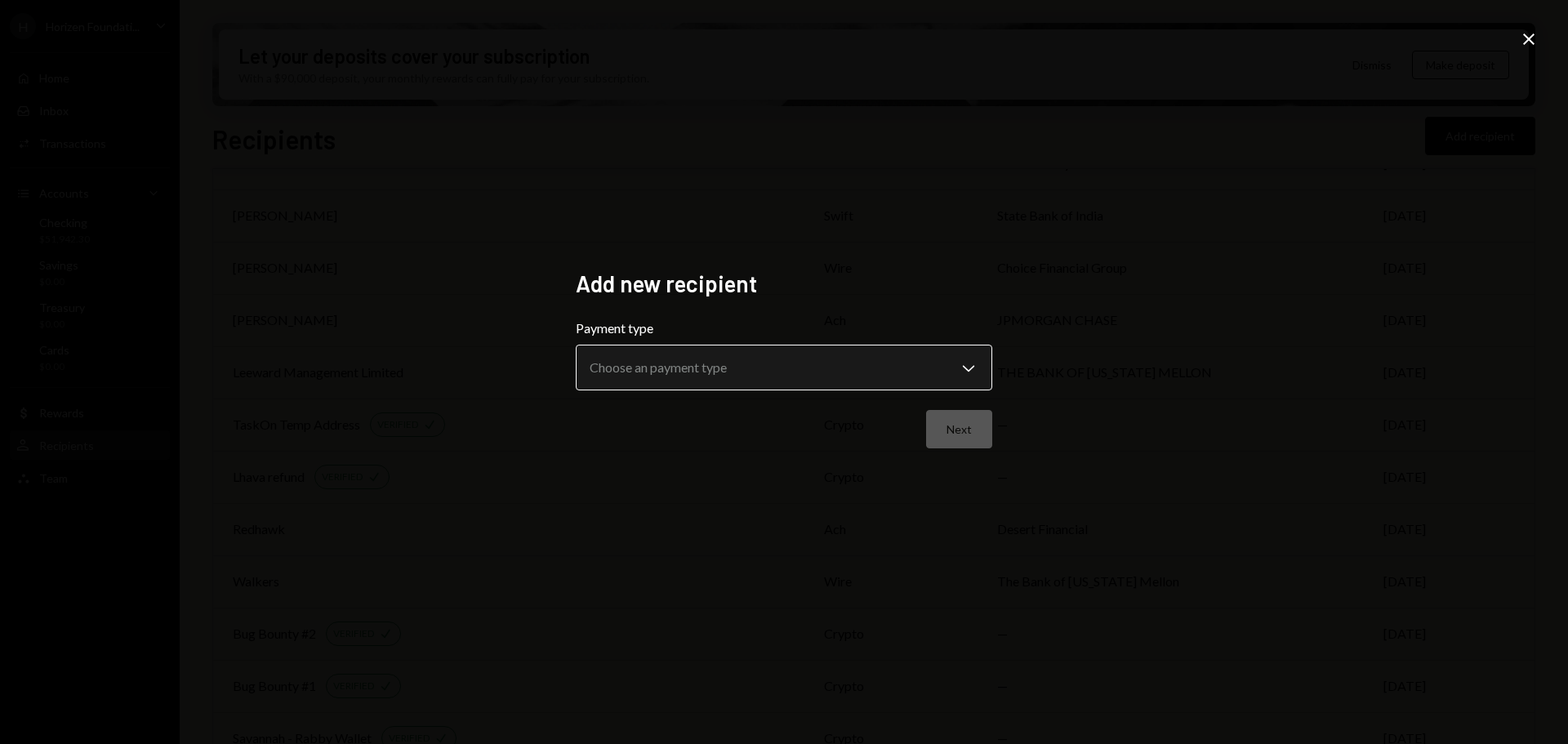
click at [623, 382] on body "H Horizen Foundati... Caret Down Home Home Inbox Inbox Activities Transactions …" at bounding box center [784, 372] width 1568 height 744
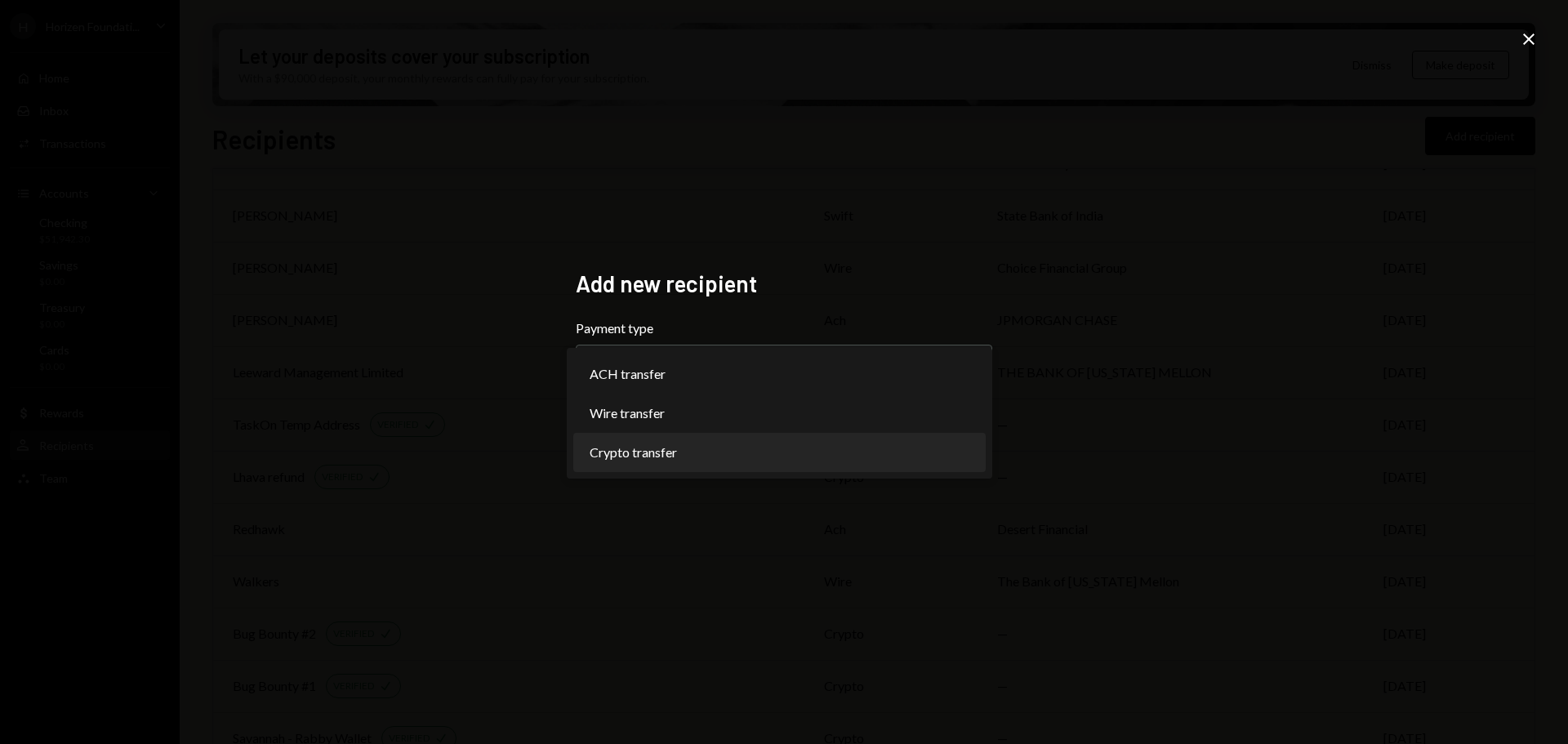
select select "******"
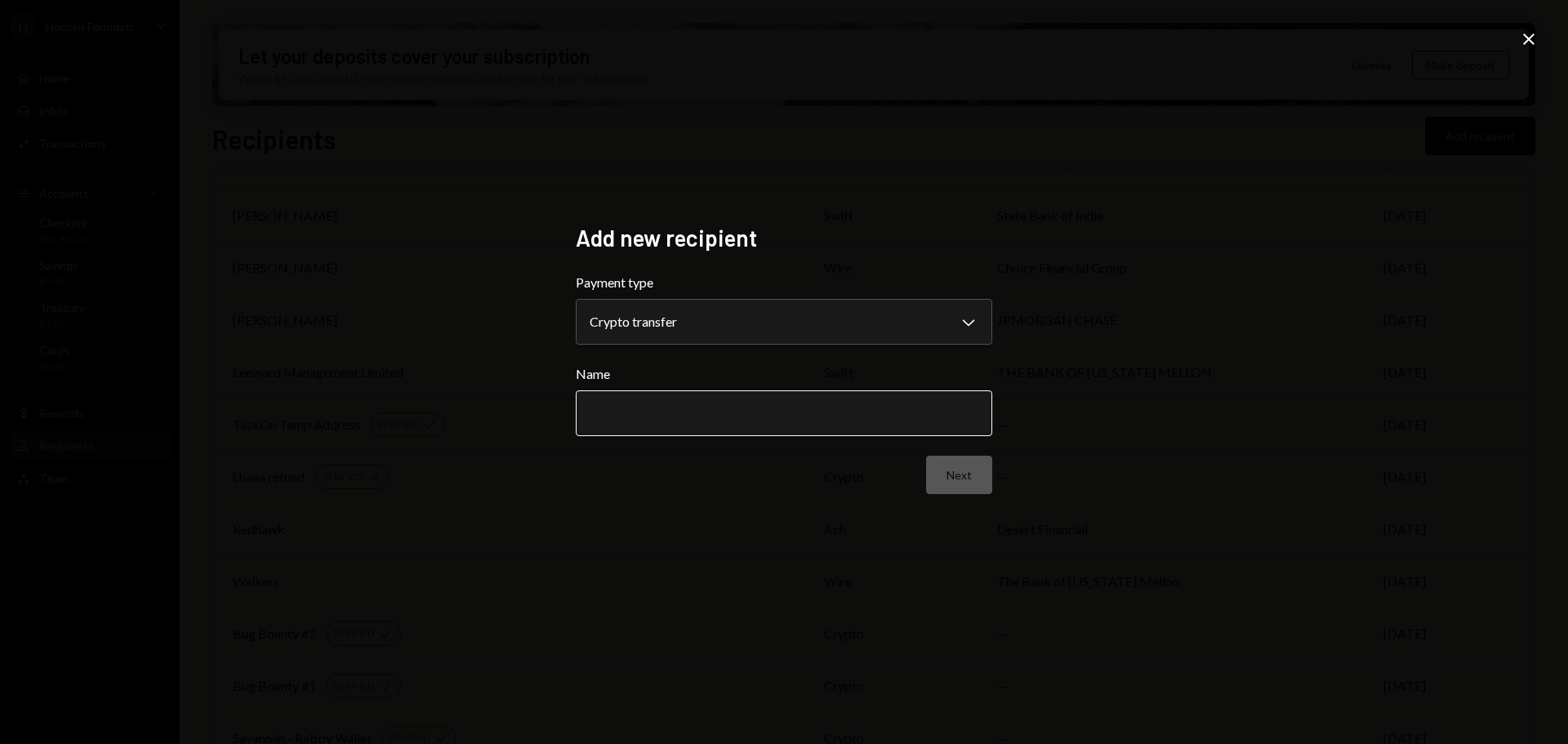
click at [626, 422] on input "Name" at bounding box center [784, 413] width 416 height 46
paste input "**********"
type input "**********"
click at [949, 477] on button "Next" at bounding box center [959, 475] width 66 height 39
click at [689, 332] on body "H Horizen Foundati... Caret Down Home Home Inbox Inbox Activities Transactions …" at bounding box center [784, 372] width 1568 height 744
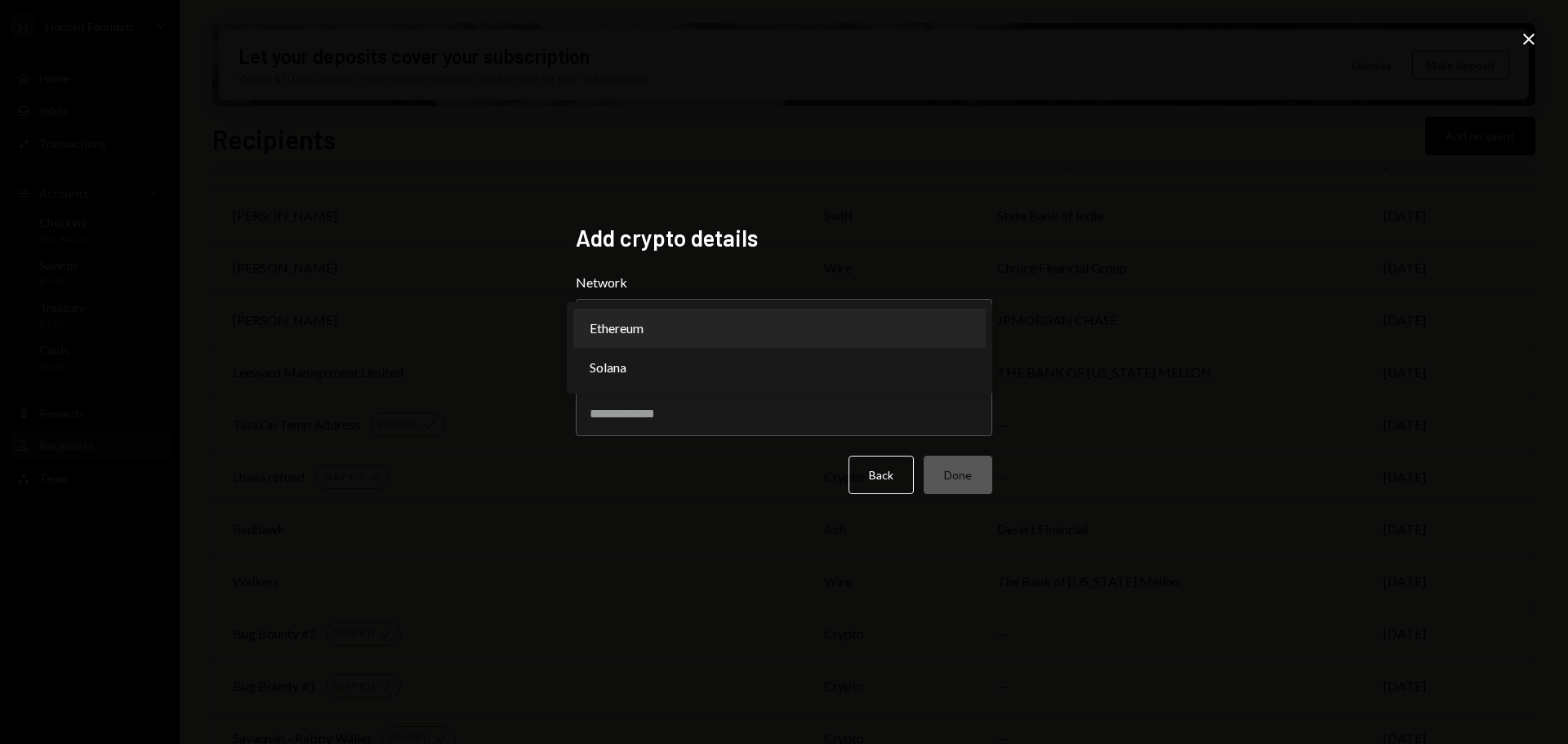
select select "**********"
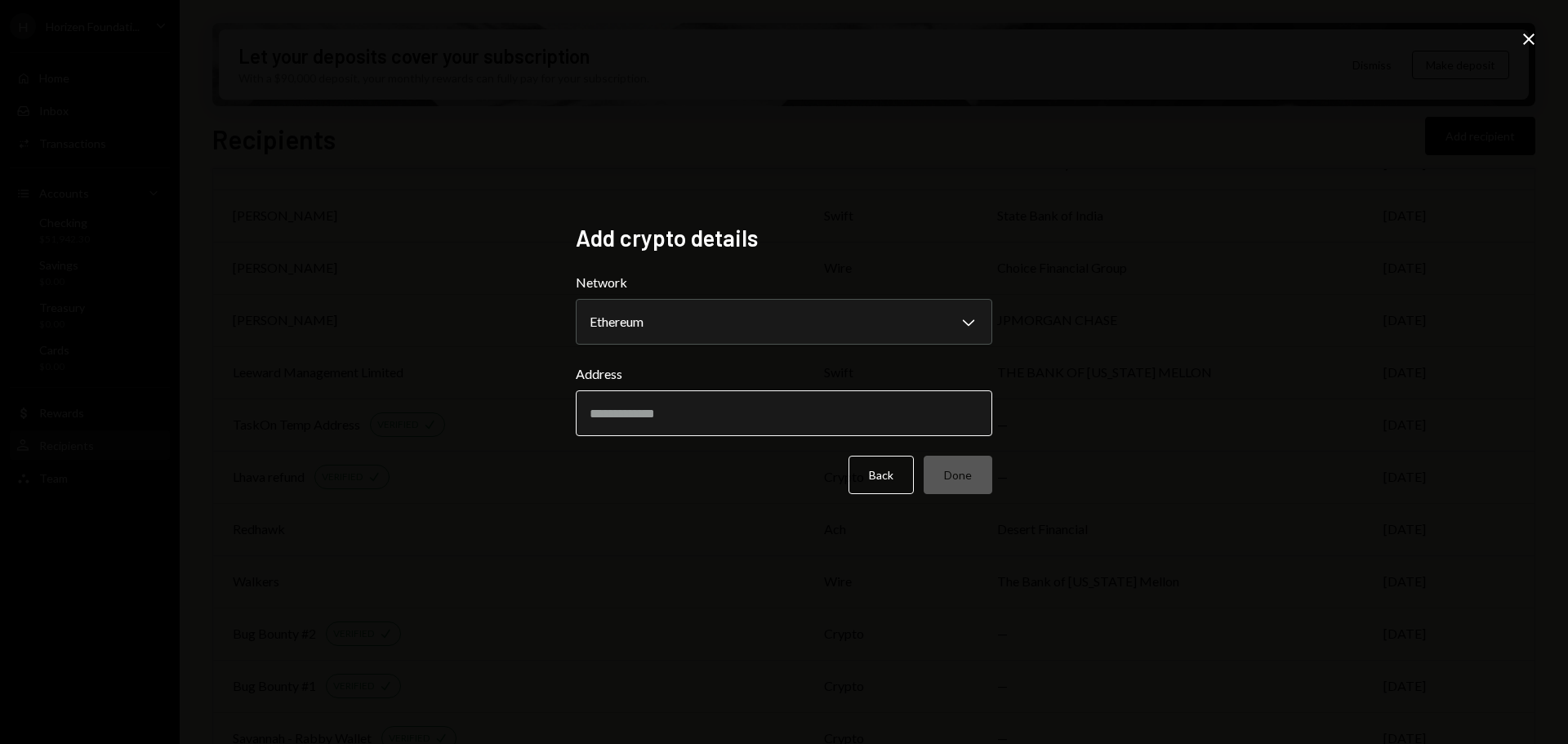
click at [665, 421] on input "Address" at bounding box center [784, 413] width 416 height 46
paste input "**********"
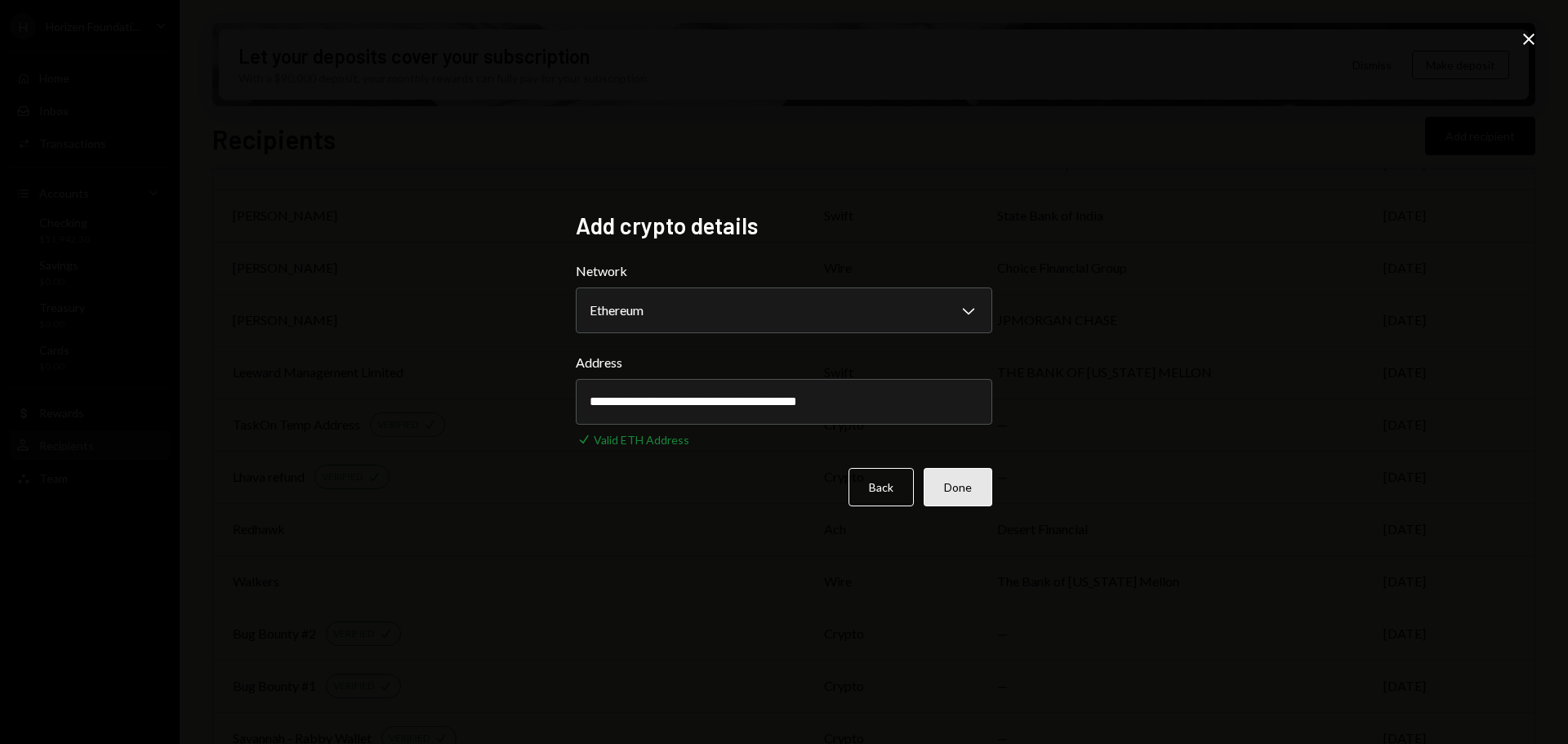
type input "**********"
click at [963, 495] on button "Done" at bounding box center [957, 487] width 68 height 39
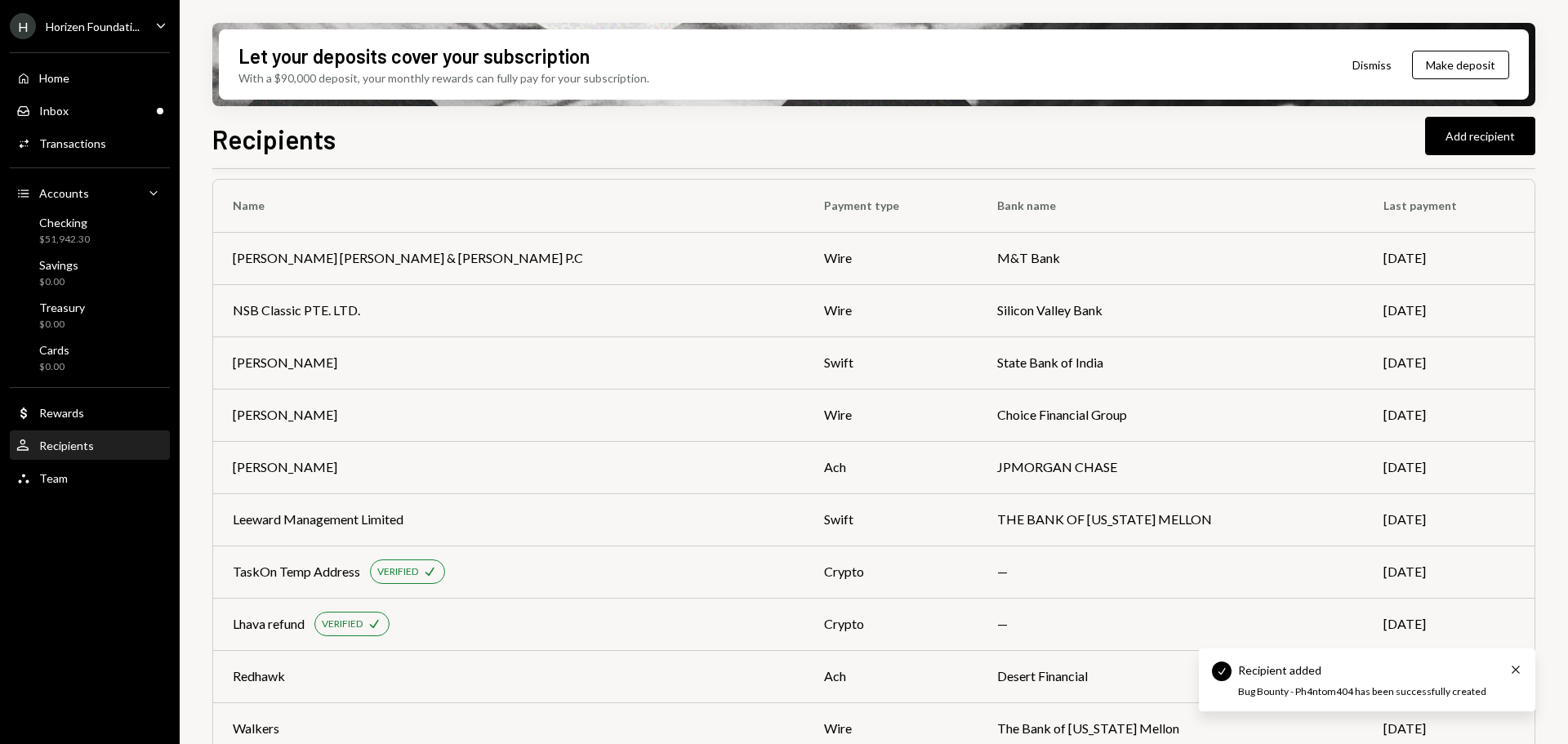
scroll to position [0, 0]
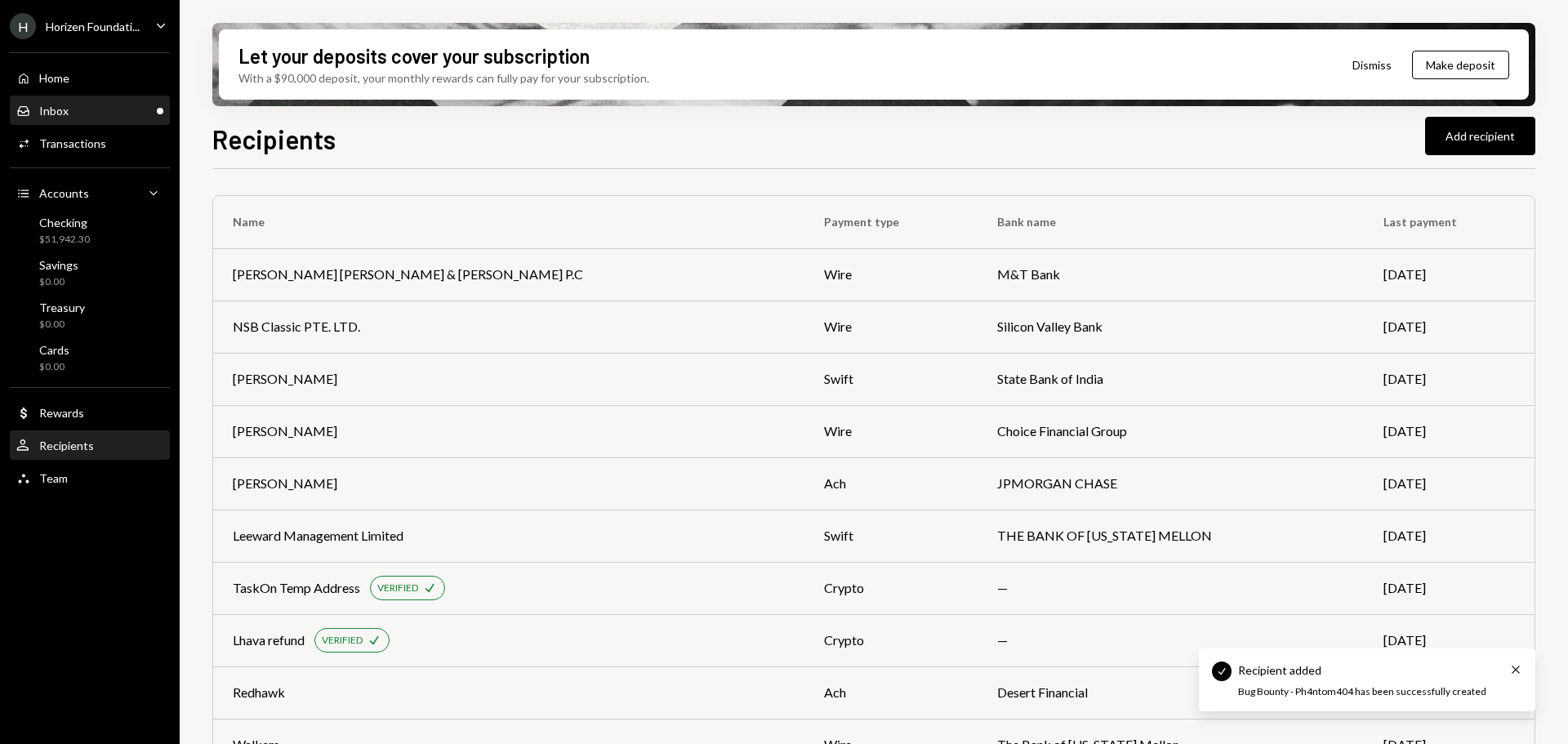
click at [85, 109] on div "Inbox Inbox" at bounding box center [90, 111] width 147 height 15
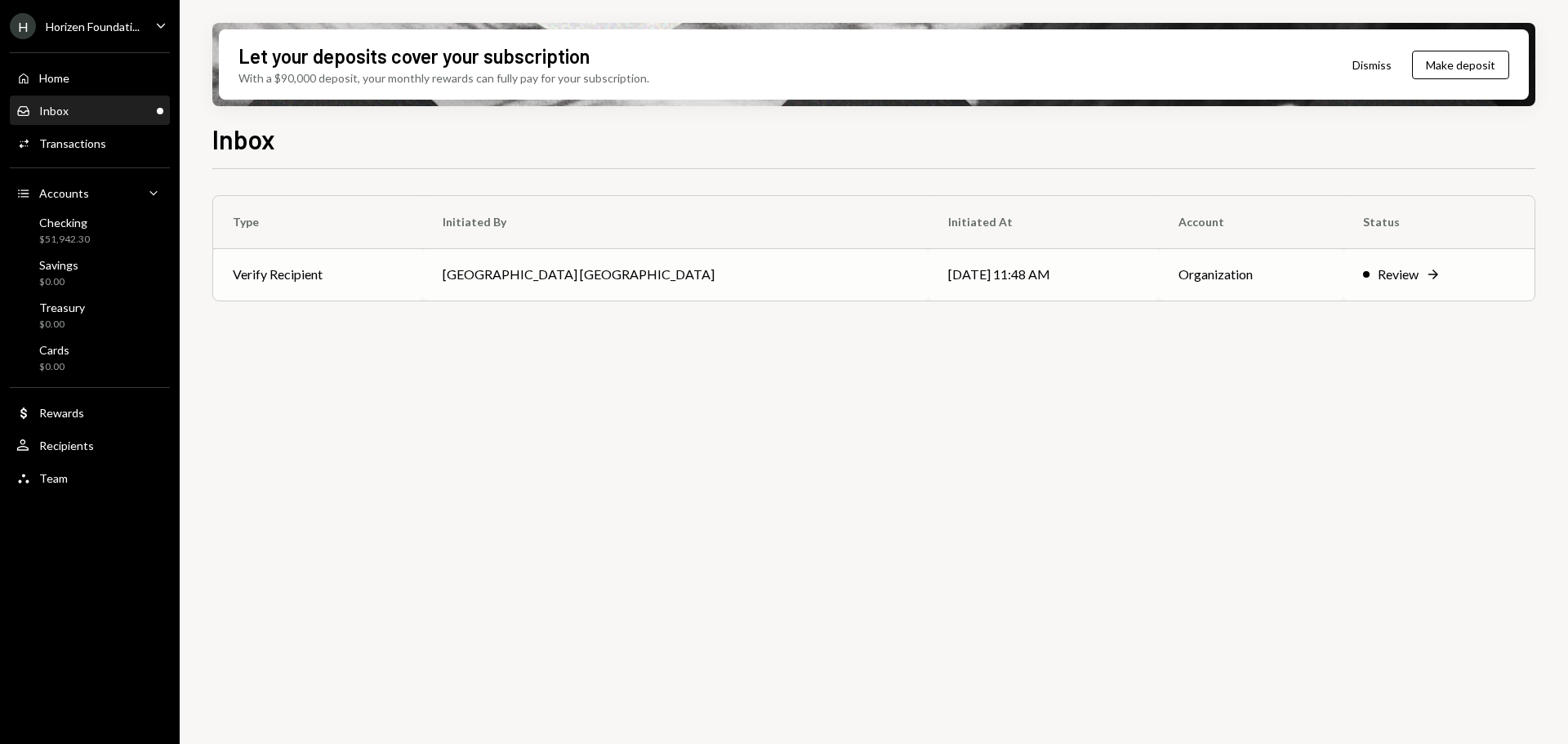
click at [717, 284] on td "Savannah Netherlands" at bounding box center [676, 275] width 506 height 53
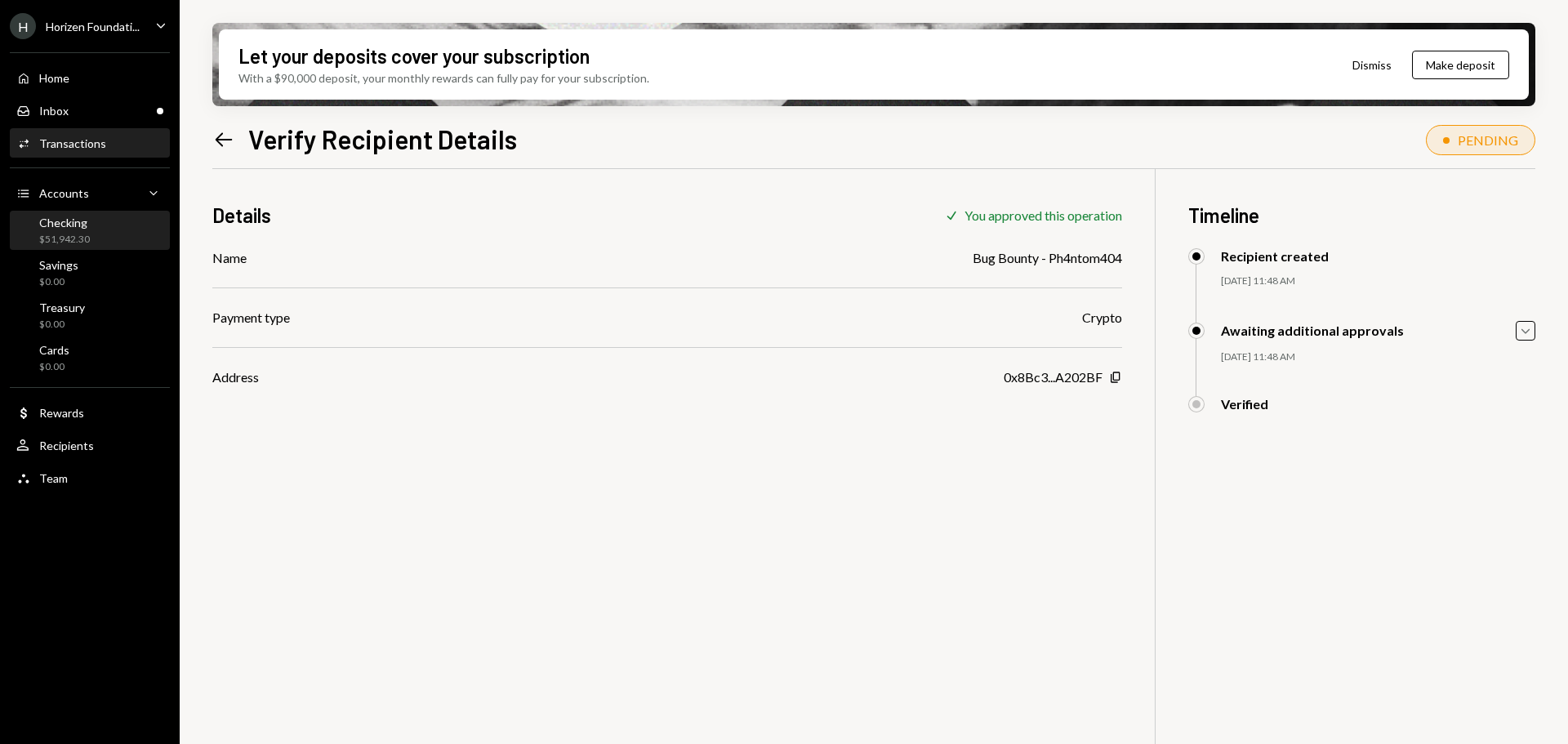
click at [70, 233] on div "$51,942.30" at bounding box center [65, 239] width 51 height 14
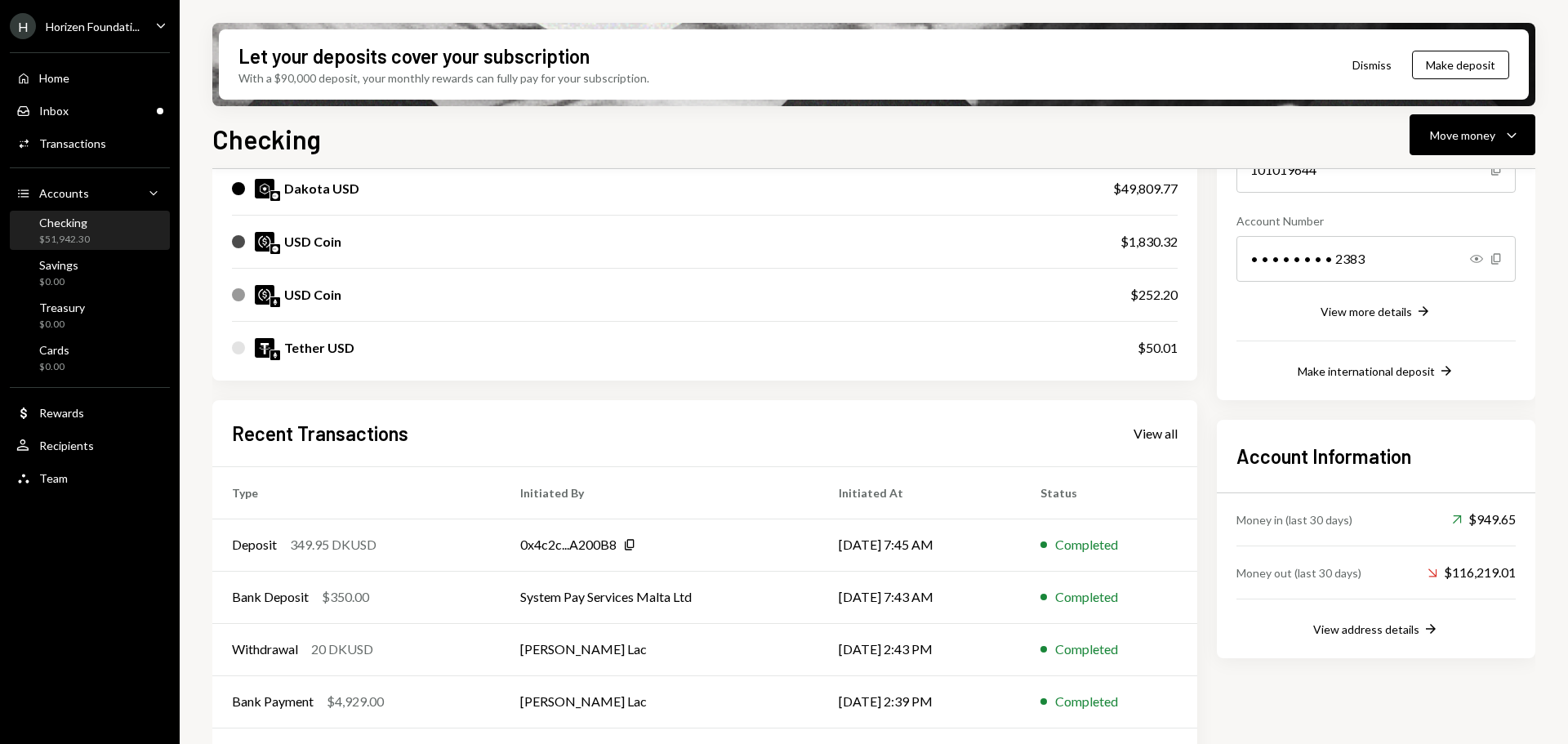
scroll to position [245, 0]
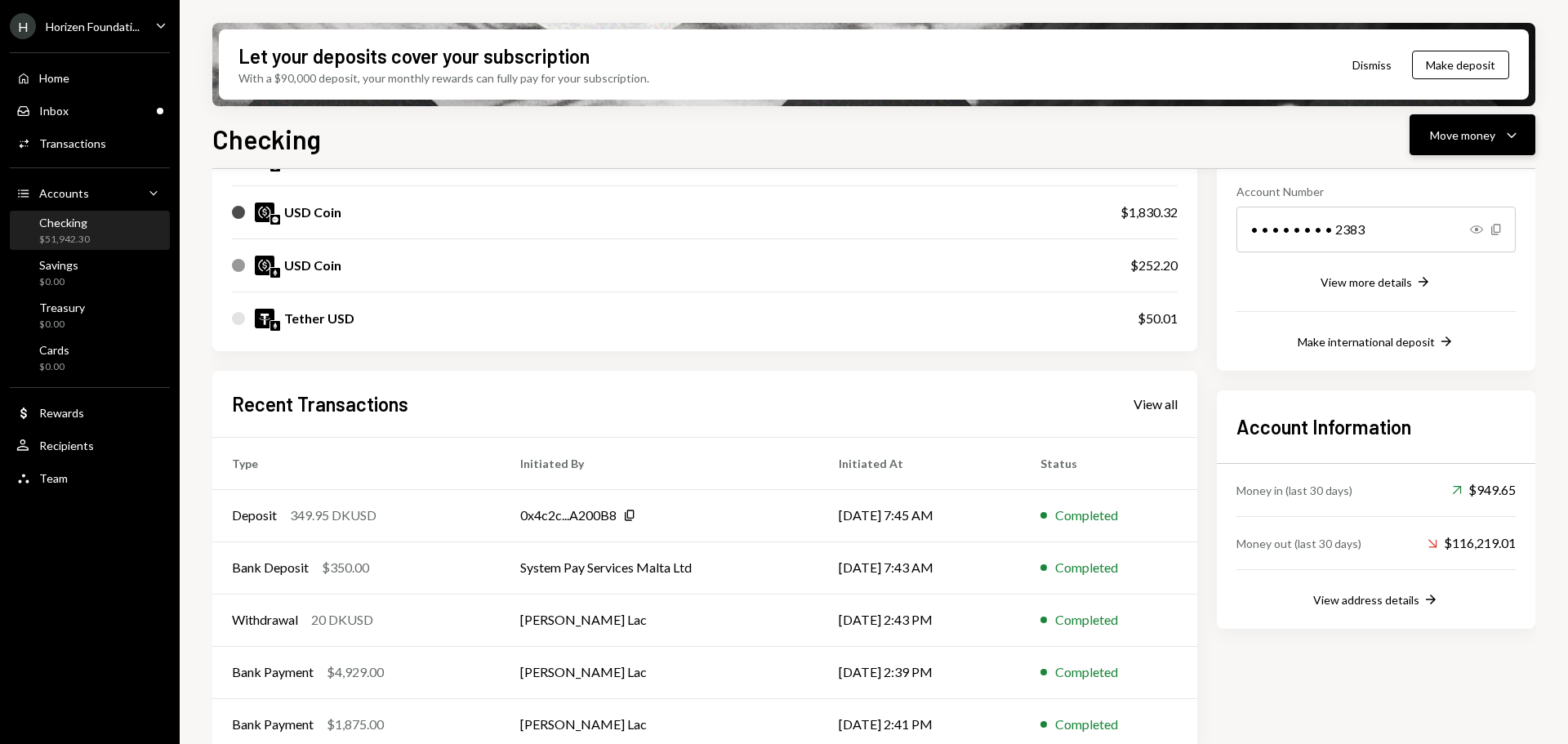
click at [1454, 137] on div "Move money" at bounding box center [1463, 135] width 65 height 17
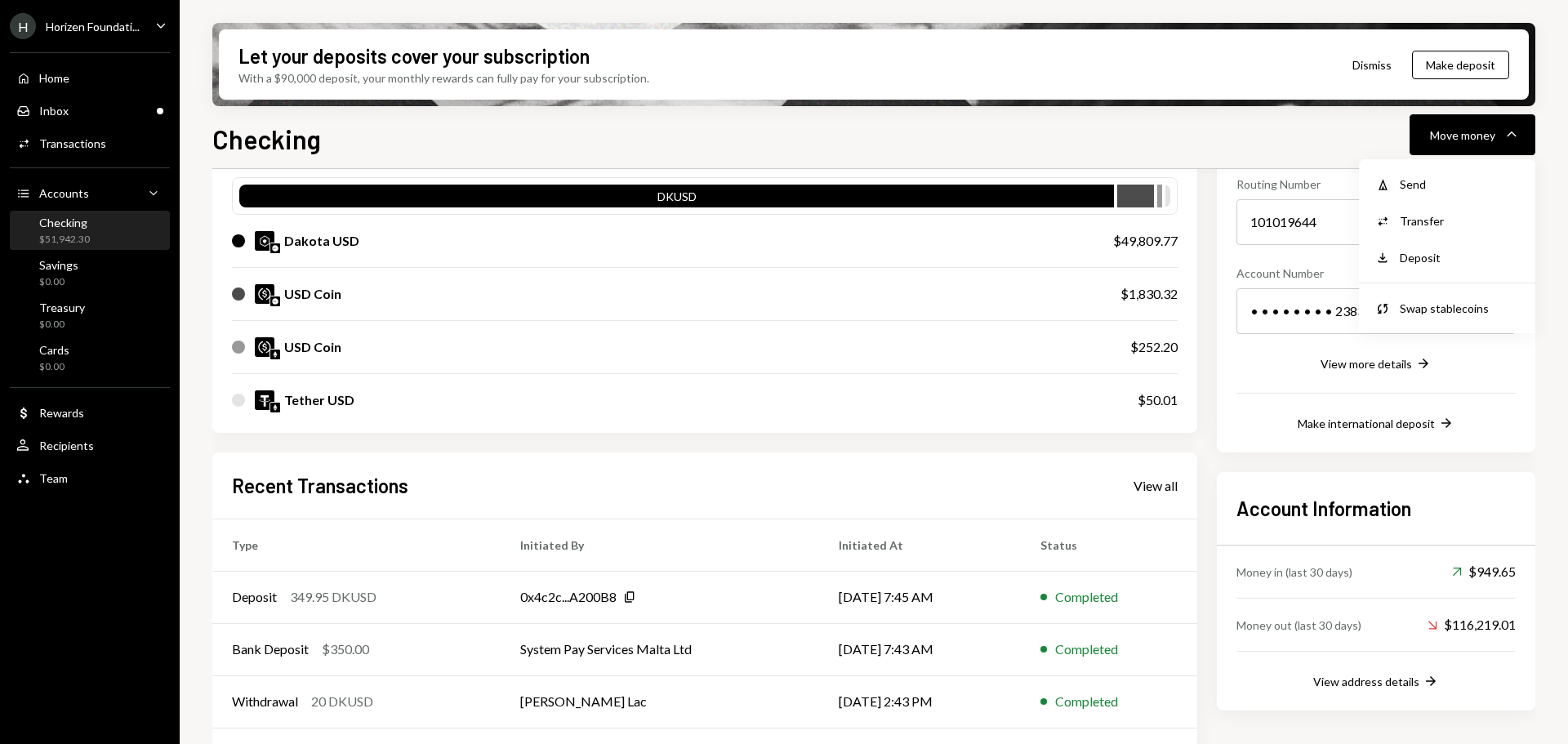
scroll to position [81, 0]
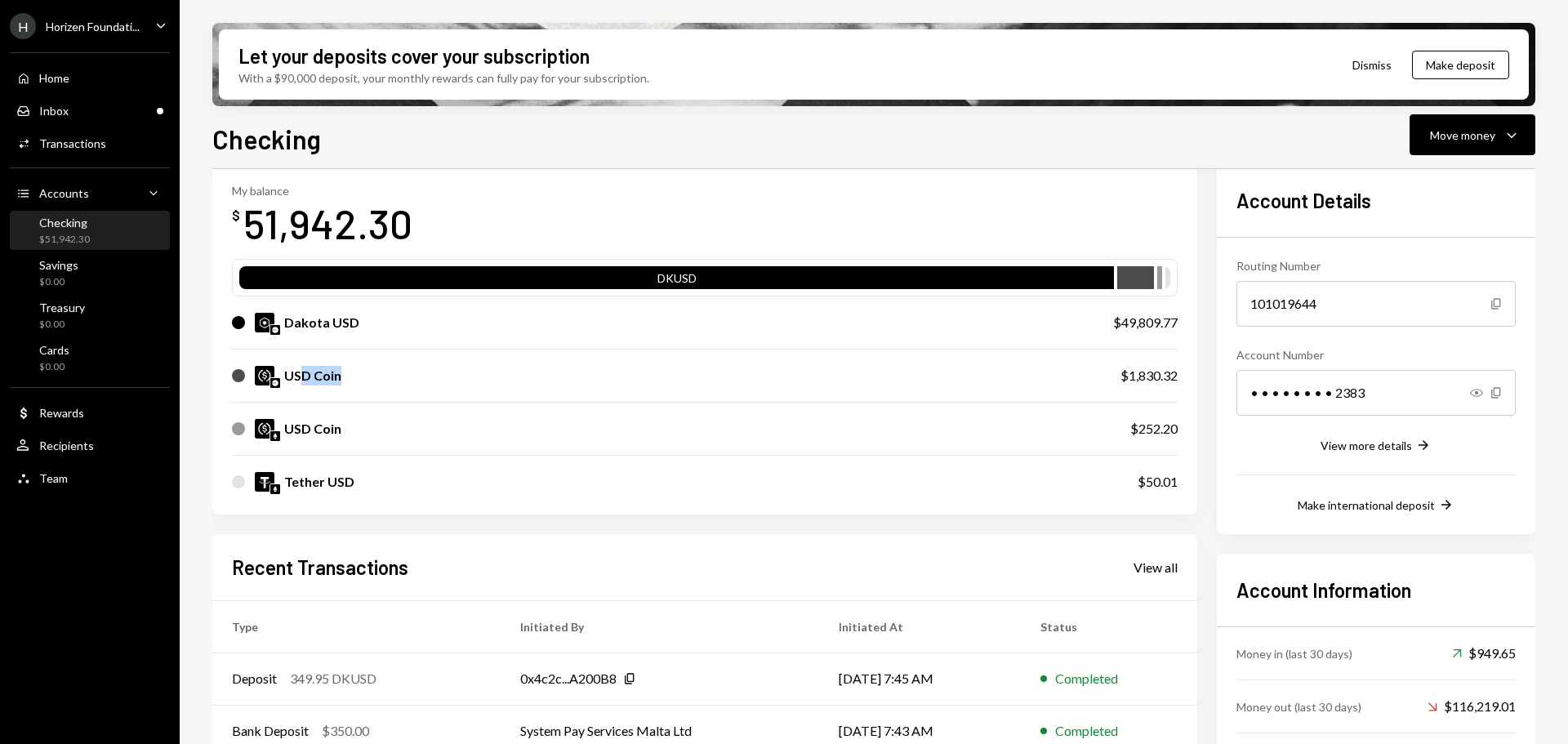
drag, startPoint x: 303, startPoint y: 378, endPoint x: 348, endPoint y: 379, distance: 45.0
click at [348, 379] on div "USD Coin" at bounding box center [660, 376] width 856 height 20
click at [315, 325] on div "Dakota USD" at bounding box center [321, 323] width 75 height 20
drag, startPoint x: 300, startPoint y: 326, endPoint x: 329, endPoint y: 326, distance: 29.0
click at [329, 326] on div "Dakota USD" at bounding box center [321, 323] width 75 height 20
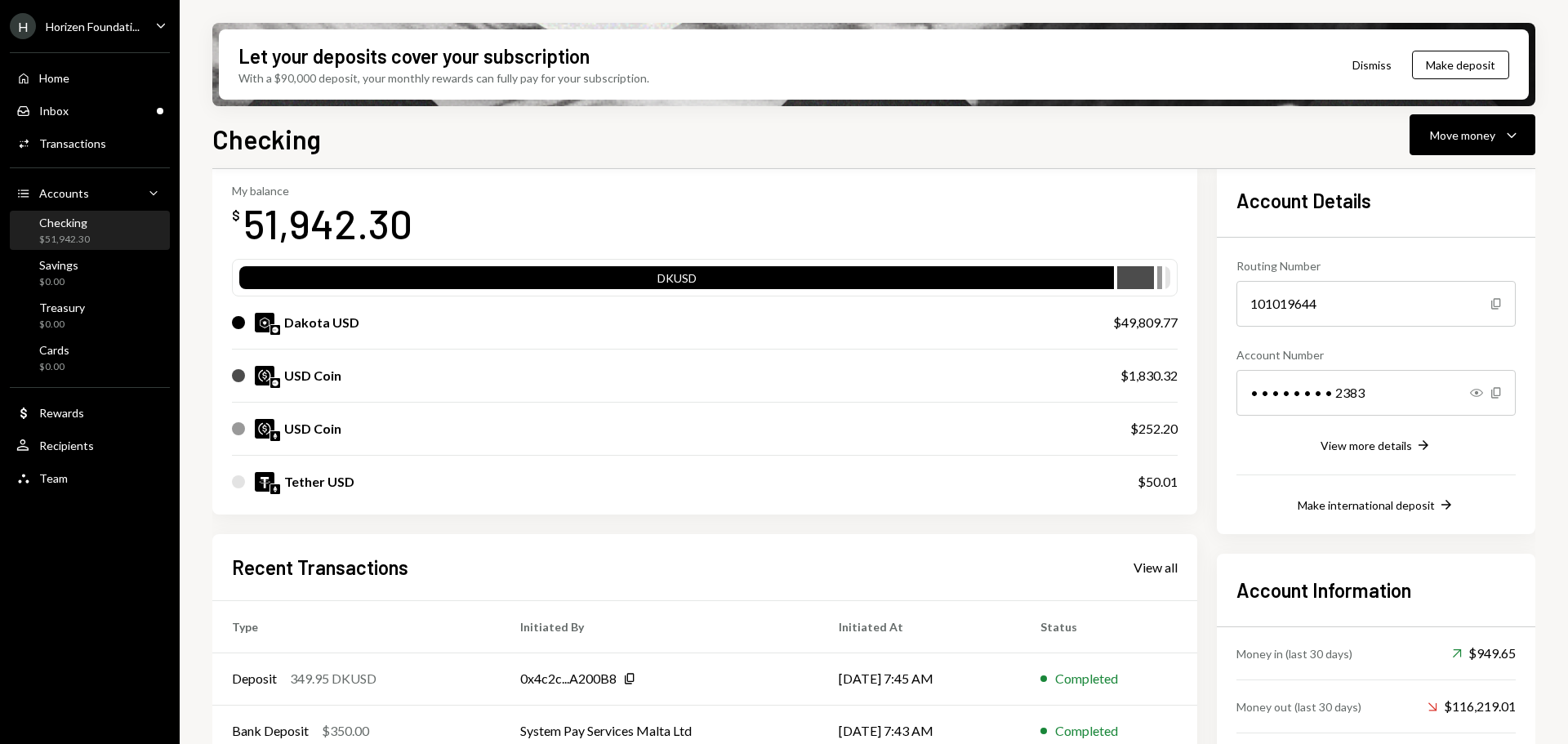
click at [340, 326] on div "Dakota USD" at bounding box center [321, 323] width 75 height 20
click at [1448, 136] on div "Move money" at bounding box center [1463, 135] width 65 height 17
click at [1436, 178] on div "Send" at bounding box center [1459, 184] width 119 height 17
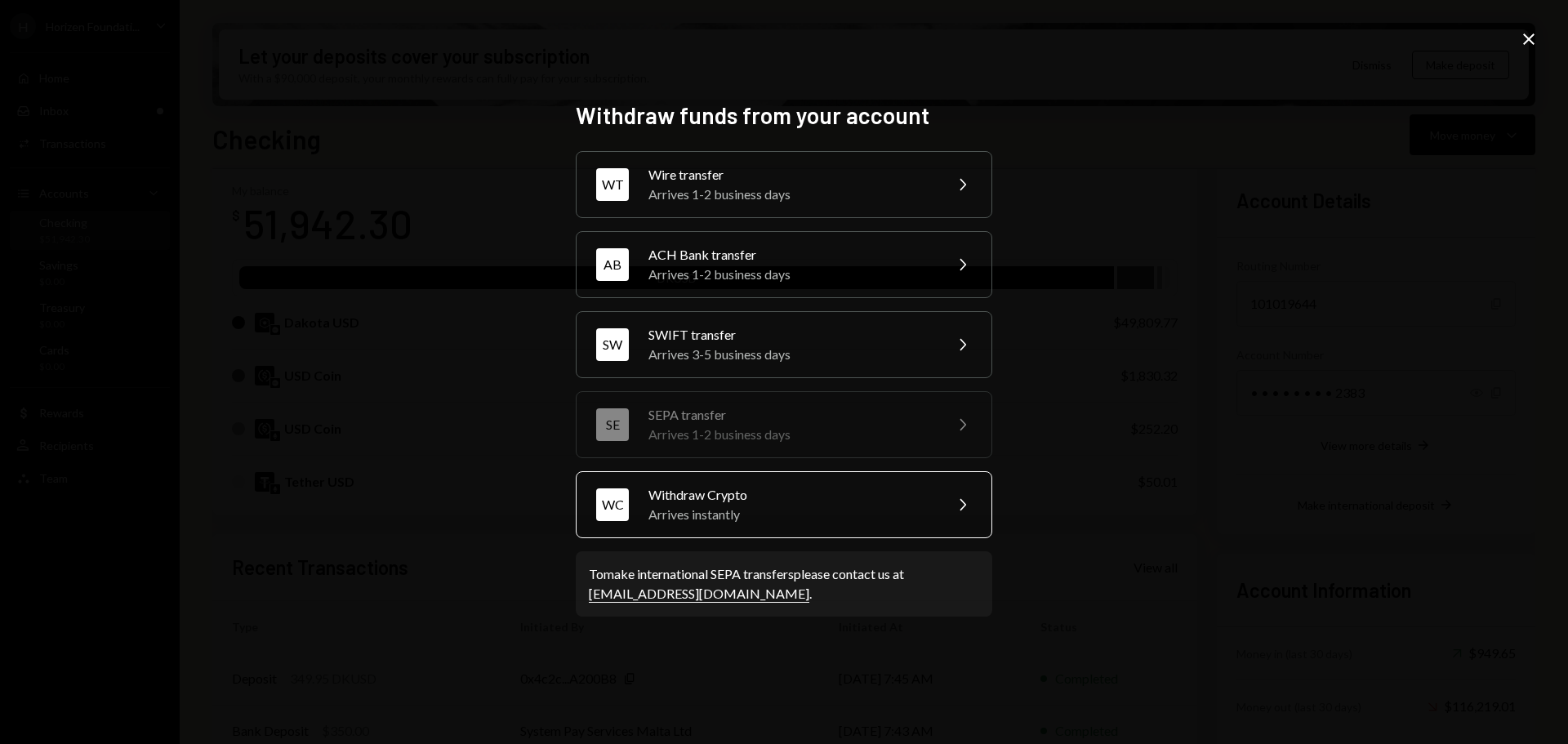
click at [677, 510] on div "Arrives instantly" at bounding box center [790, 514] width 284 height 20
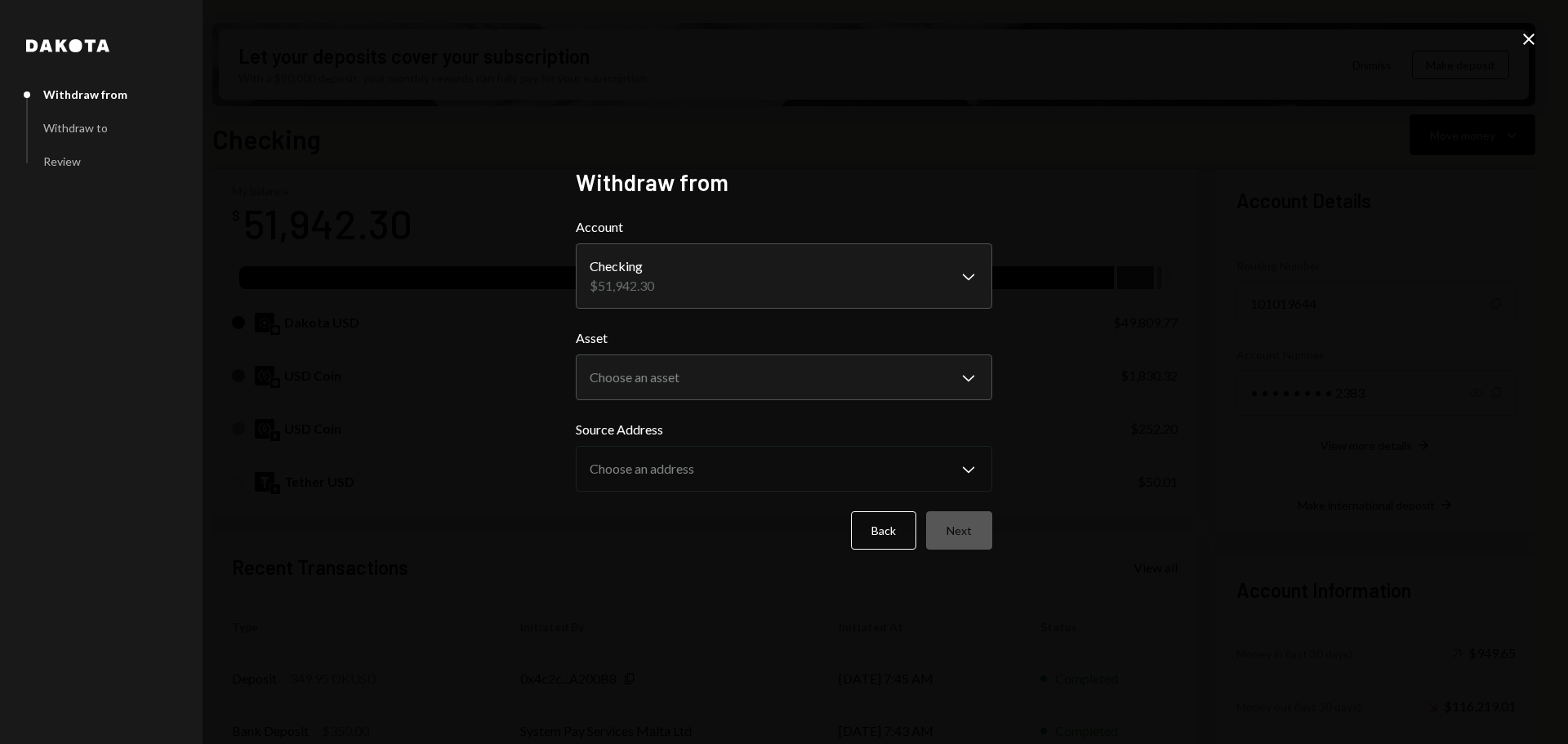
click at [639, 264] on body "H Horizen Foundati... Caret Down Home Home Inbox Inbox Activities Transactions …" at bounding box center [784, 372] width 1568 height 744
click at [653, 373] on body "H Horizen Foundati... Caret Down Home Home Inbox Inbox Activities Transactions …" at bounding box center [784, 372] width 1568 height 744
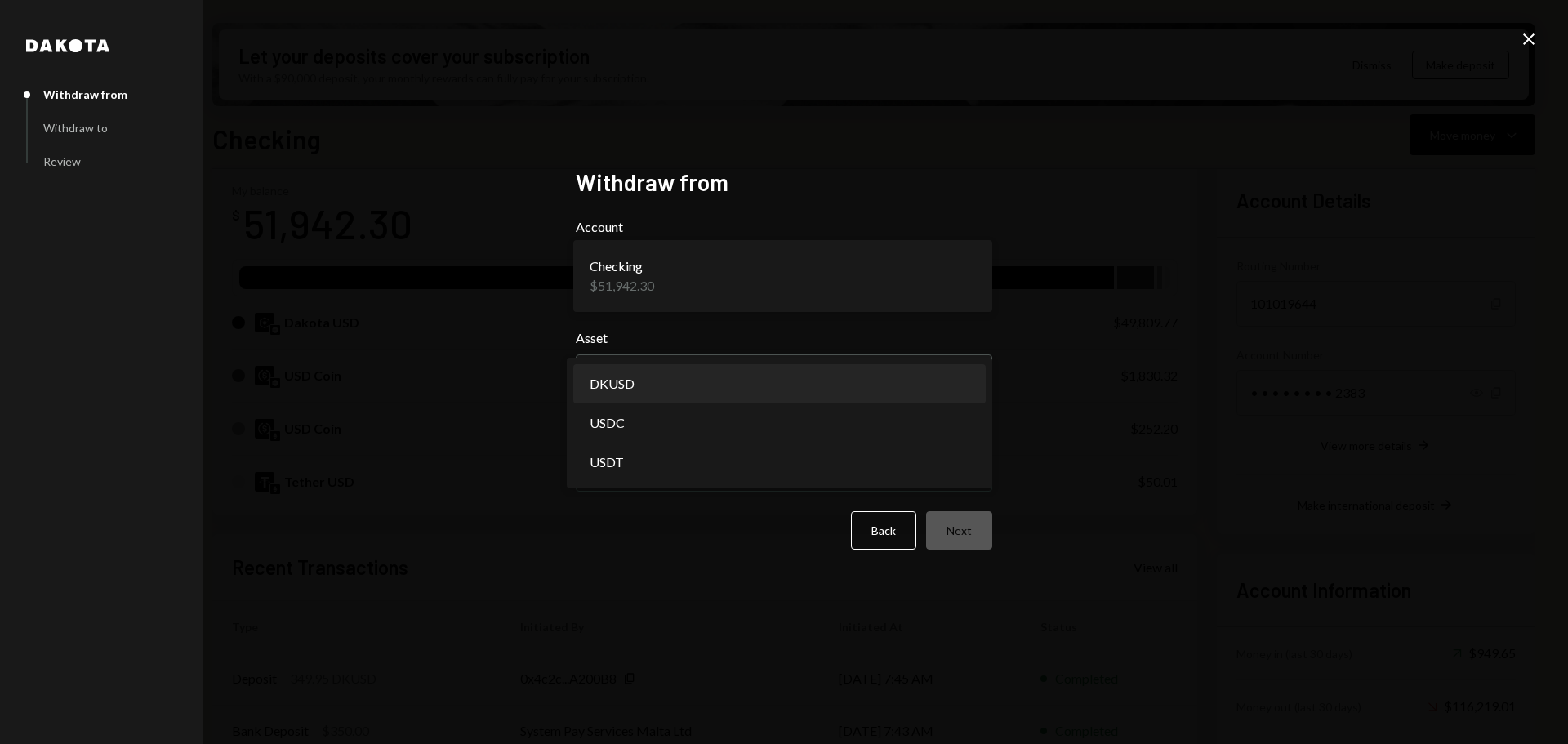
select select "*****"
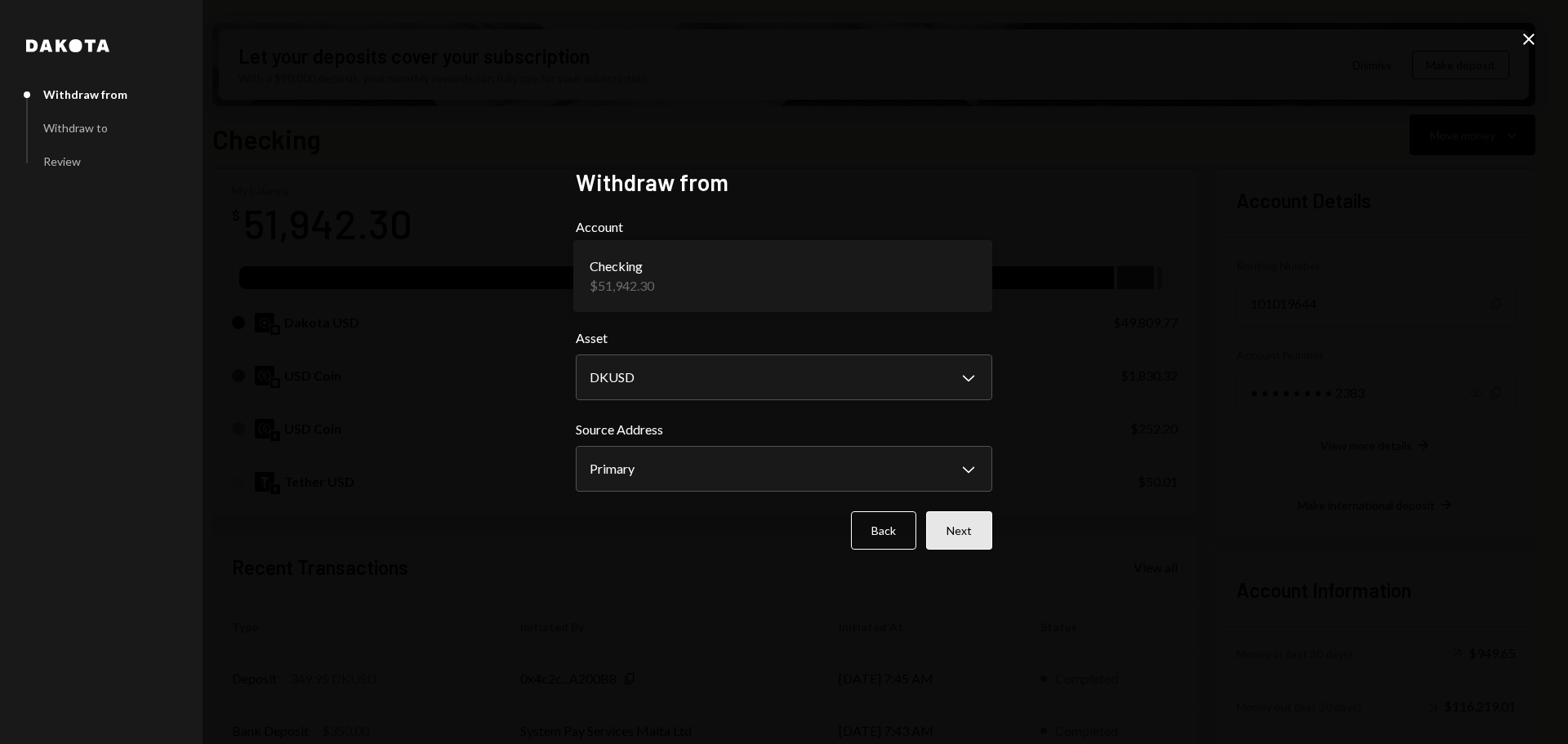
click at [956, 536] on button "Next" at bounding box center [959, 530] width 66 height 39
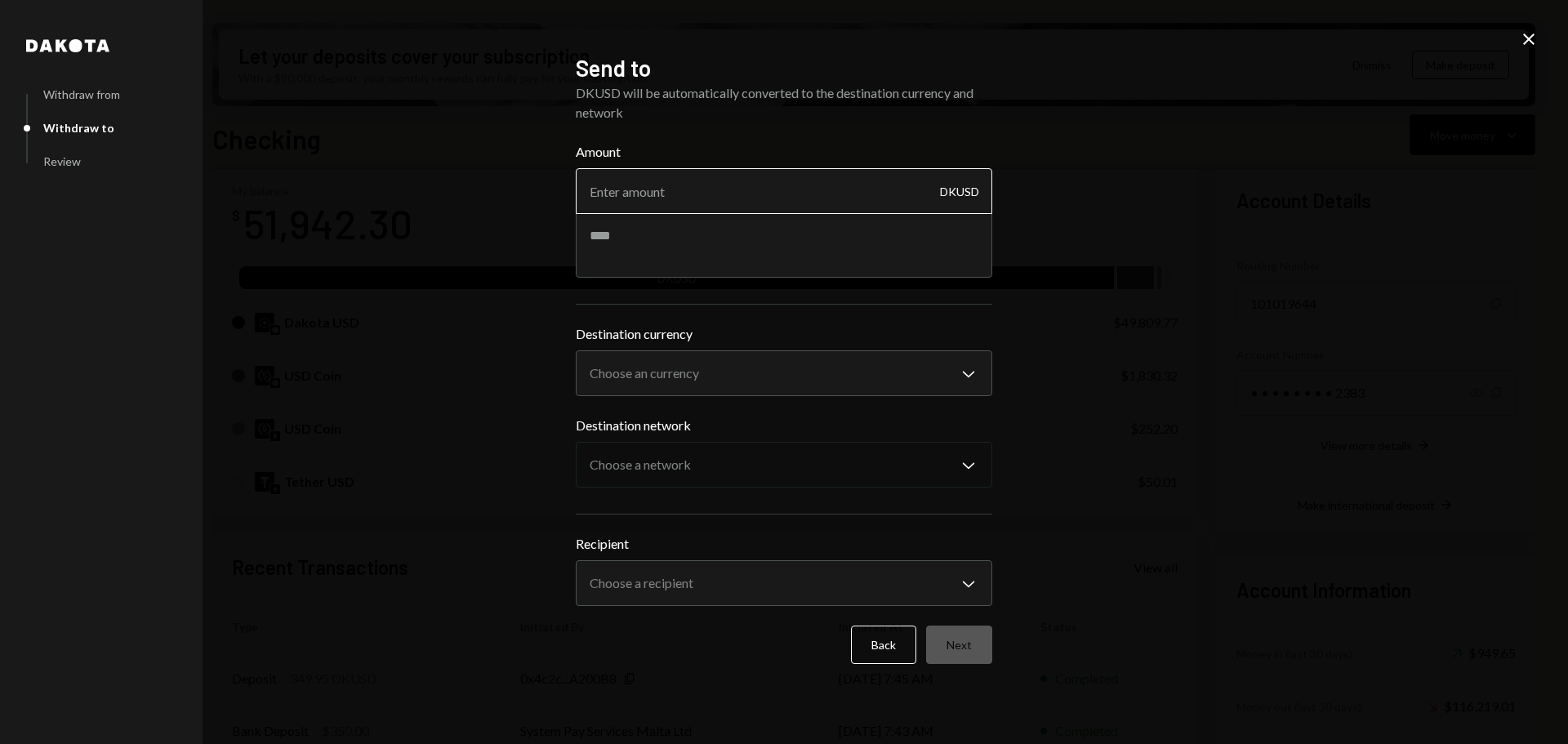
click at [714, 181] on input "Amount" at bounding box center [784, 191] width 416 height 46
type input "1"
type input "20"
click at [706, 236] on textarea at bounding box center [784, 244] width 416 height 65
type textarea "**********"
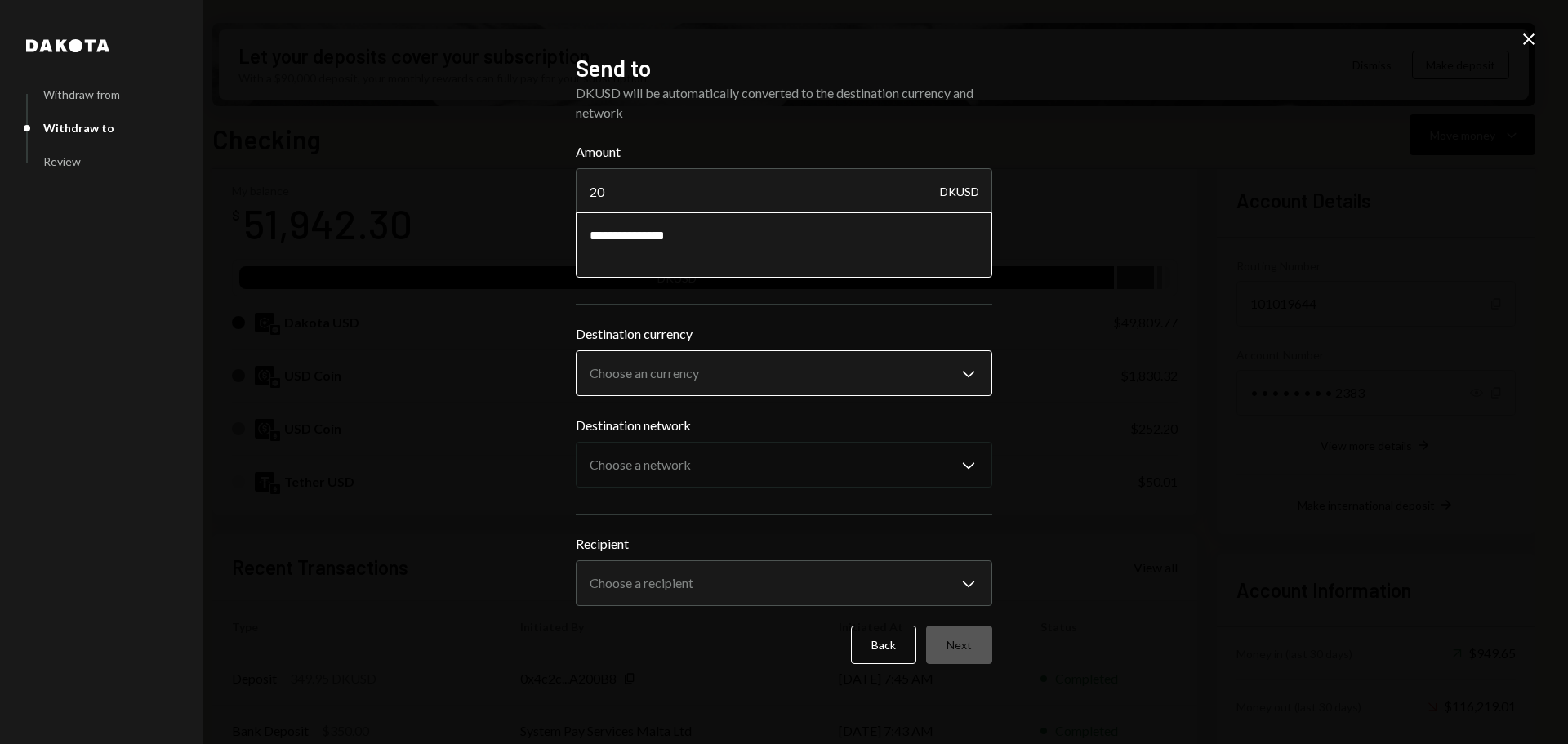
click at [688, 370] on body "H Horizen Foundati... Caret Down Home Home Inbox Inbox Activities Transactions …" at bounding box center [784, 372] width 1568 height 744
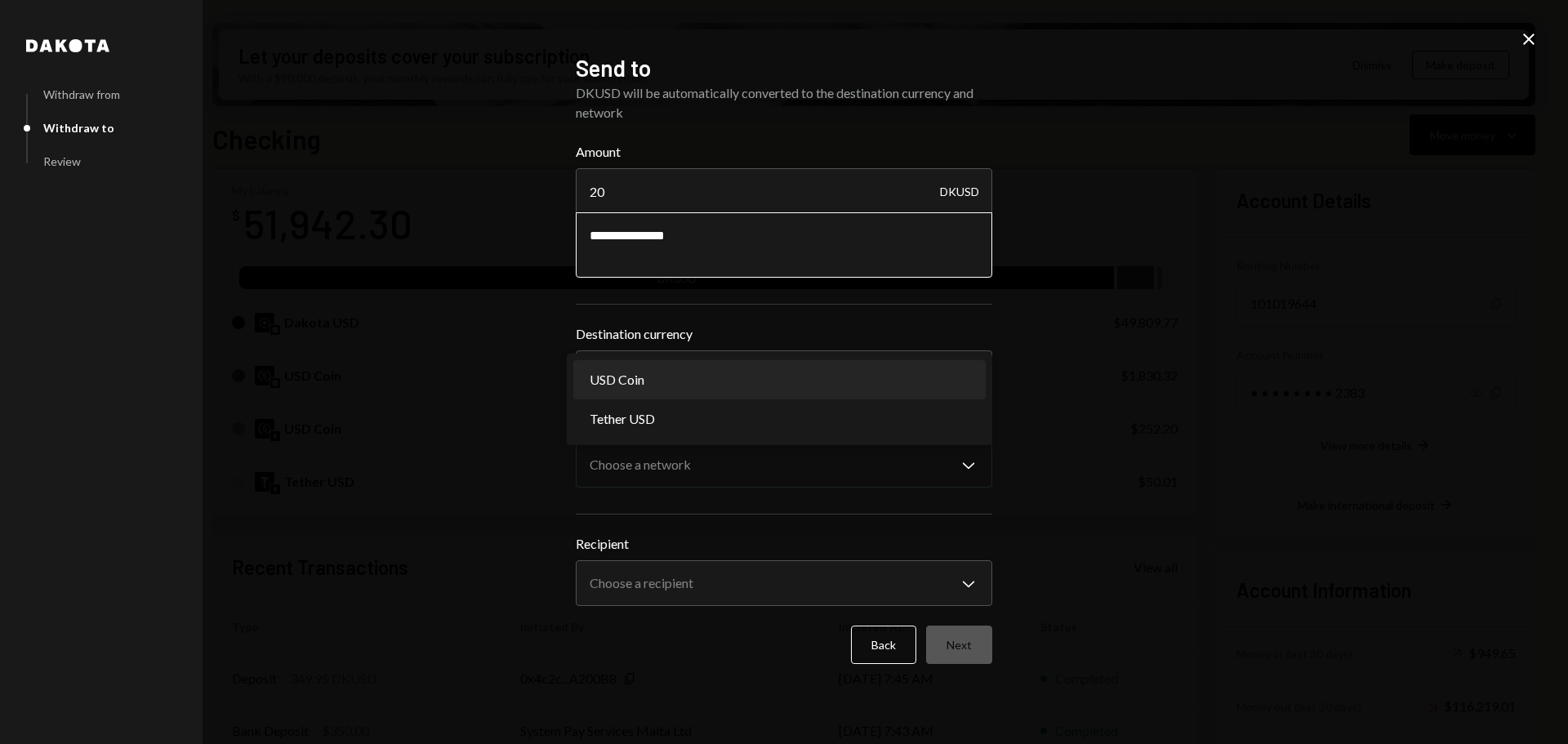
select select "****"
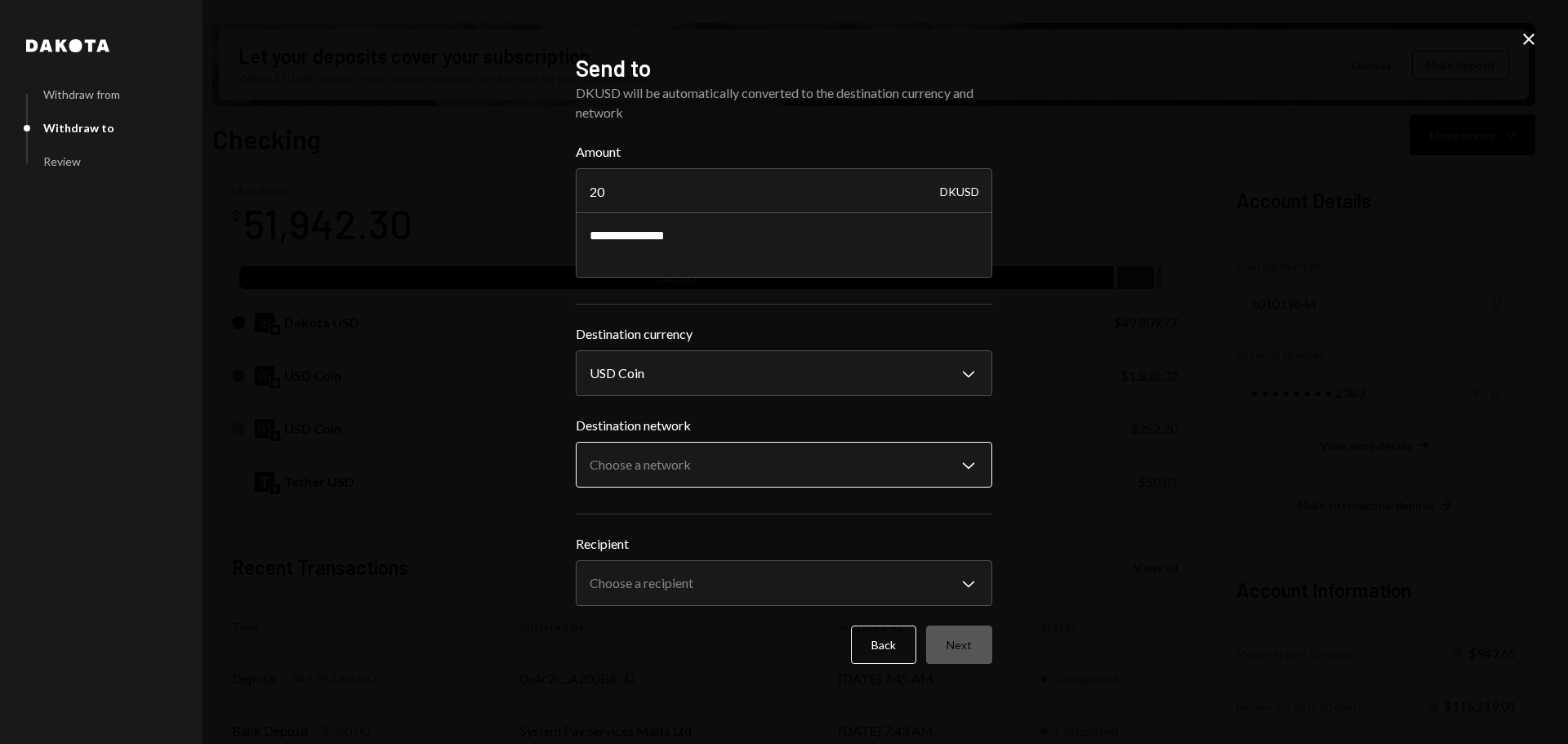
click at [631, 463] on body "H Horizen Foundati... Caret Down Home Home Inbox Inbox Activities Transactions …" at bounding box center [784, 372] width 1568 height 744
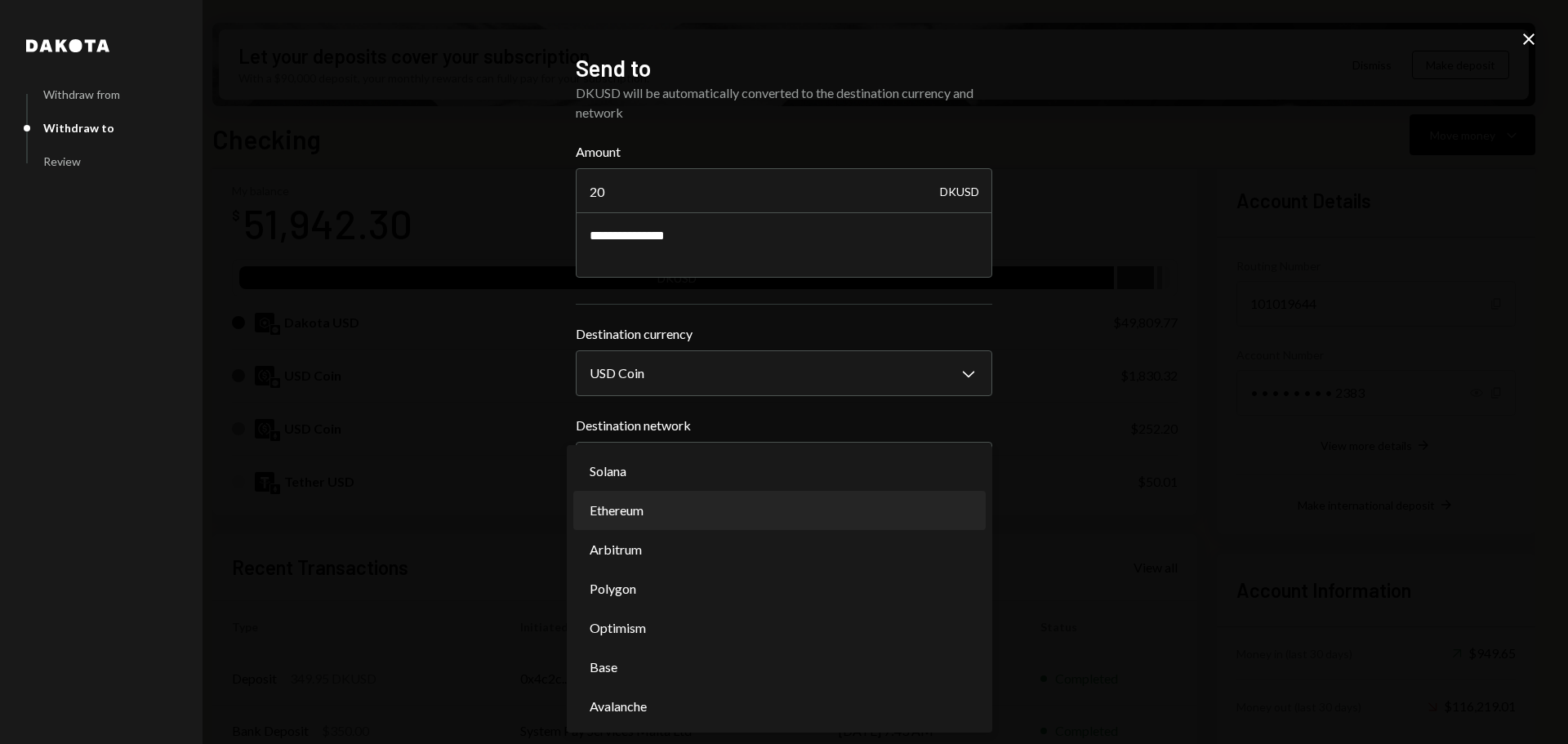
select select "**********"
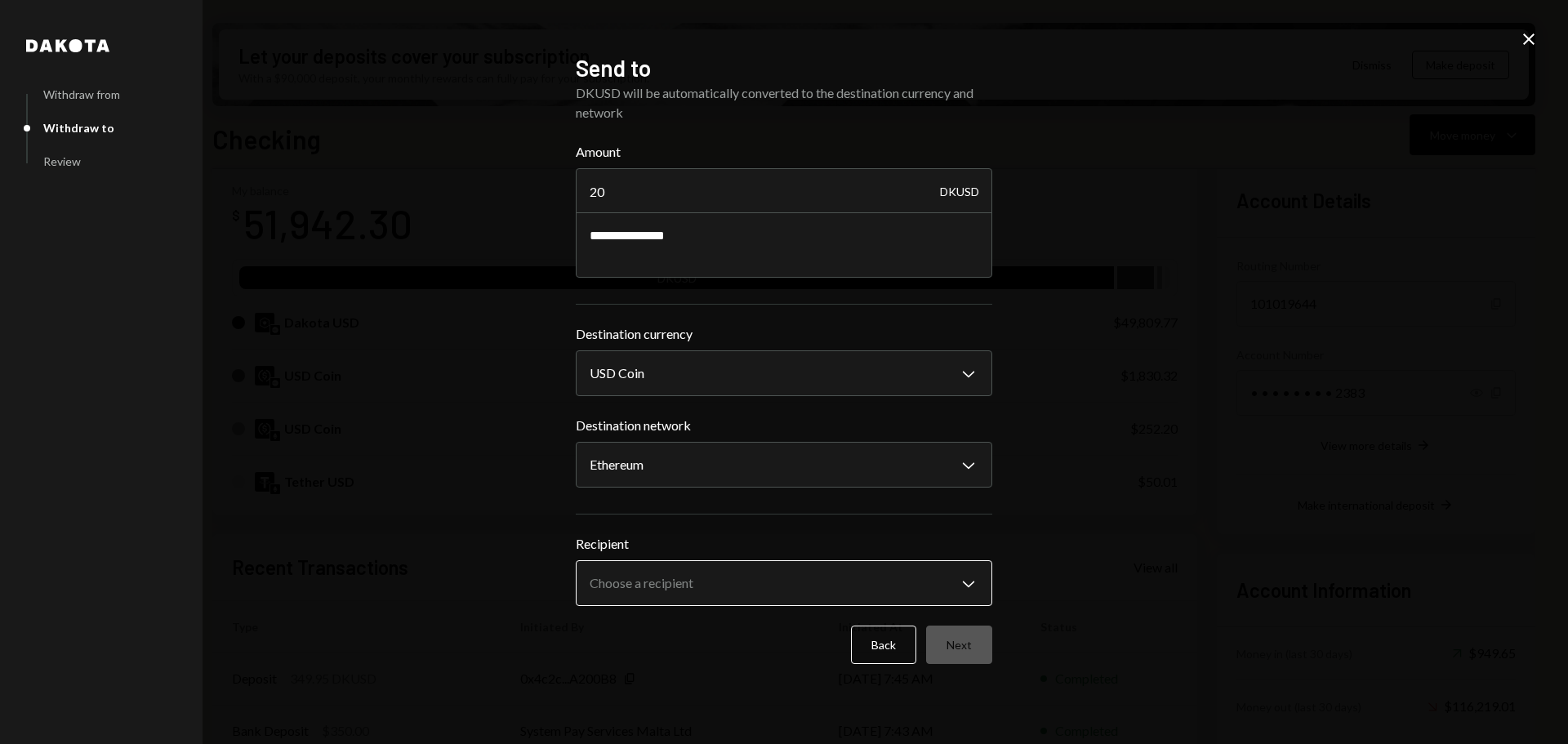
click at [628, 570] on body "H Horizen Foundati... Caret Down Home Home Inbox Inbox Activities Transactions …" at bounding box center [784, 372] width 1568 height 744
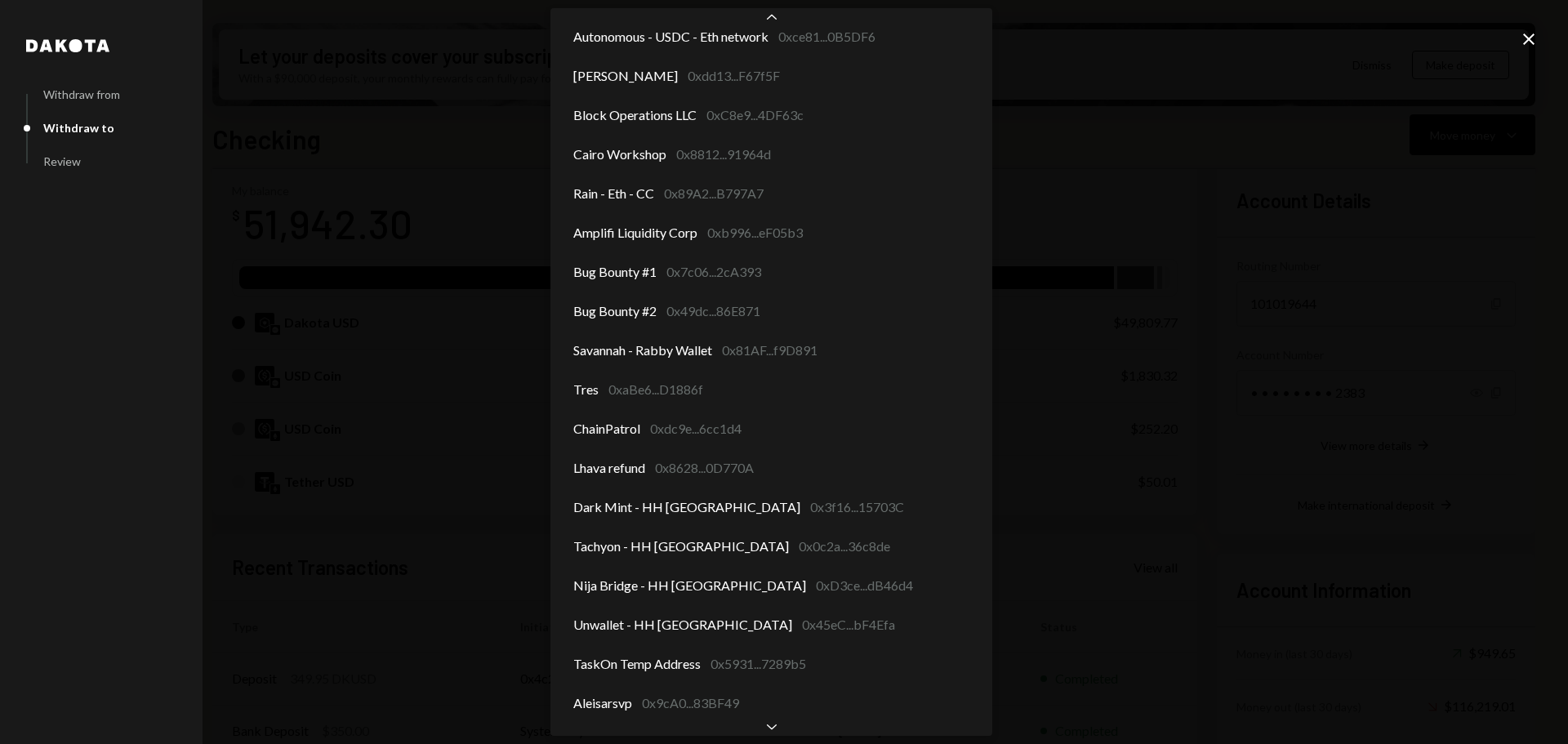
scroll to position [128, 0]
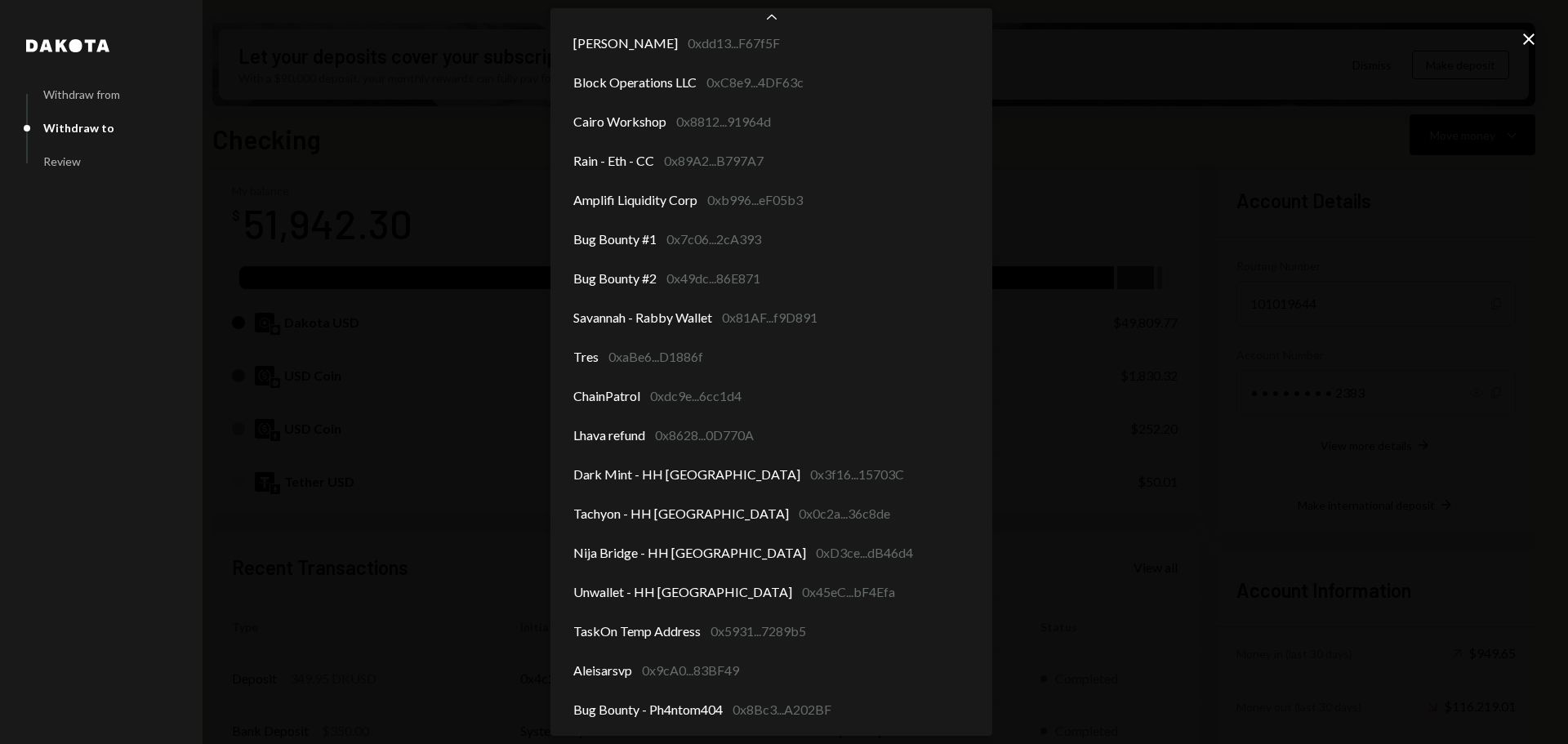
select select "**********"
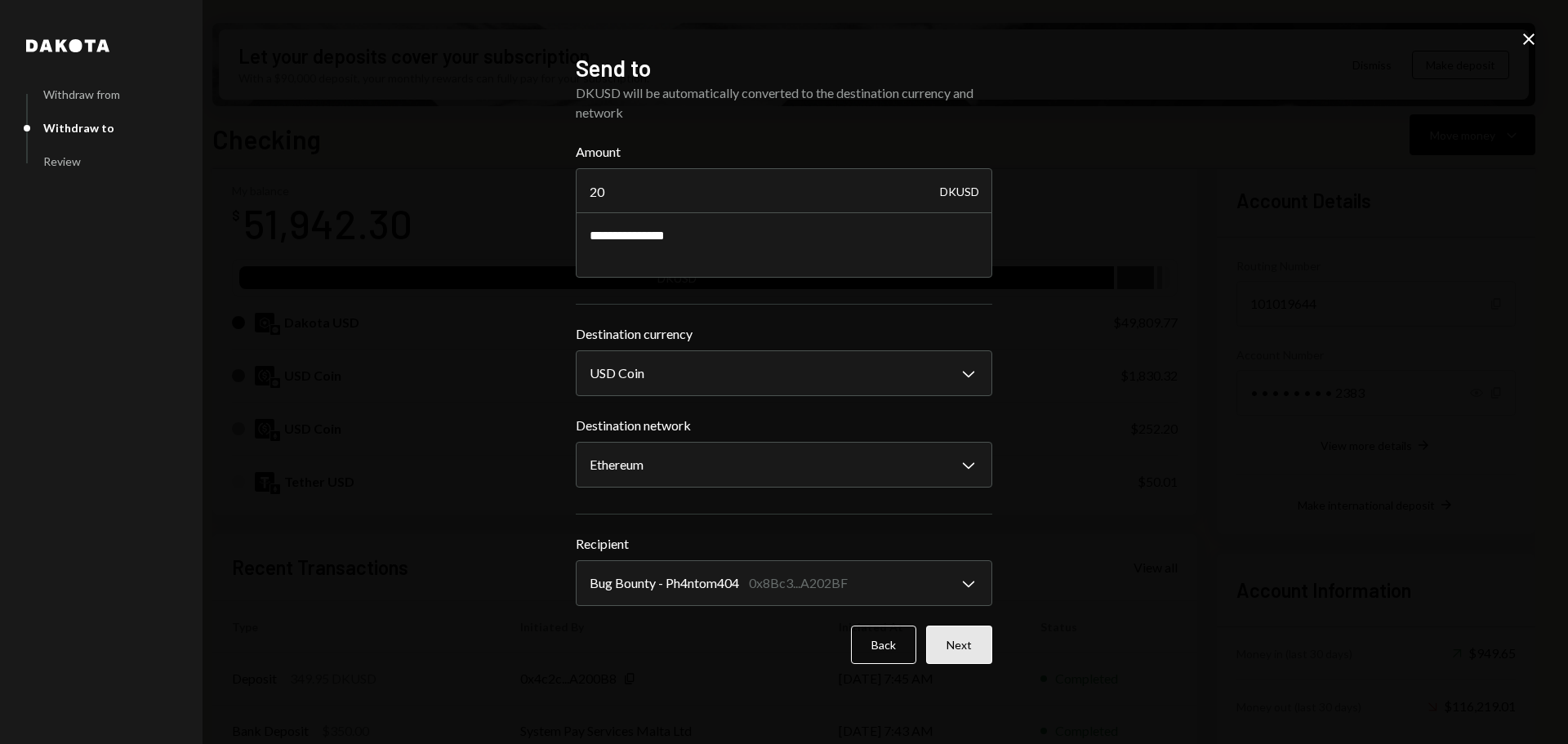
click at [951, 651] on button "Next" at bounding box center [959, 644] width 66 height 39
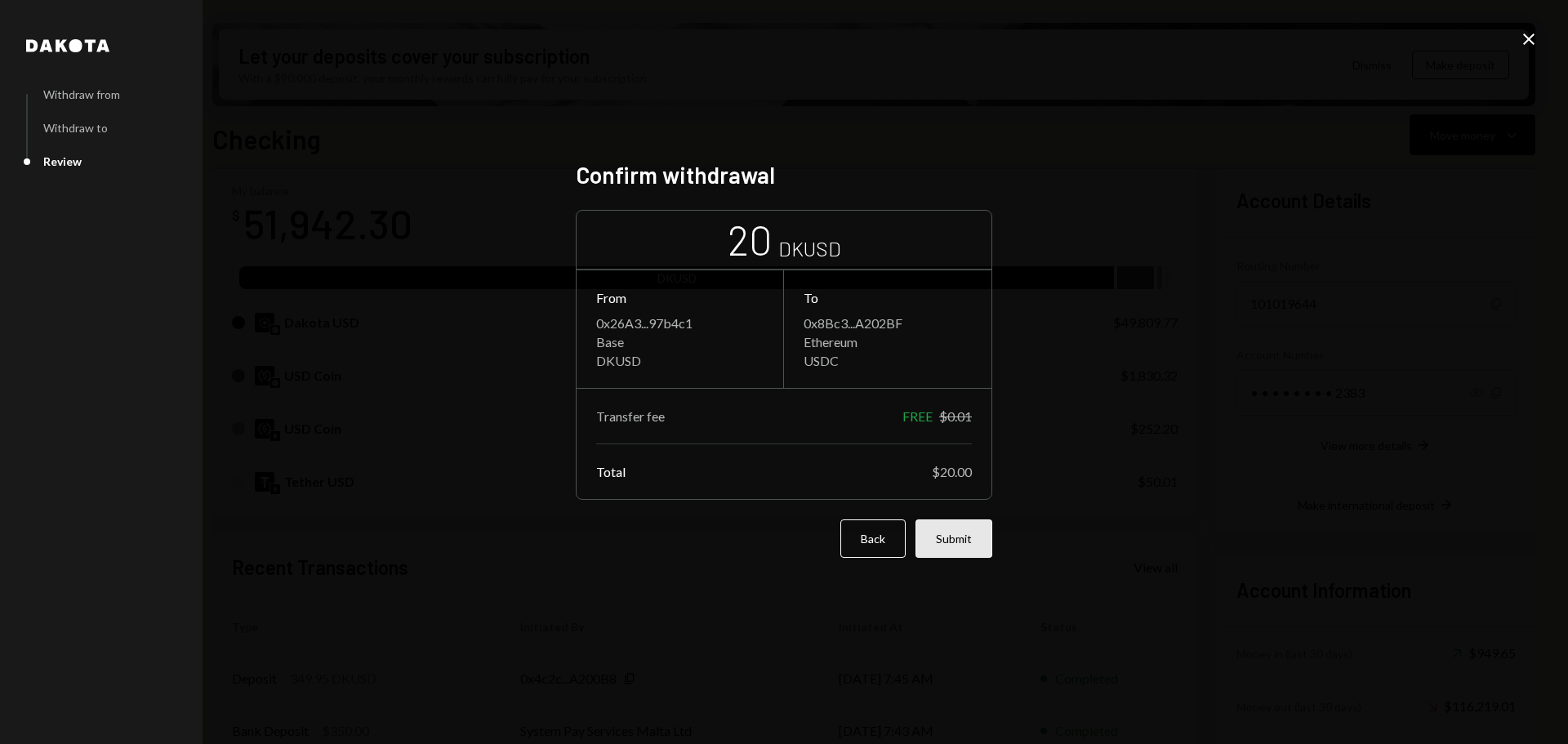
click at [965, 551] on button "Submit" at bounding box center [953, 538] width 77 height 39
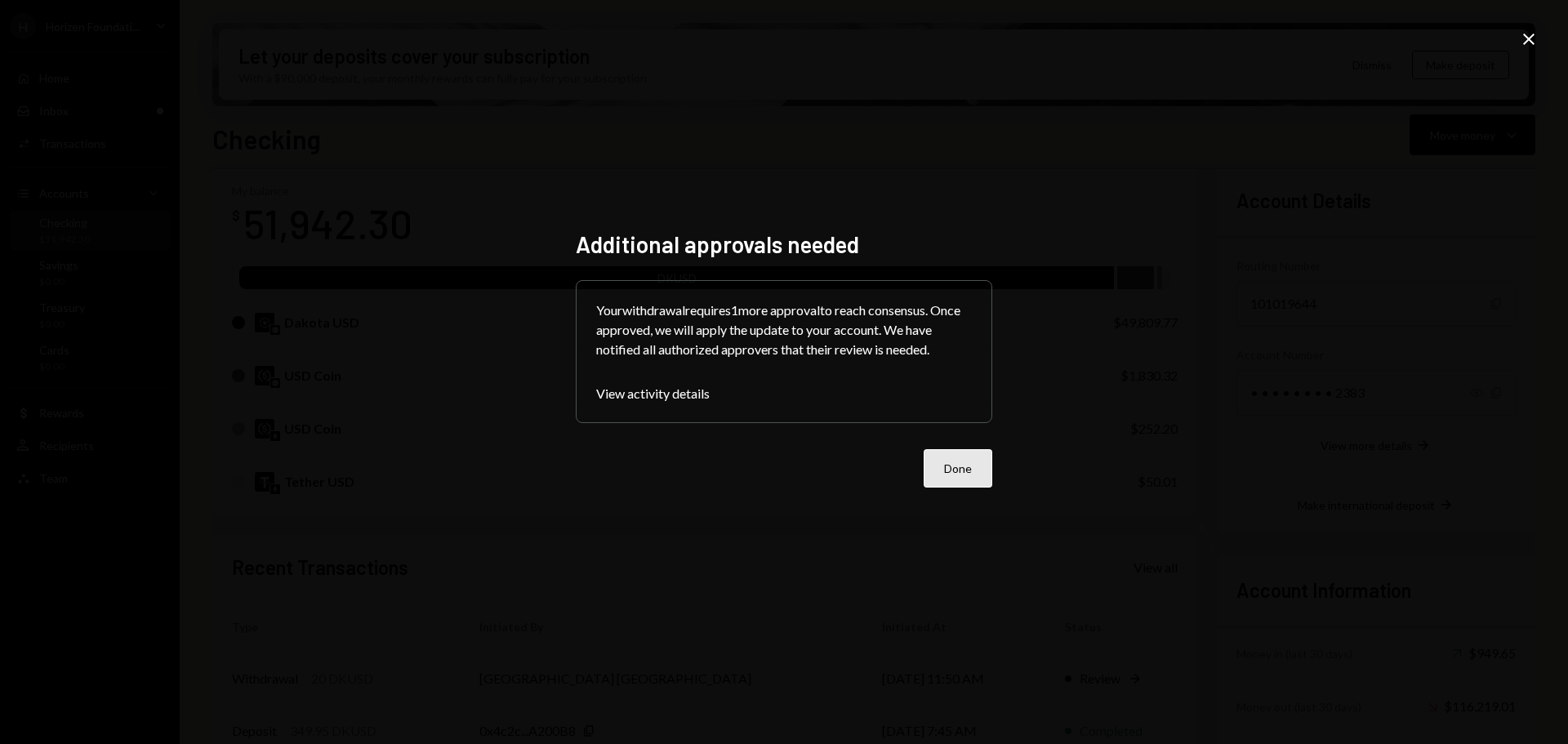
click at [958, 478] on button "Done" at bounding box center [957, 468] width 68 height 39
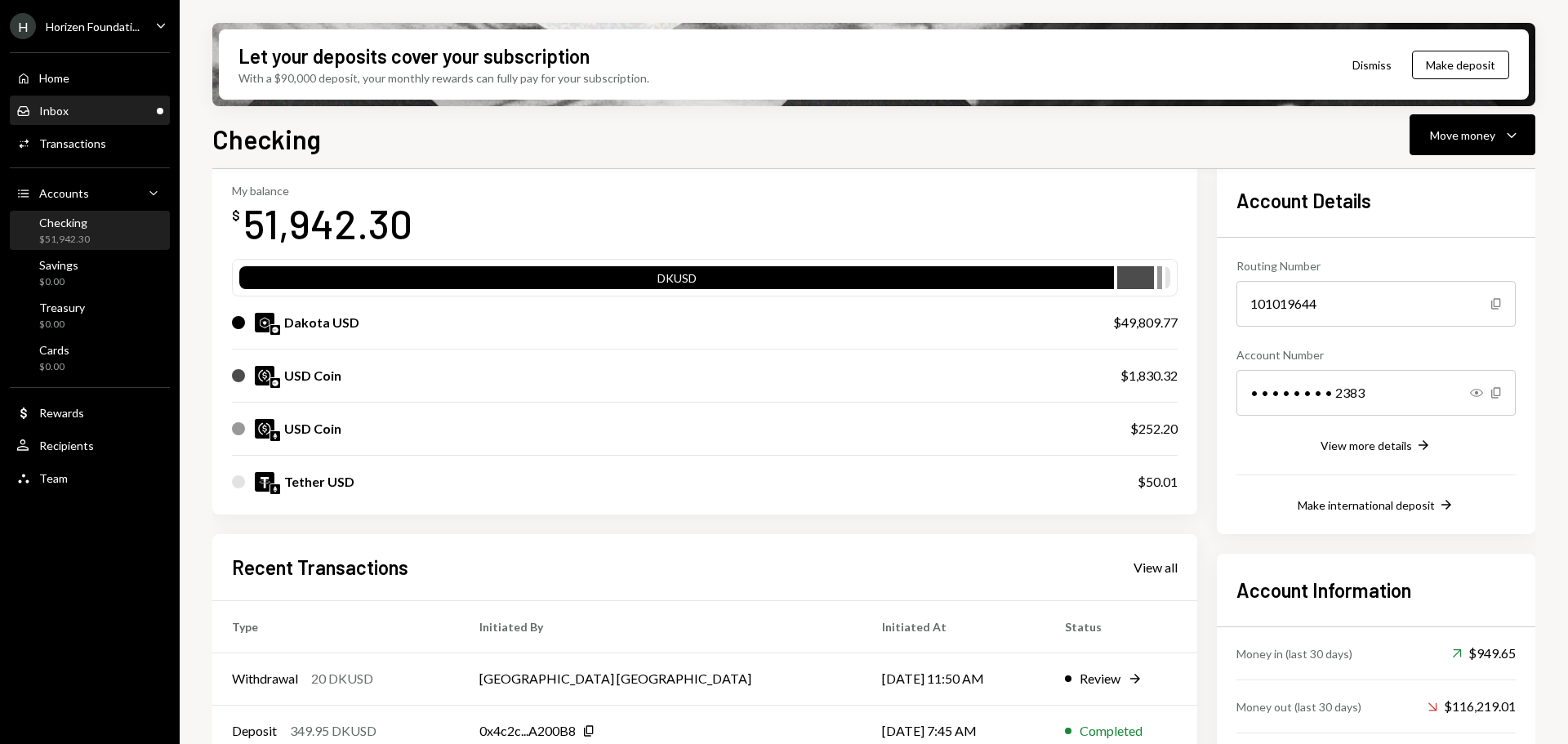
click at [137, 106] on div "Inbox Inbox" at bounding box center [90, 111] width 147 height 15
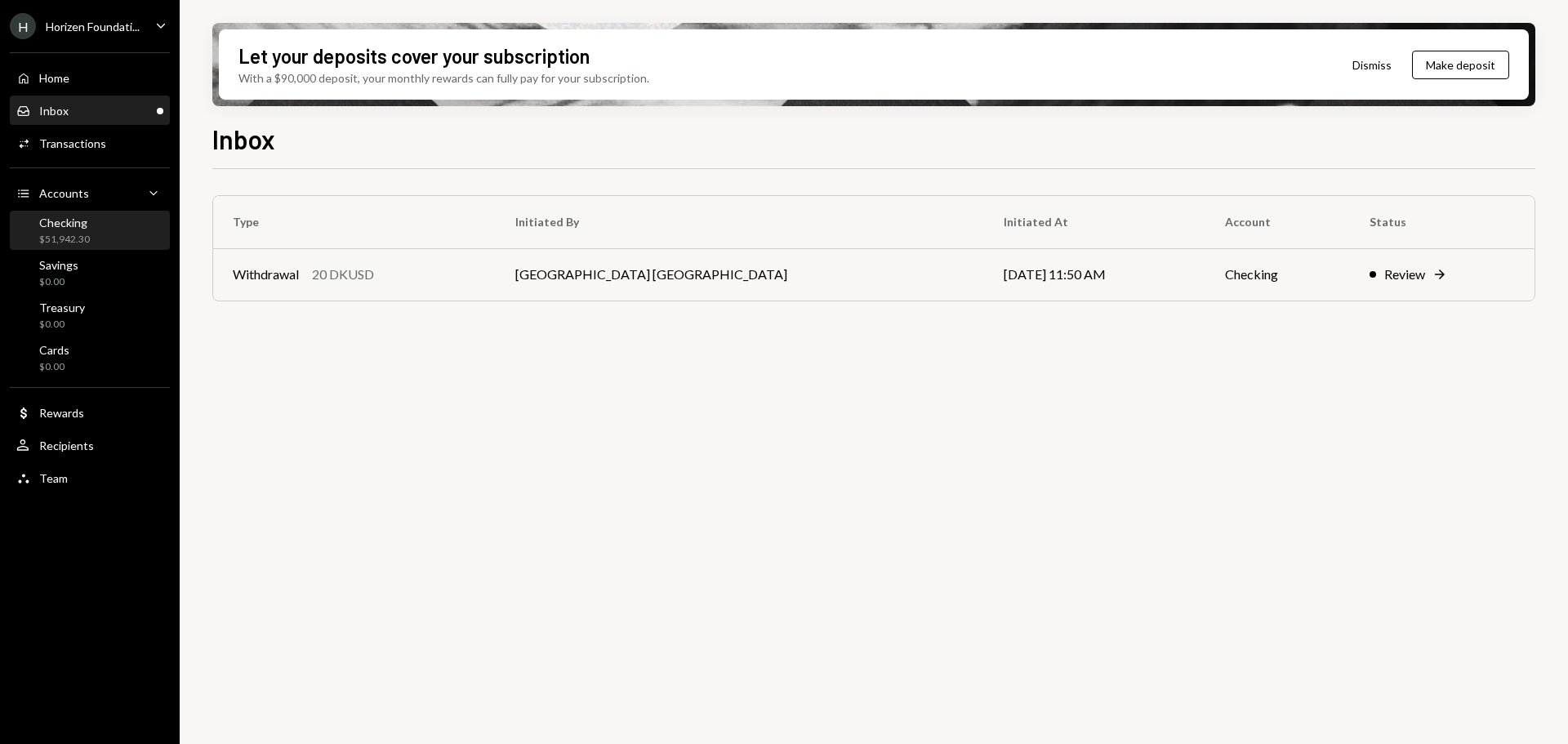
click at [86, 216] on div "Checking" at bounding box center [65, 222] width 51 height 14
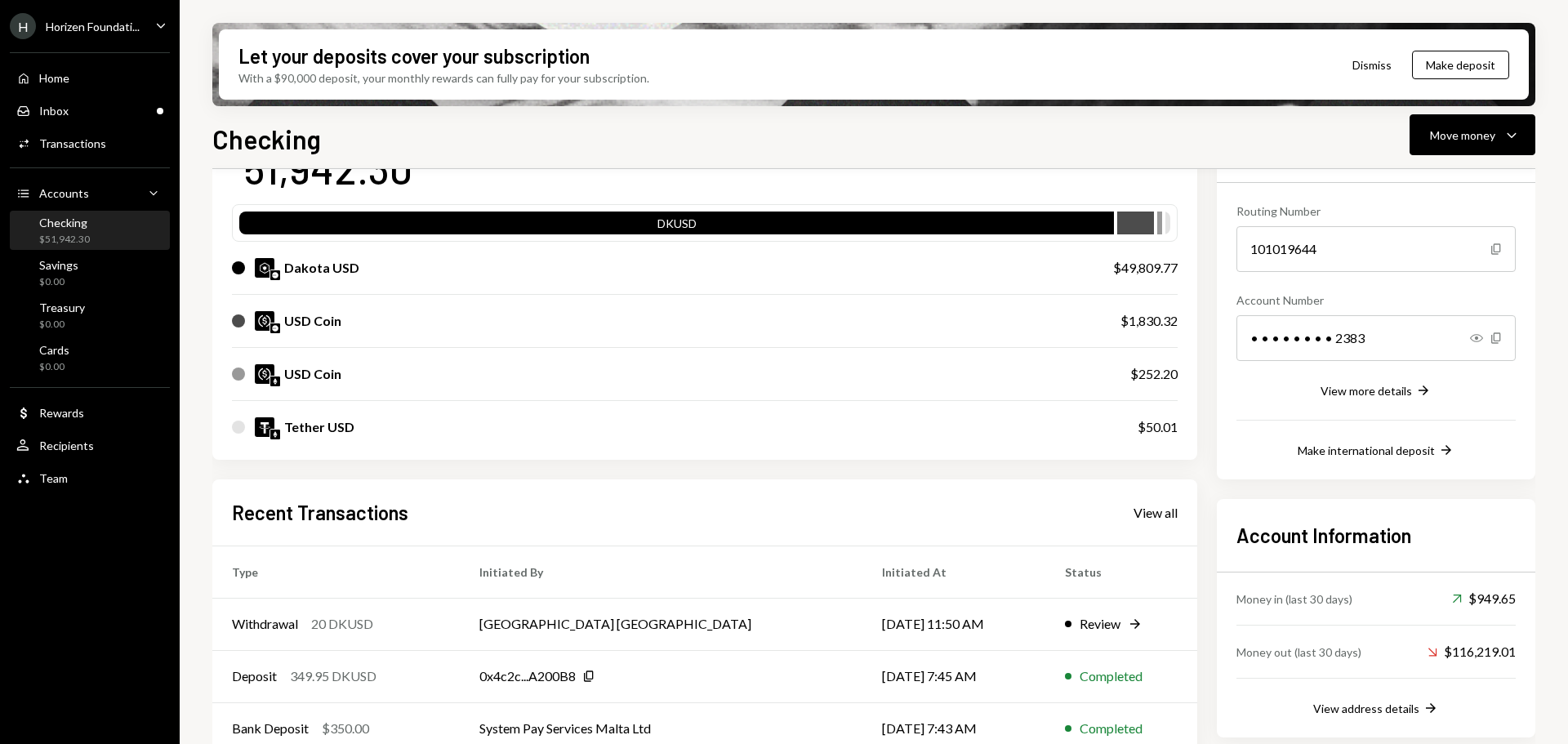
scroll to position [265, 0]
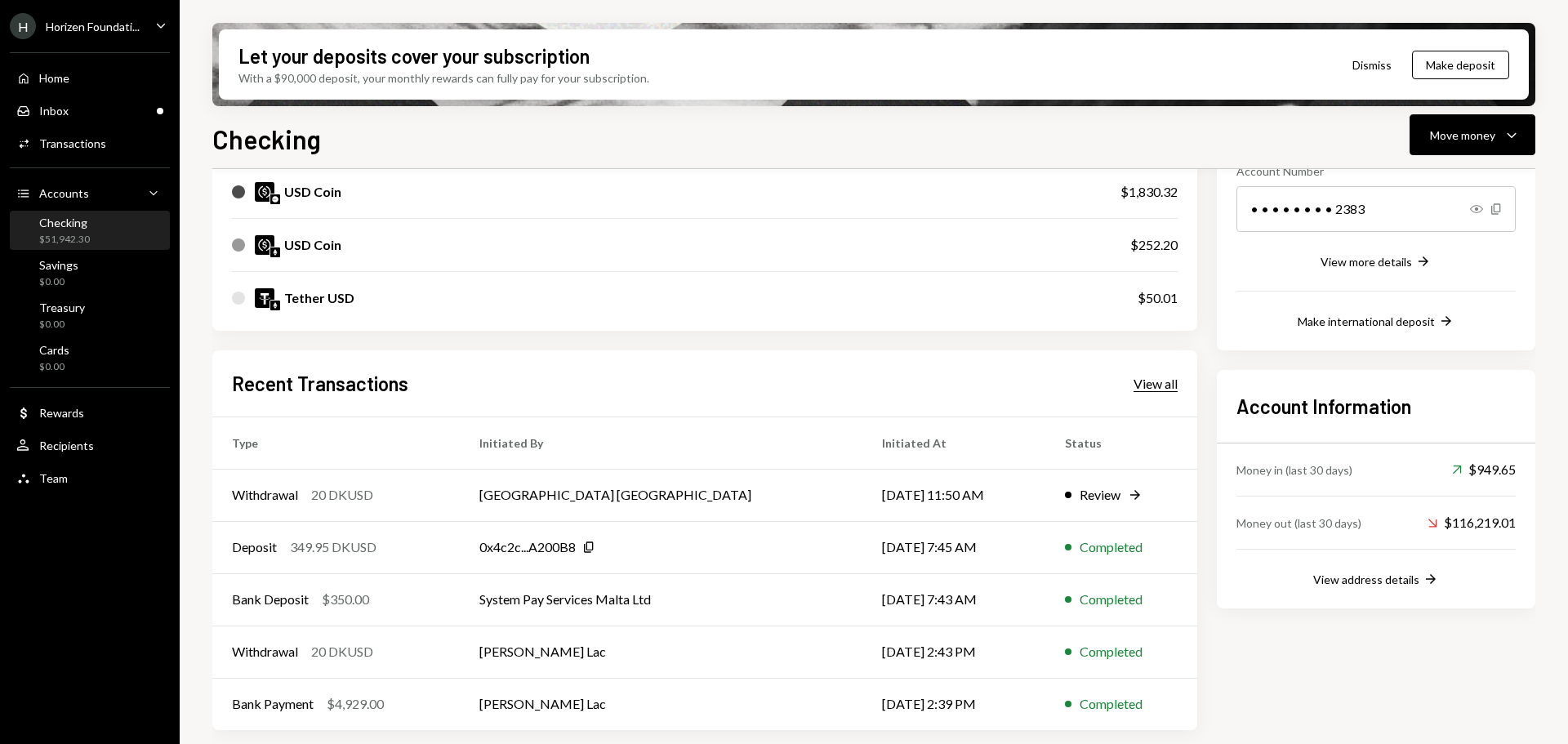
click at [1154, 385] on div "View all" at bounding box center [1156, 384] width 44 height 16
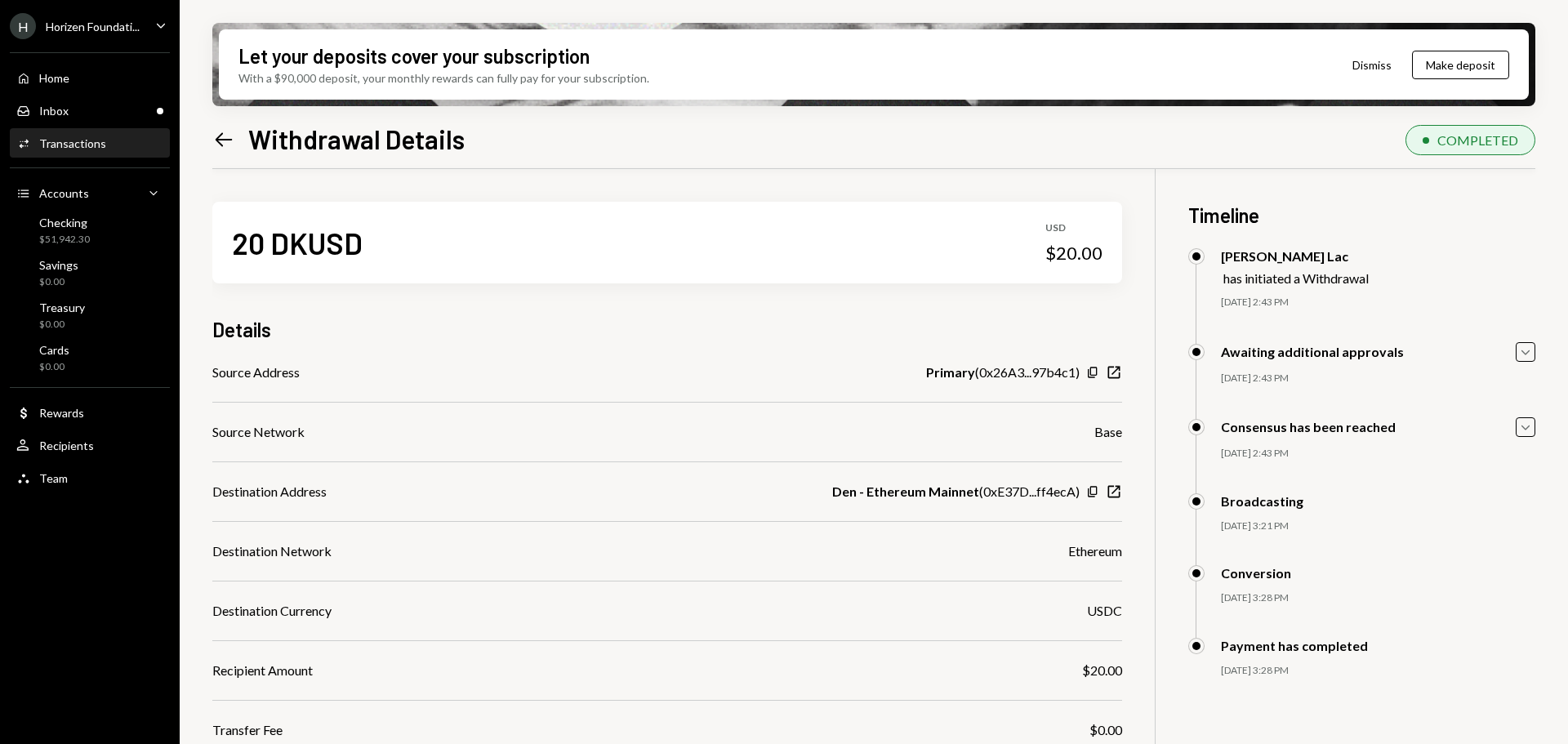
scroll to position [137, 0]
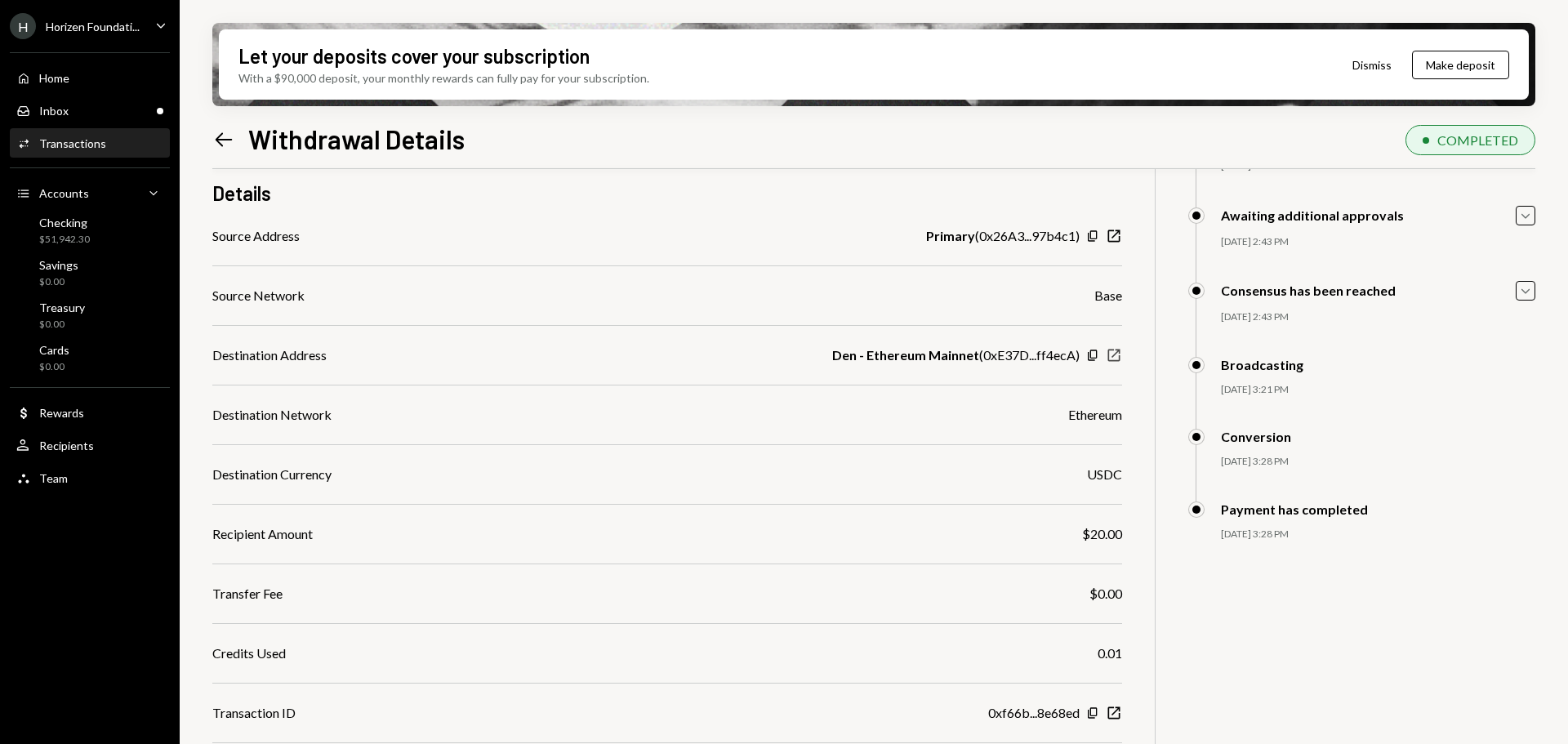
click at [1114, 356] on icon "button" at bounding box center [1114, 356] width 12 height 12
click at [1090, 356] on icon "Copy" at bounding box center [1093, 356] width 13 height 13
